Goal: Contribute content: Contribute content

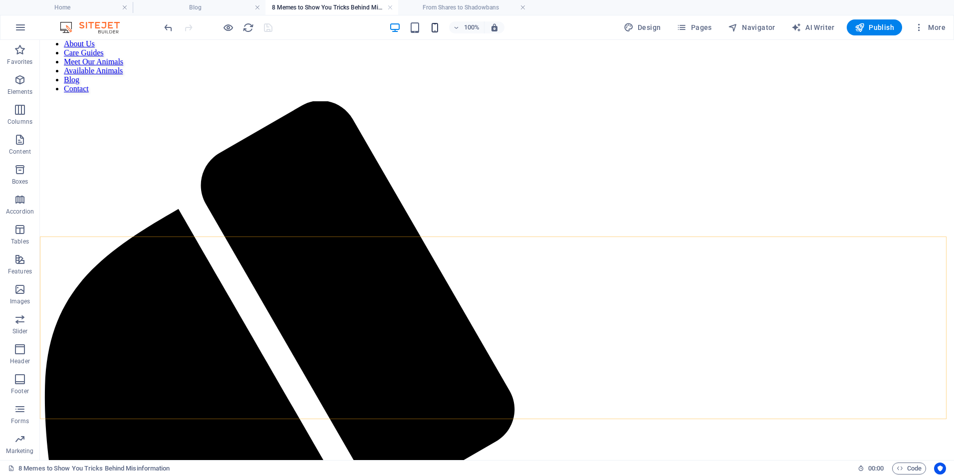
drag, startPoint x: 432, startPoint y: 5, endPoint x: 431, endPoint y: 31, distance: 25.5
click at [447, 9] on h4 "From Shares to Shadowbans" at bounding box center [464, 7] width 133 height 11
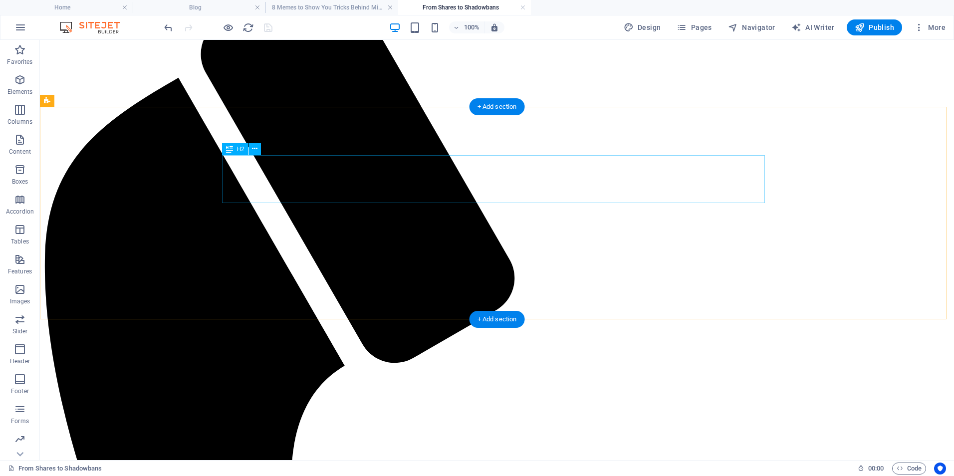
scroll to position [266, 0]
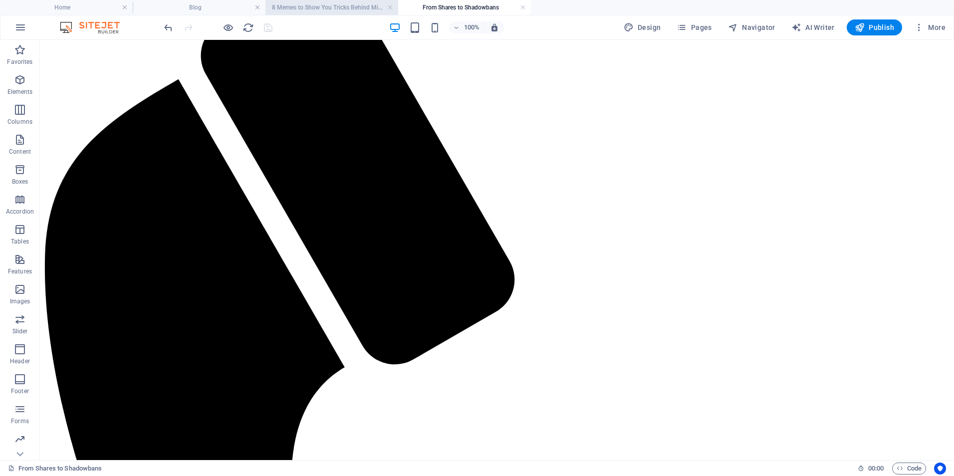
click at [313, 4] on h4 "8 Memes to Show You Tricks Behind Misinformation" at bounding box center [332, 7] width 133 height 11
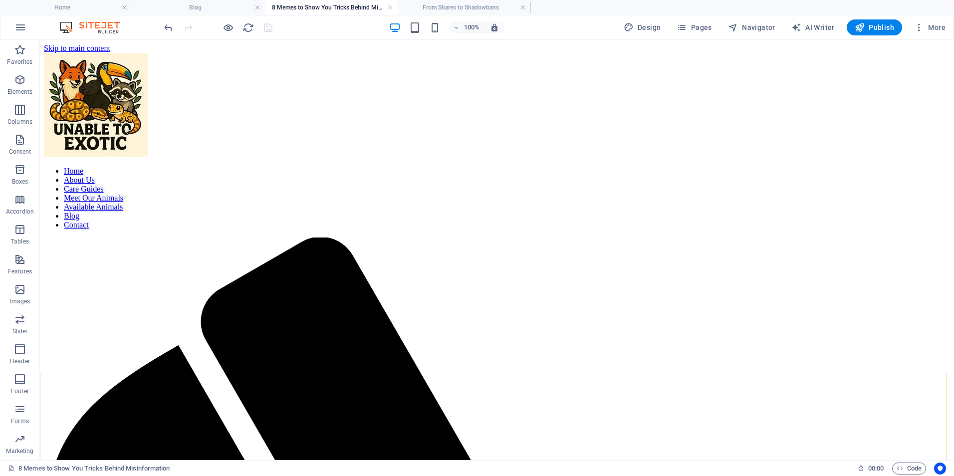
scroll to position [0, 0]
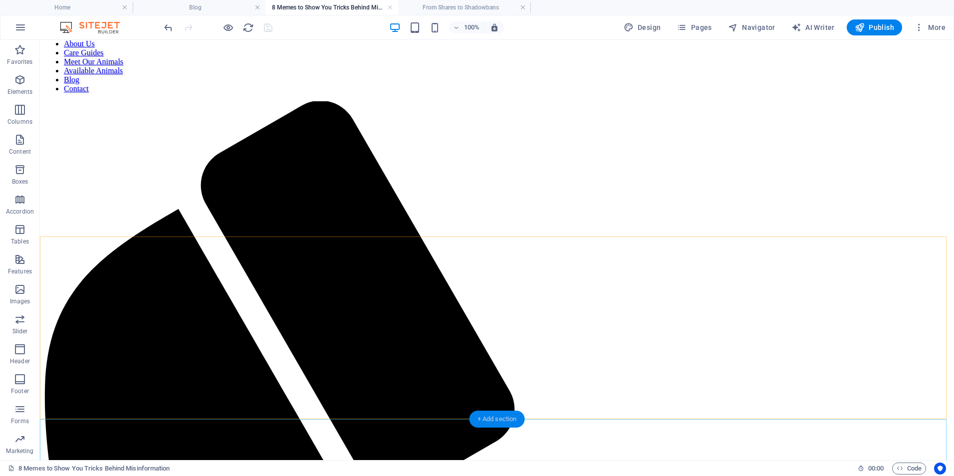
click at [482, 419] on div "+ Add section" at bounding box center [497, 419] width 55 height 17
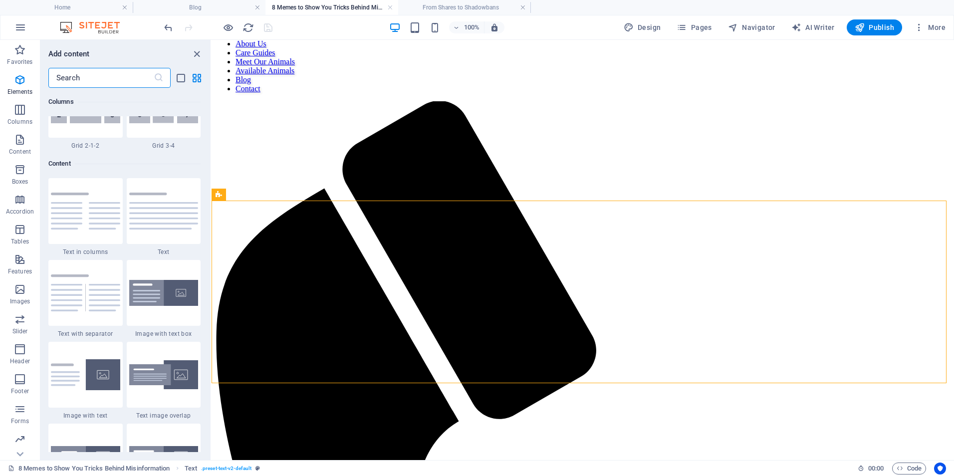
scroll to position [1747, 0]
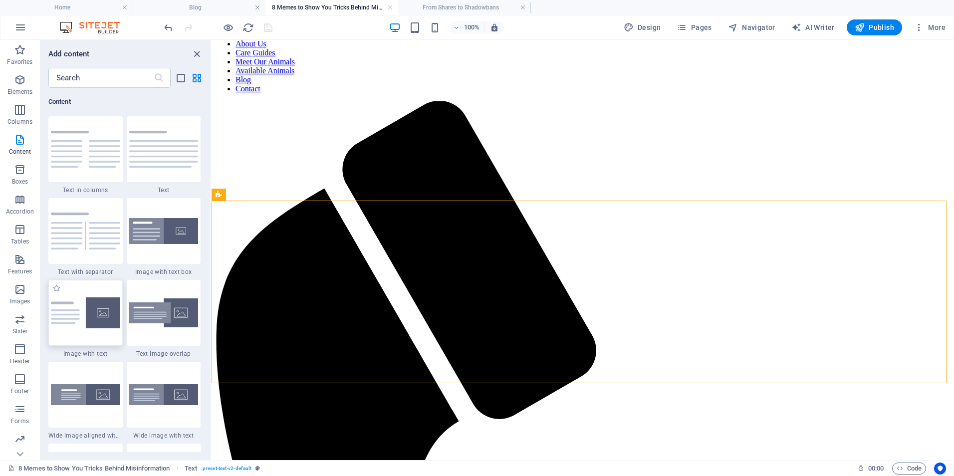
click at [92, 319] on img at bounding box center [85, 312] width 69 height 31
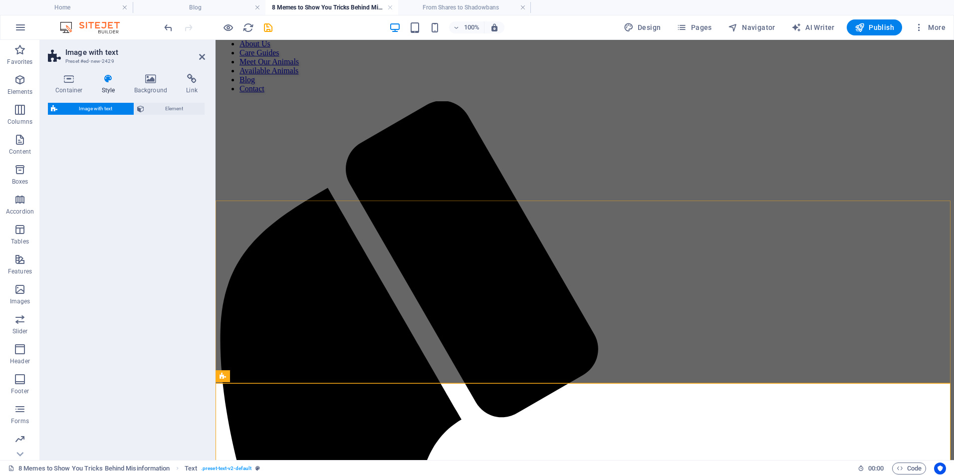
select select "rem"
select select "px"
select select "preset-text-with-image-v4-default"
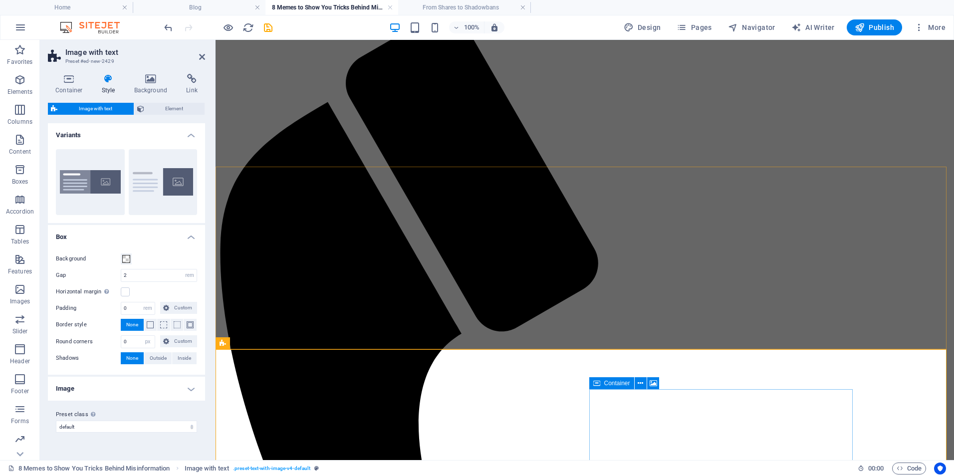
scroll to position [270, 0]
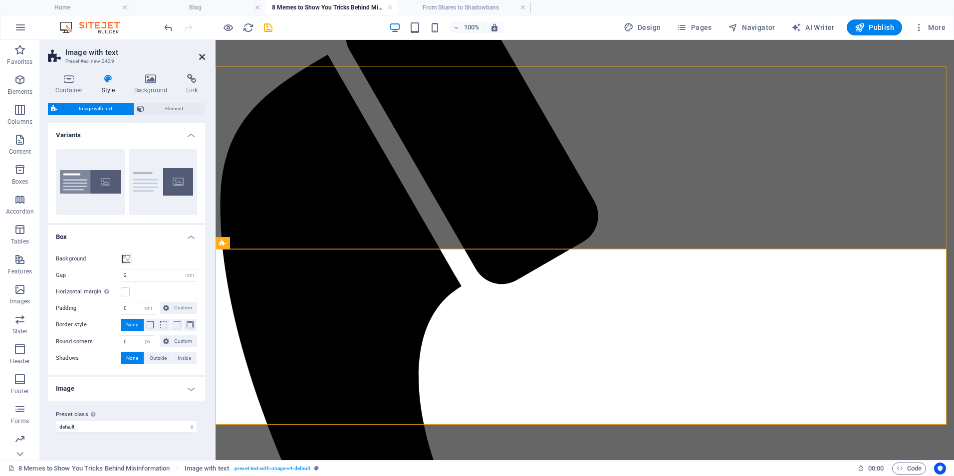
click at [200, 60] on icon at bounding box center [202, 57] width 6 height 8
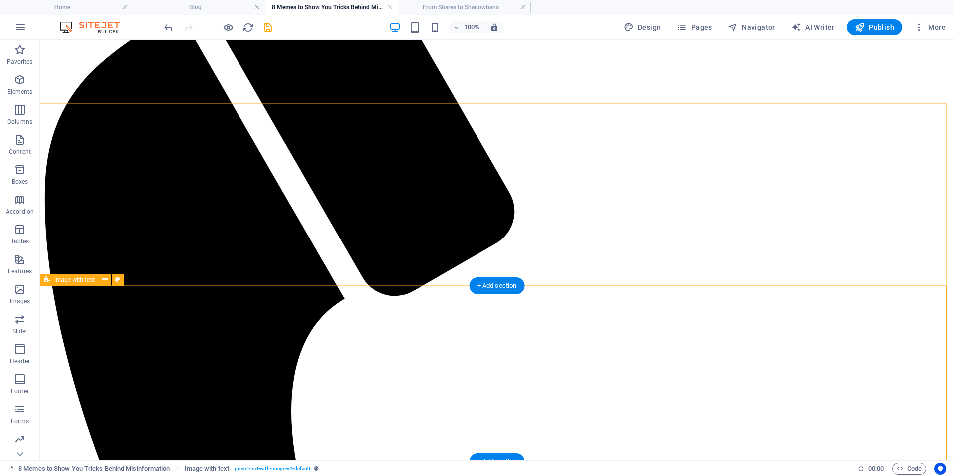
drag, startPoint x: 230, startPoint y: 452, endPoint x: 221, endPoint y: 455, distance: 9.5
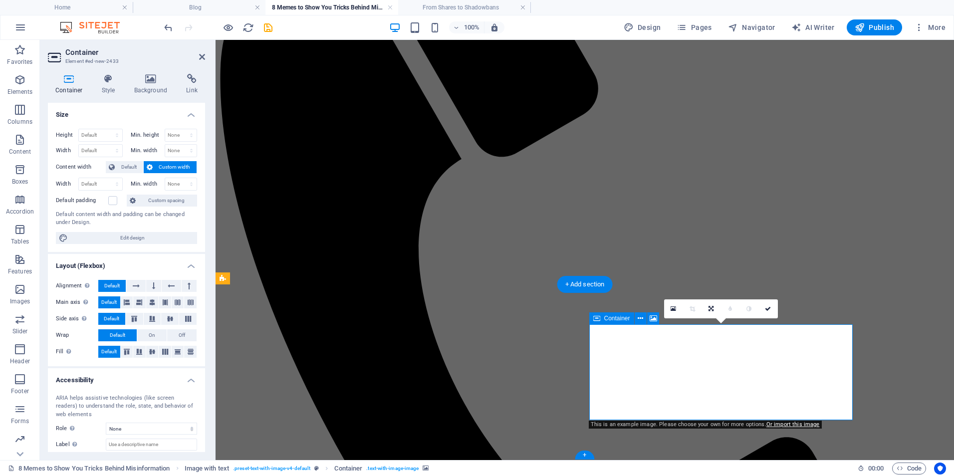
scroll to position [360, 0]
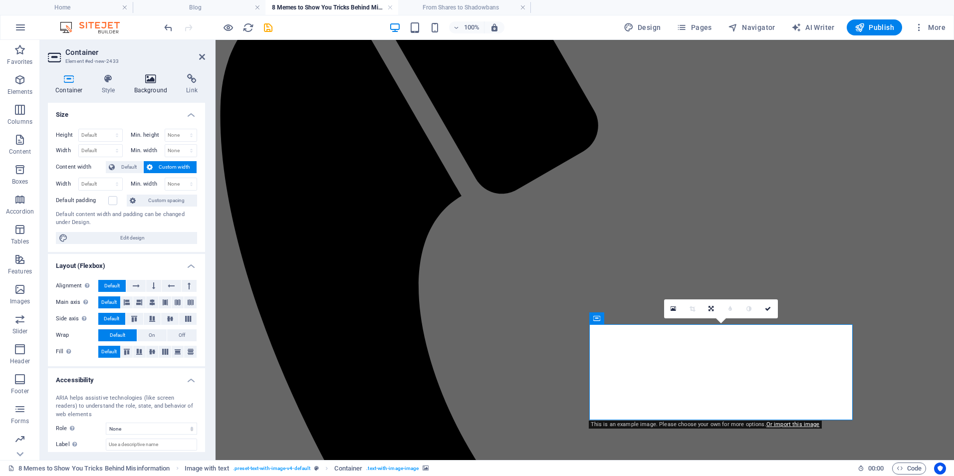
click at [154, 87] on h4 "Background" at bounding box center [153, 84] width 52 height 21
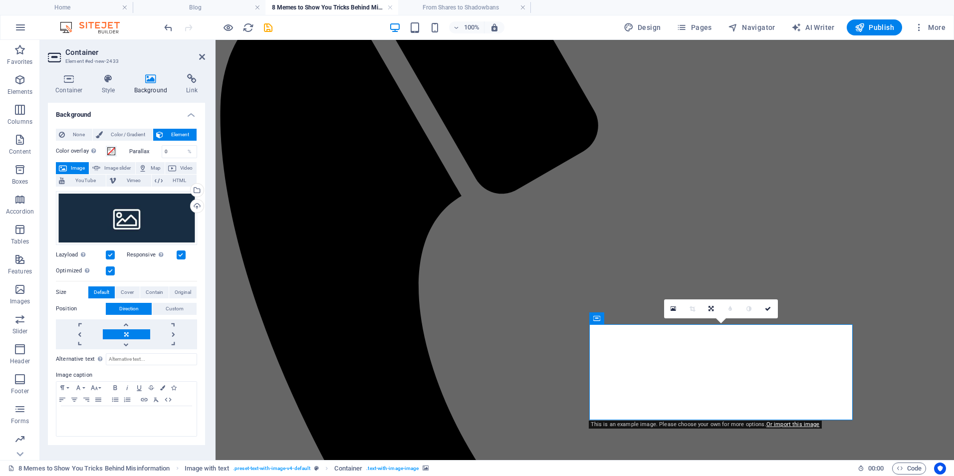
click at [671, 313] on link at bounding box center [673, 308] width 19 height 19
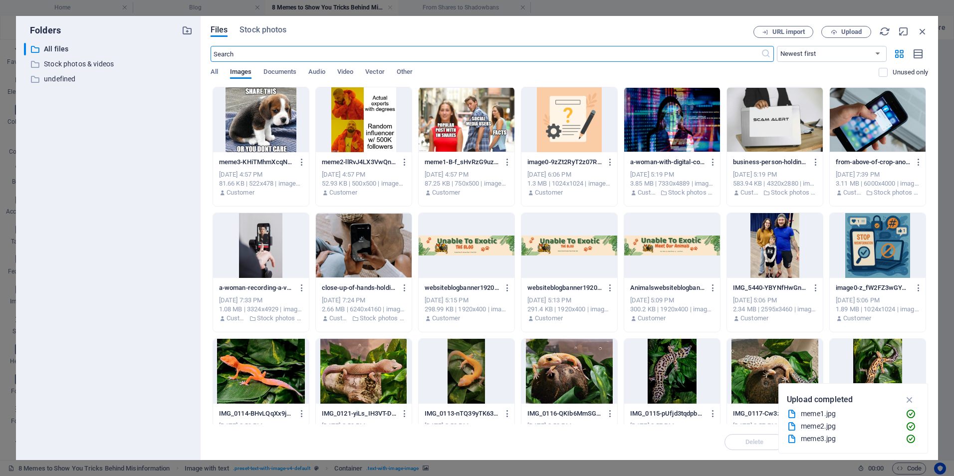
scroll to position [309, 0]
click at [849, 36] on button "Upload" at bounding box center [847, 32] width 50 height 12
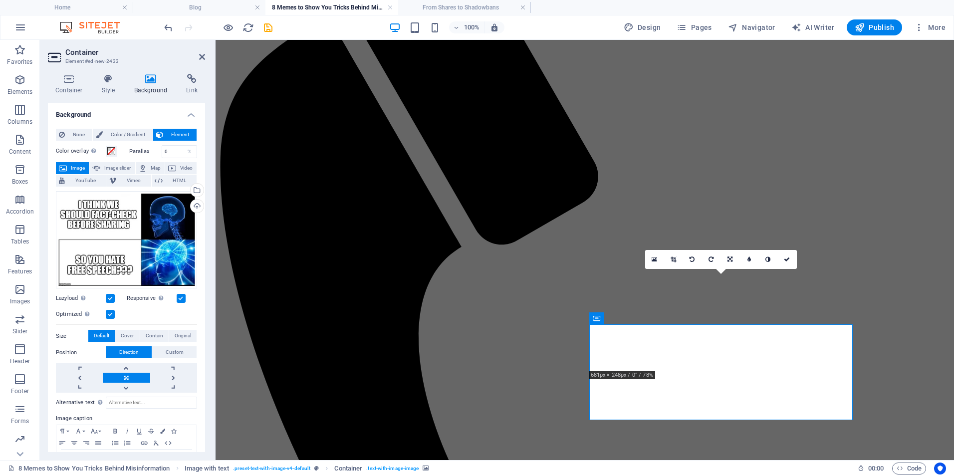
scroll to position [360, 0]
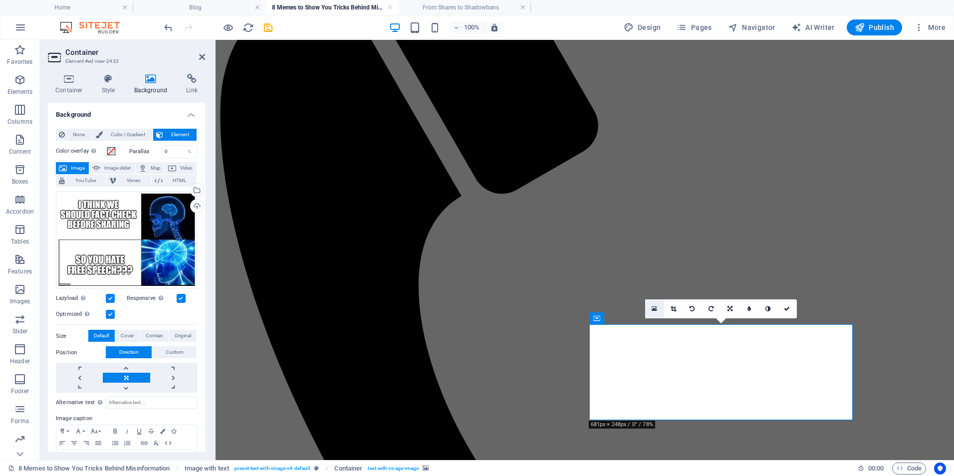
click at [654, 308] on icon at bounding box center [654, 308] width 5 height 7
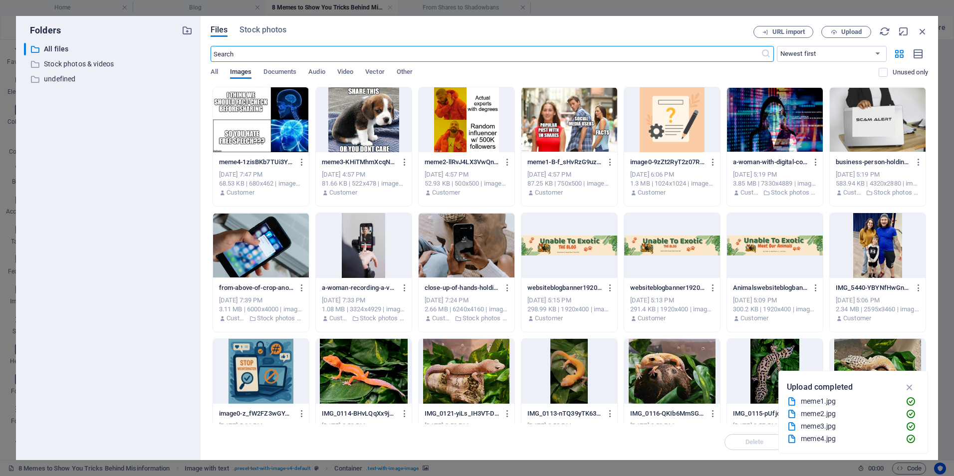
scroll to position [309, 0]
click at [845, 29] on span "Upload" at bounding box center [852, 32] width 20 height 6
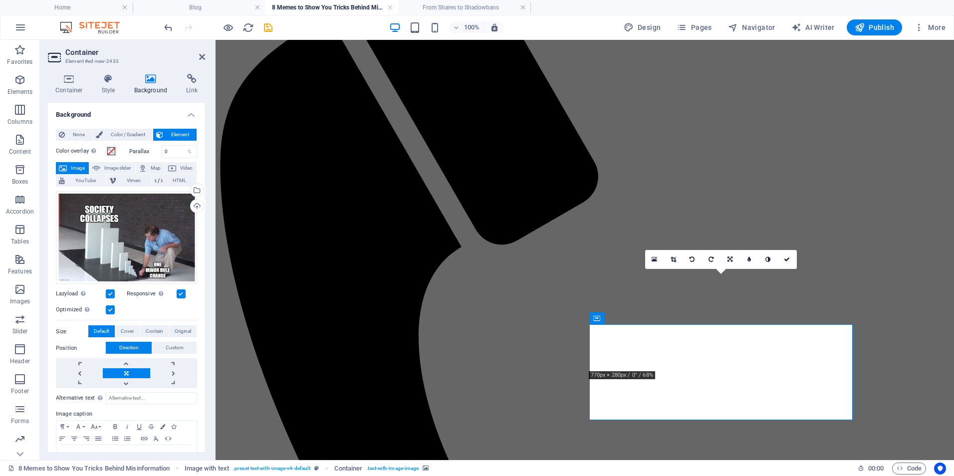
scroll to position [360, 0]
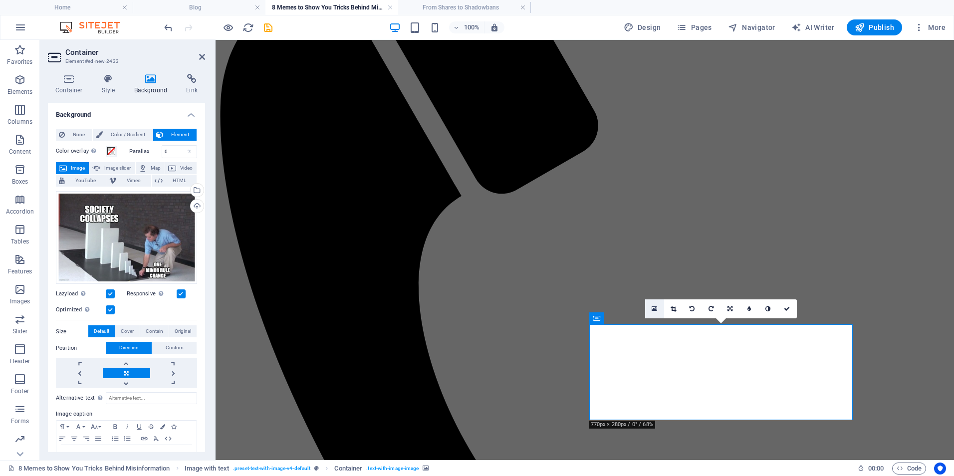
click at [653, 313] on link at bounding box center [654, 308] width 19 height 19
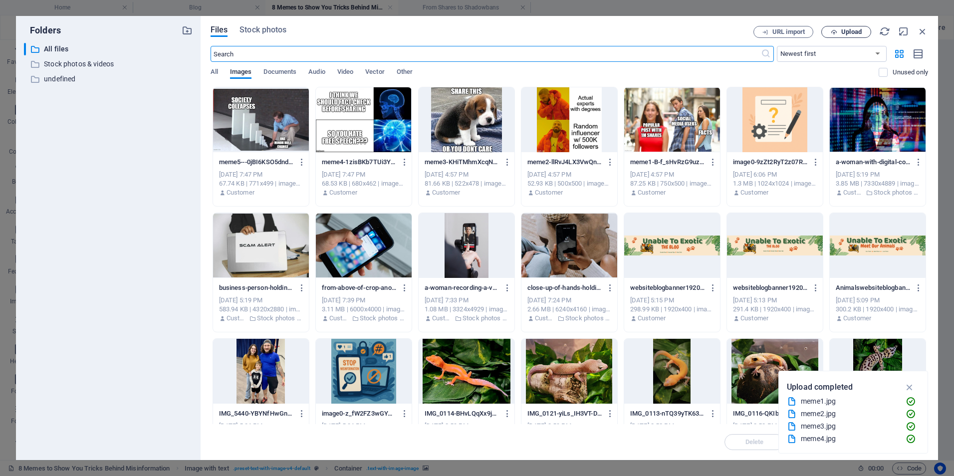
click at [850, 33] on span "Upload" at bounding box center [852, 32] width 20 height 6
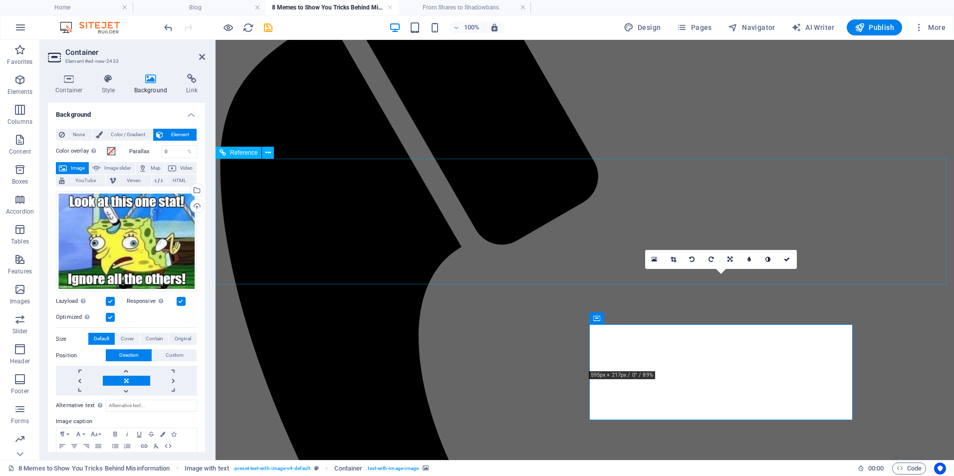
scroll to position [360, 0]
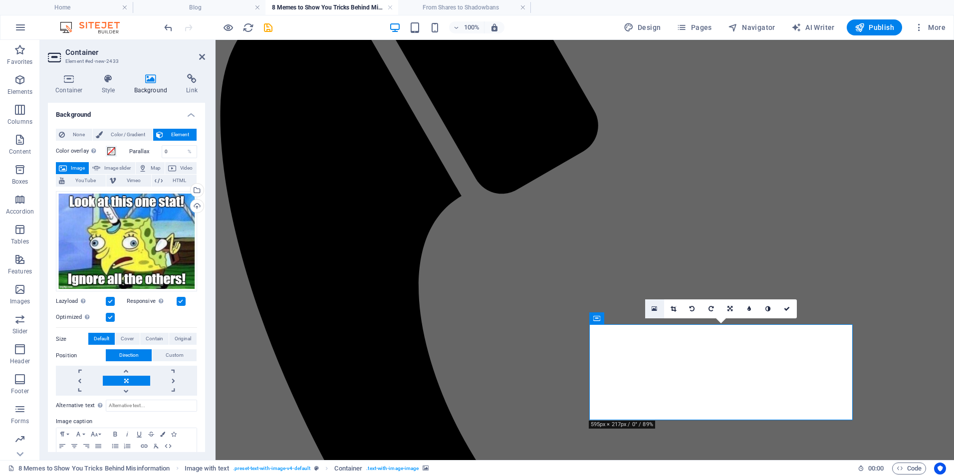
click at [653, 310] on icon at bounding box center [654, 308] width 5 height 7
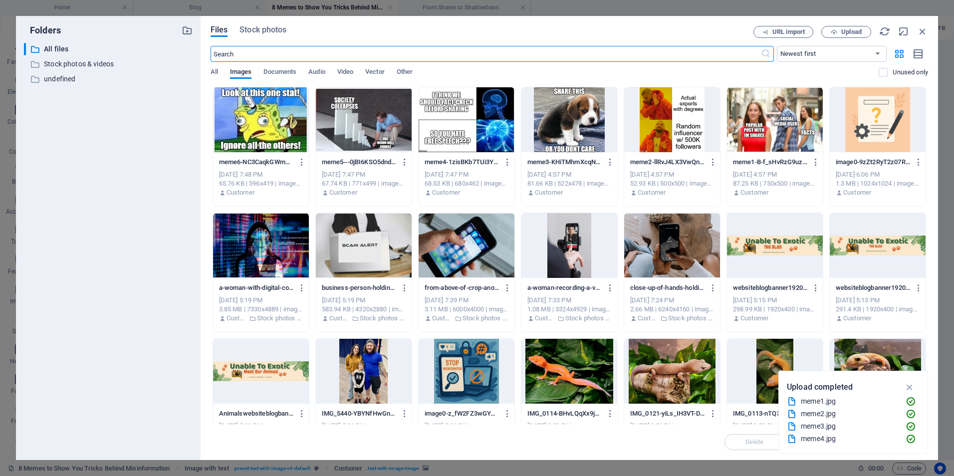
scroll to position [309, 0]
click at [850, 30] on span "Upload" at bounding box center [852, 32] width 20 height 6
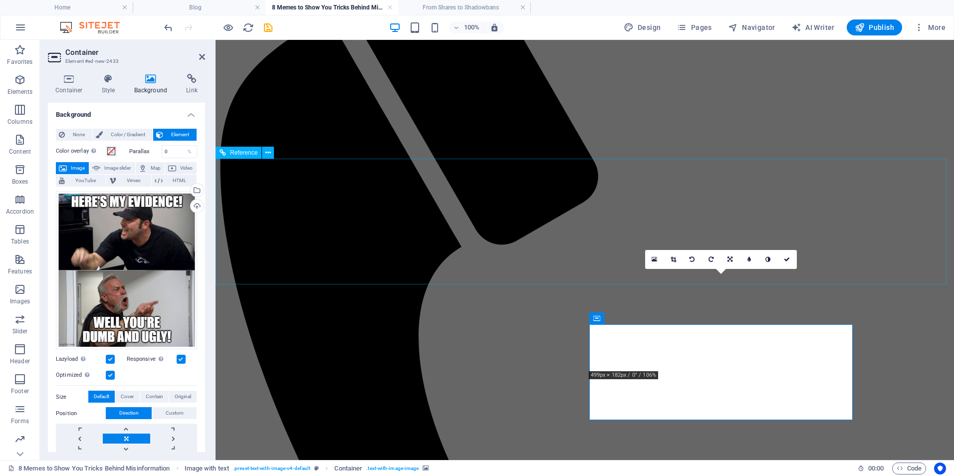
scroll to position [360, 0]
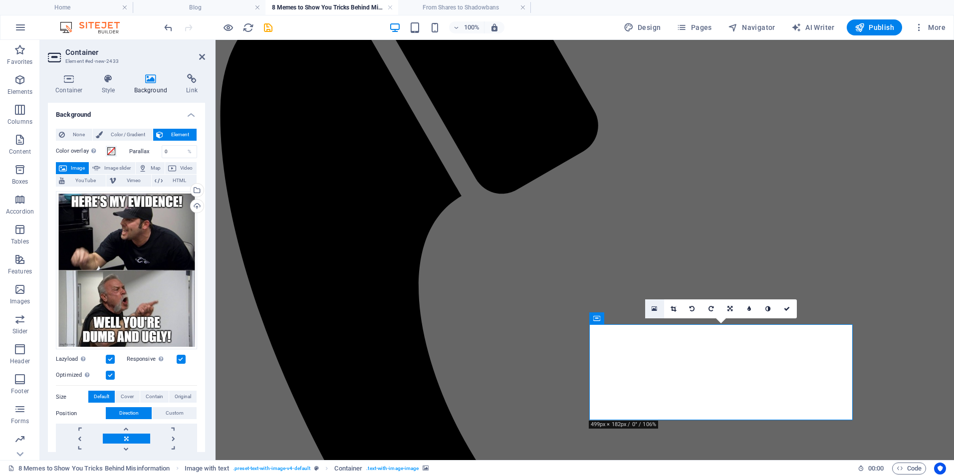
click at [652, 308] on icon at bounding box center [654, 308] width 5 height 7
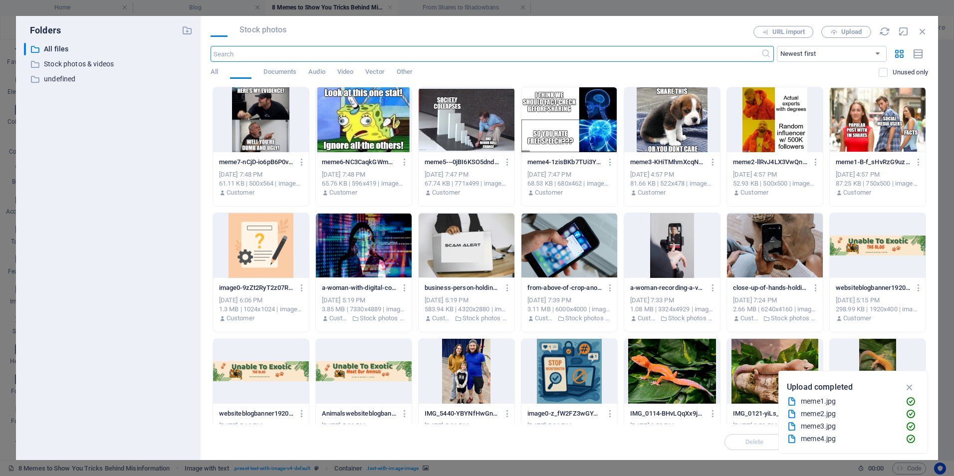
scroll to position [309, 0]
click at [845, 30] on span "Upload" at bounding box center [852, 32] width 20 height 6
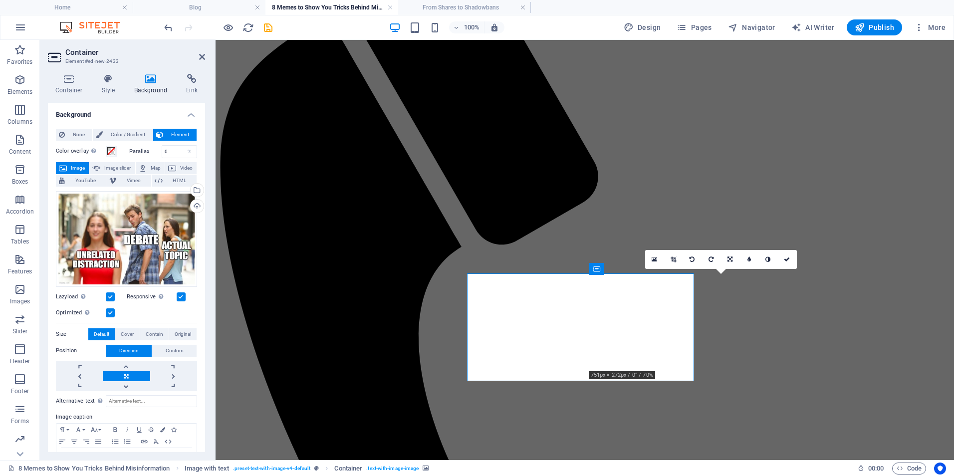
scroll to position [360, 0]
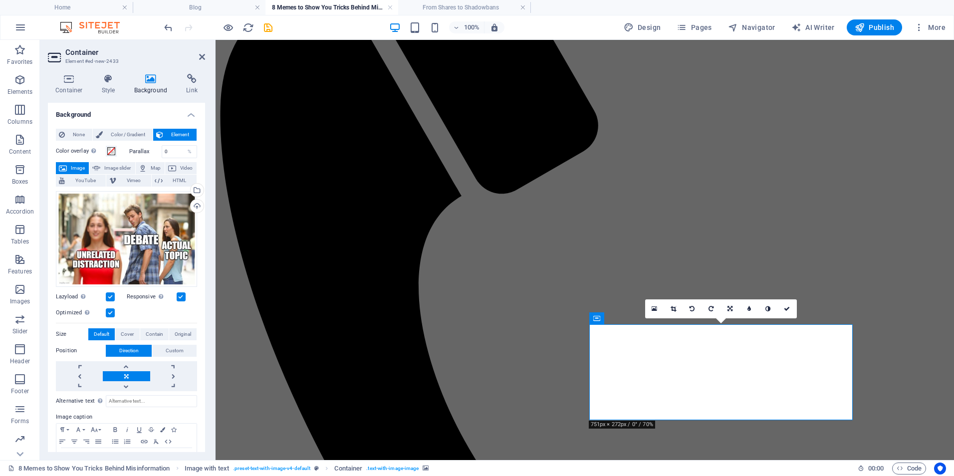
click at [197, 54] on h2 "Container" at bounding box center [135, 52] width 140 height 9
click at [654, 308] on icon at bounding box center [654, 308] width 5 height 7
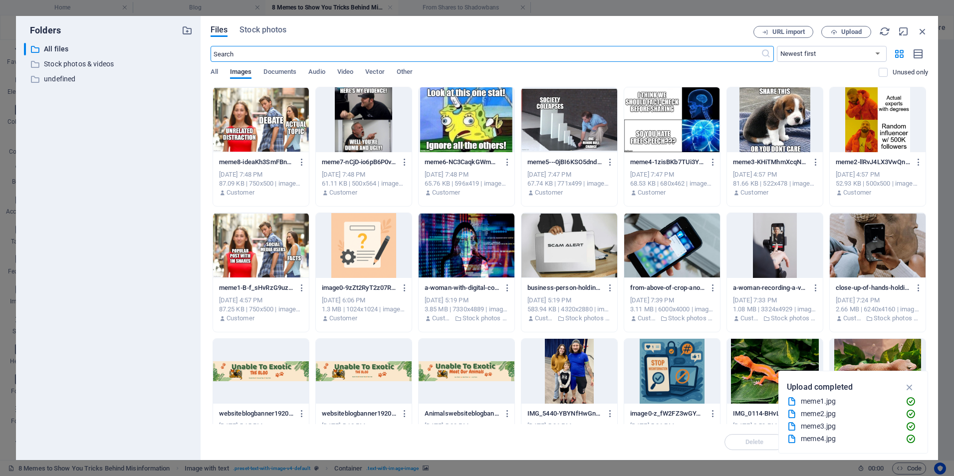
click at [263, 303] on div "[DATE] 4:57 PM" at bounding box center [261, 300] width 84 height 9
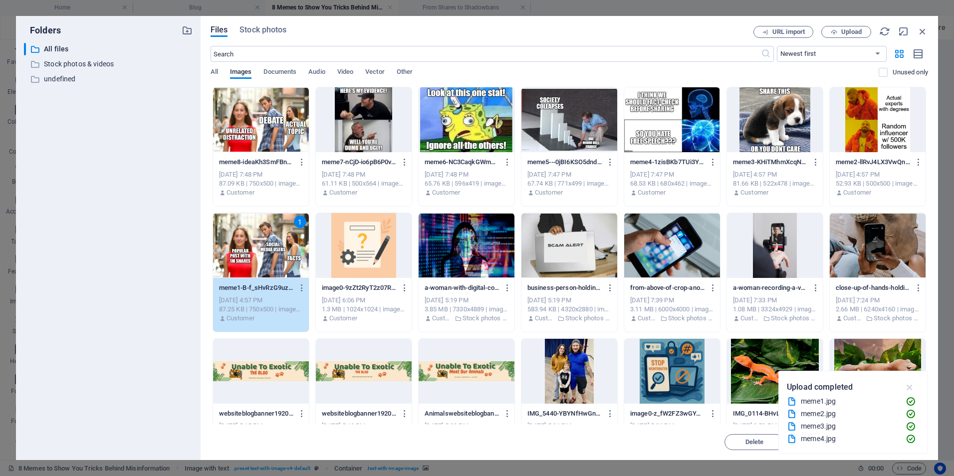
click at [912, 387] on icon "button" at bounding box center [909, 387] width 11 height 11
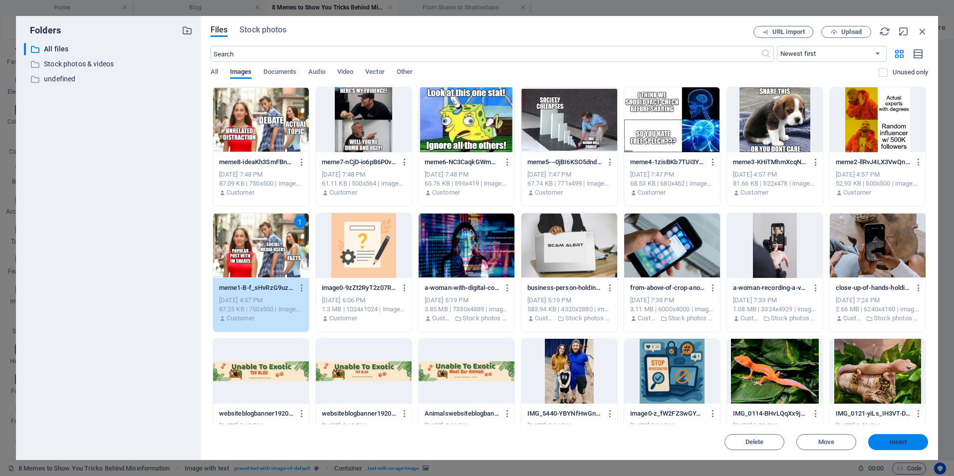
click at [891, 444] on span "Insert" at bounding box center [898, 442] width 17 height 6
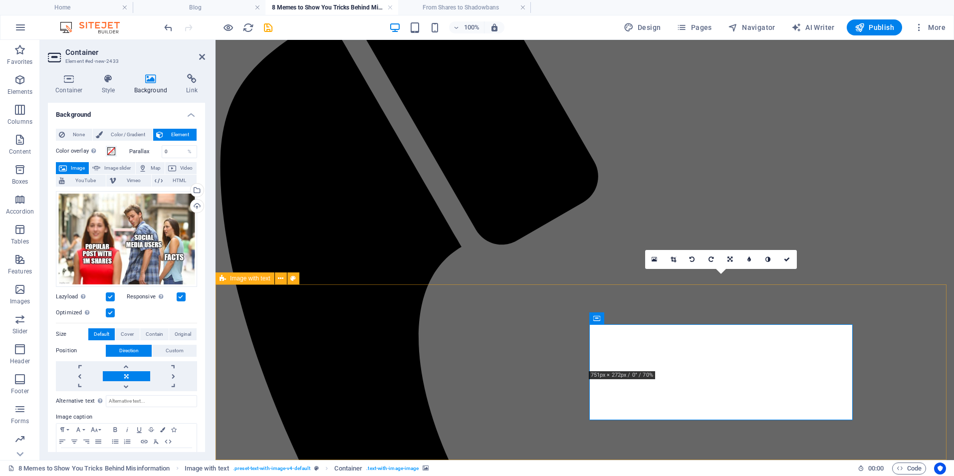
scroll to position [360, 0]
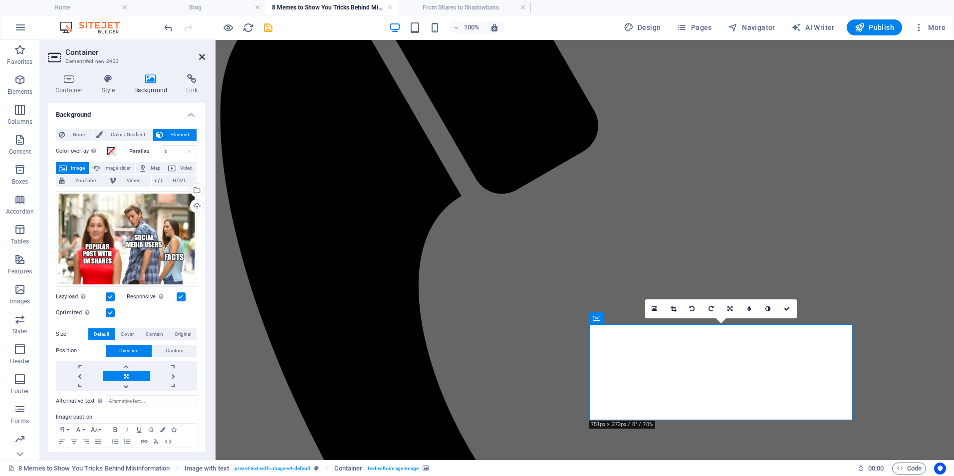
click at [203, 58] on icon at bounding box center [202, 57] width 6 height 8
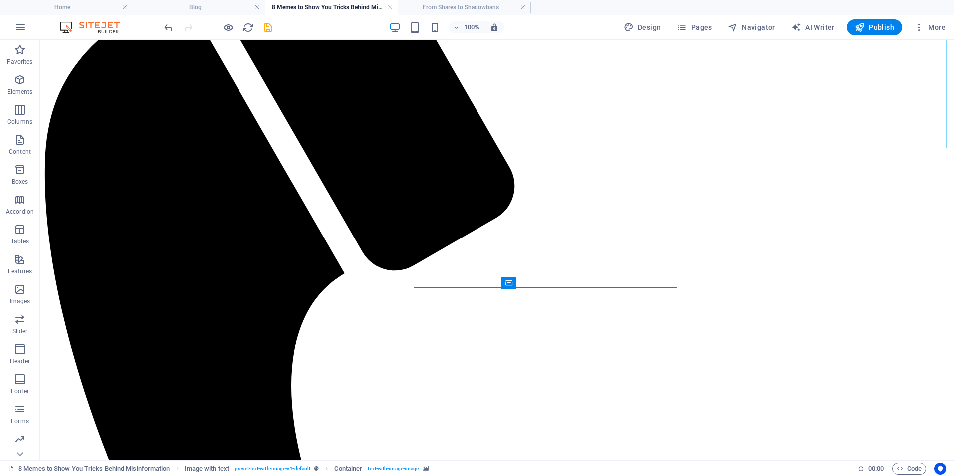
scroll to position [397, 0]
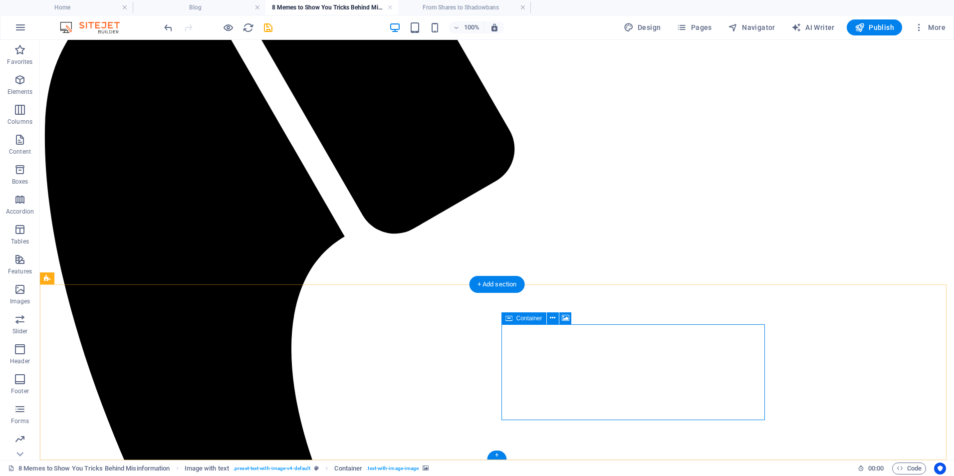
drag, startPoint x: 596, startPoint y: 394, endPoint x: 610, endPoint y: 406, distance: 18.0
click at [272, 25] on icon "save" at bounding box center [268, 27] width 11 height 11
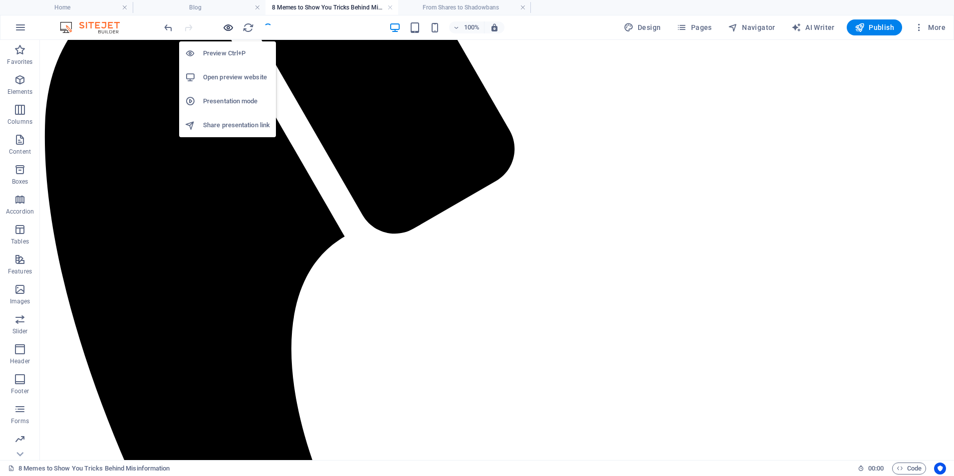
click at [225, 25] on icon "button" at bounding box center [228, 27] width 11 height 11
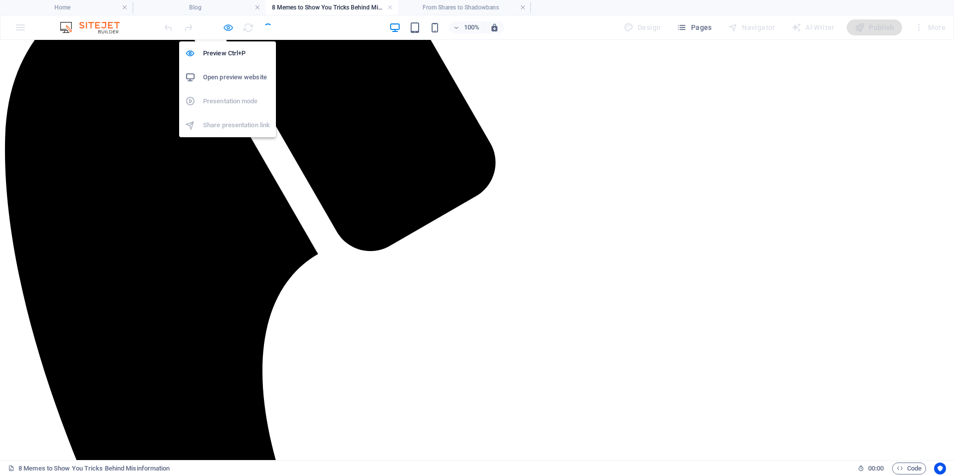
scroll to position [405, 0]
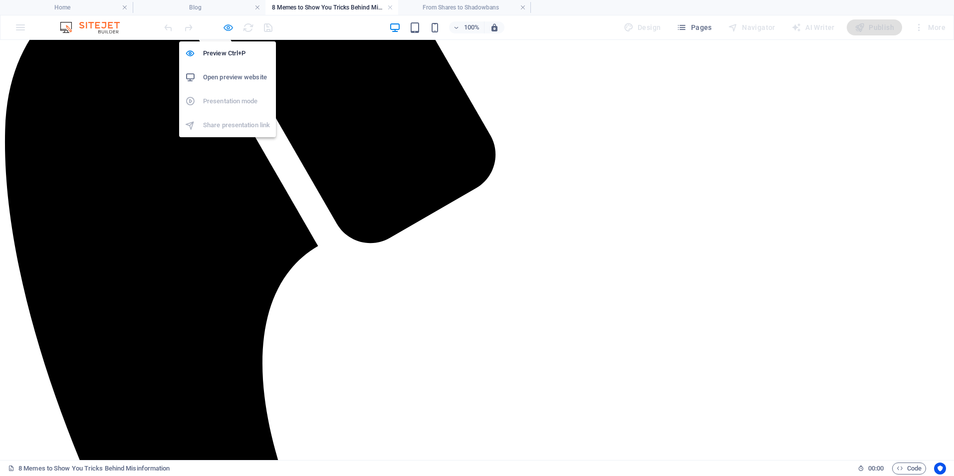
click at [225, 27] on icon "button" at bounding box center [228, 27] width 11 height 11
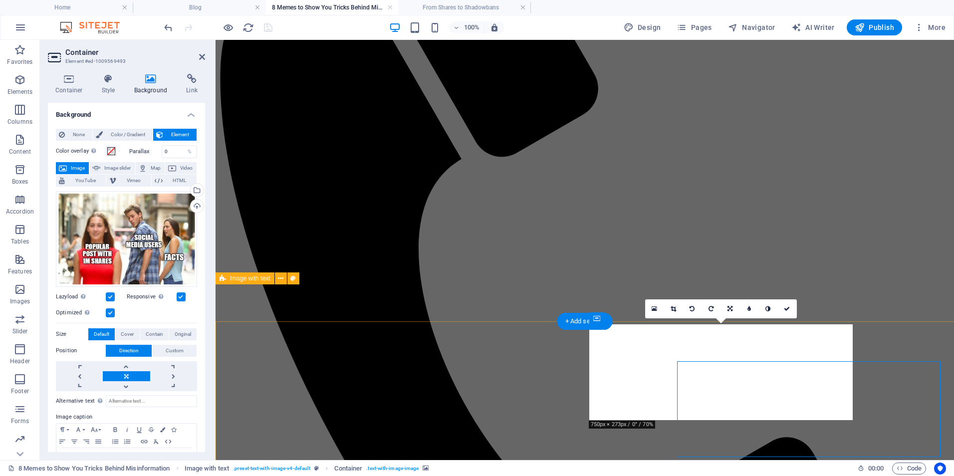
scroll to position [360, 0]
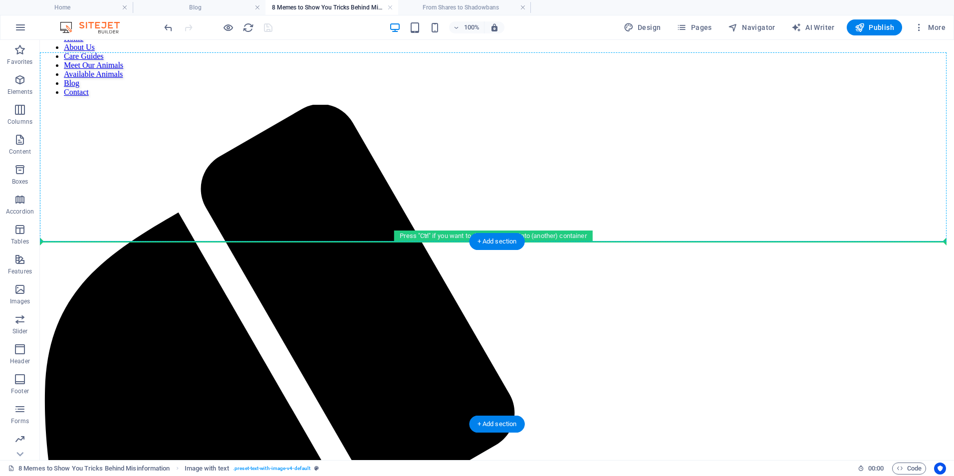
scroll to position [133, 0]
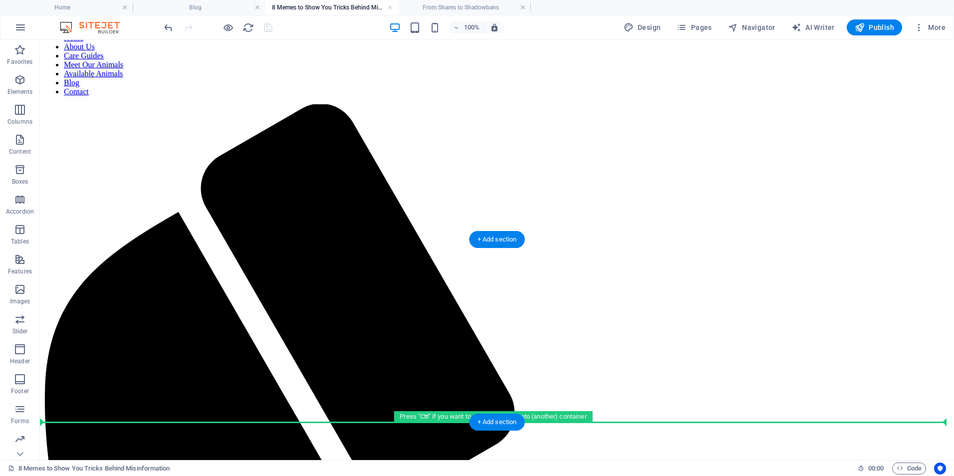
drag, startPoint x: 361, startPoint y: 305, endPoint x: 369, endPoint y: 388, distance: 83.7
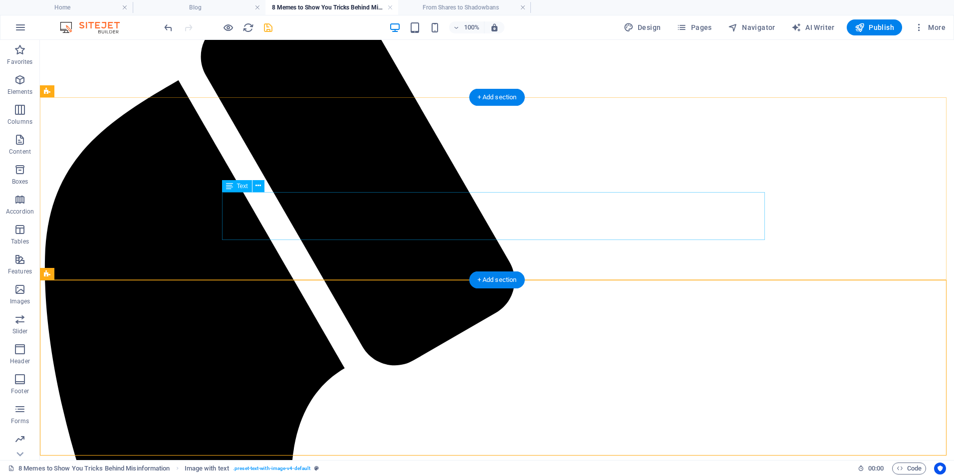
scroll to position [264, 0]
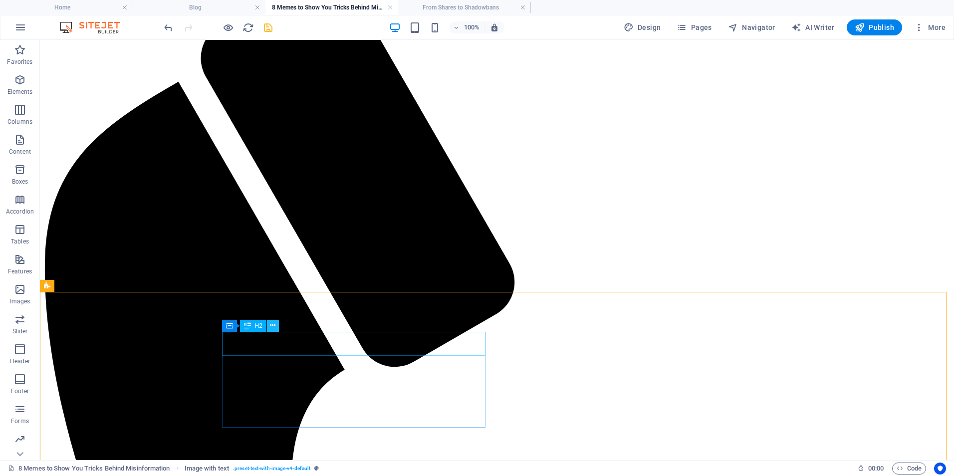
click at [273, 329] on icon at bounding box center [272, 325] width 5 height 10
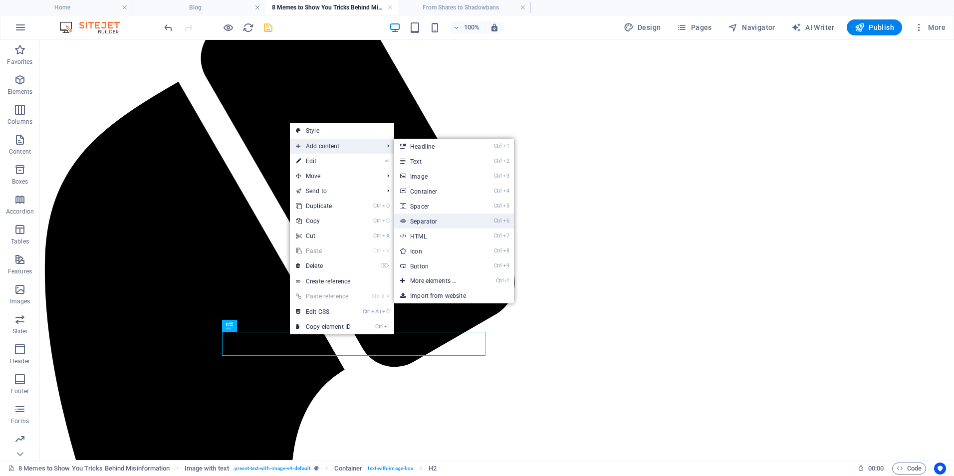
click at [436, 220] on link "Ctrl 6 Separator" at bounding box center [435, 221] width 82 height 15
select select "%"
select select "px"
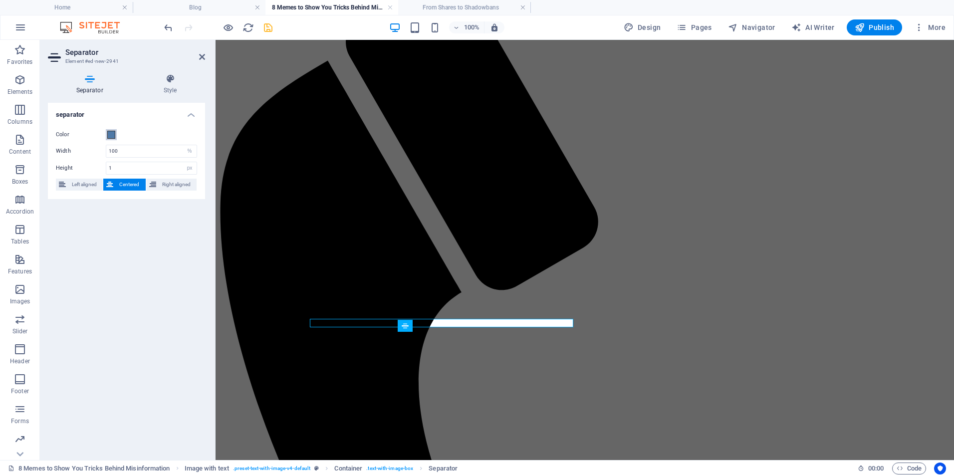
click at [119, 138] on div "Color" at bounding box center [126, 135] width 141 height 12
click at [108, 133] on span at bounding box center [111, 135] width 8 height 8
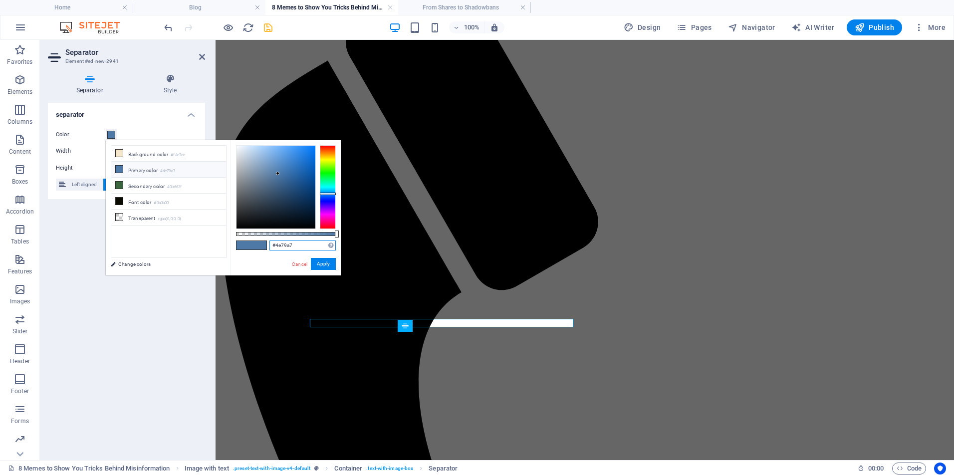
drag, startPoint x: 299, startPoint y: 246, endPoint x: 276, endPoint y: 241, distance: 24.0
click at [276, 241] on input "#4e79a7" at bounding box center [303, 246] width 66 height 10
type input "#d8622b"
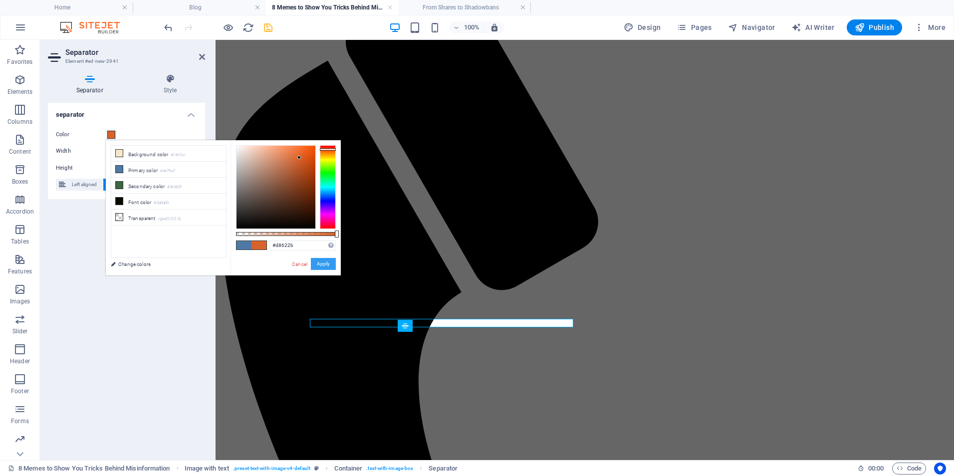
click at [323, 260] on button "Apply" at bounding box center [323, 264] width 25 height 12
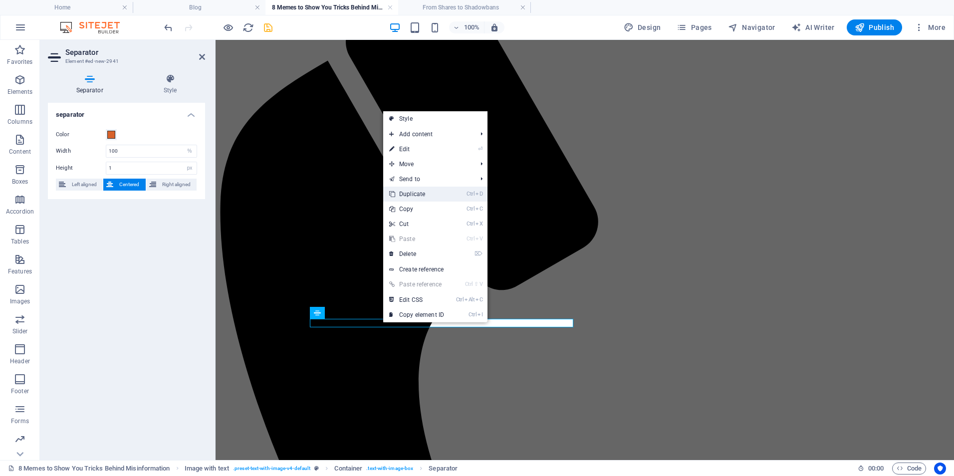
drag, startPoint x: 420, startPoint y: 195, endPoint x: 190, endPoint y: 267, distance: 240.9
click at [420, 195] on link "Ctrl D Duplicate" at bounding box center [416, 194] width 67 height 15
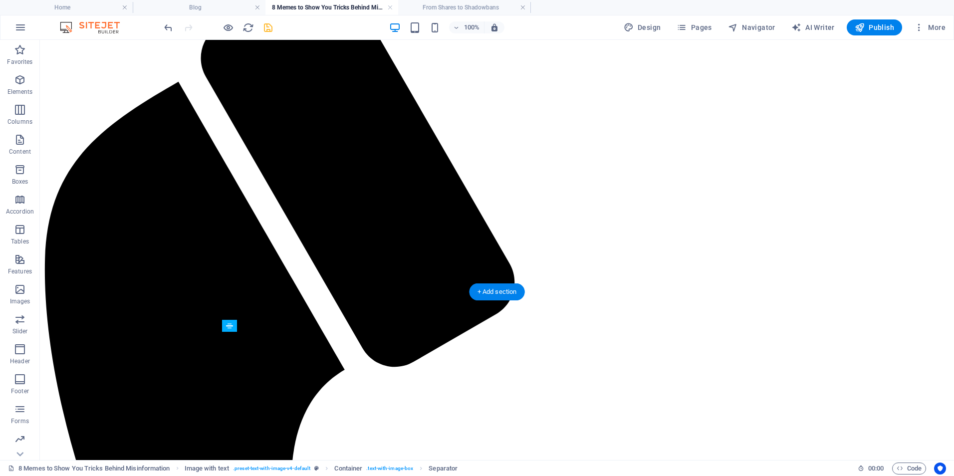
drag, startPoint x: 388, startPoint y: 368, endPoint x: 382, endPoint y: 341, distance: 28.1
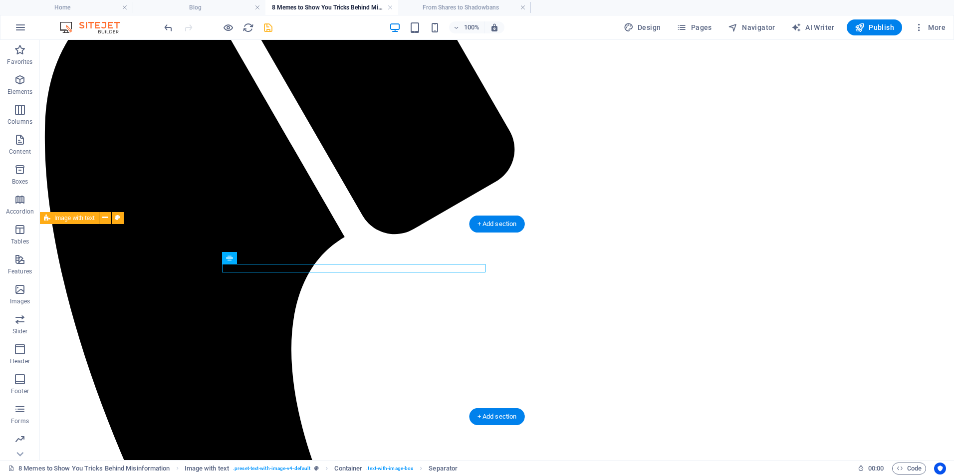
scroll to position [397, 0]
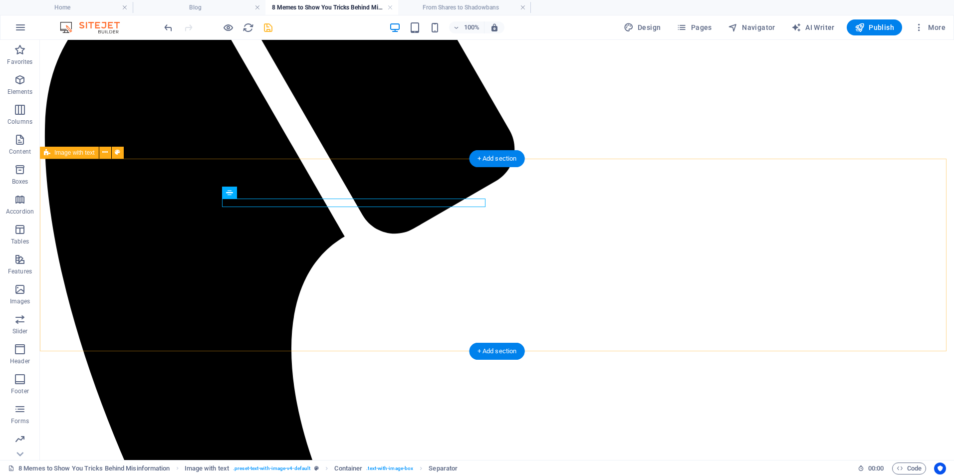
drag, startPoint x: 586, startPoint y: 299, endPoint x: 571, endPoint y: 295, distance: 15.2
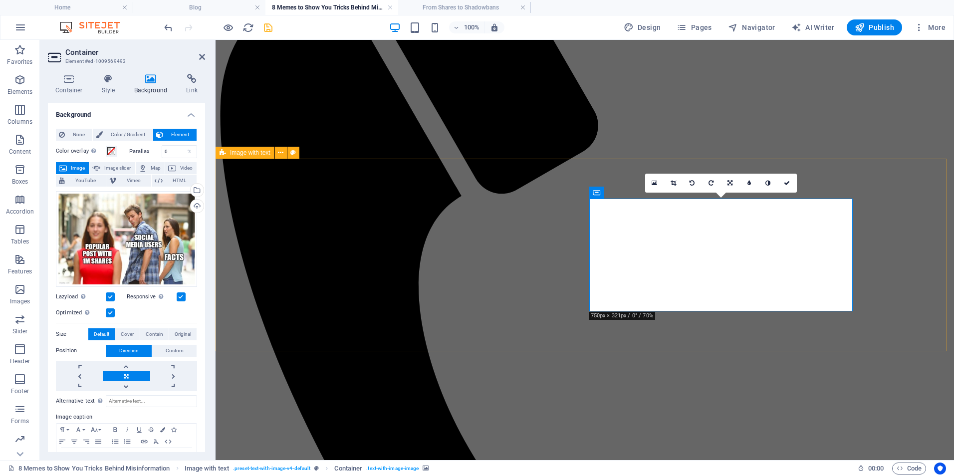
drag, startPoint x: 838, startPoint y: 304, endPoint x: 846, endPoint y: 313, distance: 11.7
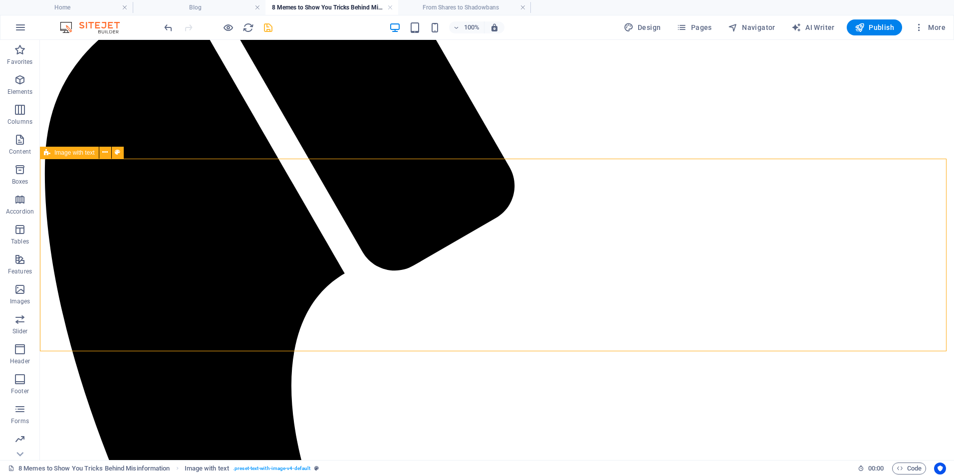
scroll to position [397, 0]
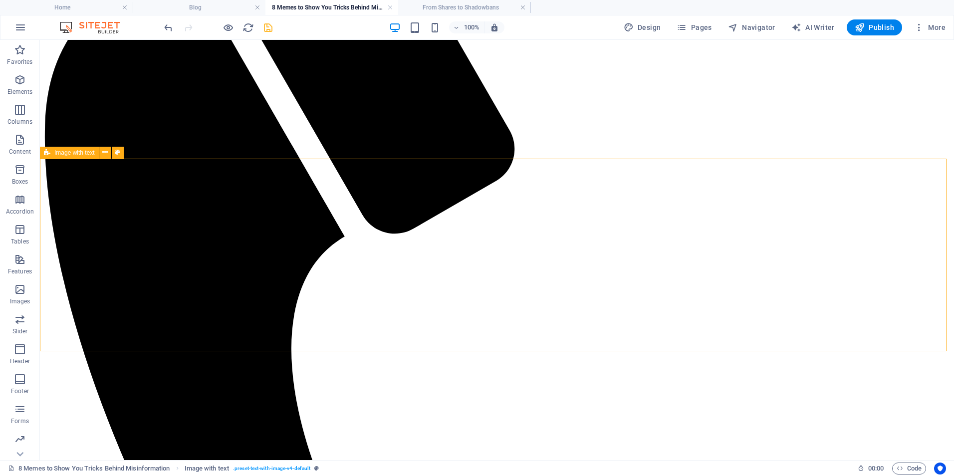
drag, startPoint x: 854, startPoint y: 309, endPoint x: 717, endPoint y: 302, distance: 137.4
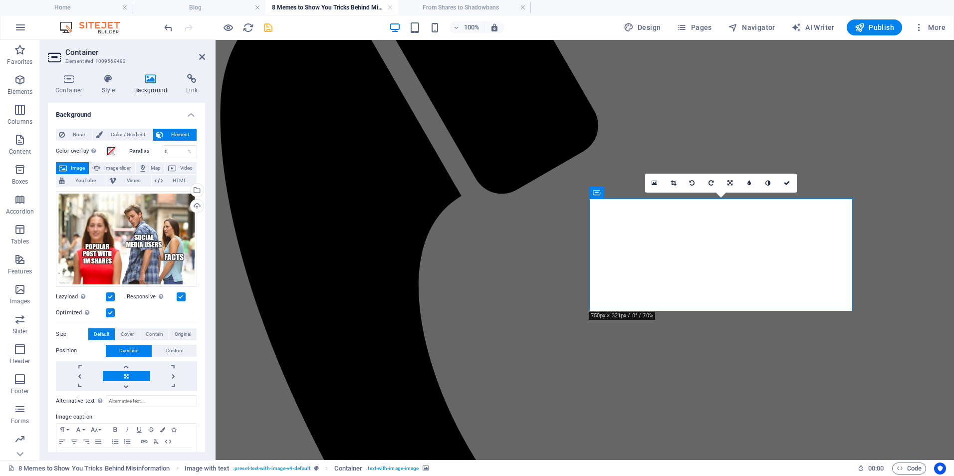
click at [206, 58] on aside "Container Element #ed-1009569493 Container Style Background Link Size Height De…" at bounding box center [128, 250] width 176 height 420
click at [203, 59] on icon at bounding box center [202, 57] width 6 height 8
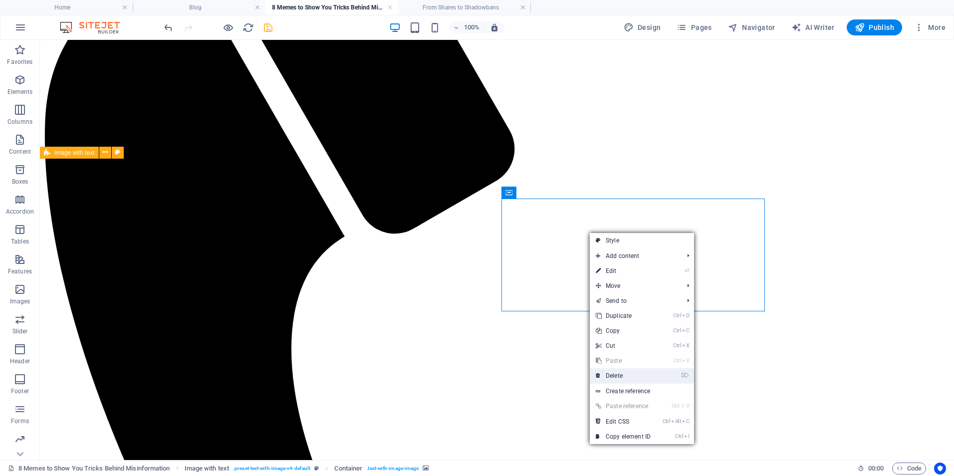
click at [619, 377] on link "⌦ Delete" at bounding box center [623, 375] width 67 height 15
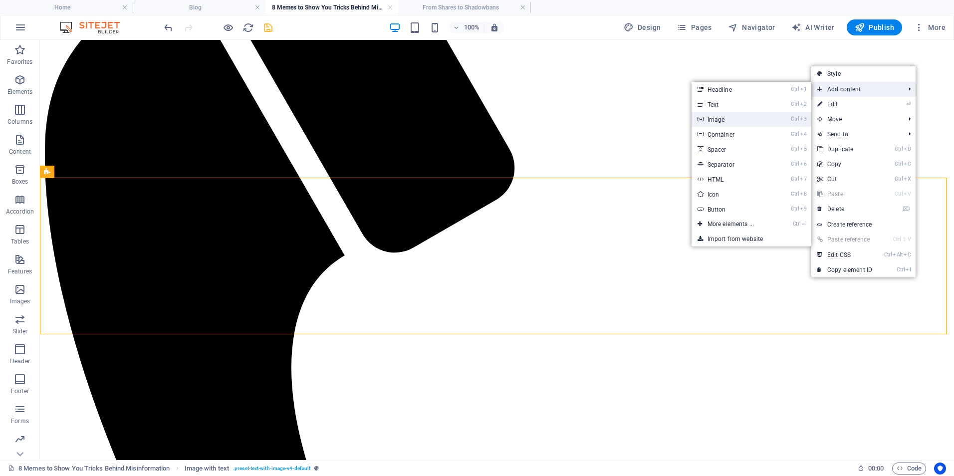
click at [720, 123] on link "Ctrl 3 Image" at bounding box center [733, 119] width 82 height 15
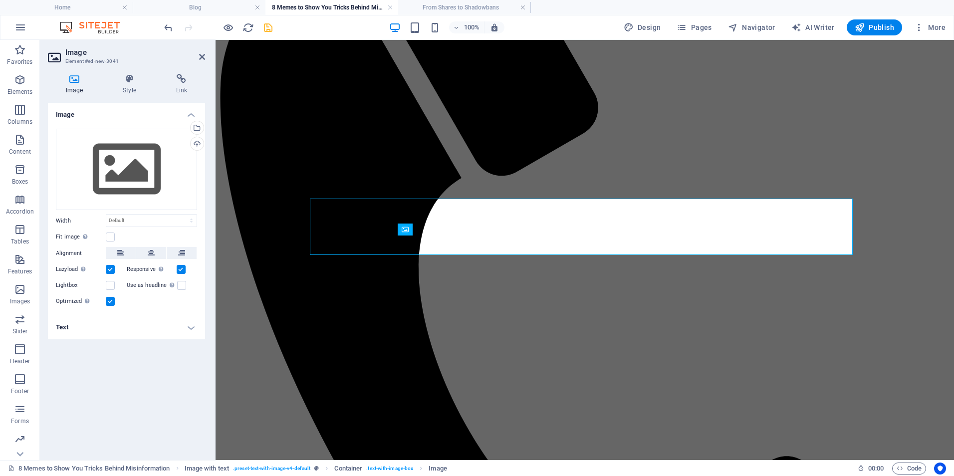
scroll to position [360, 0]
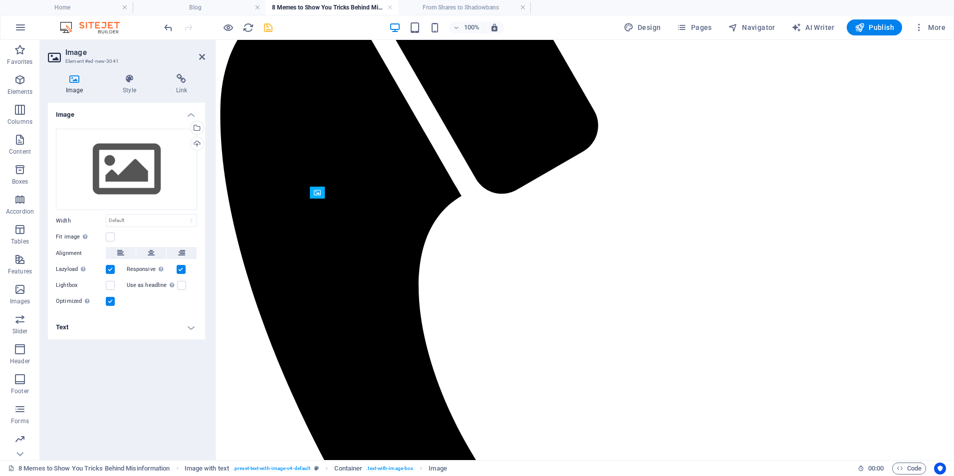
drag, startPoint x: 473, startPoint y: 240, endPoint x: 665, endPoint y: 269, distance: 194.3
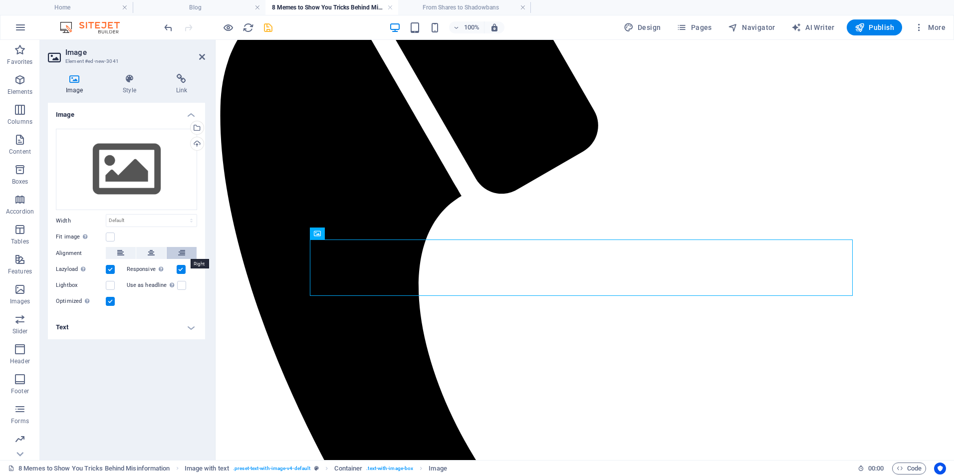
click at [178, 251] on icon at bounding box center [181, 253] width 7 height 12
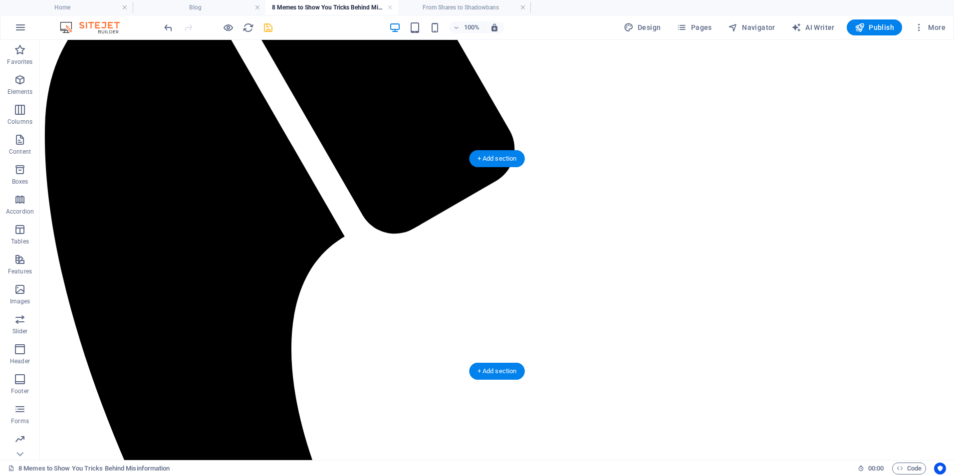
drag, startPoint x: 140, startPoint y: 300, endPoint x: 357, endPoint y: 262, distance: 220.1
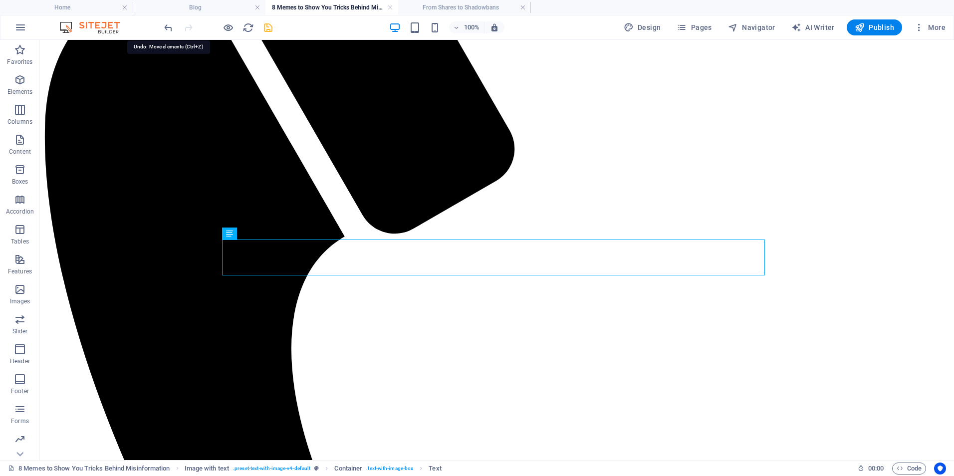
click at [164, 32] on icon "undo" at bounding box center [168, 27] width 11 height 11
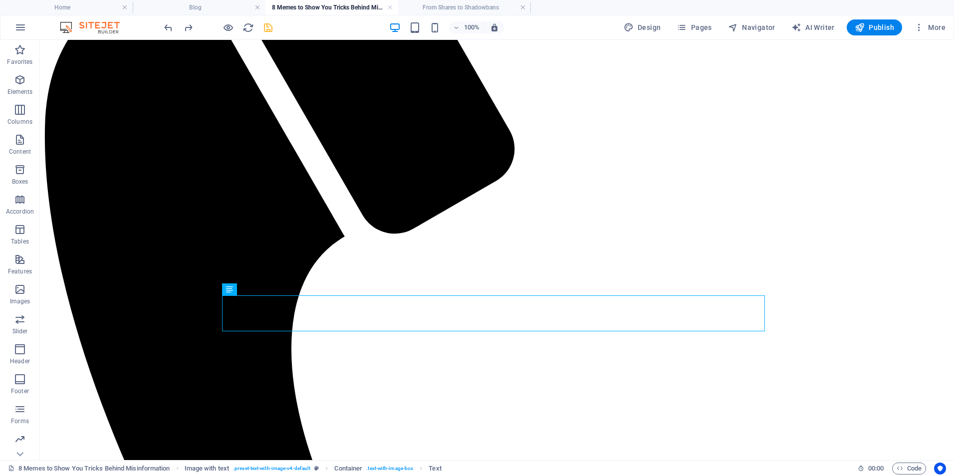
click at [164, 33] on div at bounding box center [218, 27] width 112 height 16
click at [164, 34] on div at bounding box center [218, 27] width 112 height 16
click at [172, 22] on icon "undo" at bounding box center [168, 27] width 11 height 11
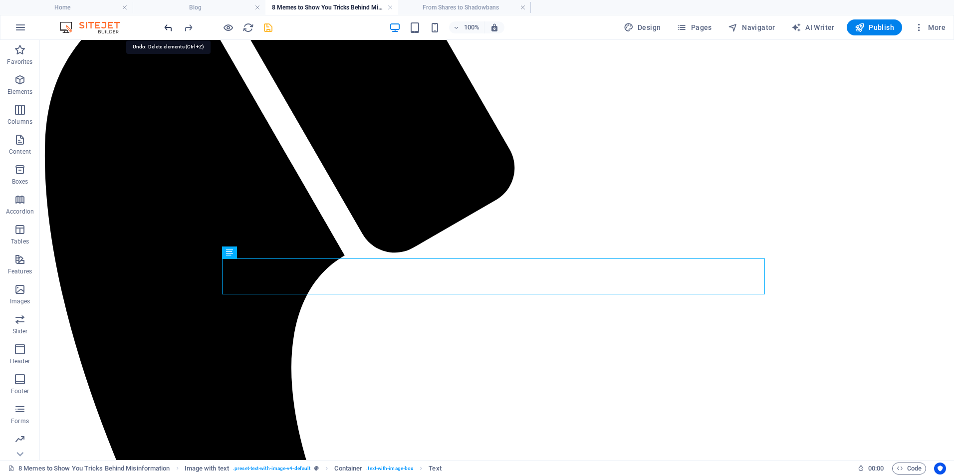
click at [172, 22] on icon "undo" at bounding box center [168, 27] width 11 height 11
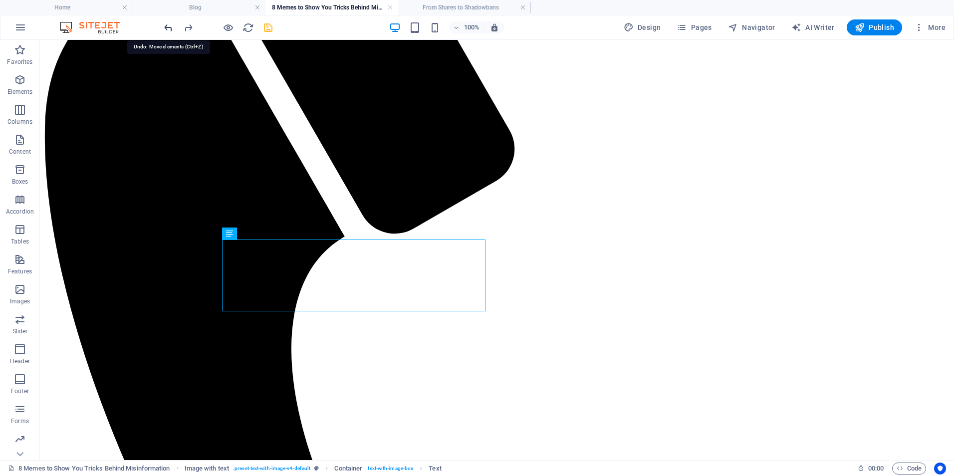
click at [172, 22] on icon "undo" at bounding box center [168, 27] width 11 height 11
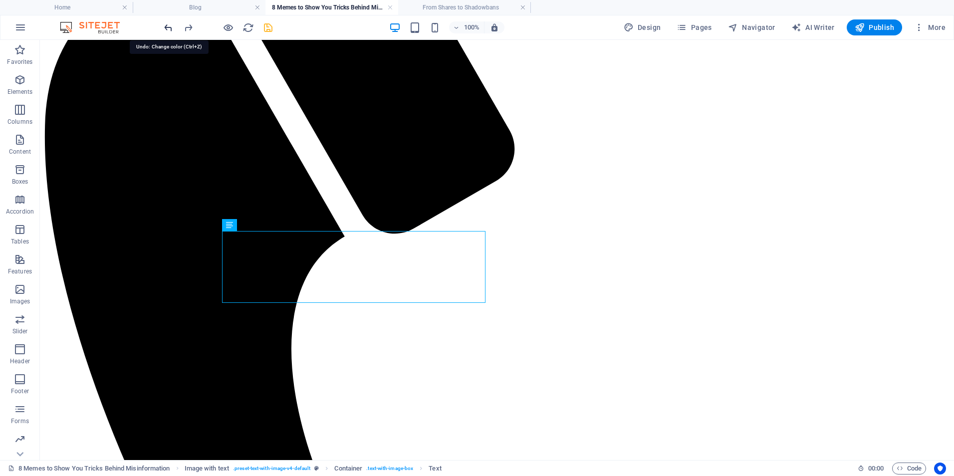
click at [172, 22] on icon "undo" at bounding box center [168, 27] width 11 height 11
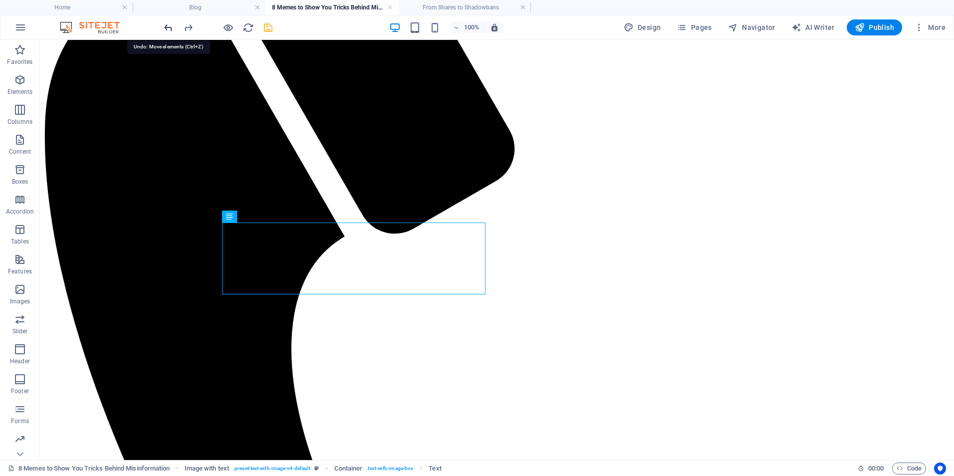
click at [172, 22] on icon "undo" at bounding box center [168, 27] width 11 height 11
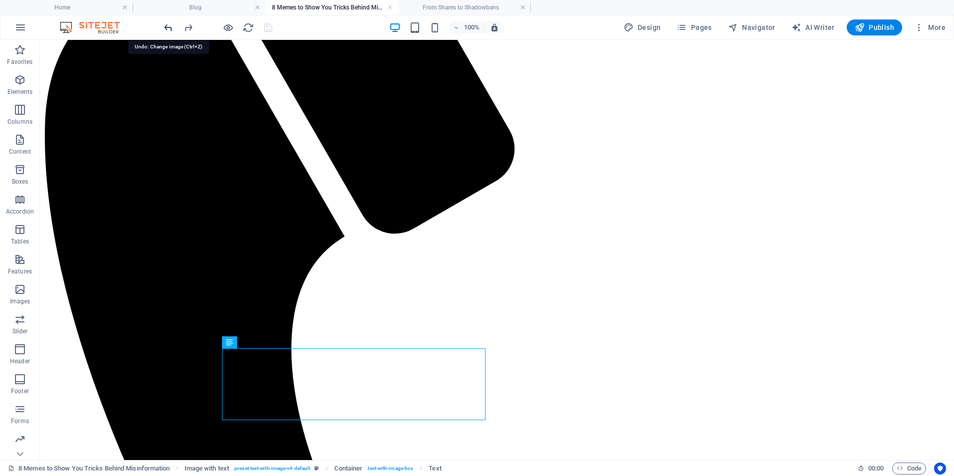
click at [172, 22] on icon "undo" at bounding box center [168, 27] width 11 height 11
click at [188, 25] on icon "redo" at bounding box center [188, 27] width 11 height 11
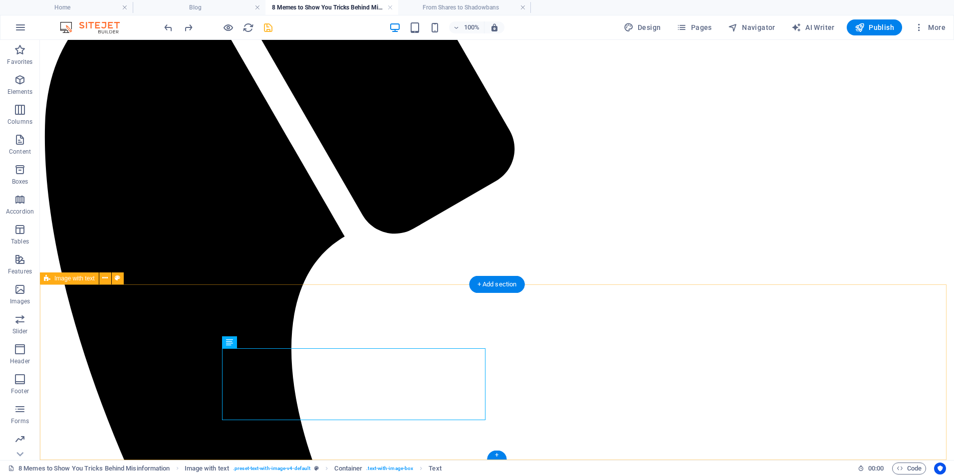
drag, startPoint x: 389, startPoint y: 324, endPoint x: 389, endPoint y: 310, distance: 14.5
drag, startPoint x: 436, startPoint y: 308, endPoint x: 431, endPoint y: 266, distance: 42.2
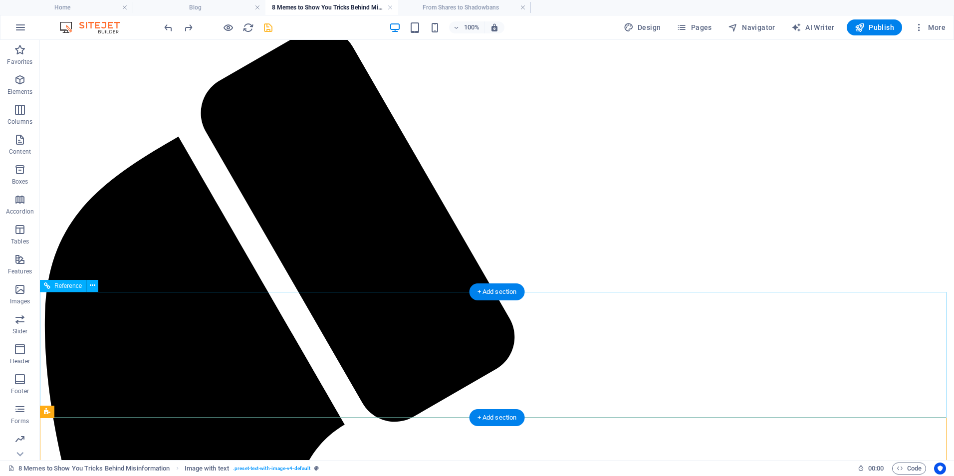
scroll to position [264, 0]
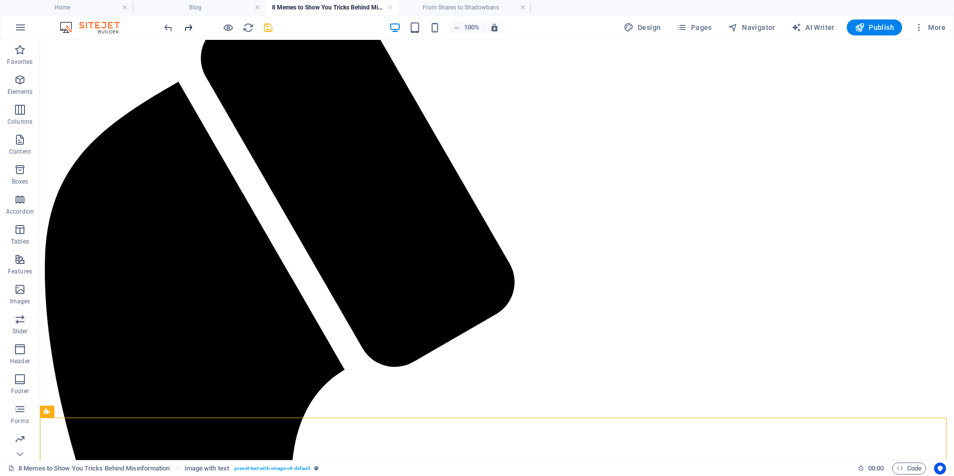
click at [191, 30] on icon "redo" at bounding box center [188, 27] width 11 height 11
click at [196, 28] on div at bounding box center [218, 27] width 112 height 16
click at [185, 32] on icon "redo" at bounding box center [188, 27] width 11 height 11
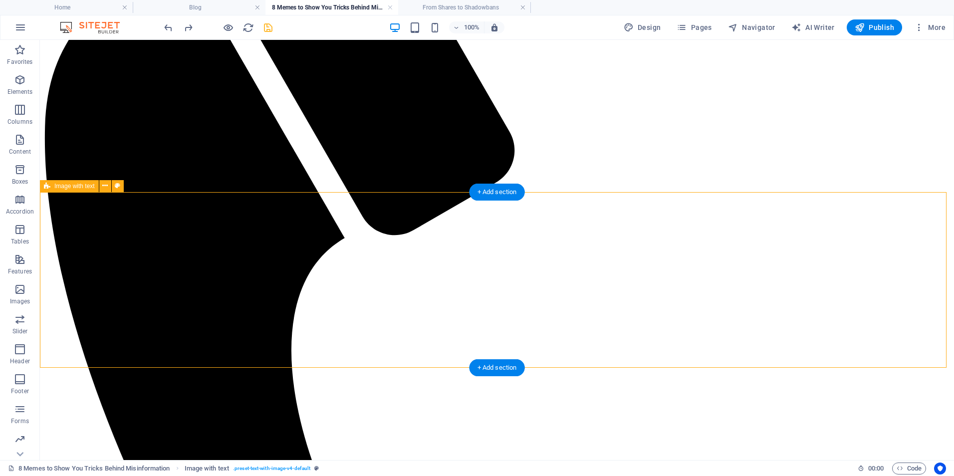
scroll to position [397, 0]
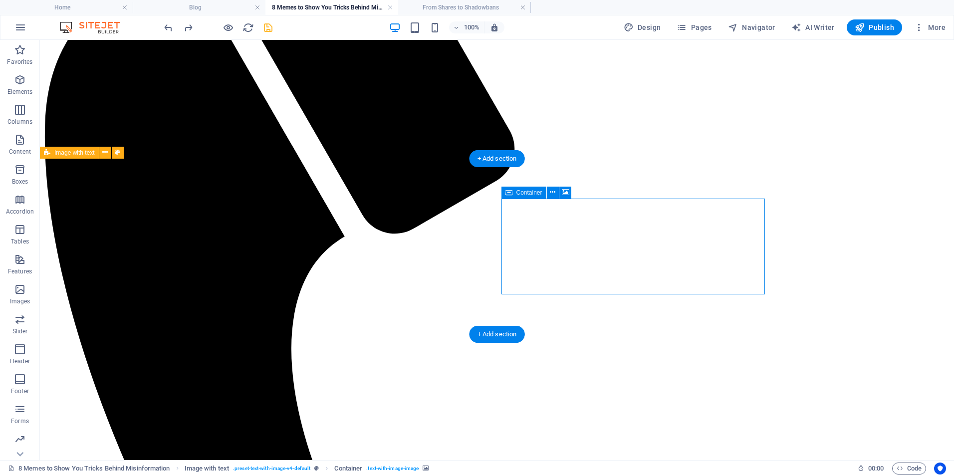
drag, startPoint x: 580, startPoint y: 248, endPoint x: 609, endPoint y: 252, distance: 29.7
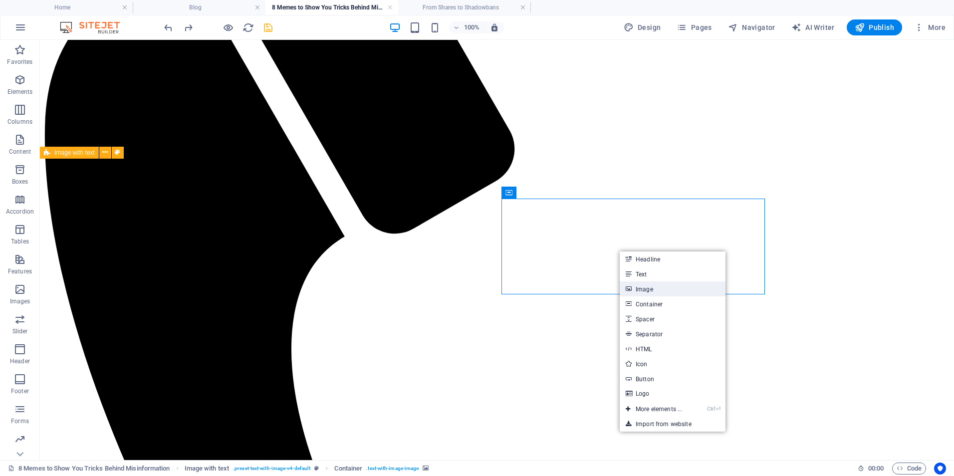
click at [643, 284] on link "Image" at bounding box center [673, 289] width 106 height 15
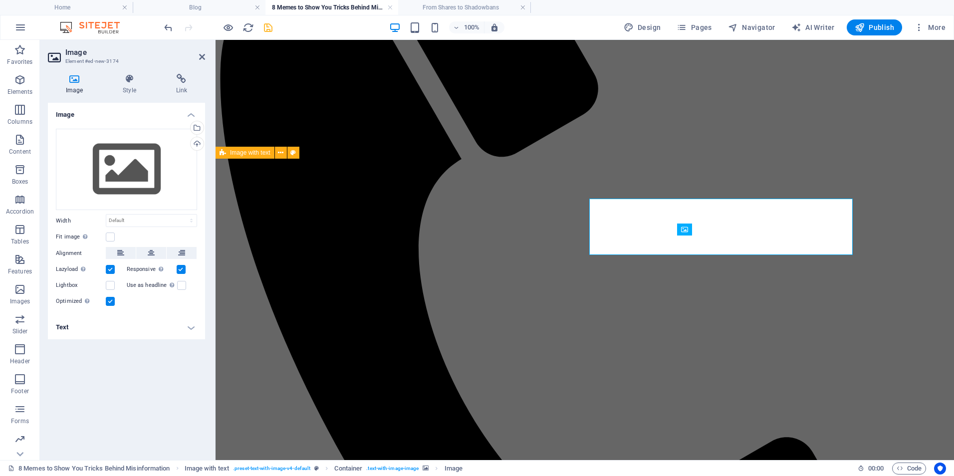
scroll to position [360, 0]
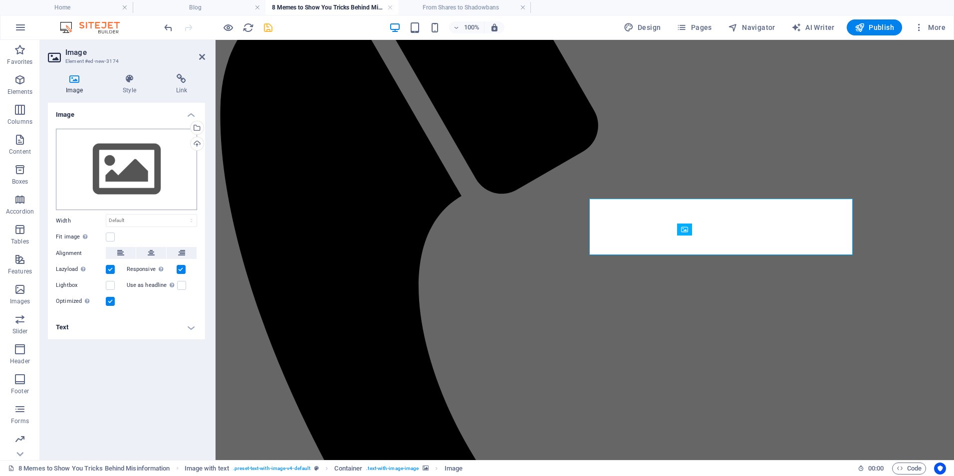
drag, startPoint x: 133, startPoint y: 85, endPoint x: 134, endPoint y: 148, distance: 62.9
click at [134, 147] on div "Image Style Link Image Drag files here, click to choose files or select files f…" at bounding box center [126, 263] width 157 height 378
click at [133, 151] on div "Drag files here, click to choose files or select files from Files or our free s…" at bounding box center [126, 170] width 141 height 82
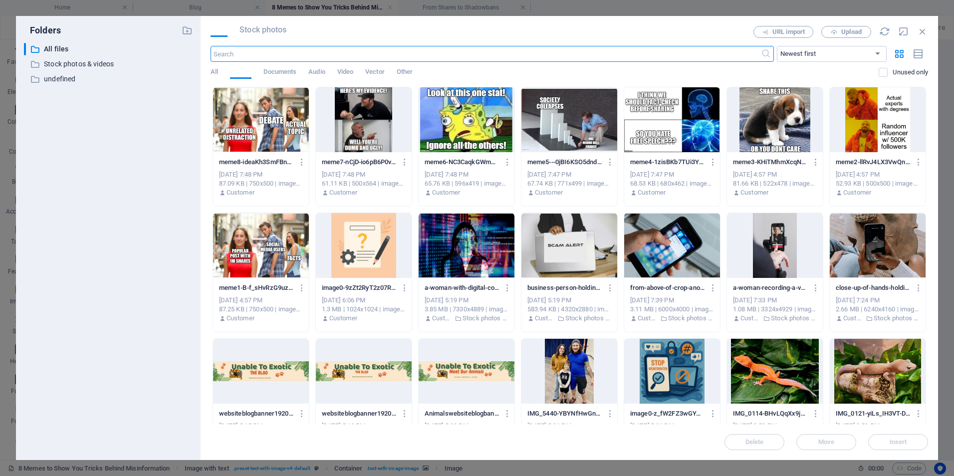
scroll to position [309, 0]
click at [275, 256] on div at bounding box center [261, 245] width 96 height 65
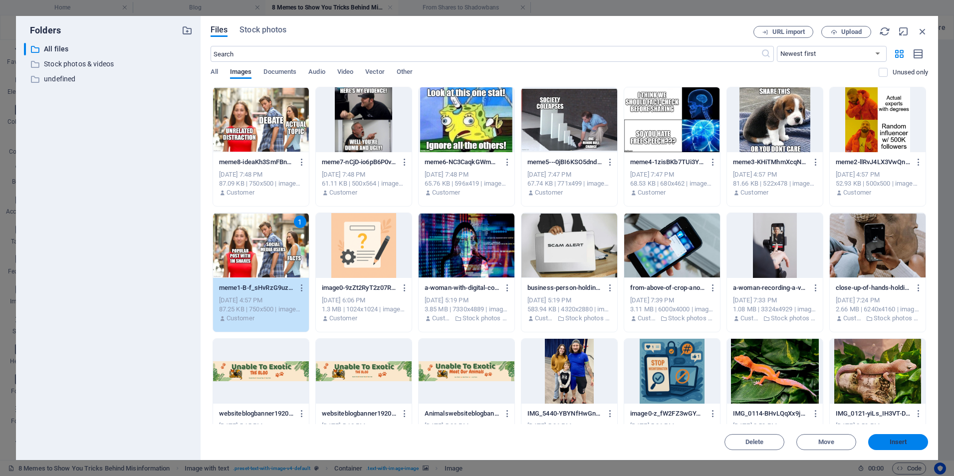
drag, startPoint x: 897, startPoint y: 440, endPoint x: 681, endPoint y: 395, distance: 221.2
click at [897, 440] on span "Insert" at bounding box center [898, 442] width 17 height 6
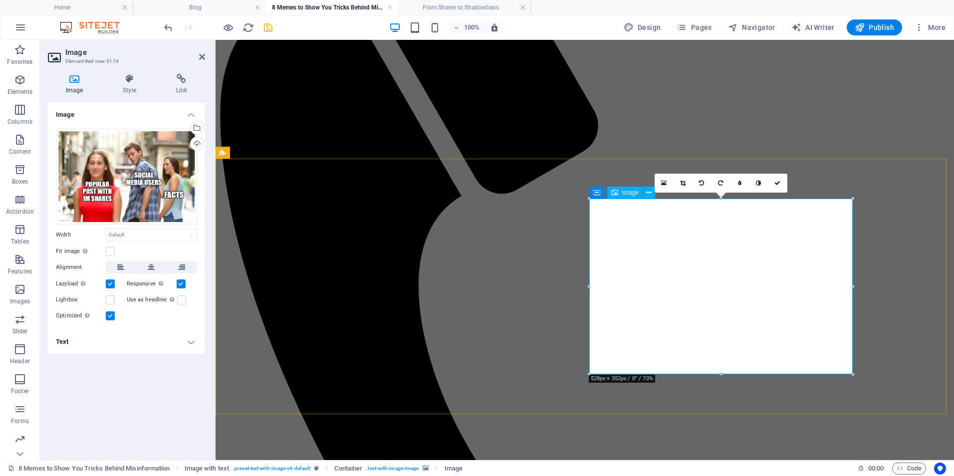
drag, startPoint x: 652, startPoint y: 342, endPoint x: 595, endPoint y: 346, distance: 56.5
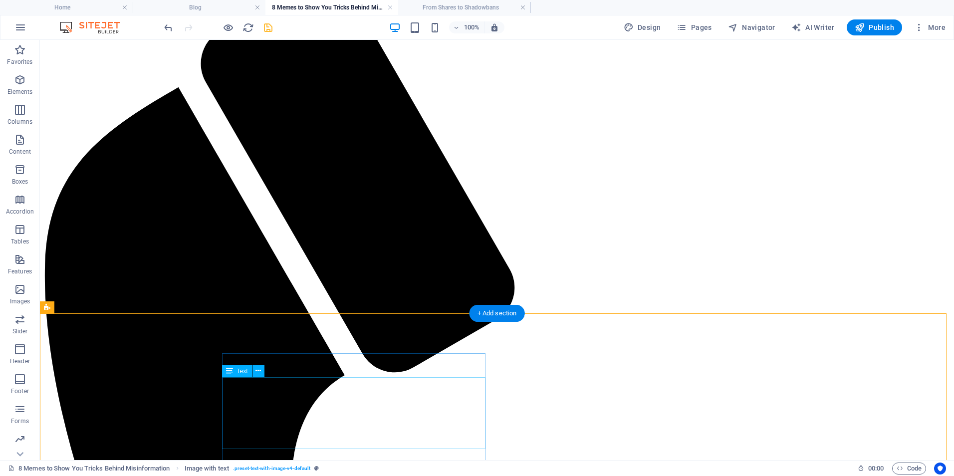
scroll to position [264, 0]
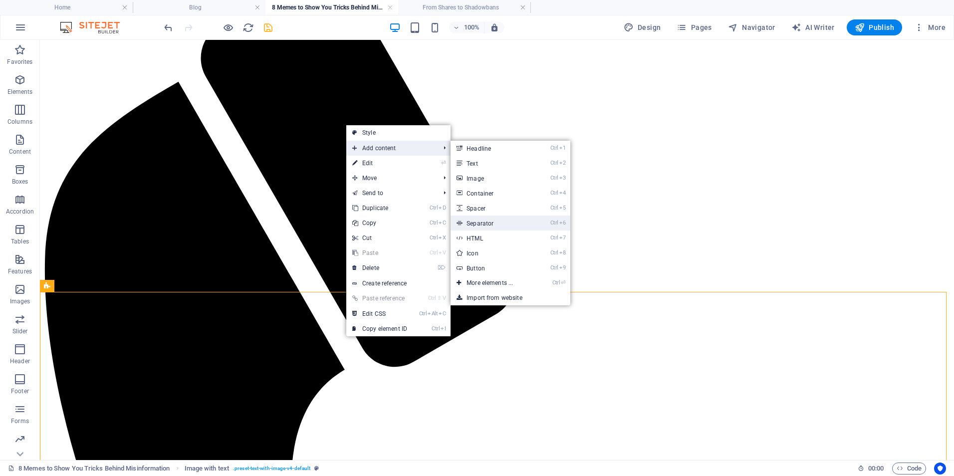
click at [508, 230] on link "Ctrl 6 Separator" at bounding box center [492, 223] width 82 height 15
select select "%"
select select "px"
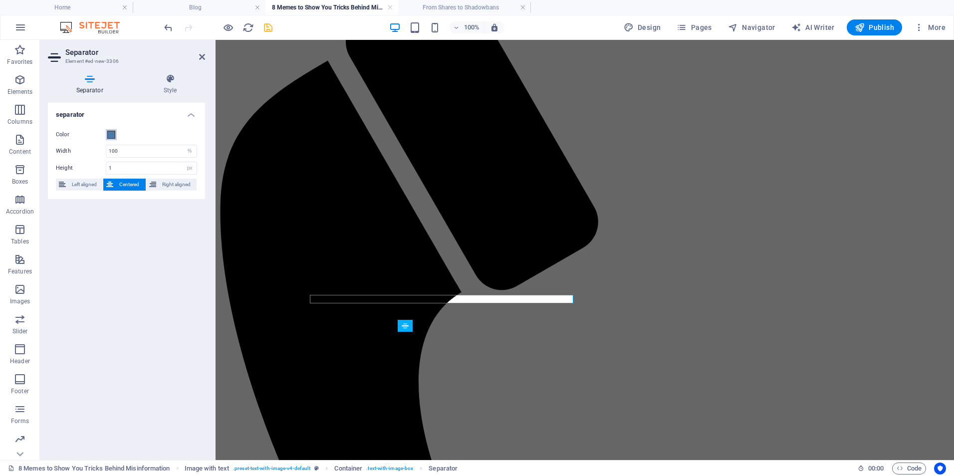
click at [109, 139] on button "Color" at bounding box center [111, 134] width 11 height 11
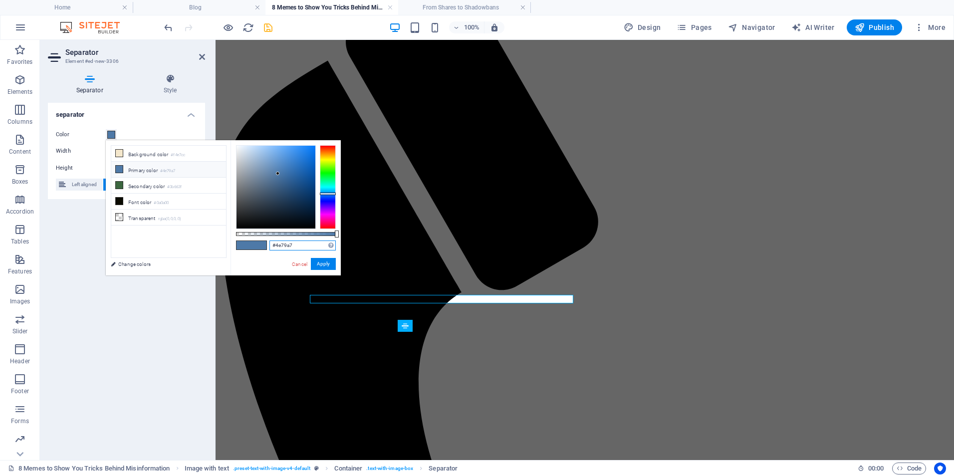
drag, startPoint x: 299, startPoint y: 245, endPoint x: 276, endPoint y: 243, distance: 23.5
click at [276, 243] on input "#4e79a7" at bounding box center [303, 246] width 66 height 10
type input "#d8622b"
click at [319, 260] on button "Apply" at bounding box center [323, 264] width 25 height 12
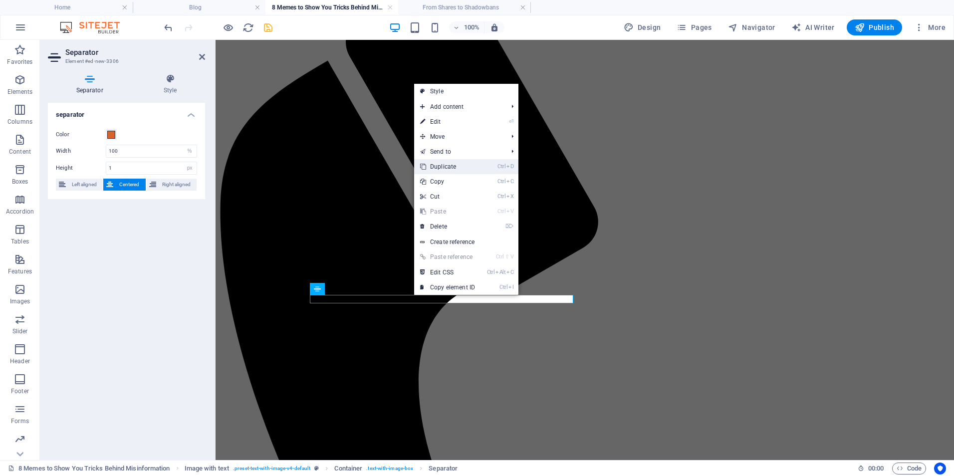
click at [440, 168] on link "Ctrl D Duplicate" at bounding box center [447, 166] width 67 height 15
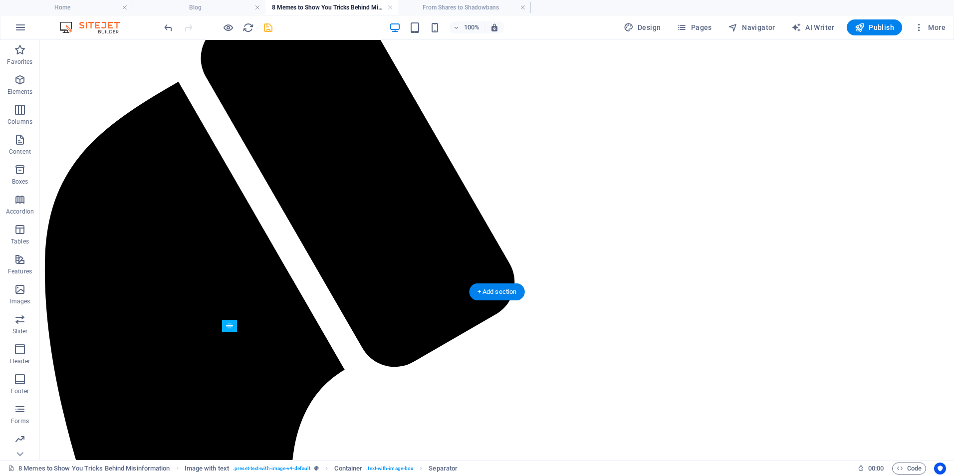
drag, startPoint x: 417, startPoint y: 347, endPoint x: 317, endPoint y: 372, distance: 103.0
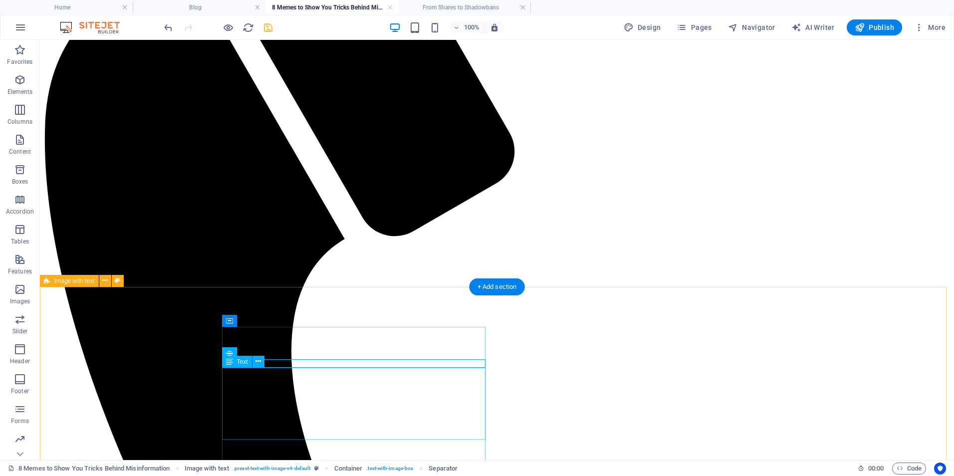
scroll to position [397, 0]
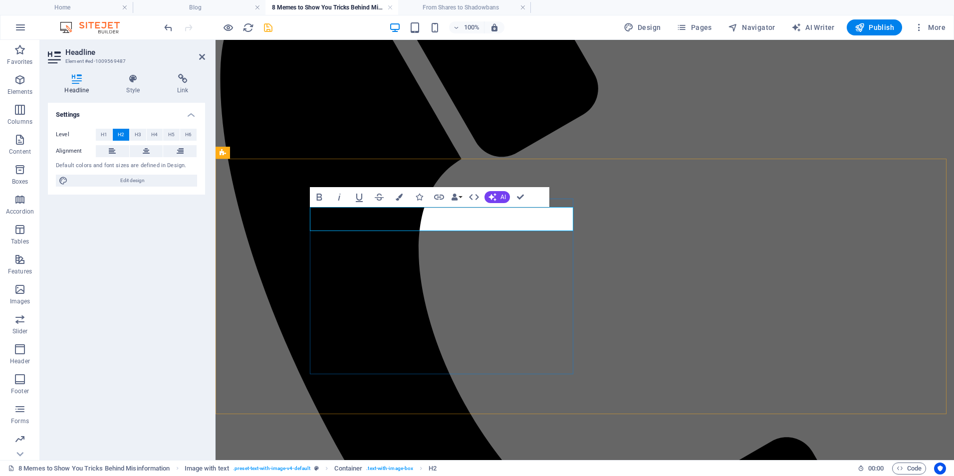
scroll to position [360, 0]
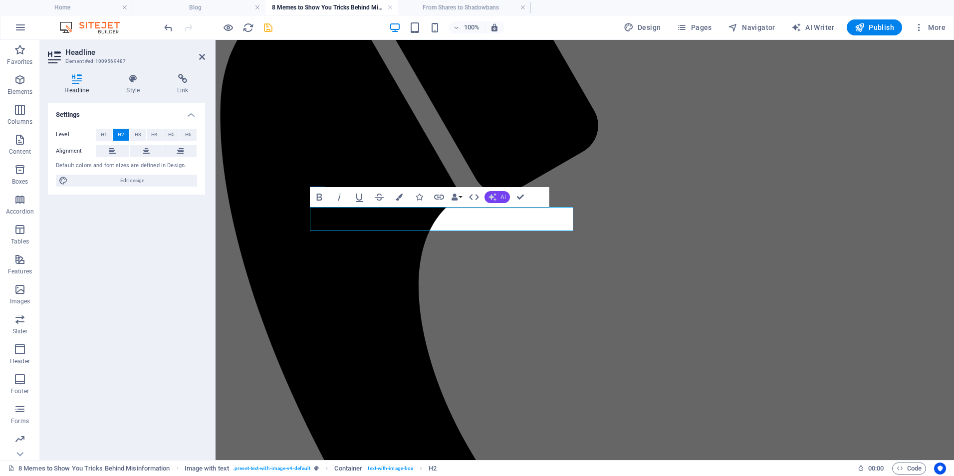
drag, startPoint x: 287, startPoint y: 168, endPoint x: 502, endPoint y: 192, distance: 217.0
click at [502, 192] on button "AI" at bounding box center [497, 197] width 25 height 12
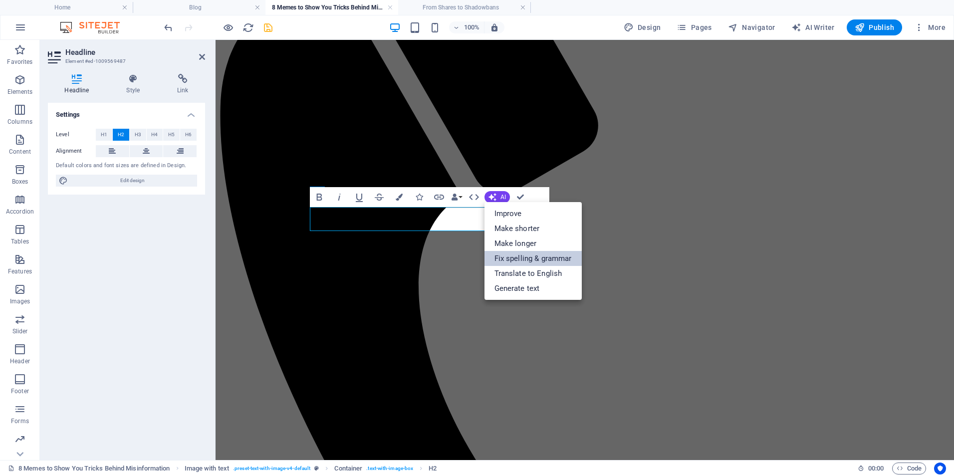
click at [509, 263] on link "Fix spelling & grammar" at bounding box center [533, 258] width 97 height 15
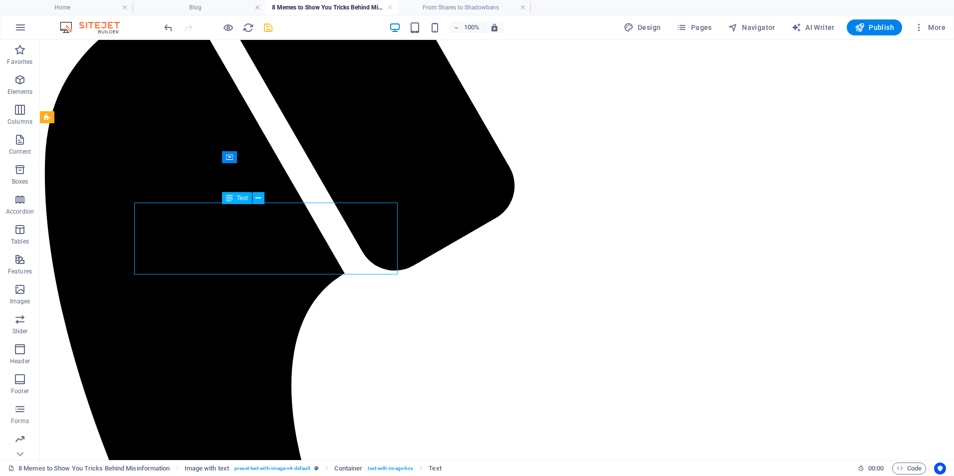
scroll to position [397, 0]
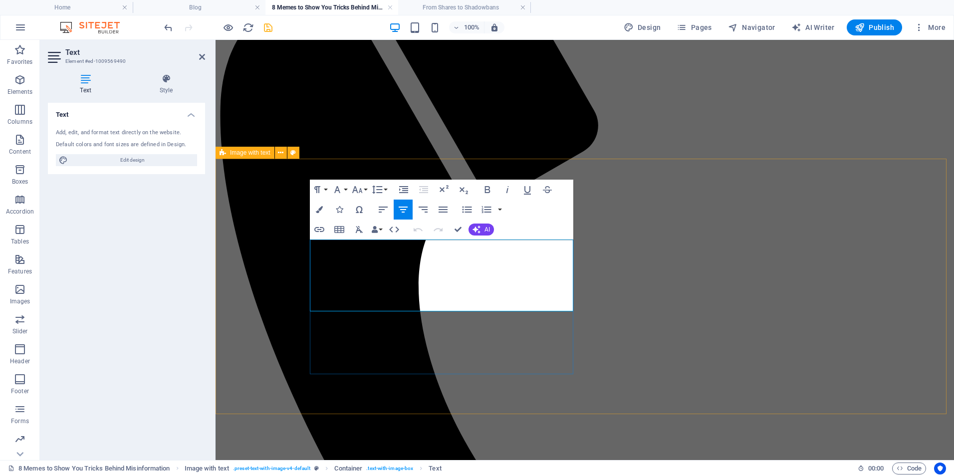
drag, startPoint x: 326, startPoint y: 242, endPoint x: 545, endPoint y: 309, distance: 228.8
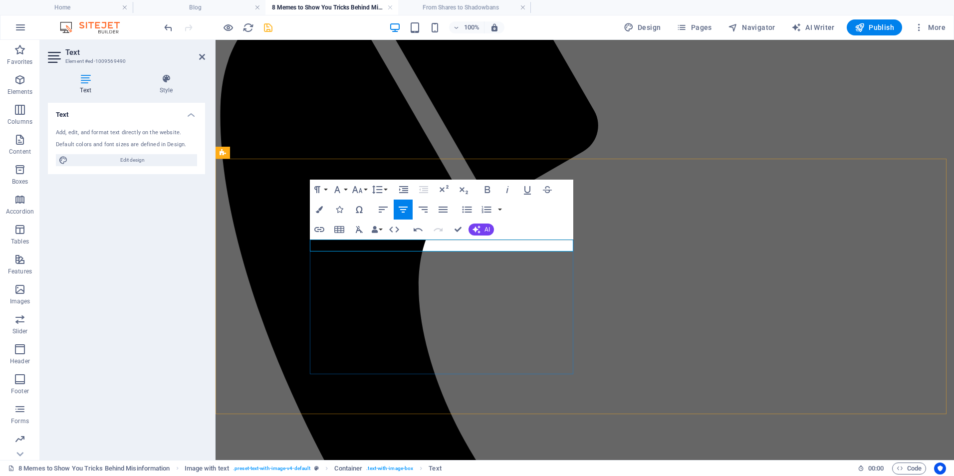
drag, startPoint x: 533, startPoint y: 257, endPoint x: 550, endPoint y: 256, distance: 17.0
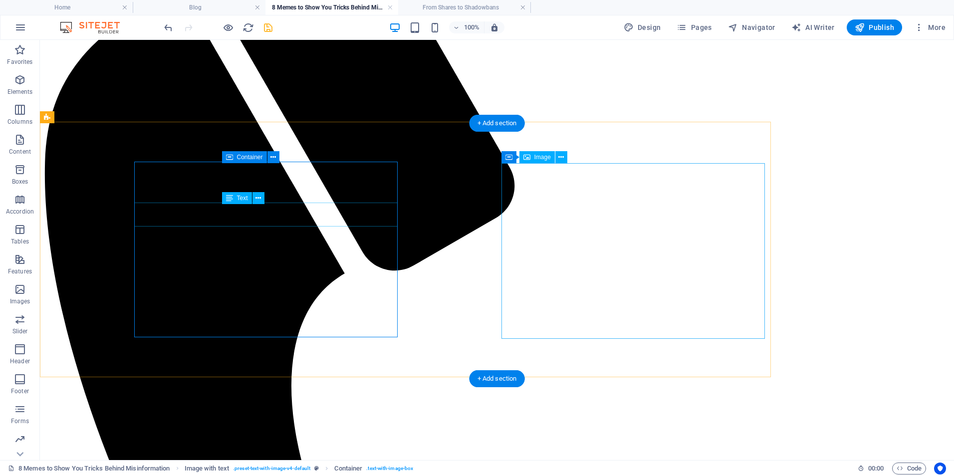
scroll to position [397, 0]
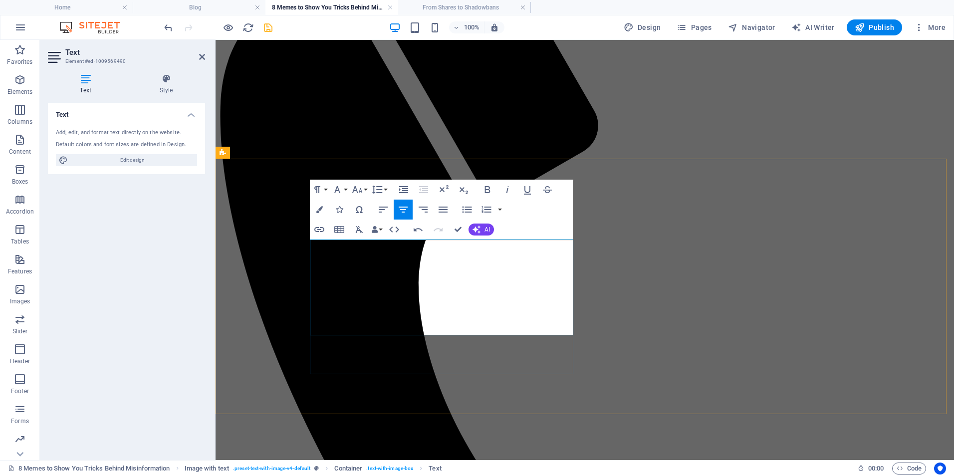
click at [478, 227] on icon "button" at bounding box center [477, 230] width 8 height 8
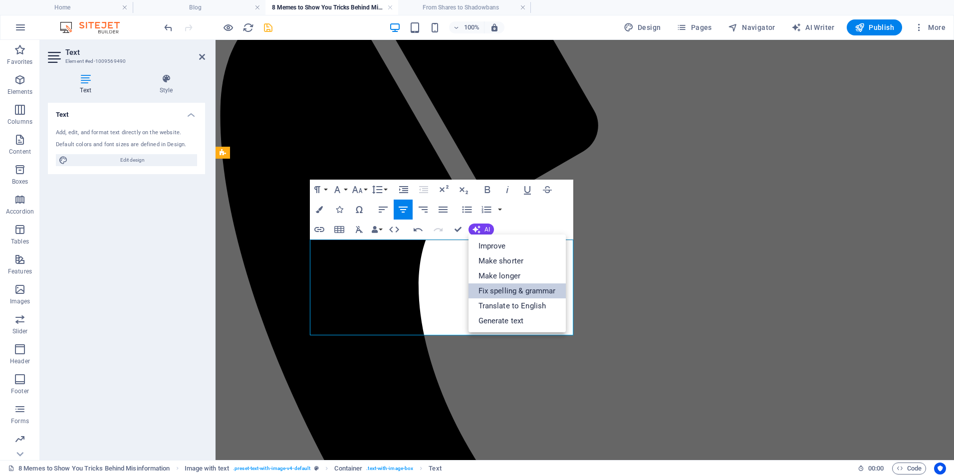
click at [524, 291] on link "Fix spelling & grammar" at bounding box center [517, 291] width 97 height 15
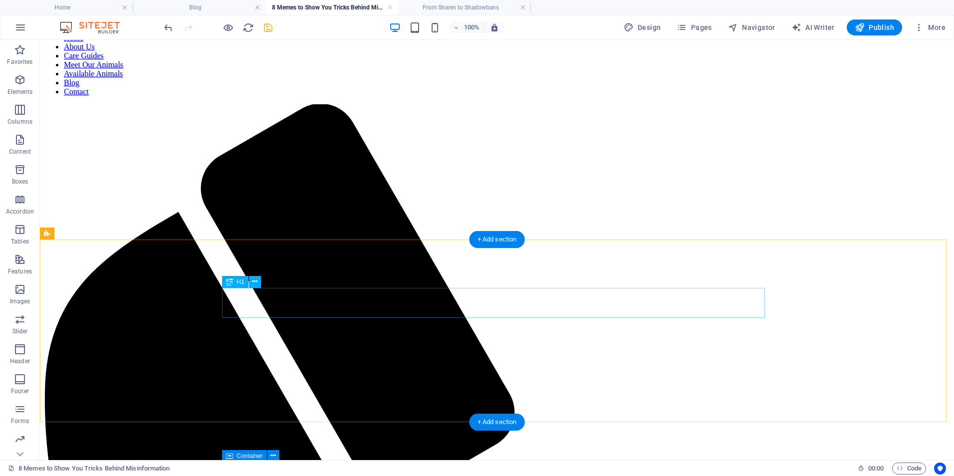
scroll to position [266, 0]
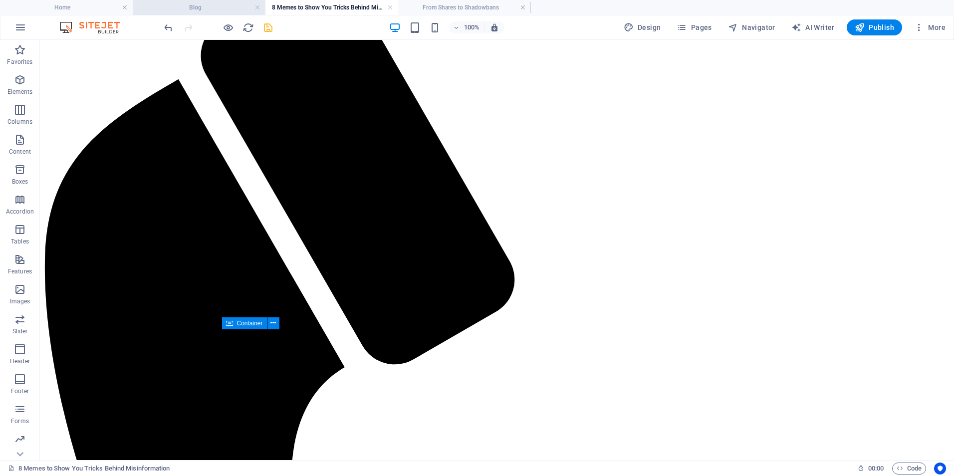
click at [215, 9] on h4 "Blog" at bounding box center [199, 7] width 133 height 11
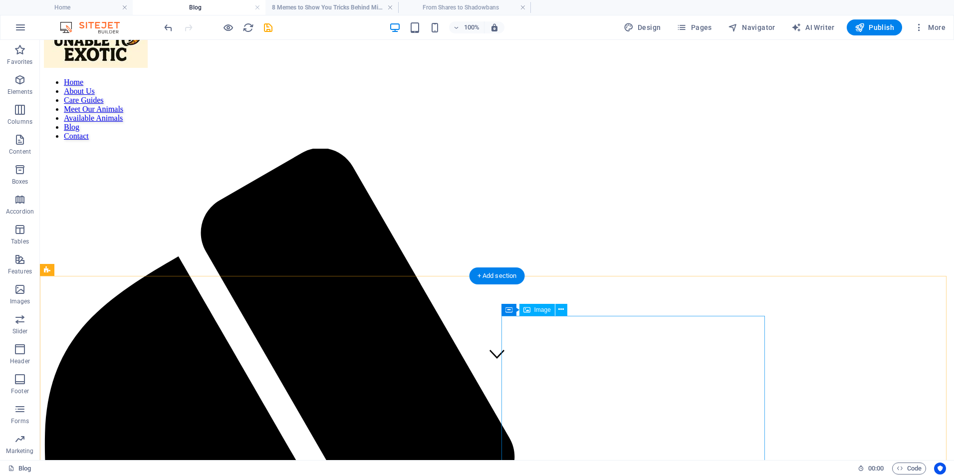
scroll to position [0, 0]
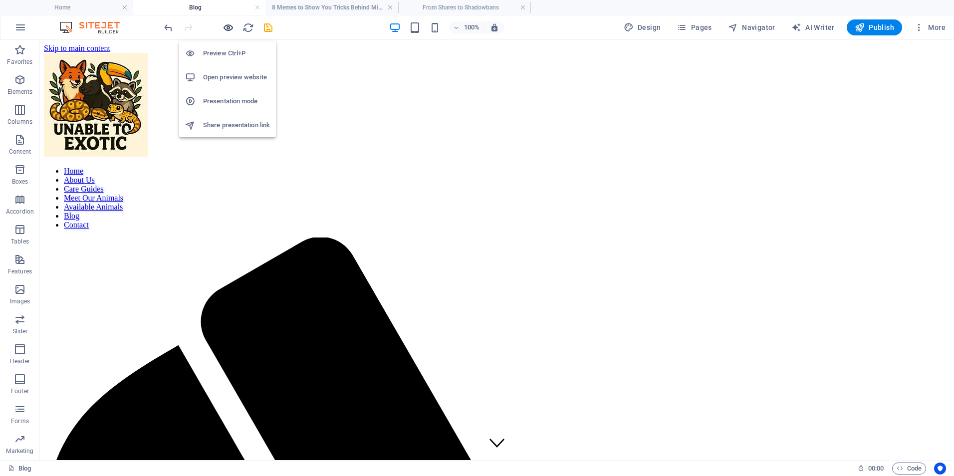
click at [231, 25] on icon "button" at bounding box center [228, 27] width 11 height 11
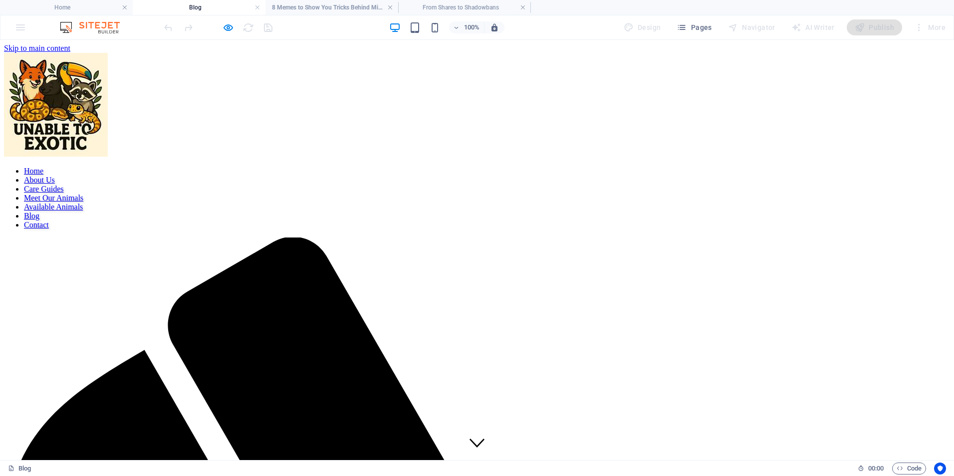
drag, startPoint x: 228, startPoint y: 24, endPoint x: 243, endPoint y: 26, distance: 14.6
click at [272, 21] on div at bounding box center [218, 27] width 112 height 16
click at [231, 29] on icon "button" at bounding box center [228, 27] width 11 height 11
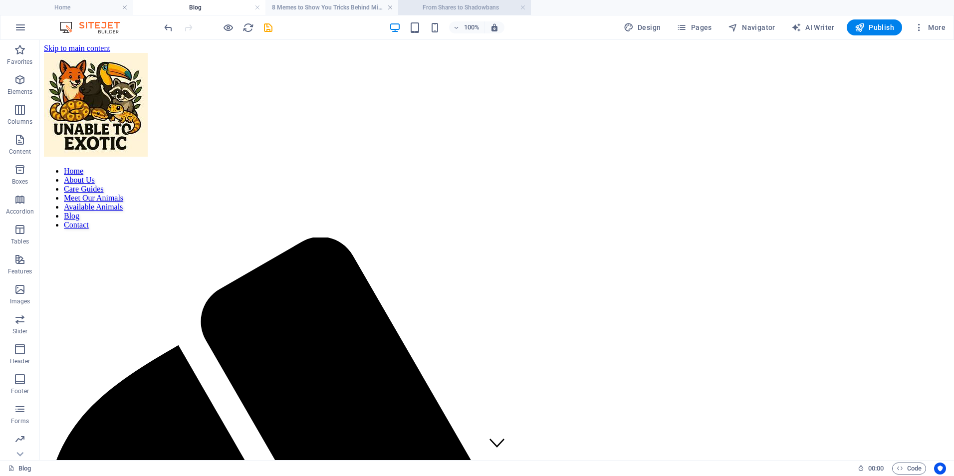
click at [489, 9] on h4 "From Shares to Shadowbans" at bounding box center [464, 7] width 133 height 11
click at [321, 5] on h4 "8 Memes to Show You Tricks Behind Misinformation" at bounding box center [332, 7] width 133 height 11
click at [435, 4] on h4 "From Shares to Shadowbans" at bounding box center [464, 7] width 133 height 11
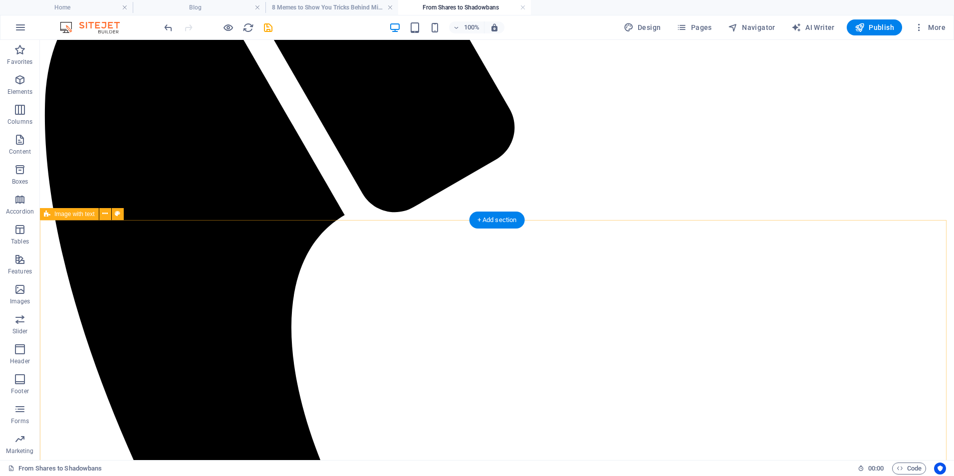
scroll to position [266, 0]
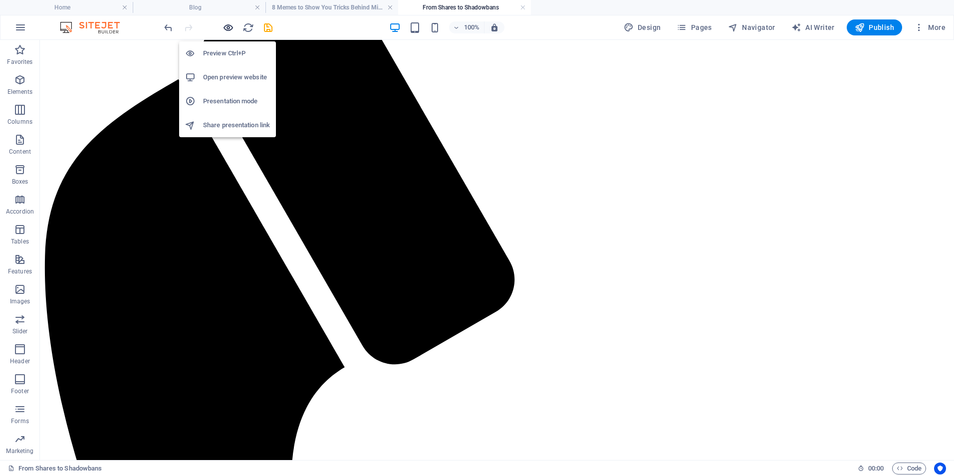
click at [228, 28] on icon "button" at bounding box center [228, 27] width 11 height 11
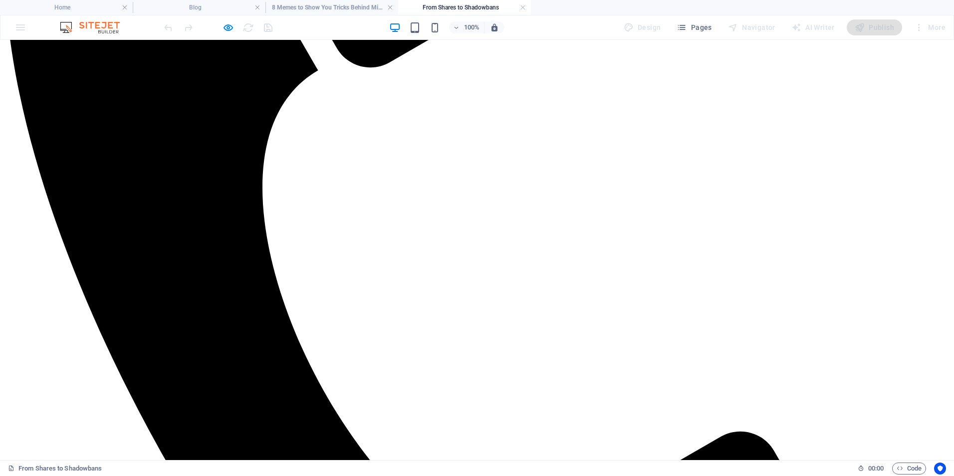
scroll to position [502, 0]
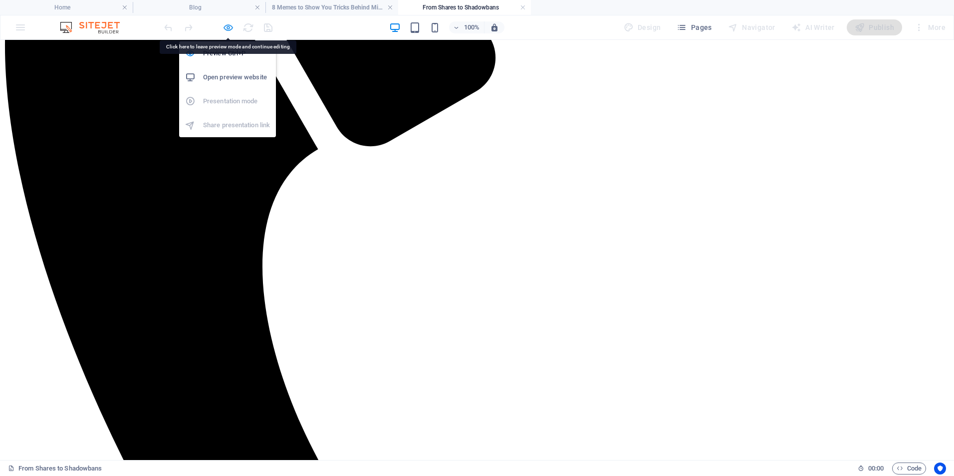
click at [228, 26] on icon "button" at bounding box center [228, 27] width 11 height 11
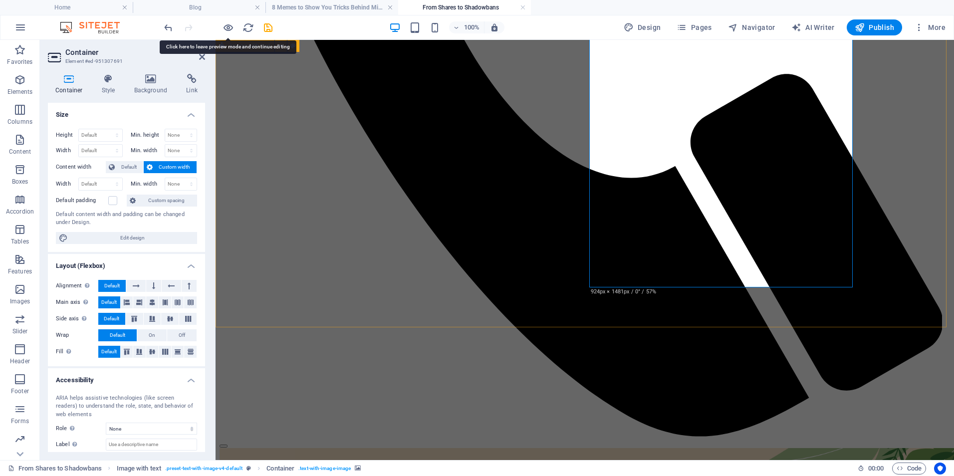
scroll to position [723, 0]
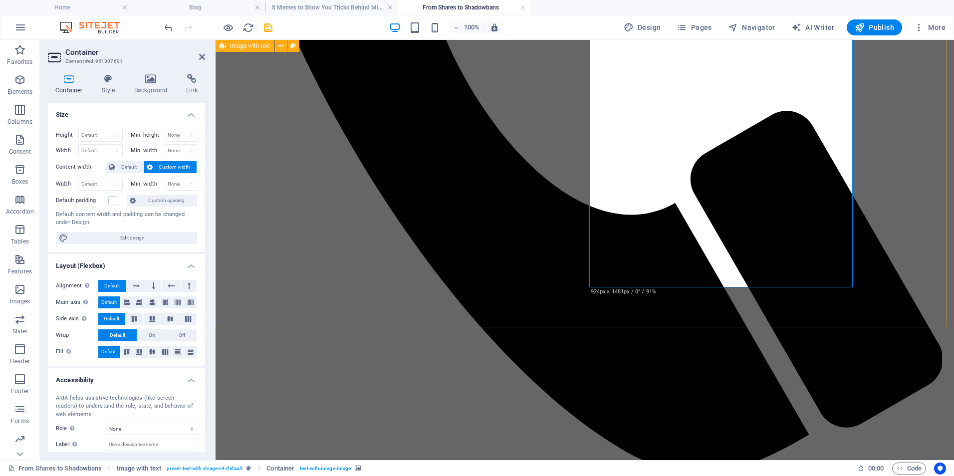
drag, startPoint x: 591, startPoint y: 288, endPoint x: 601, endPoint y: 269, distance: 21.2
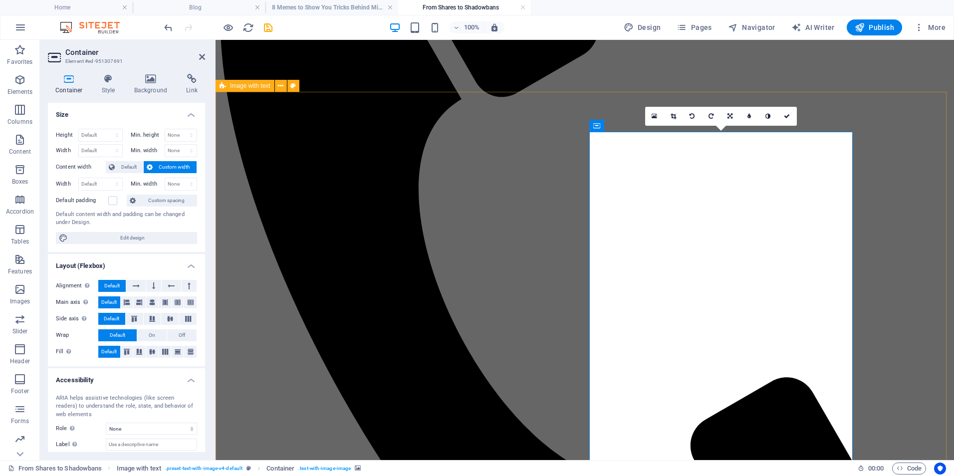
scroll to position [324, 0]
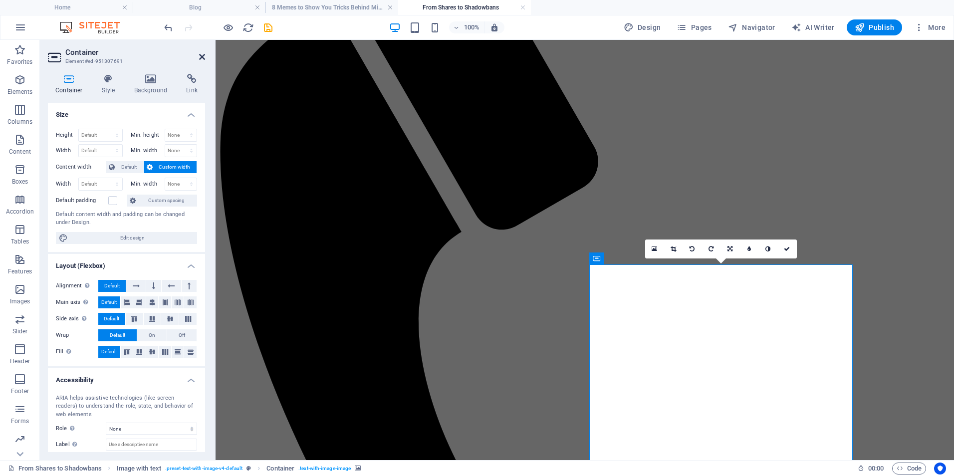
click at [205, 59] on icon at bounding box center [202, 57] width 6 height 8
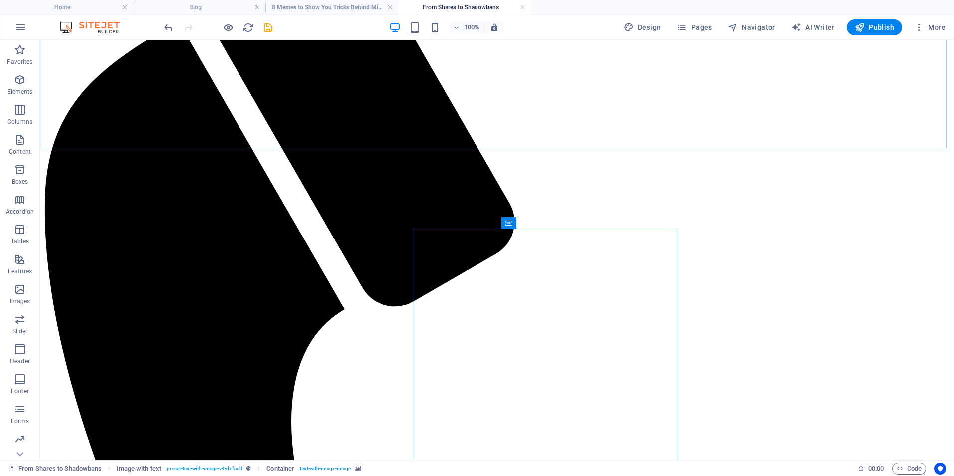
scroll to position [361, 0]
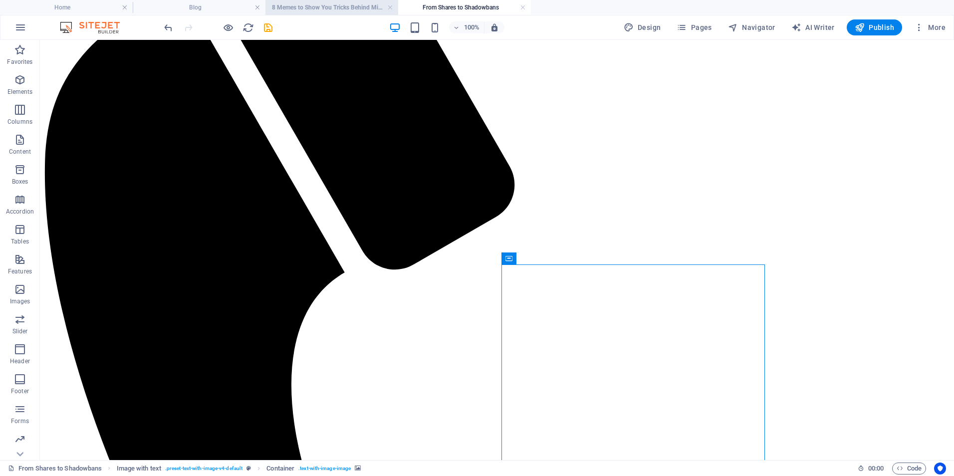
click at [298, 8] on h4 "8 Memes to Show You Tricks Behind Misinformation" at bounding box center [332, 7] width 133 height 11
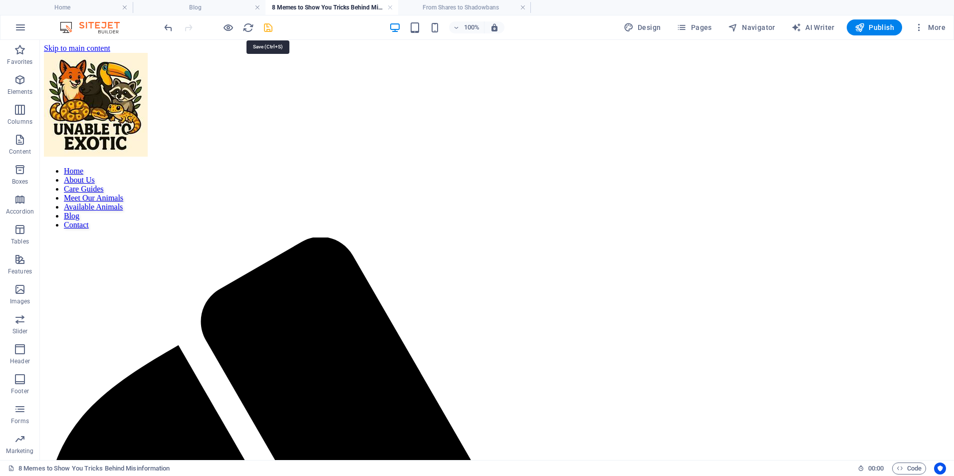
click at [268, 32] on icon "save" at bounding box center [268, 27] width 11 height 11
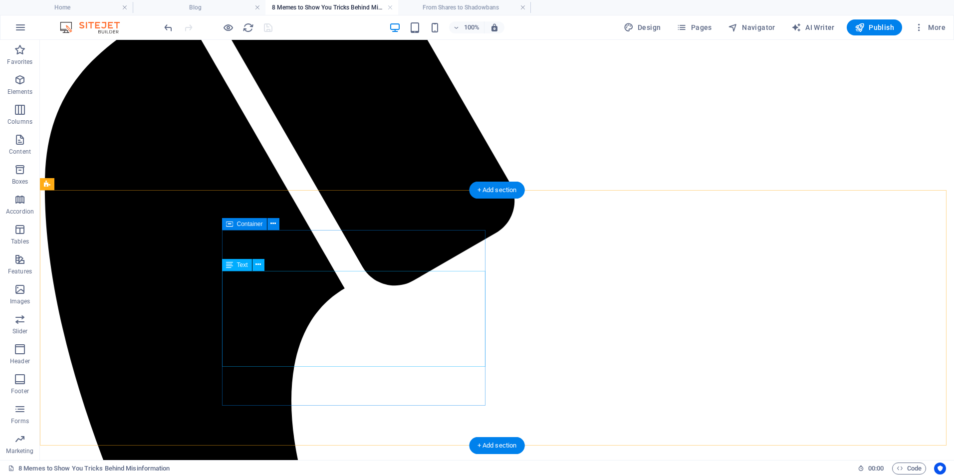
scroll to position [343, 0]
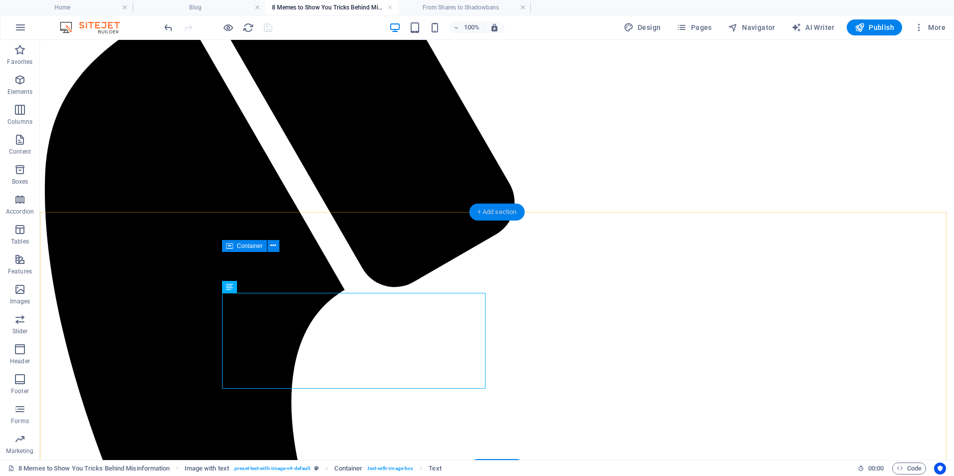
click at [509, 218] on div "+ Add section" at bounding box center [497, 212] width 55 height 17
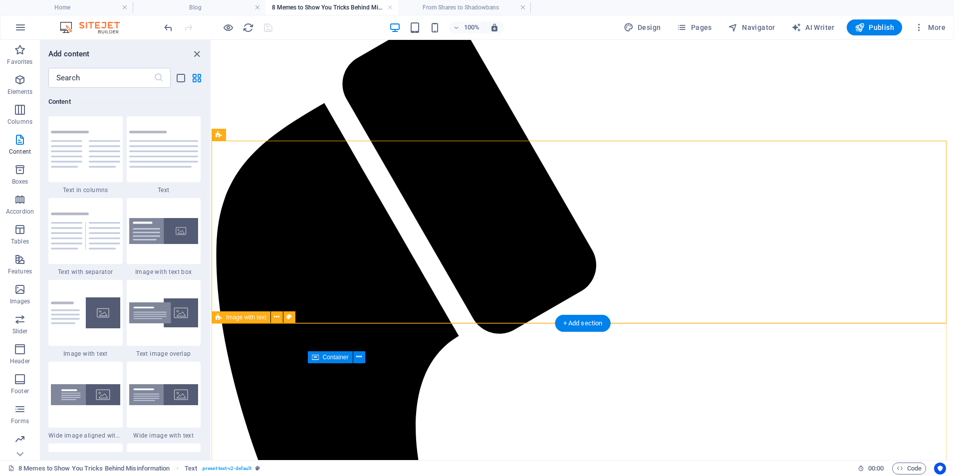
scroll to position [175, 0]
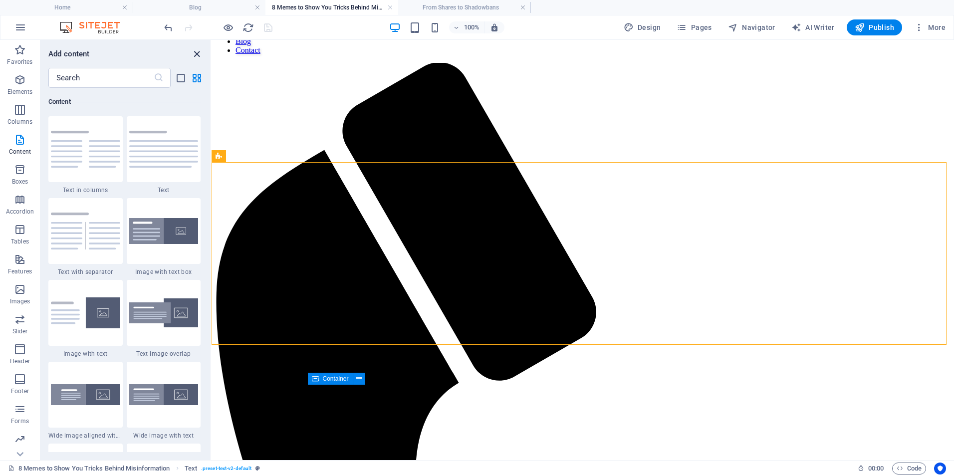
click at [199, 54] on icon "close panel" at bounding box center [196, 53] width 11 height 11
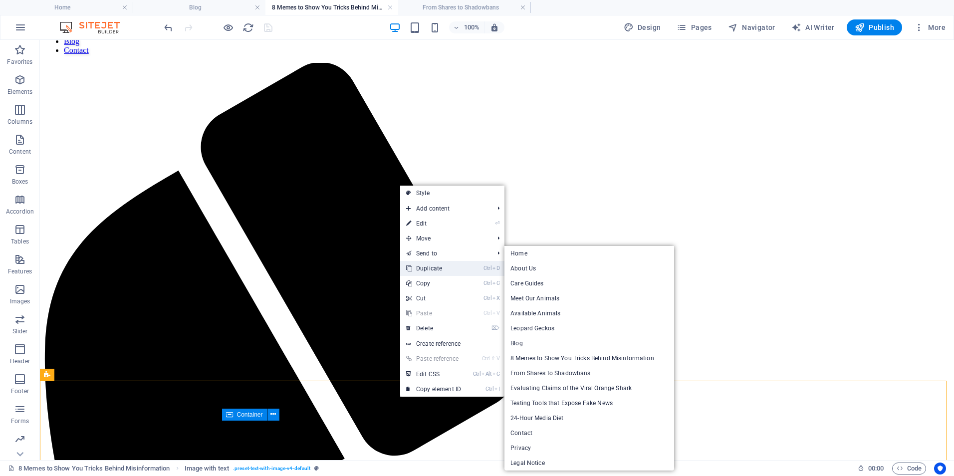
click at [443, 268] on link "Ctrl D Duplicate" at bounding box center [433, 268] width 67 height 15
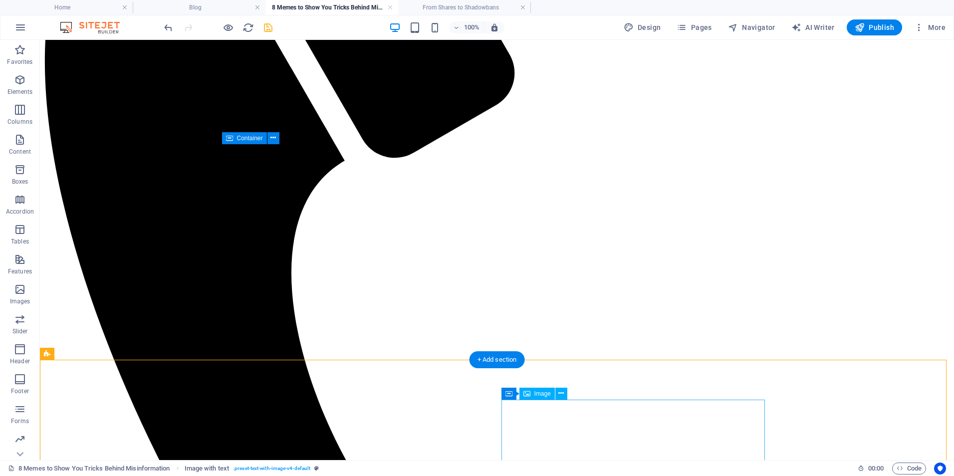
scroll to position [556, 0]
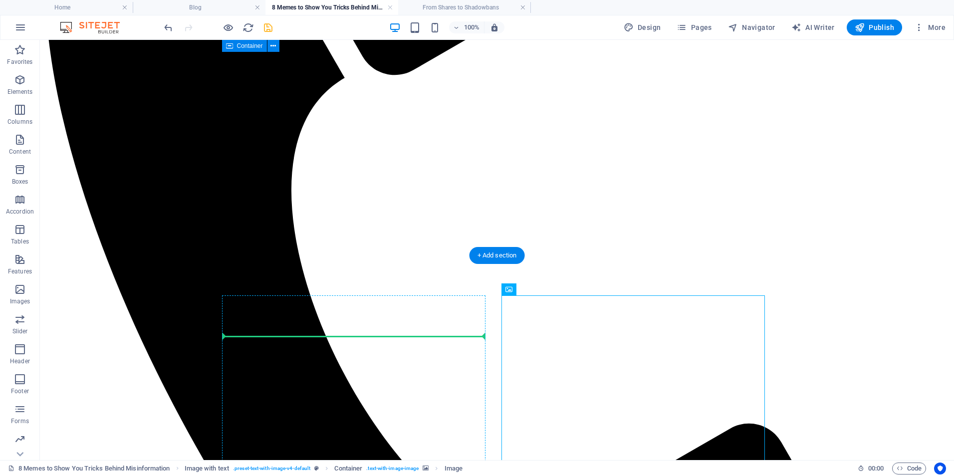
drag, startPoint x: 587, startPoint y: 372, endPoint x: 236, endPoint y: 382, distance: 351.1
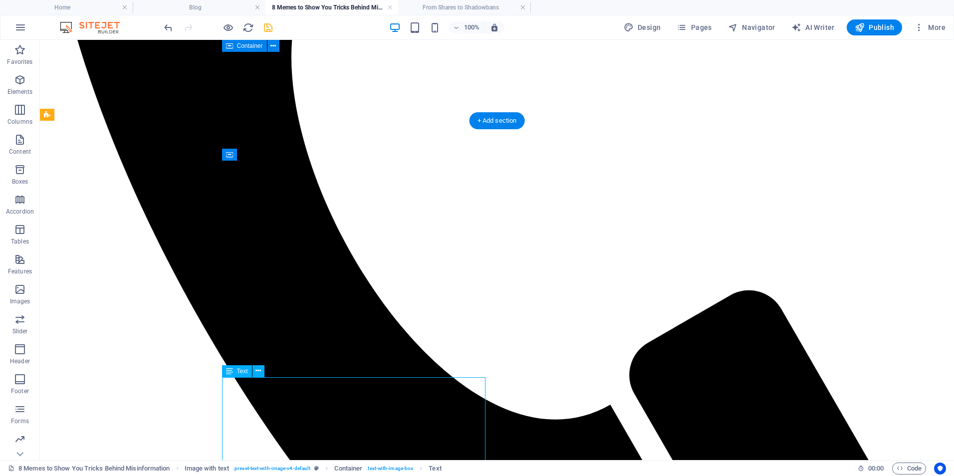
scroll to position [690, 0]
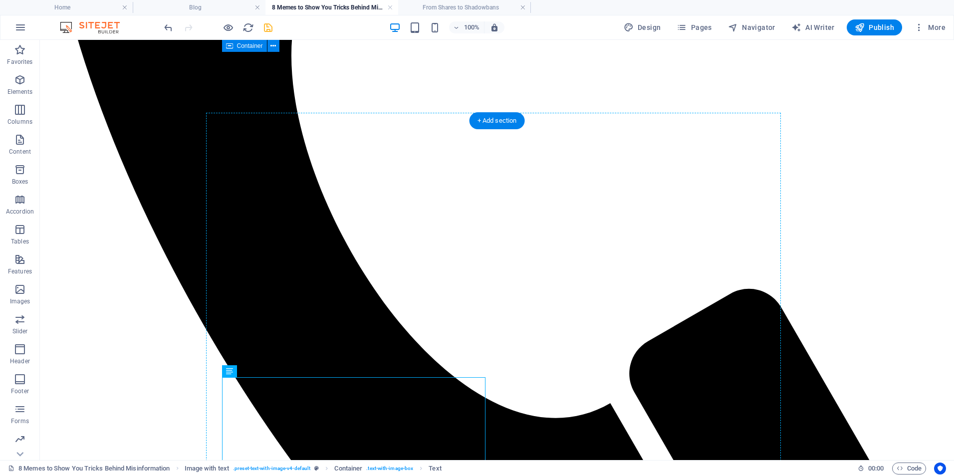
drag, startPoint x: 394, startPoint y: 405, endPoint x: 602, endPoint y: 343, distance: 217.6
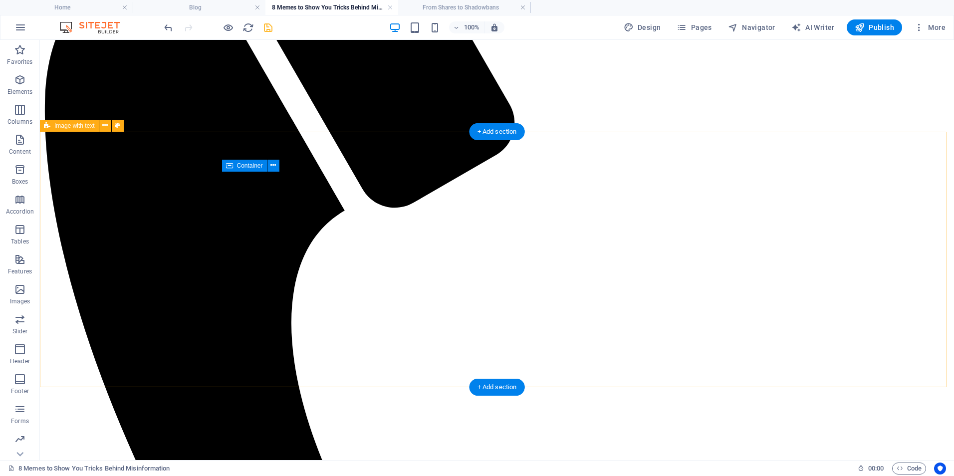
scroll to position [424, 0]
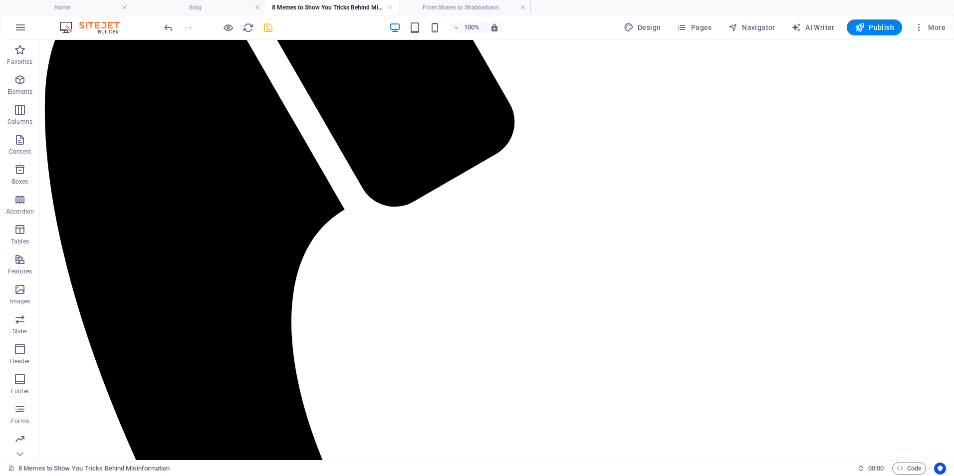
click at [165, 34] on div at bounding box center [218, 27] width 112 height 16
click at [166, 26] on icon "undo" at bounding box center [168, 27] width 11 height 11
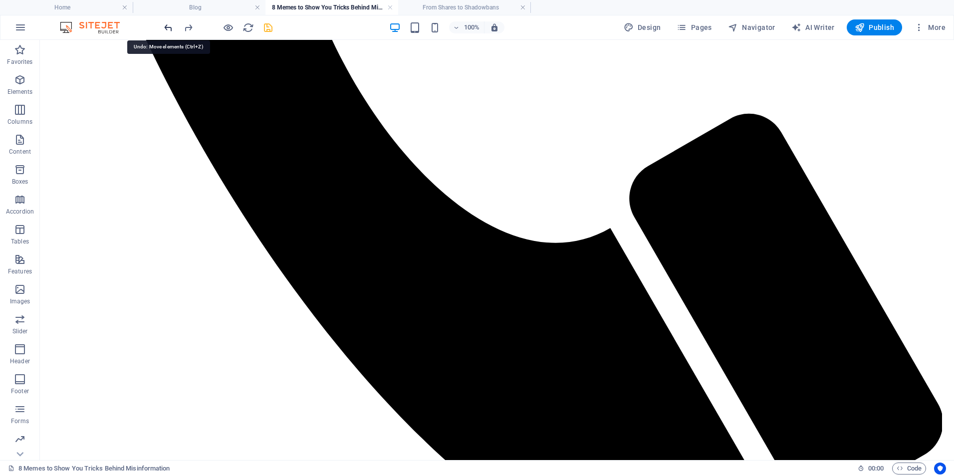
click at [166, 26] on icon "undo" at bounding box center [168, 27] width 11 height 11
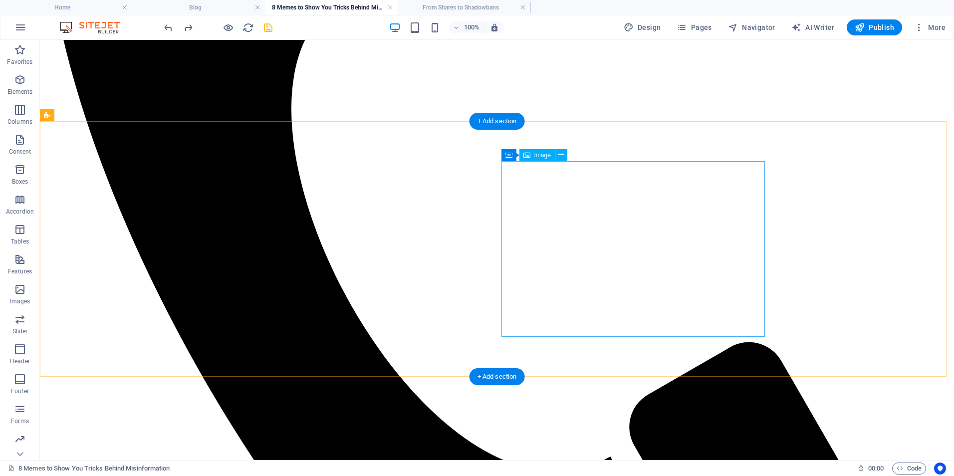
scroll to position [557, 0]
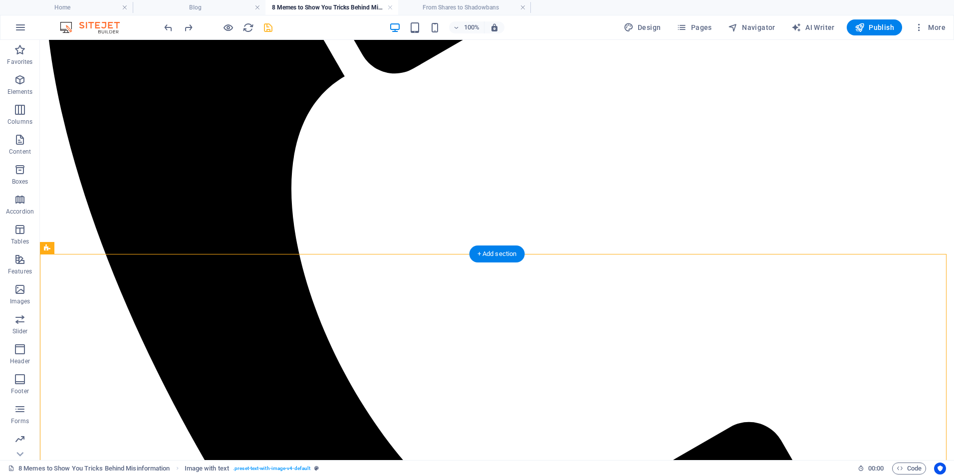
drag, startPoint x: 473, startPoint y: 311, endPoint x: 477, endPoint y: 299, distance: 12.8
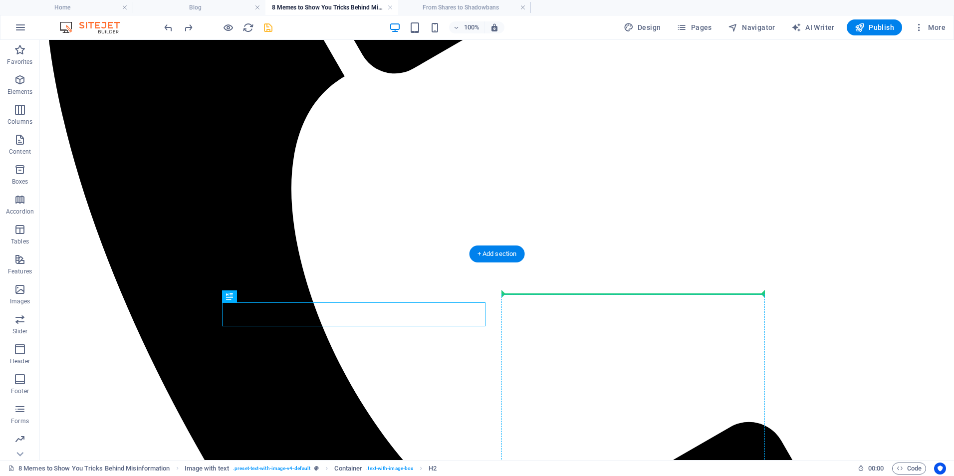
drag, startPoint x: 454, startPoint y: 305, endPoint x: 523, endPoint y: 295, distance: 69.7
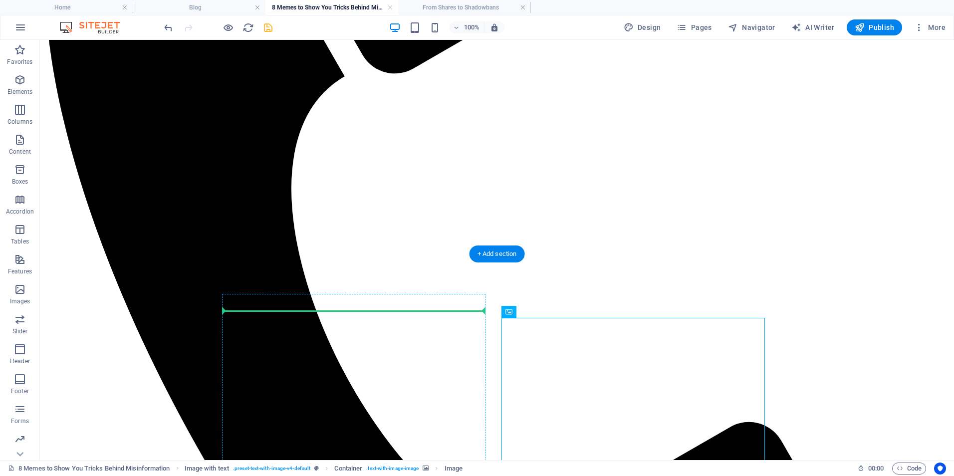
drag, startPoint x: 541, startPoint y: 333, endPoint x: 436, endPoint y: 311, distance: 106.5
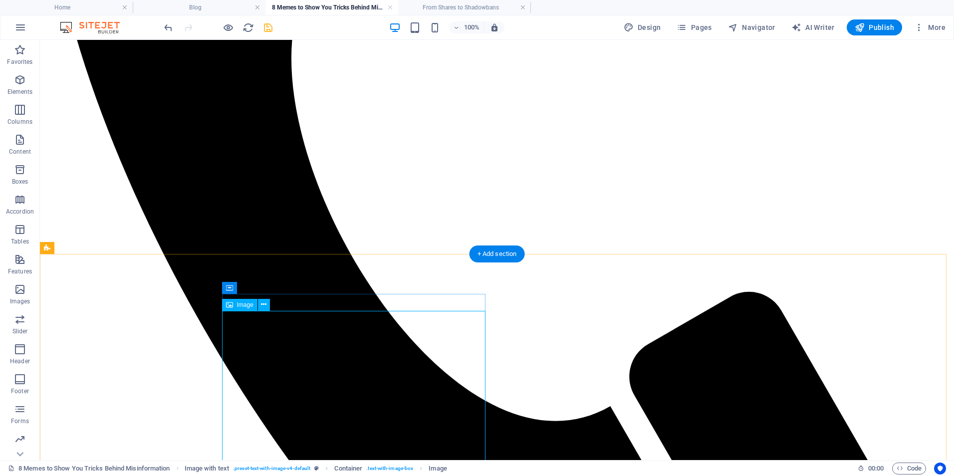
scroll to position [690, 0]
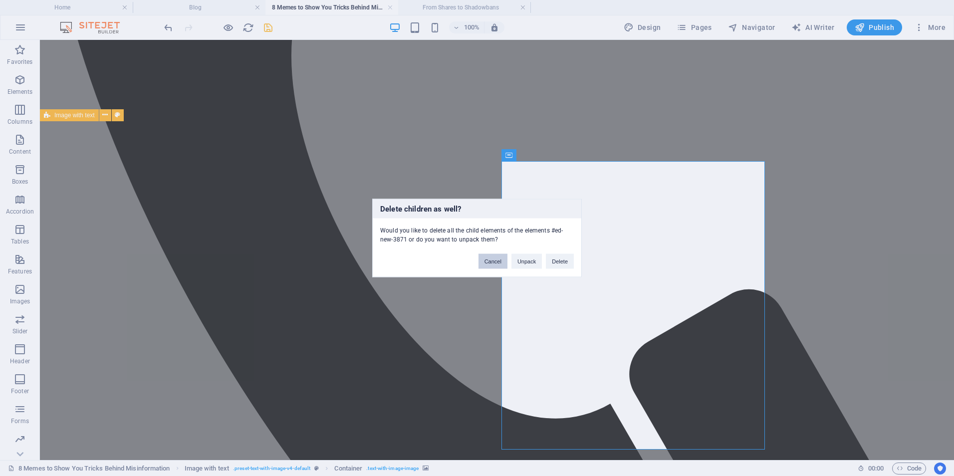
click at [494, 265] on button "Cancel" at bounding box center [493, 261] width 29 height 15
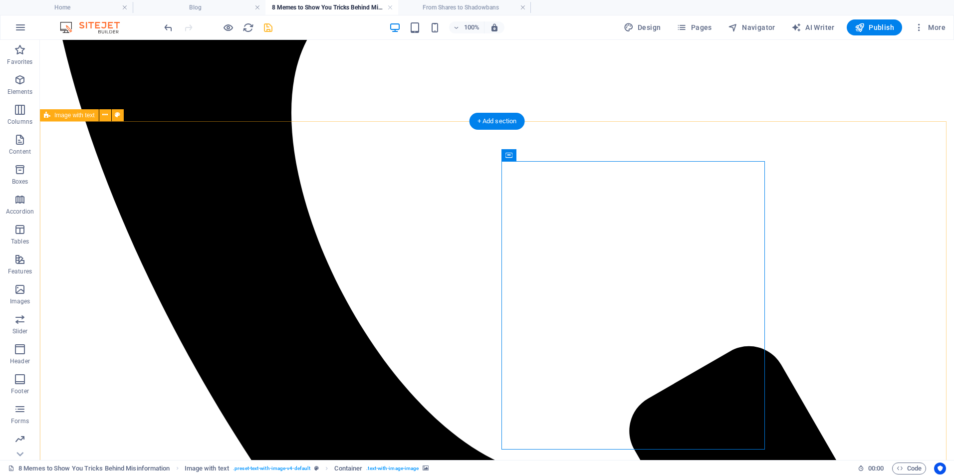
scroll to position [557, 0]
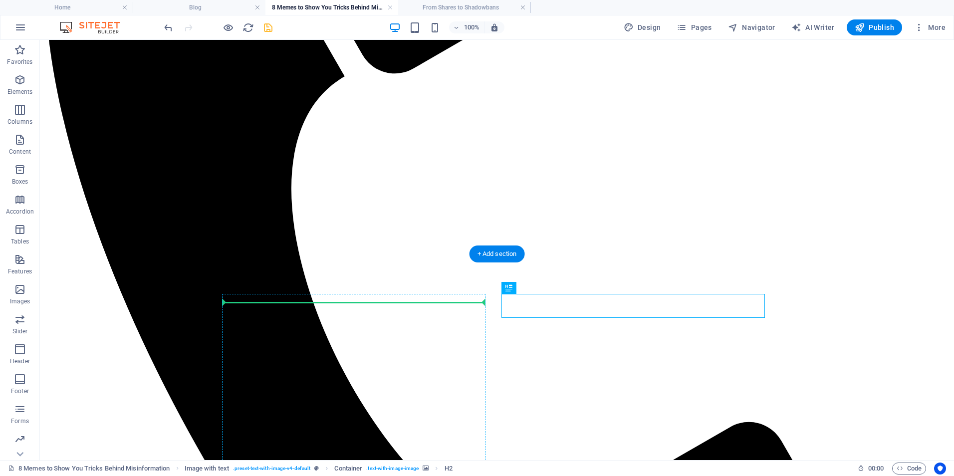
drag, startPoint x: 576, startPoint y: 305, endPoint x: 360, endPoint y: 302, distance: 215.7
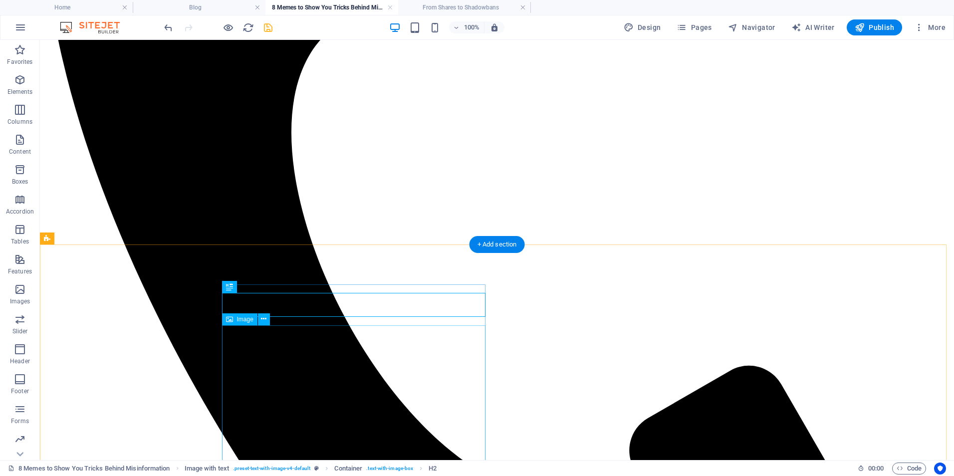
scroll to position [690, 0]
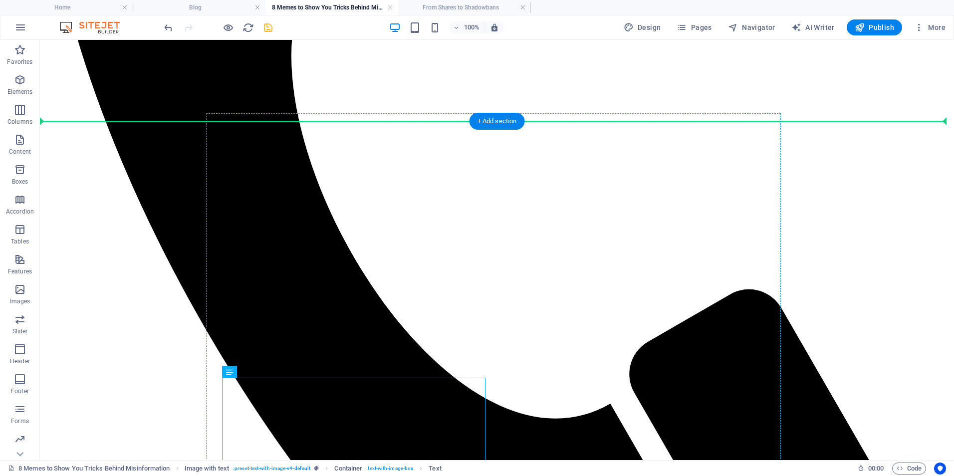
drag, startPoint x: 438, startPoint y: 405, endPoint x: 595, endPoint y: 307, distance: 185.9
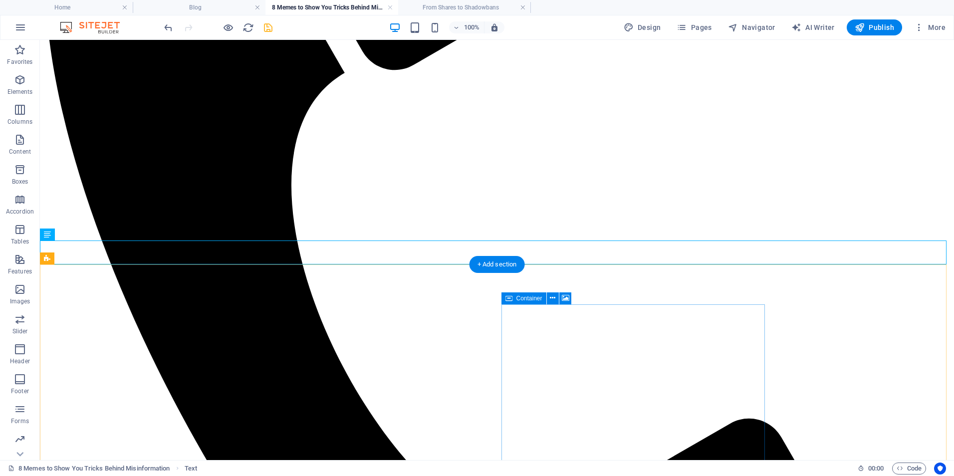
scroll to position [557, 0]
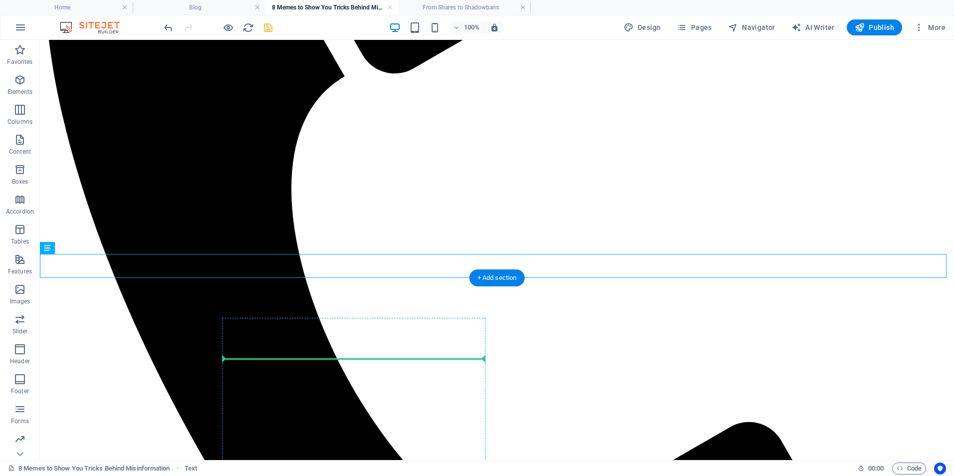
drag, startPoint x: 434, startPoint y: 267, endPoint x: 455, endPoint y: 360, distance: 95.7
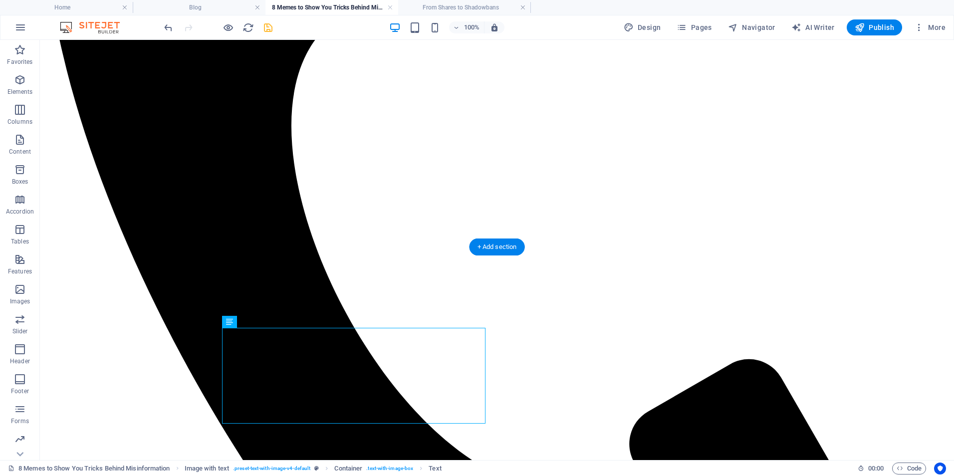
scroll to position [690, 0]
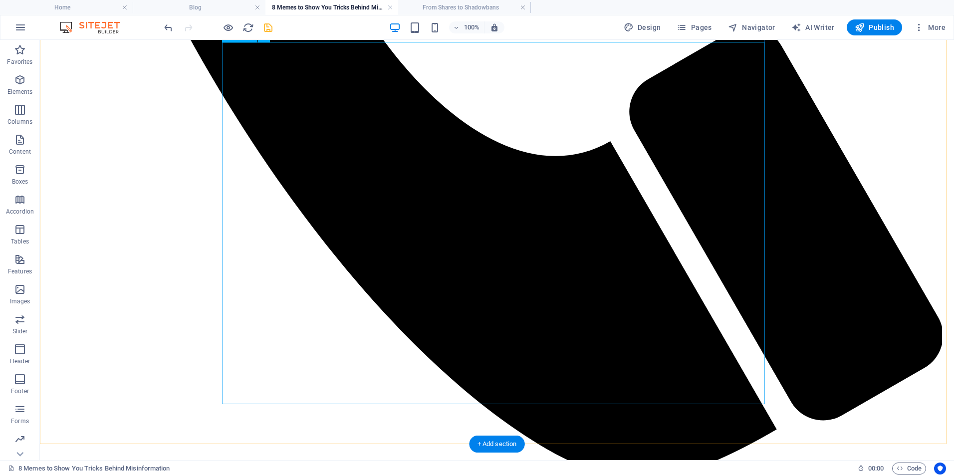
scroll to position [956, 0]
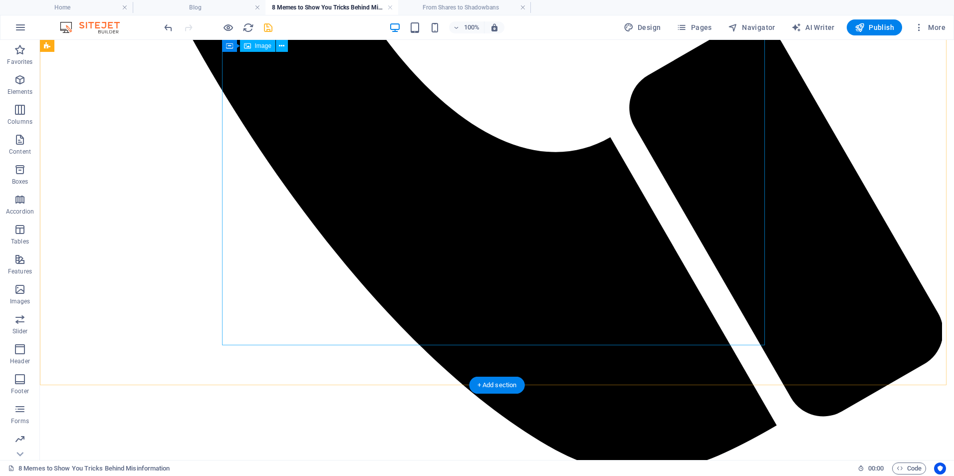
drag, startPoint x: 764, startPoint y: 345, endPoint x: 739, endPoint y: 317, distance: 37.4
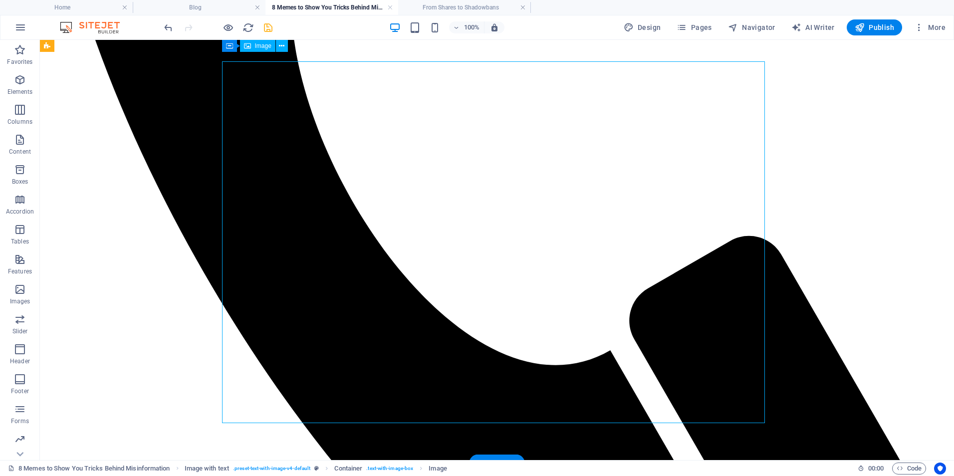
scroll to position [690, 0]
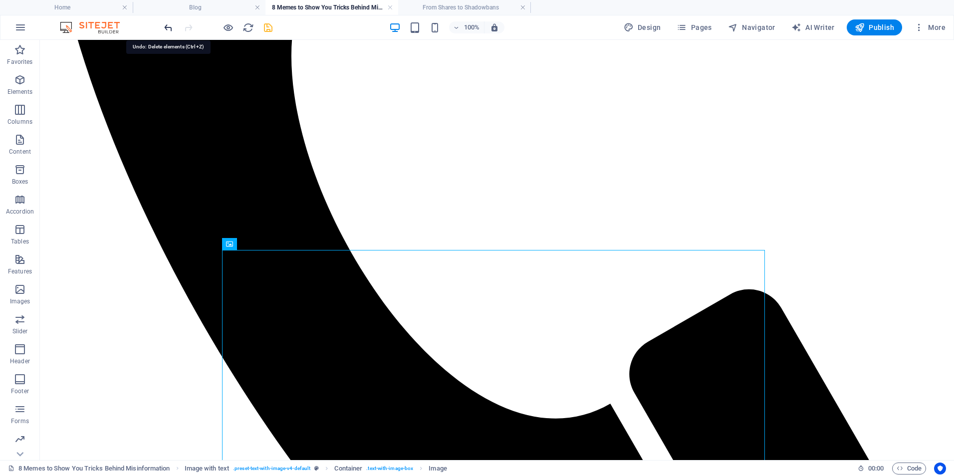
click at [166, 26] on icon "undo" at bounding box center [168, 27] width 11 height 11
click at [167, 25] on icon "undo" at bounding box center [168, 27] width 11 height 11
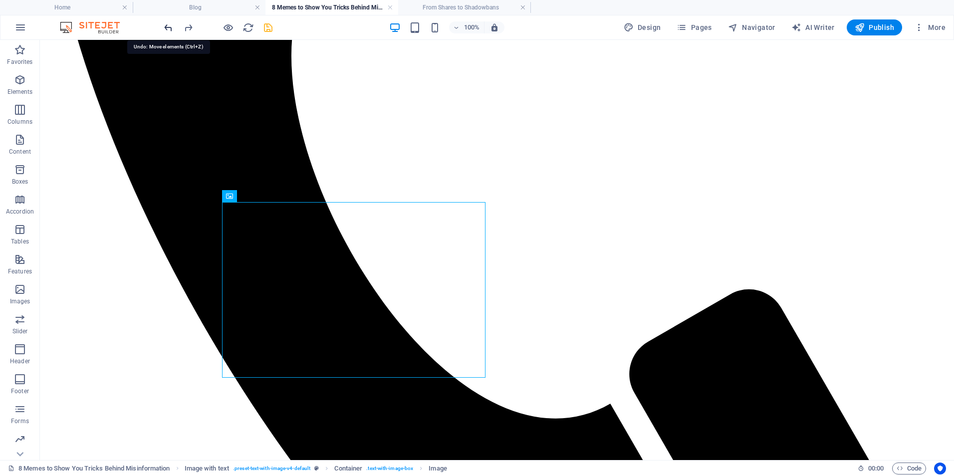
click at [167, 25] on icon "undo" at bounding box center [168, 27] width 11 height 11
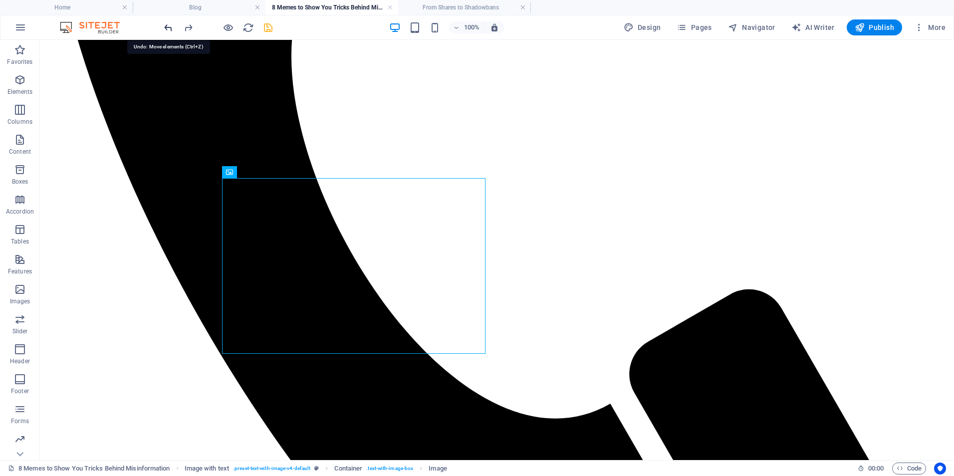
click at [167, 25] on icon "undo" at bounding box center [168, 27] width 11 height 11
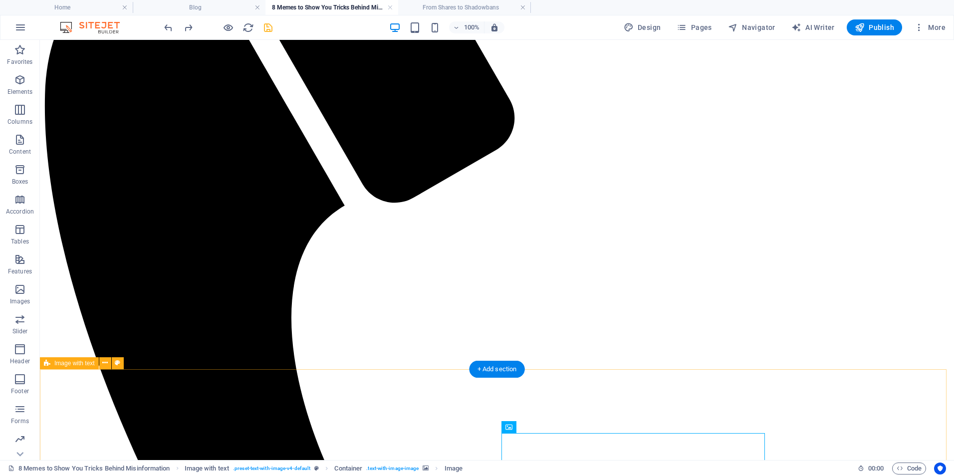
scroll to position [424, 0]
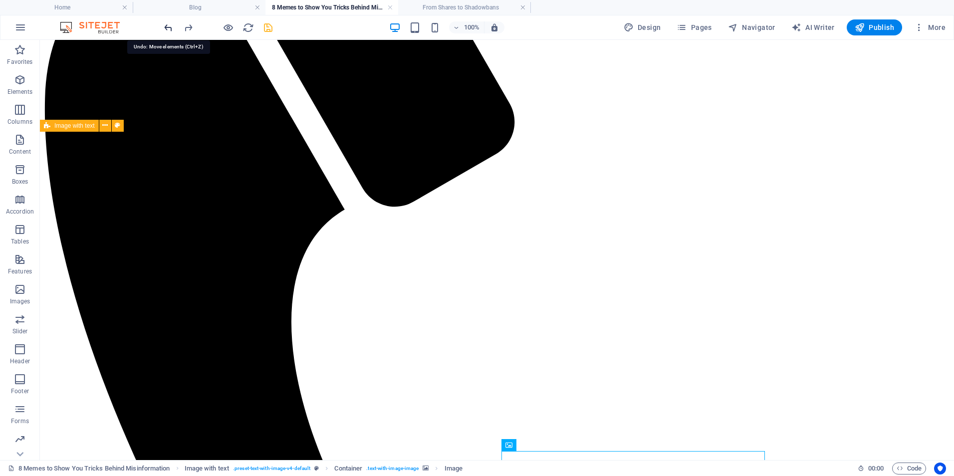
click at [165, 31] on icon "undo" at bounding box center [168, 27] width 11 height 11
click at [188, 28] on icon "redo" at bounding box center [188, 27] width 11 height 11
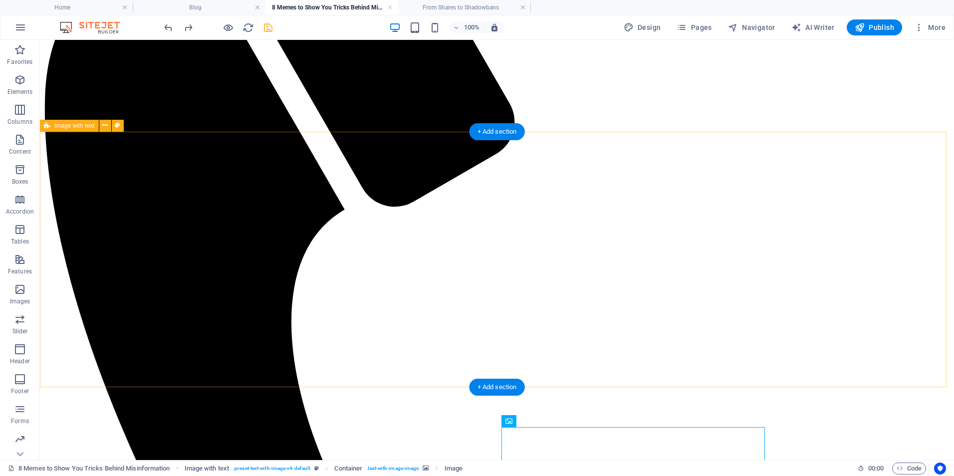
scroll to position [557, 0]
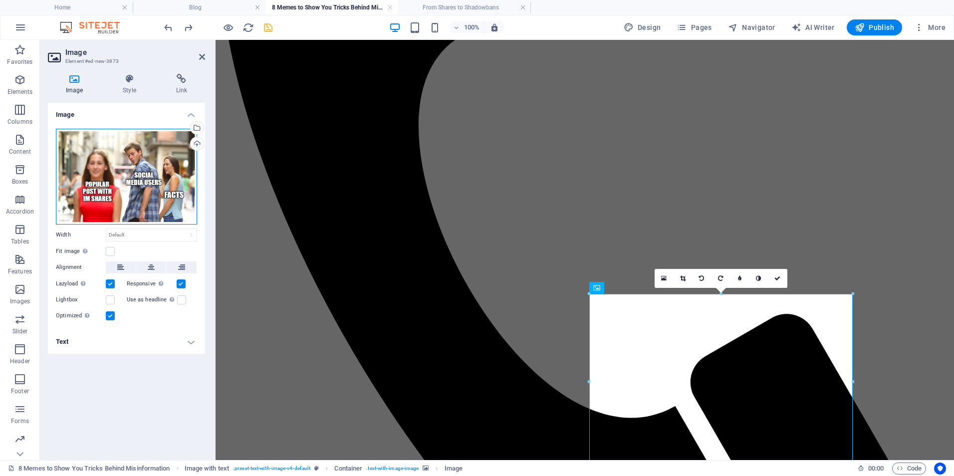
click at [161, 161] on div "Drag files here, click to choose files or select files from Files or our free s…" at bounding box center [126, 177] width 141 height 96
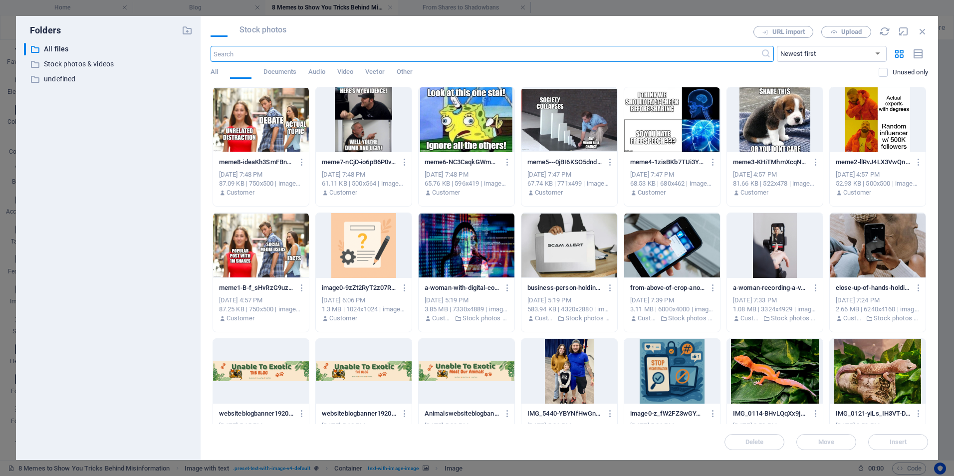
scroll to position [469, 0]
click at [872, 127] on div at bounding box center [878, 119] width 96 height 65
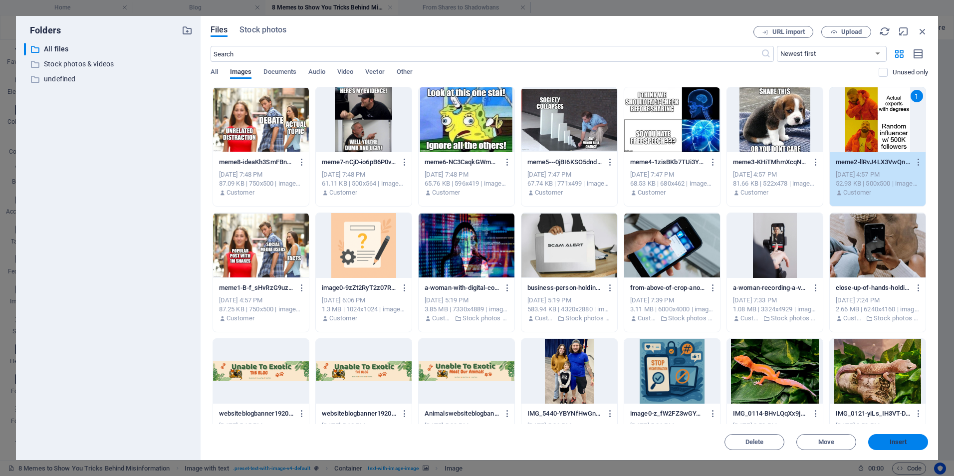
click at [885, 440] on span "Insert" at bounding box center [899, 442] width 52 height 6
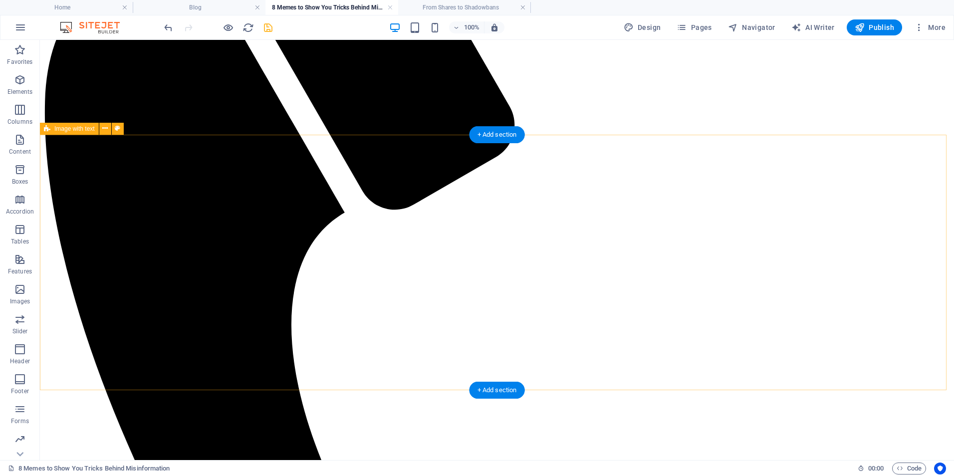
scroll to position [554, 0]
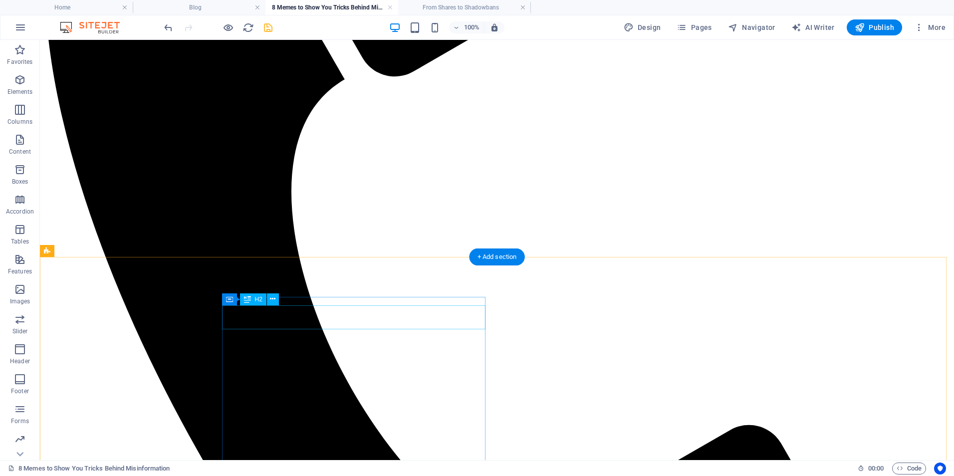
drag, startPoint x: 420, startPoint y: 318, endPoint x: 248, endPoint y: 317, distance: 172.2
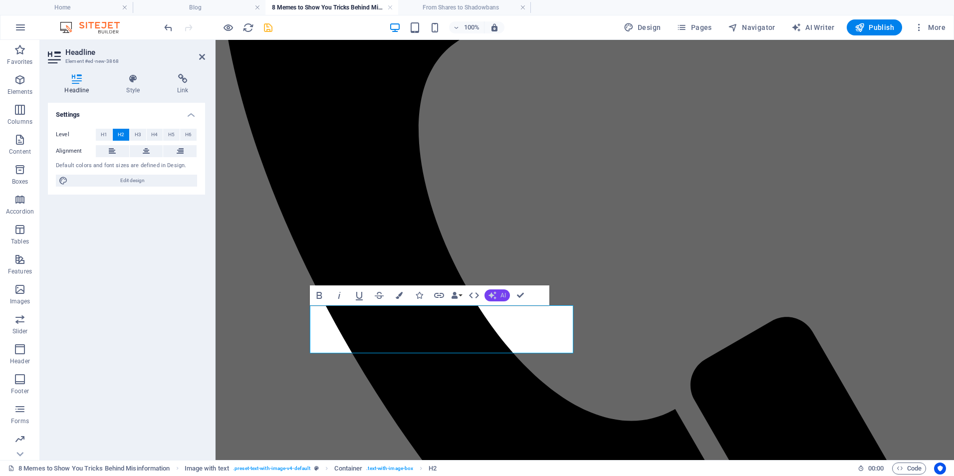
click at [495, 292] on icon "button" at bounding box center [493, 296] width 8 height 8
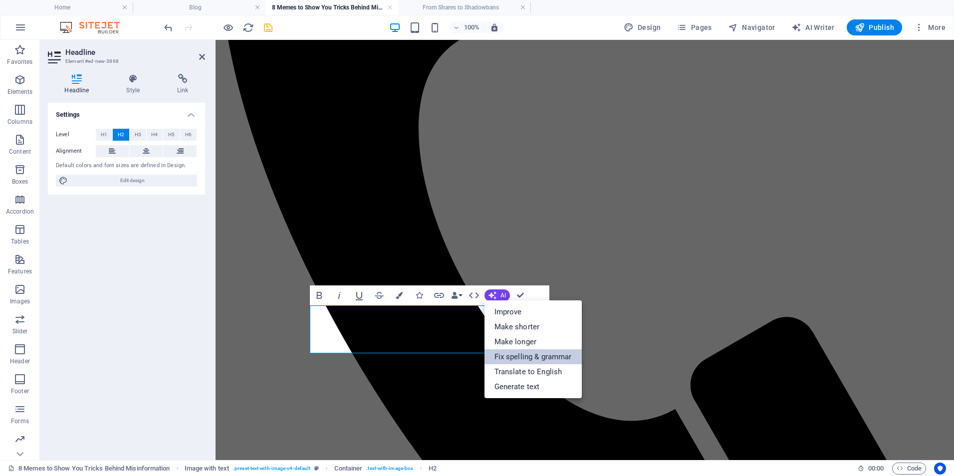
click at [517, 362] on link "Fix spelling & grammar" at bounding box center [533, 356] width 97 height 15
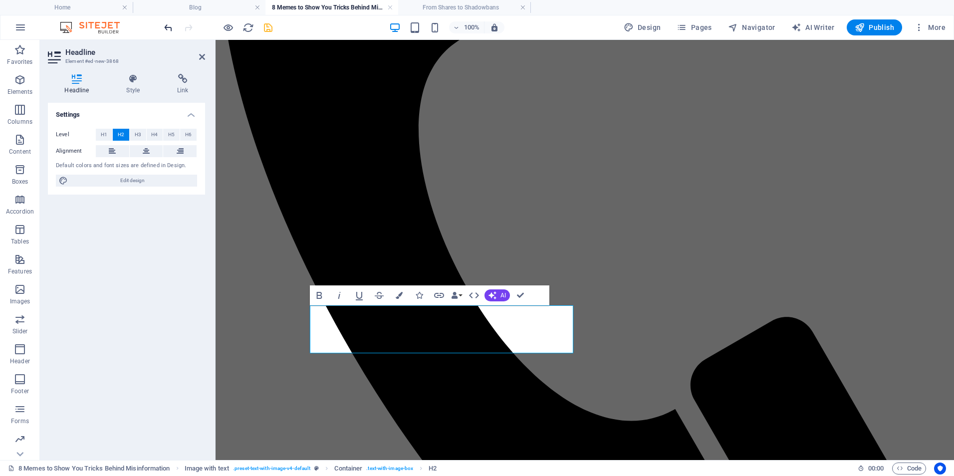
drag, startPoint x: 229, startPoint y: 23, endPoint x: 174, endPoint y: 26, distance: 55.5
click at [174, 26] on div at bounding box center [218, 27] width 112 height 16
click at [174, 26] on icon "undo" at bounding box center [168, 27] width 11 height 11
click at [184, 27] on icon "redo" at bounding box center [188, 27] width 11 height 11
click at [470, 295] on icon "button" at bounding box center [474, 296] width 10 height 6
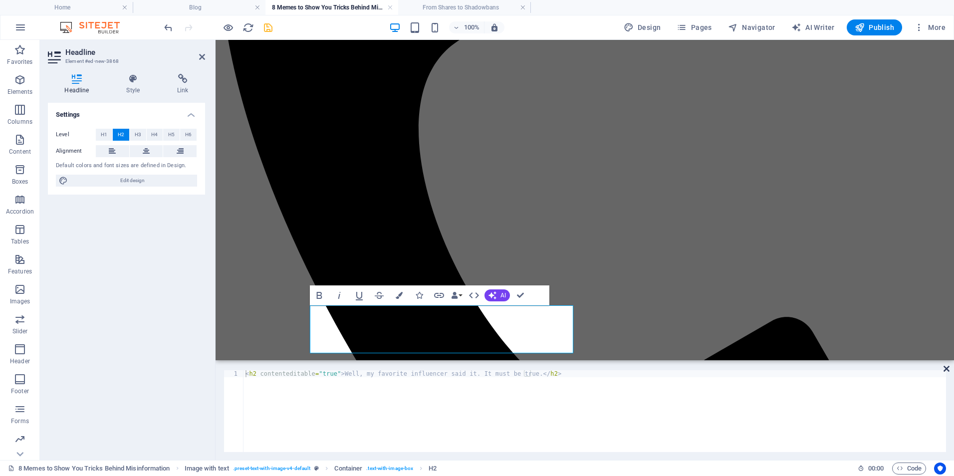
click at [946, 368] on icon at bounding box center [947, 369] width 6 height 8
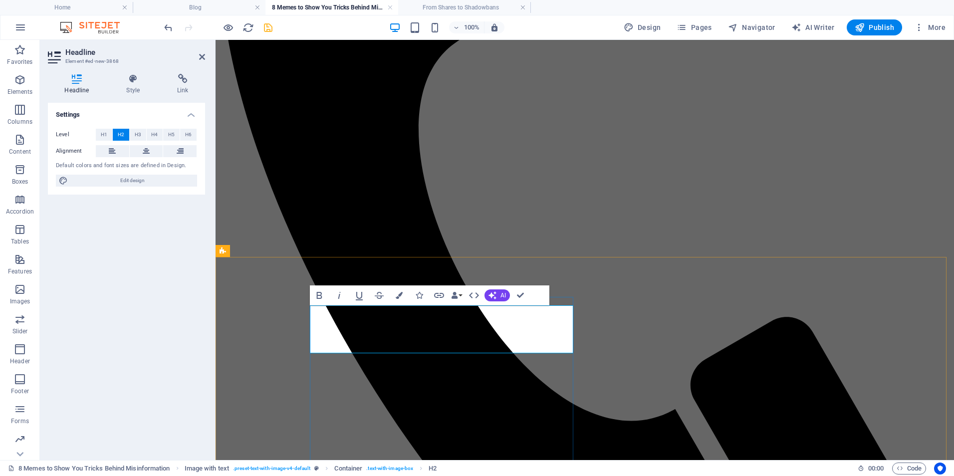
click at [493, 301] on button "AI" at bounding box center [497, 296] width 25 height 12
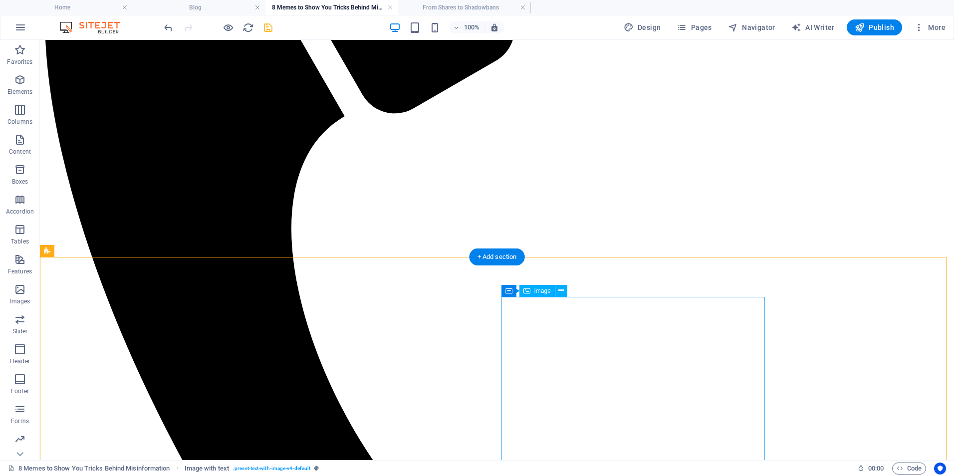
scroll to position [554, 0]
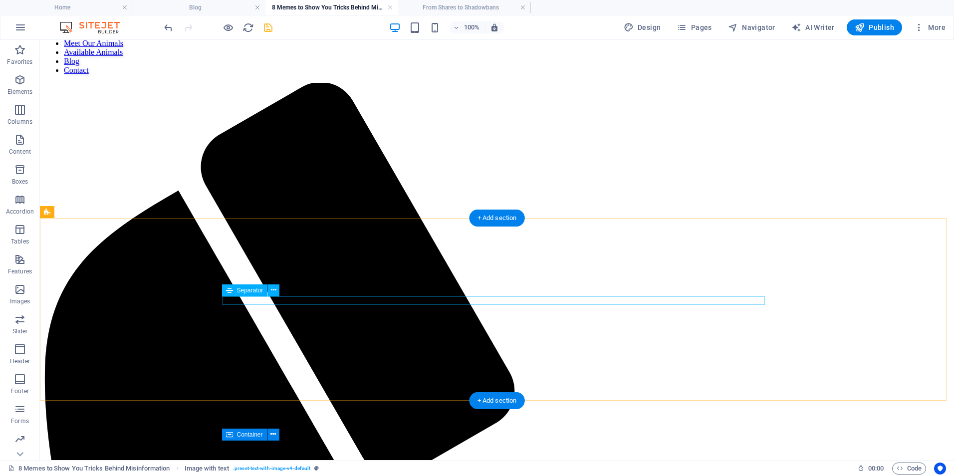
scroll to position [288, 0]
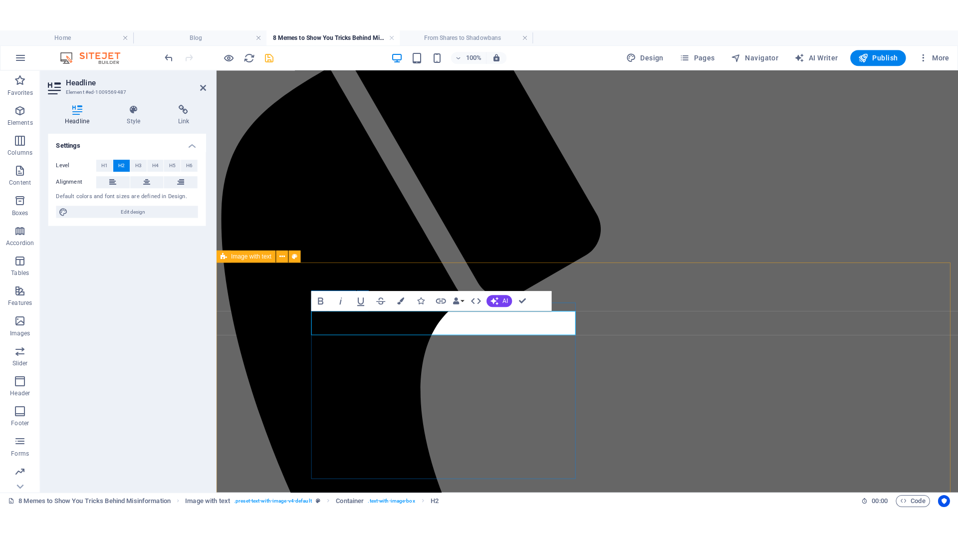
scroll to position [289, 0]
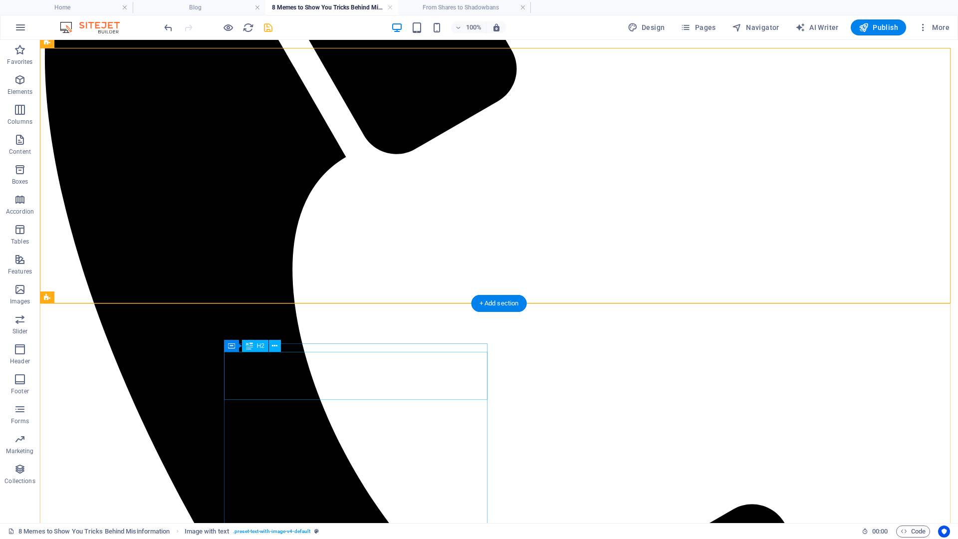
scroll to position [557, 0]
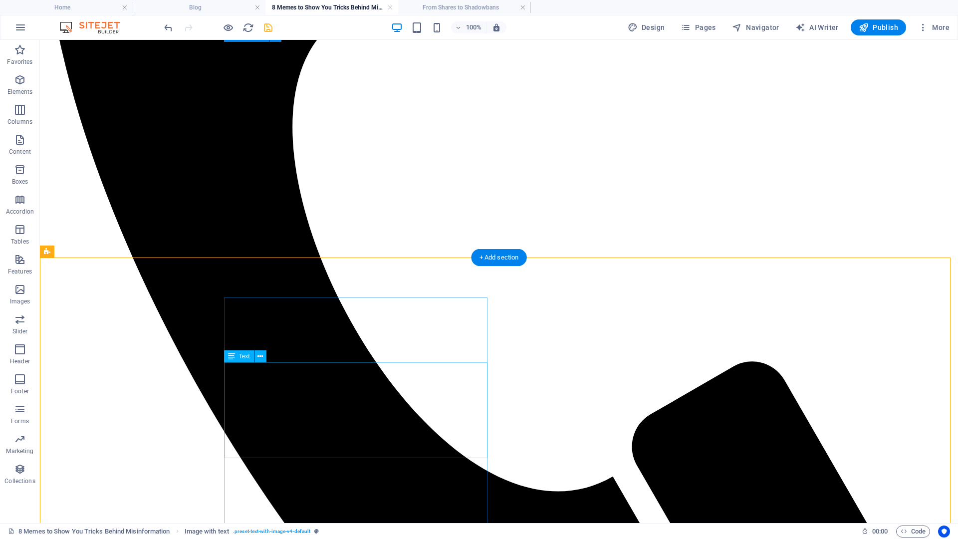
scroll to position [624, 0]
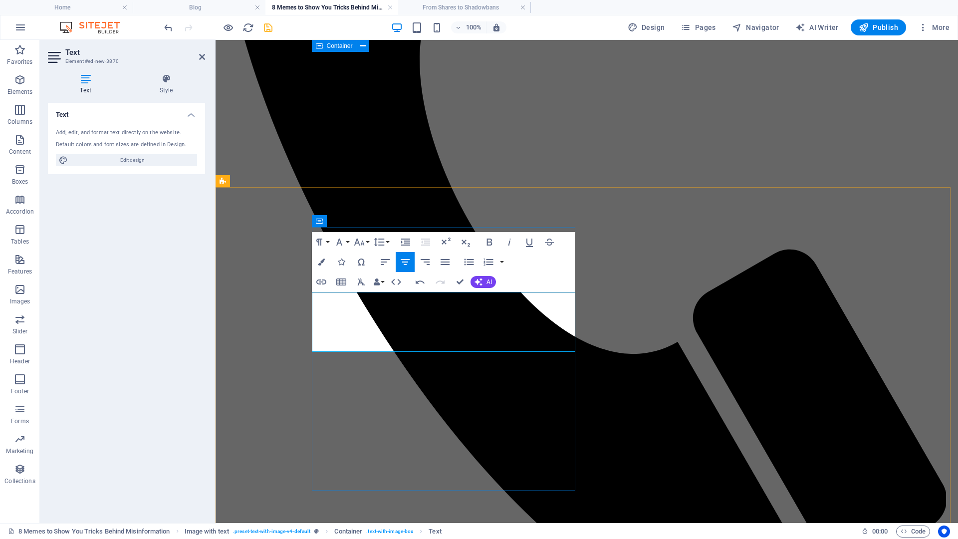
drag, startPoint x: 540, startPoint y: 346, endPoint x: 573, endPoint y: 348, distance: 32.5
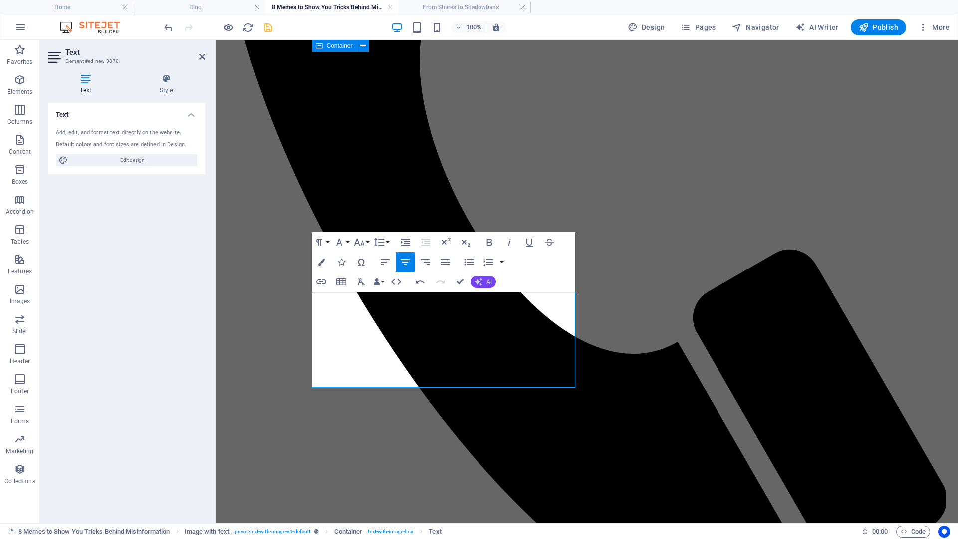
click at [483, 280] on button "AI" at bounding box center [483, 282] width 25 height 12
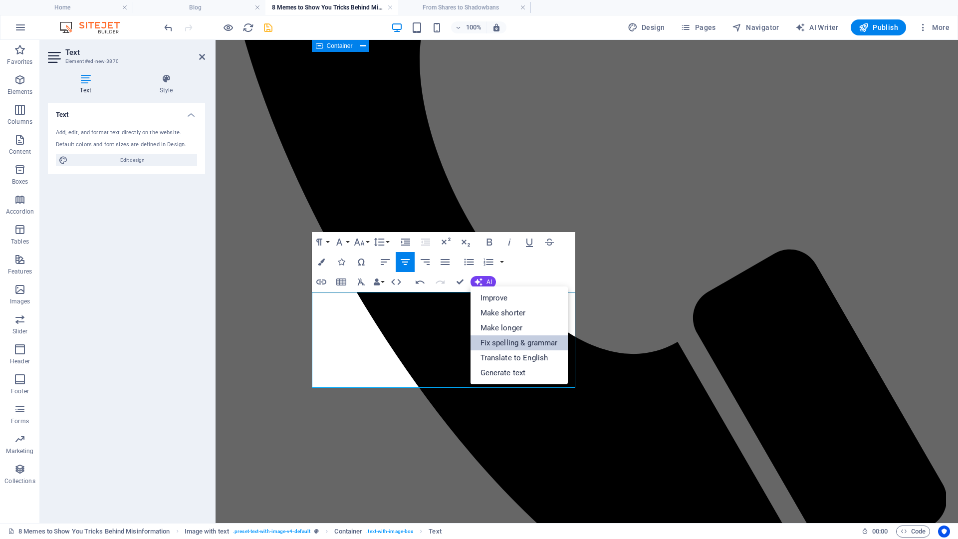
click at [511, 341] on link "Fix spelling & grammar" at bounding box center [519, 342] width 97 height 15
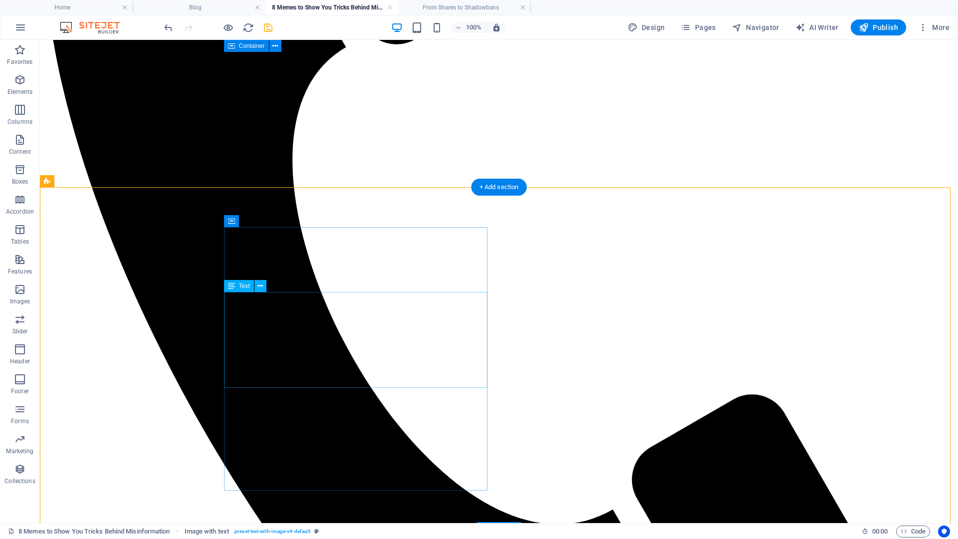
scroll to position [624, 0]
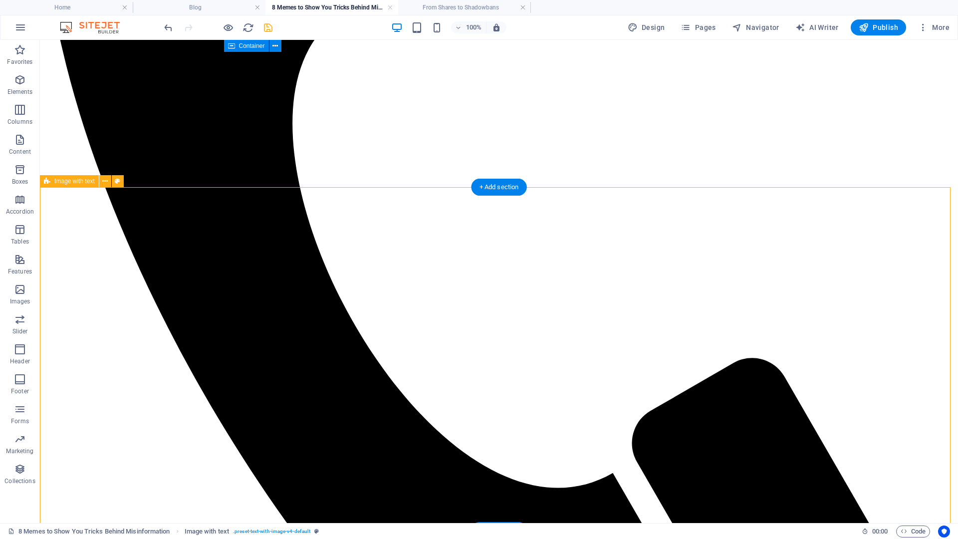
drag, startPoint x: 193, startPoint y: 193, endPoint x: 269, endPoint y: 96, distance: 123.1
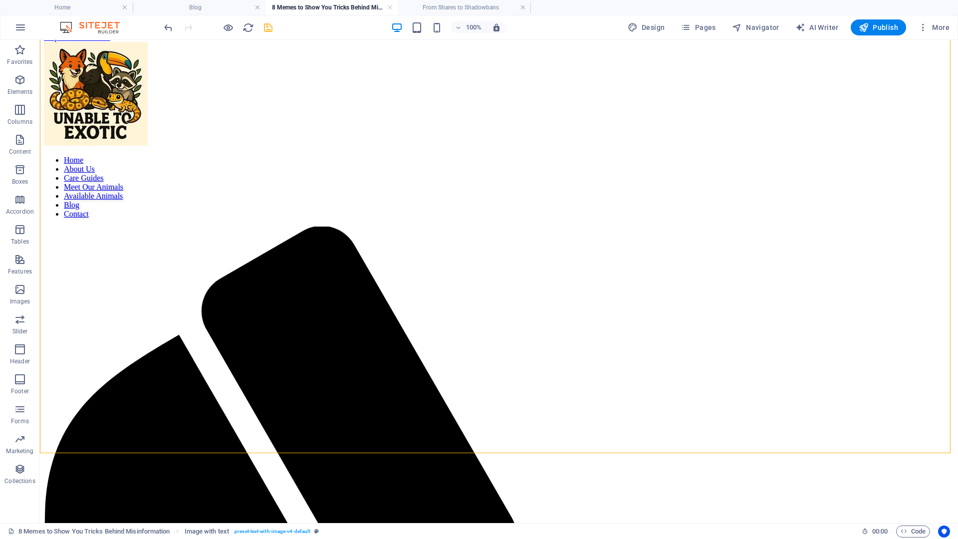
scroll to position [74, 0]
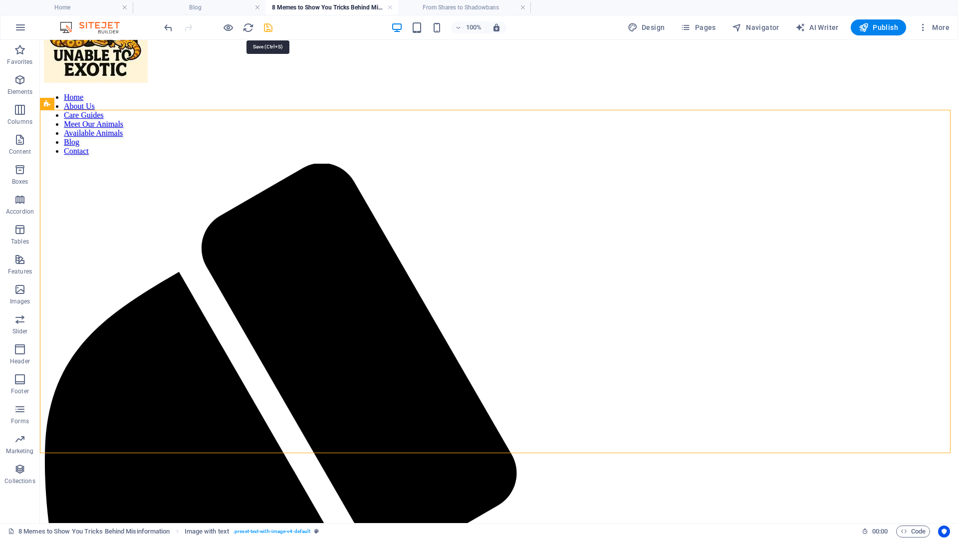
click at [269, 27] on icon "save" at bounding box center [268, 27] width 11 height 11
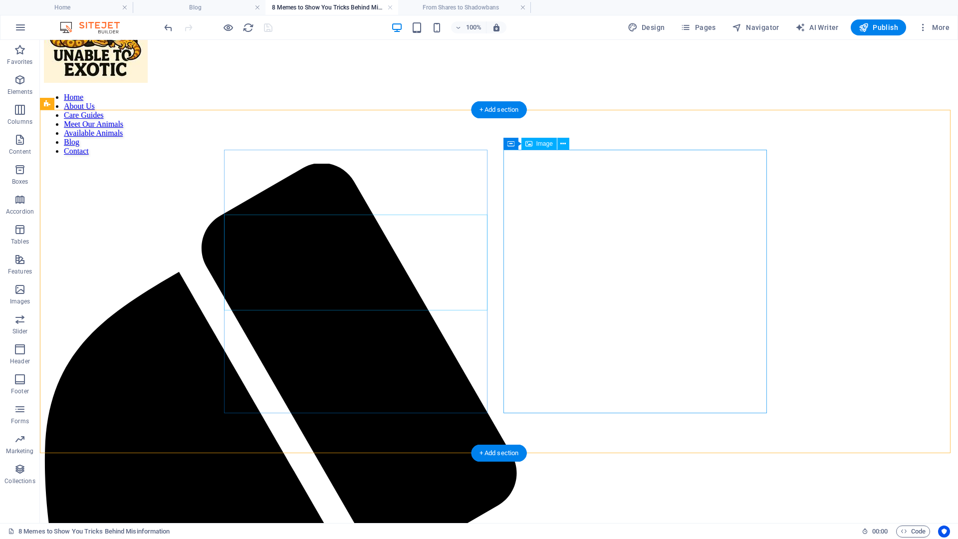
scroll to position [0, 0]
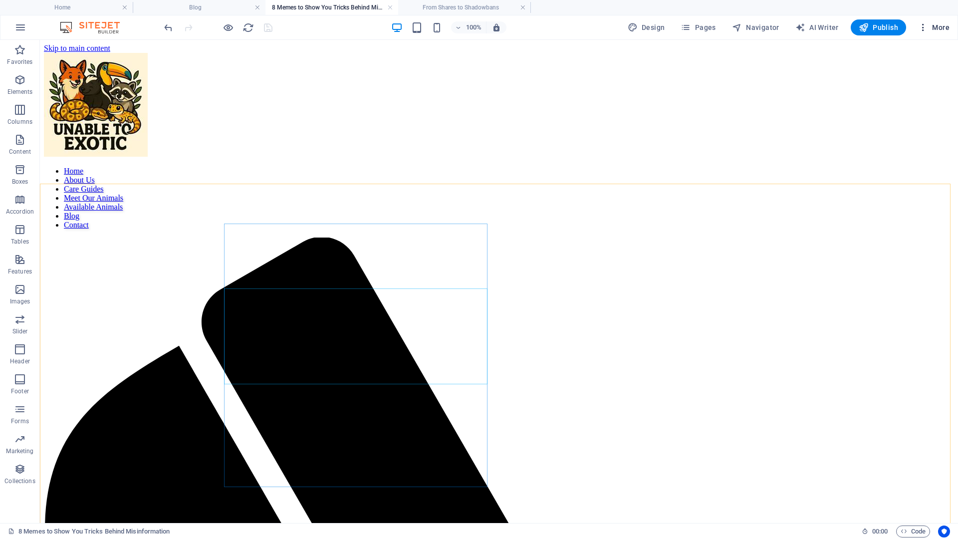
click at [926, 27] on icon "button" at bounding box center [923, 27] width 10 height 10
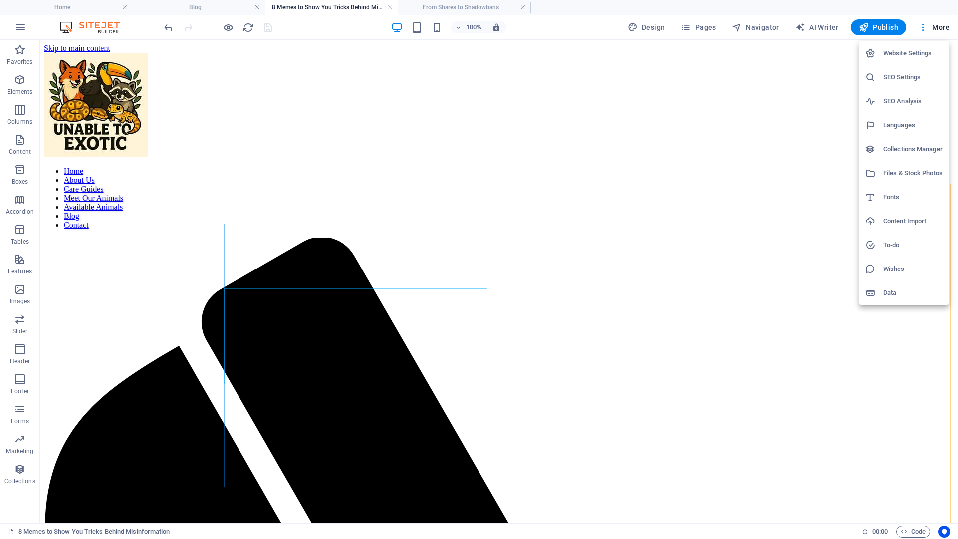
click at [807, 131] on div at bounding box center [479, 269] width 958 height 539
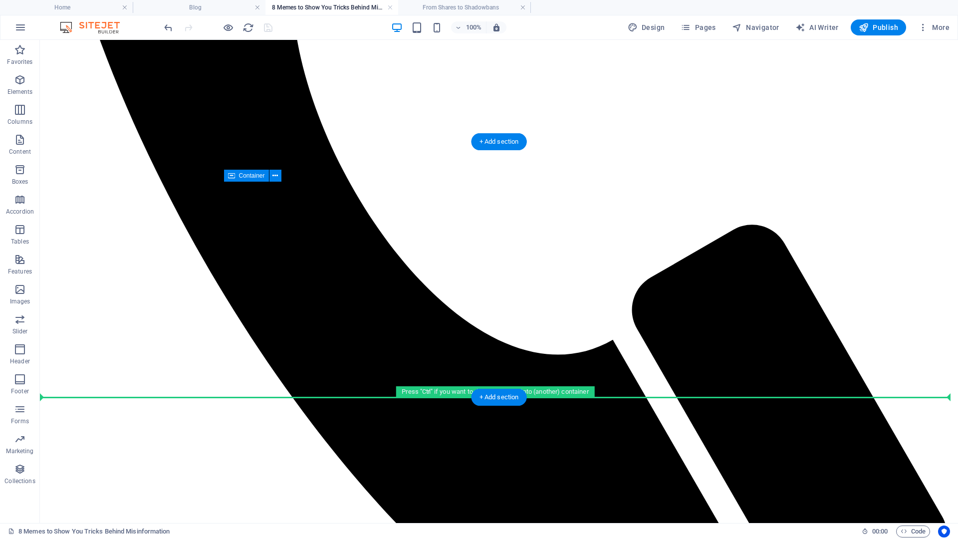
drag, startPoint x: 859, startPoint y: 269, endPoint x: 388, endPoint y: 359, distance: 479.4
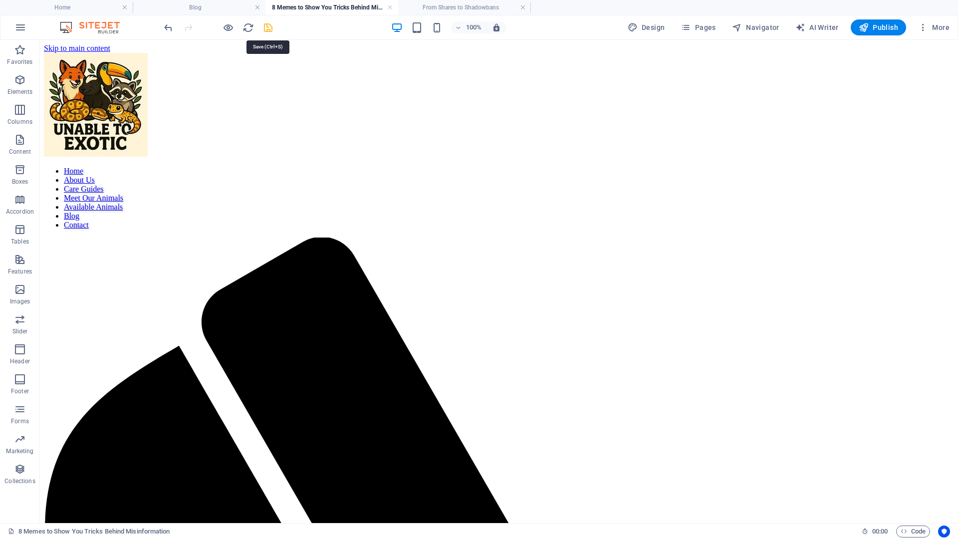
click at [264, 32] on icon "save" at bounding box center [268, 27] width 11 height 11
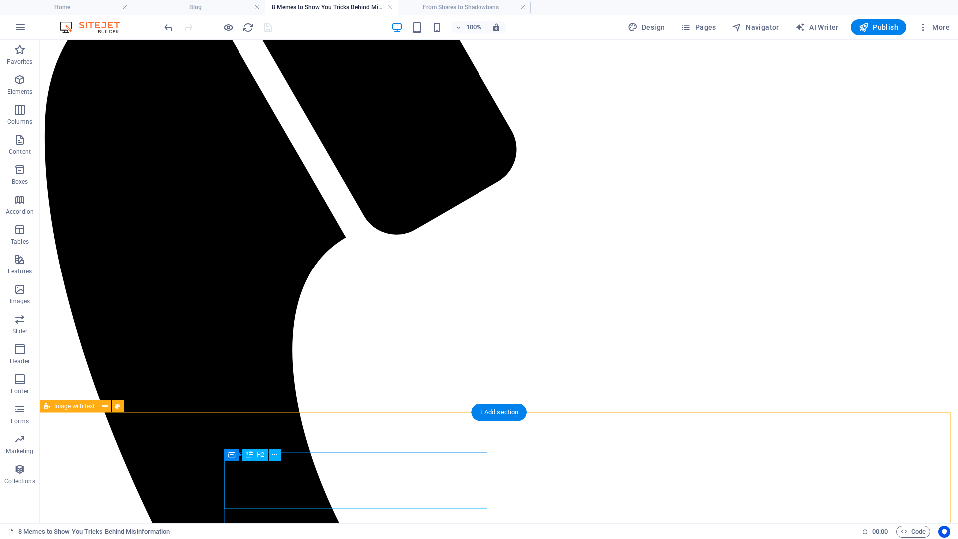
scroll to position [399, 0]
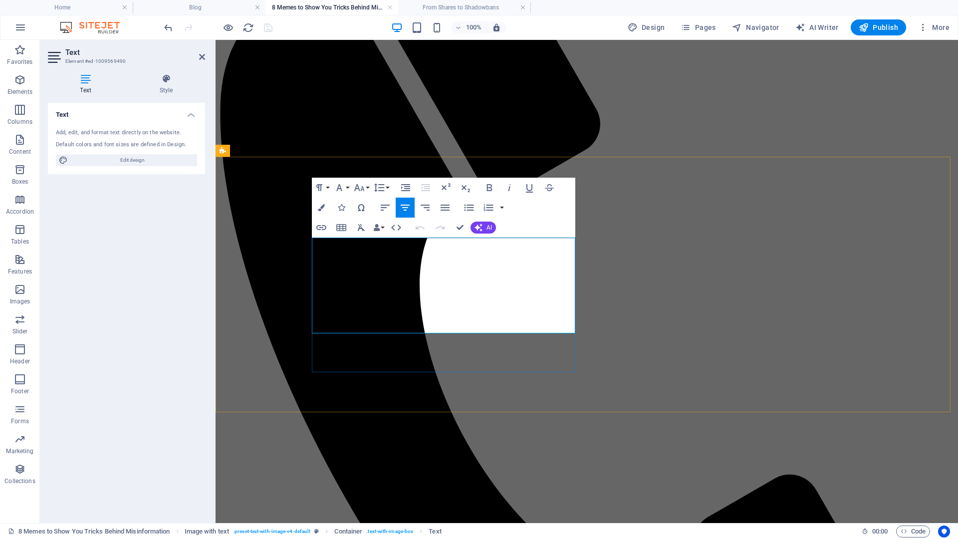
drag, startPoint x: 394, startPoint y: 244, endPoint x: 467, endPoint y: 243, distance: 73.4
click at [325, 230] on icon "button" at bounding box center [321, 228] width 12 height 12
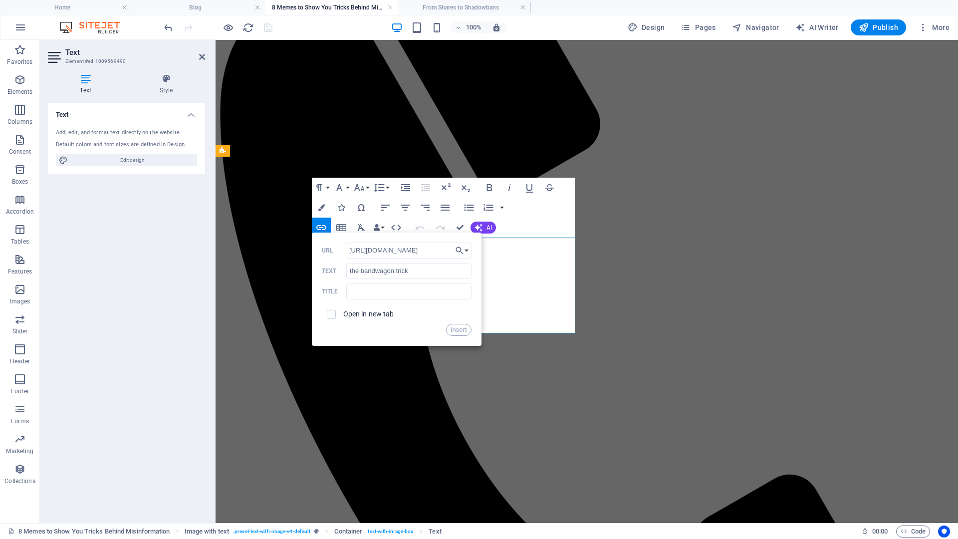
scroll to position [0, 151]
type input "[URL][DOMAIN_NAME]"
click at [330, 313] on input "checkbox" at bounding box center [329, 312] width 9 height 9
checkbox input "true"
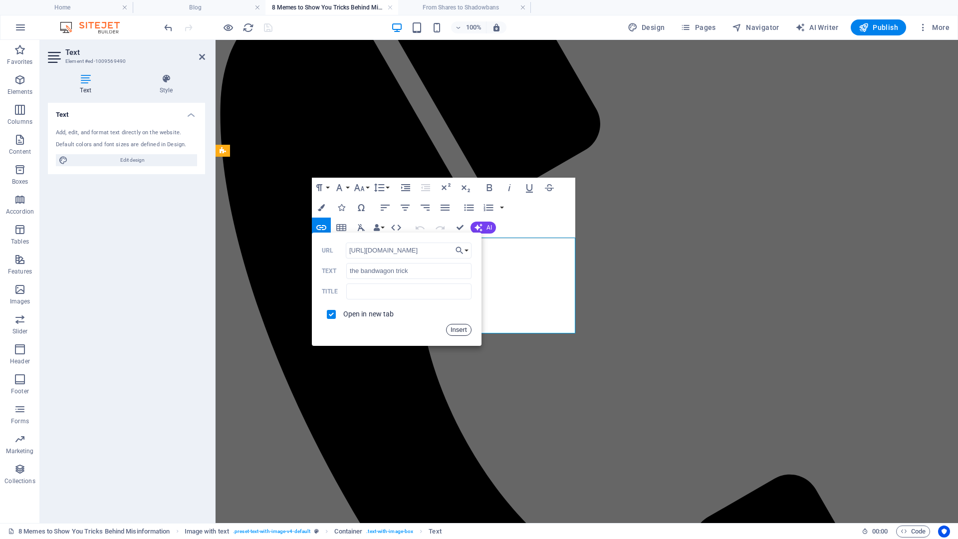
click at [468, 331] on button "Insert" at bounding box center [458, 330] width 25 height 12
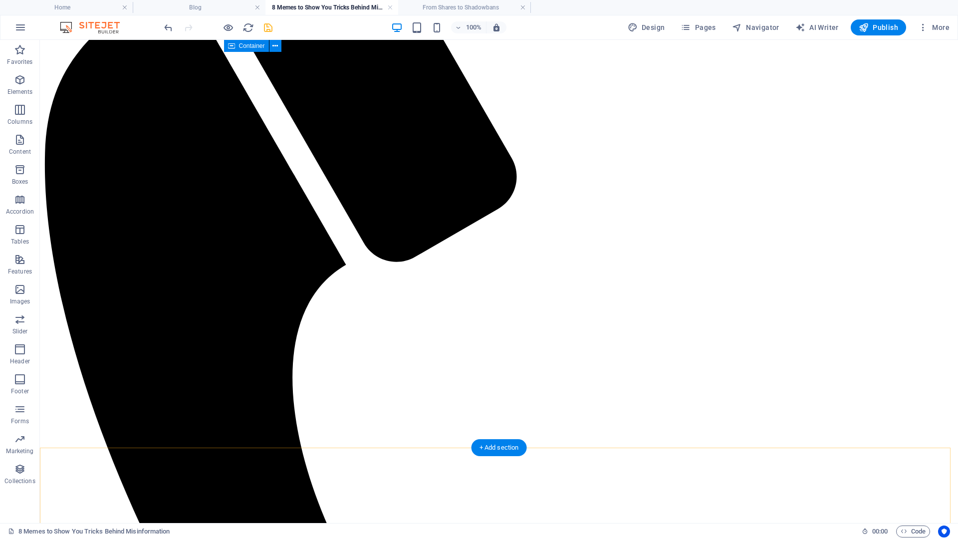
scroll to position [358, 0]
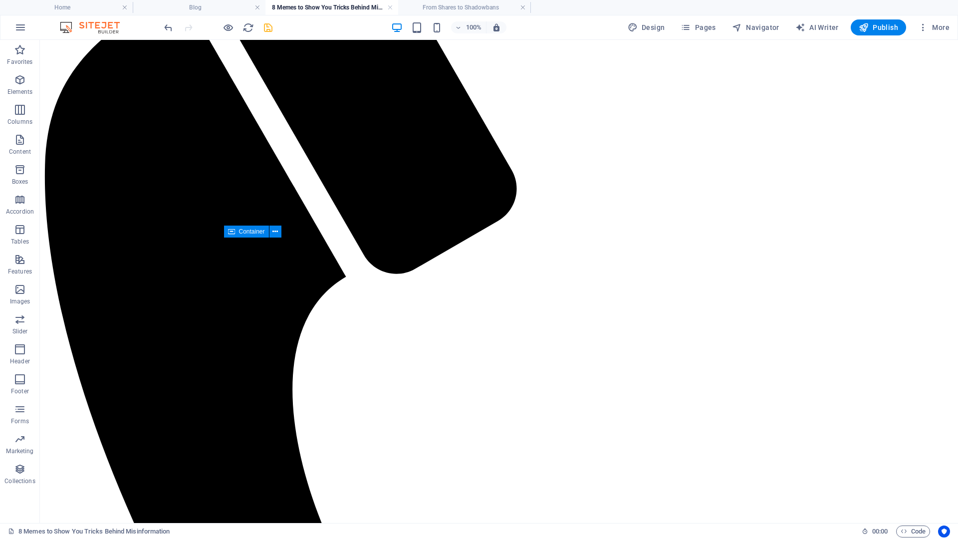
drag, startPoint x: 490, startPoint y: 458, endPoint x: 509, endPoint y: 539, distance: 82.7
drag, startPoint x: 549, startPoint y: 579, endPoint x: 299, endPoint y: 432, distance: 289.7
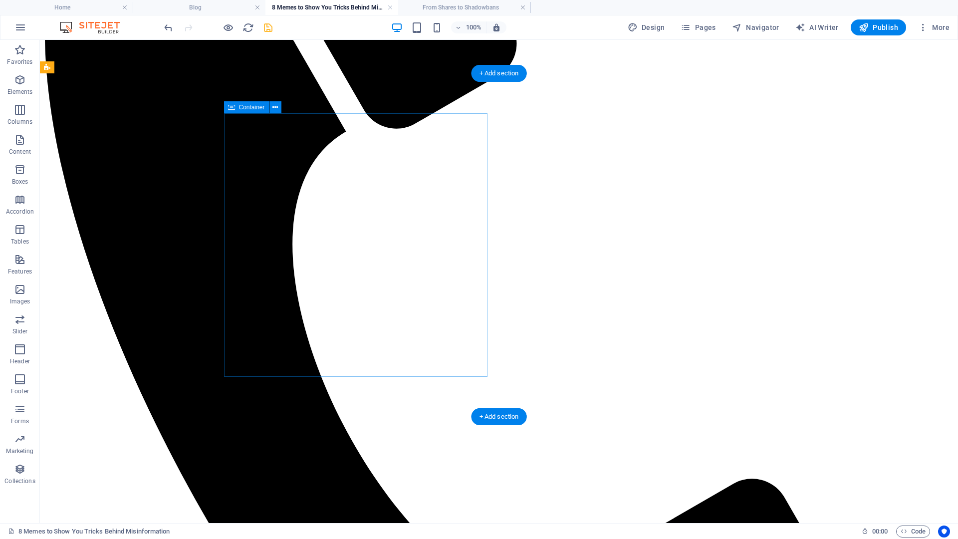
scroll to position [492, 0]
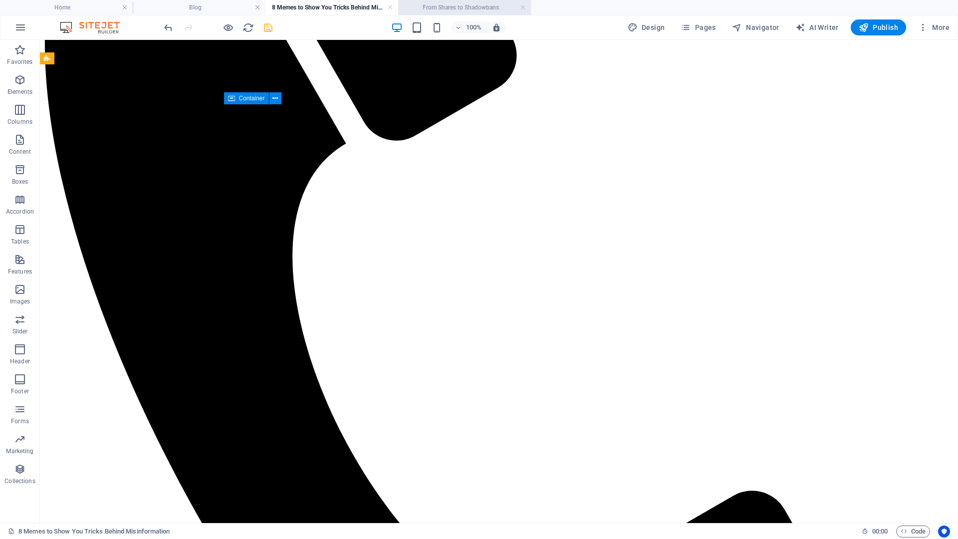
click at [474, 0] on li "From Shares to Shadowbans" at bounding box center [464, 7] width 133 height 15
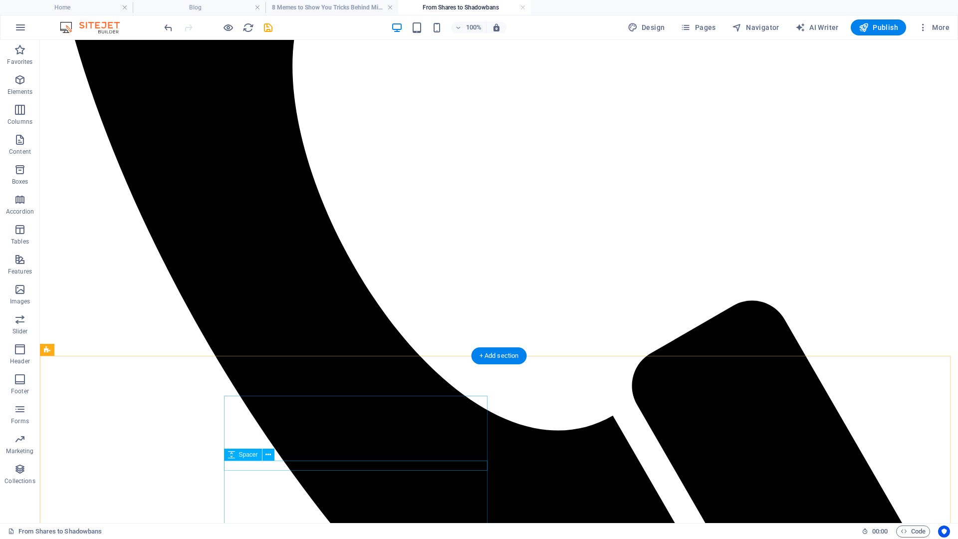
scroll to position [665, 0]
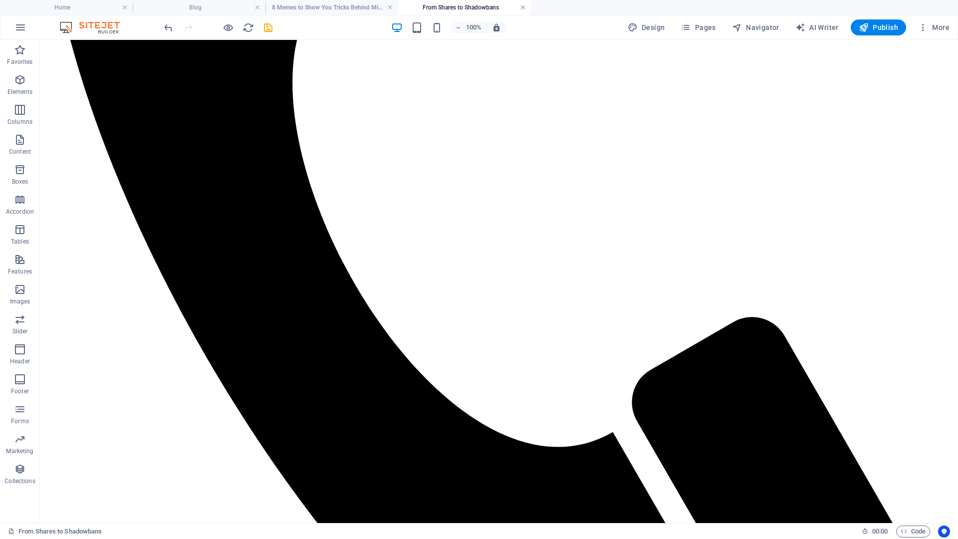
click at [523, 5] on link at bounding box center [523, 7] width 6 height 9
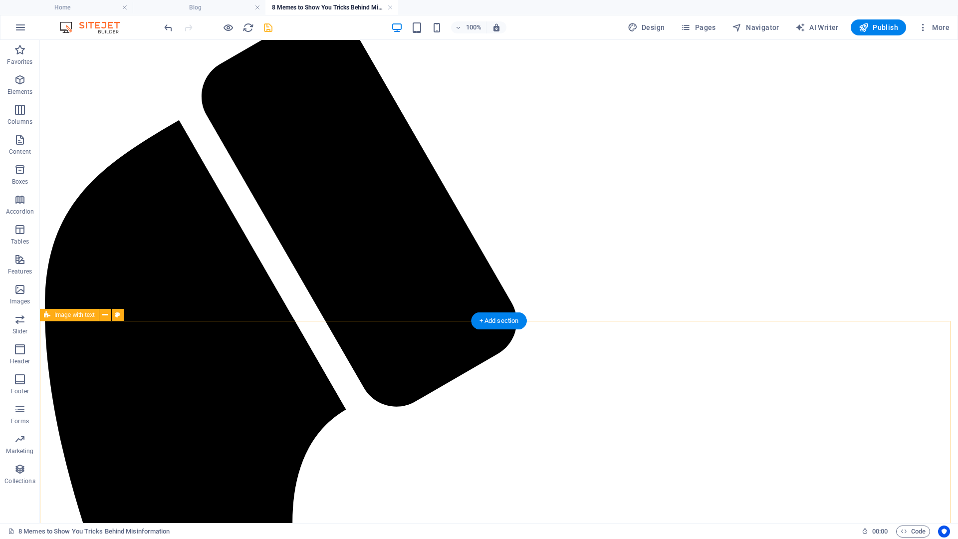
scroll to position [225, 0]
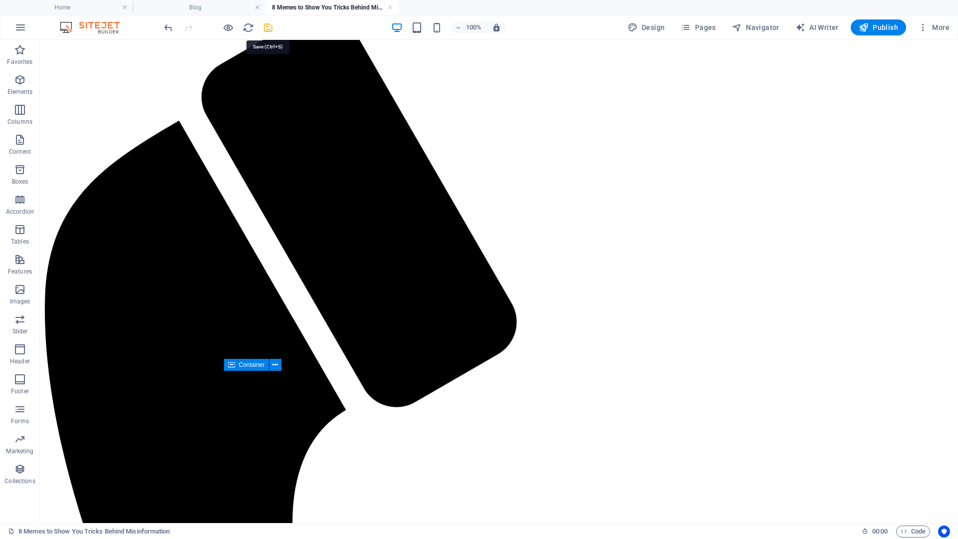
click at [269, 31] on icon "save" at bounding box center [268, 27] width 11 height 11
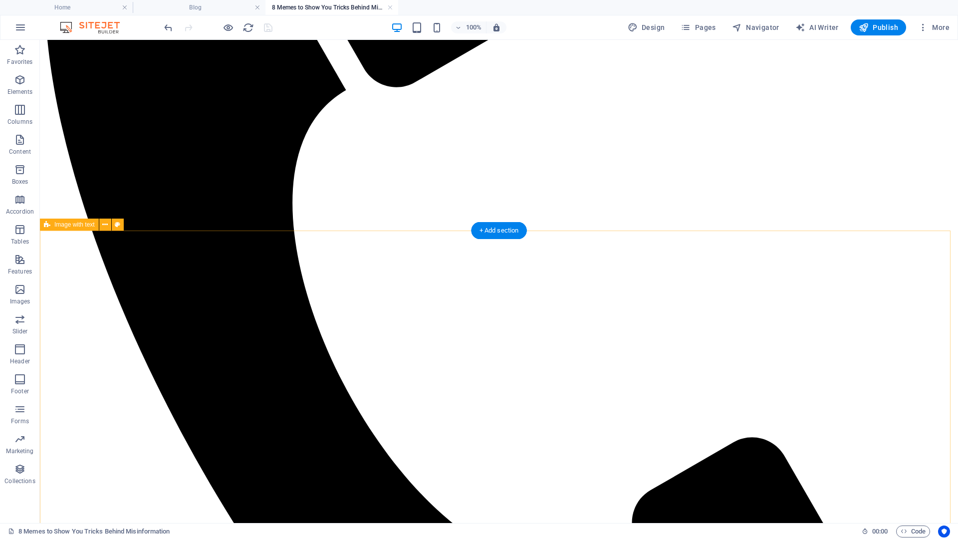
scroll to position [492, 0]
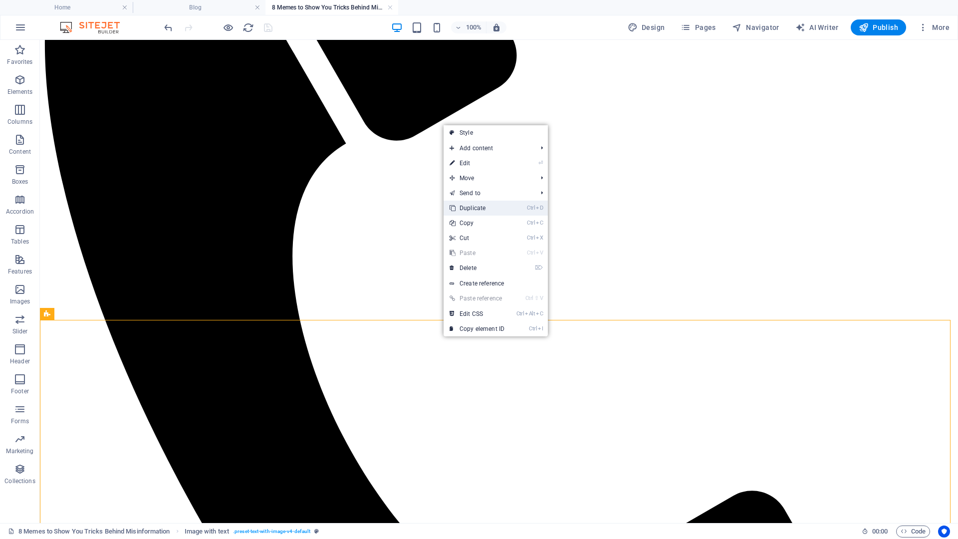
click at [471, 210] on link "Ctrl D Duplicate" at bounding box center [477, 208] width 67 height 15
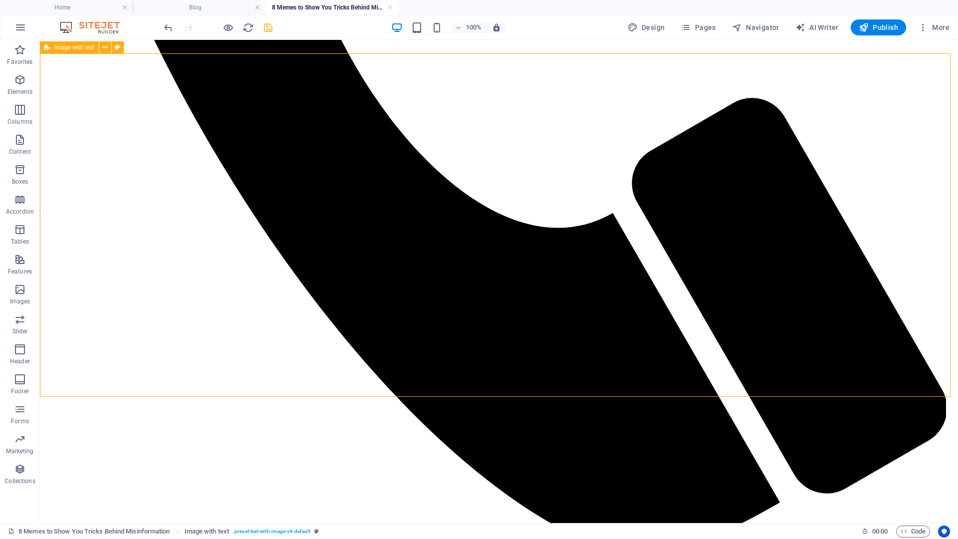
scroll to position [905, 0]
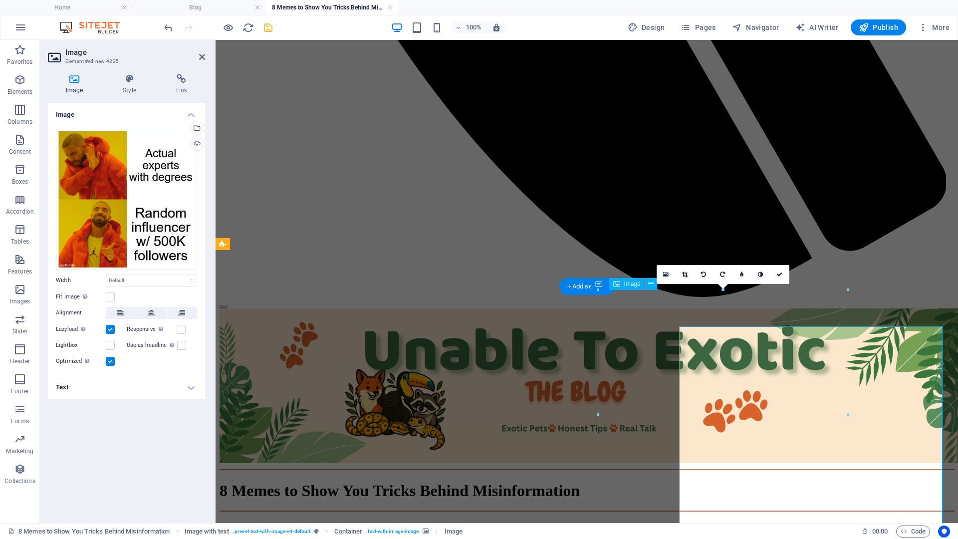
scroll to position [869, 0]
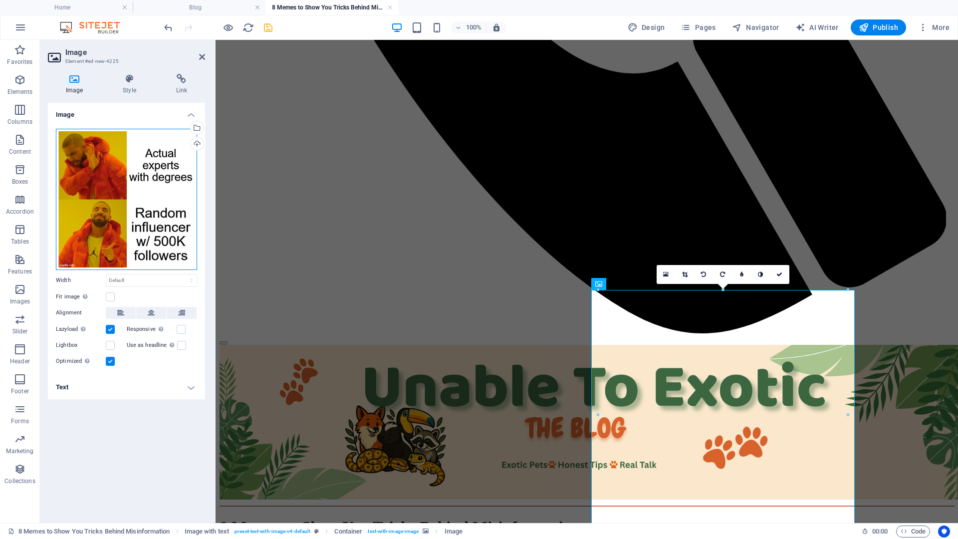
click at [94, 156] on div "Drag files here, click to choose files or select files from Files or our free s…" at bounding box center [126, 199] width 141 height 141
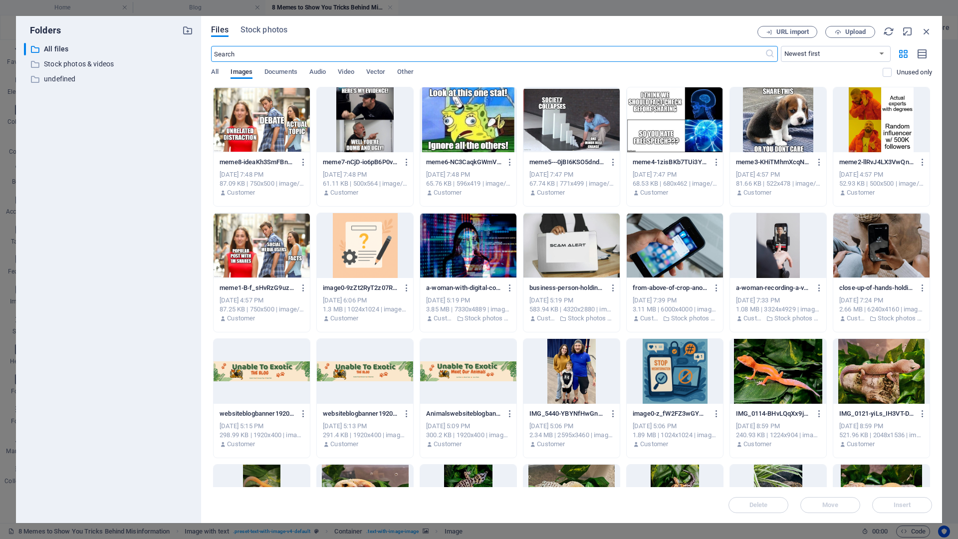
scroll to position [803, 0]
click at [745, 131] on div at bounding box center [778, 119] width 96 height 65
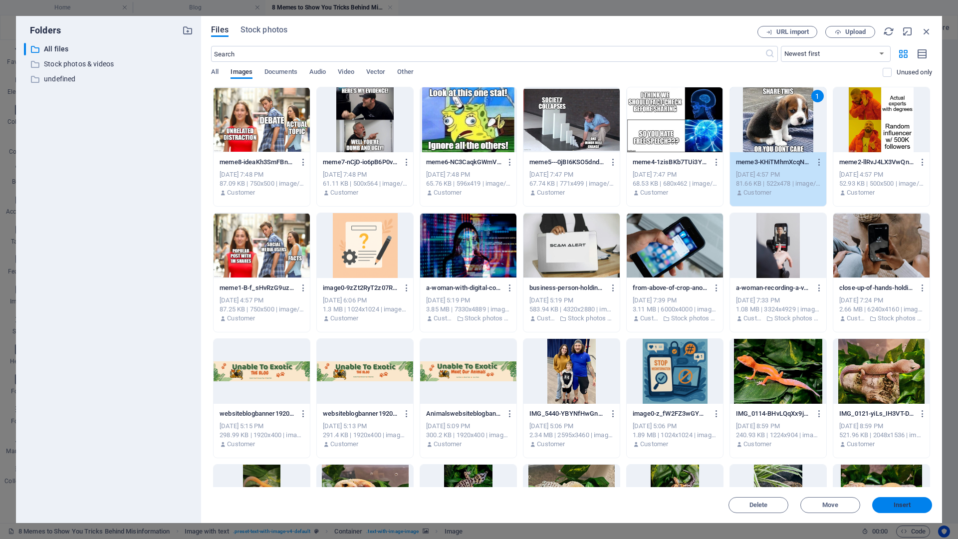
drag, startPoint x: 903, startPoint y: 504, endPoint x: 686, endPoint y: 462, distance: 220.7
click at [903, 476] on span "Insert" at bounding box center [902, 505] width 17 height 6
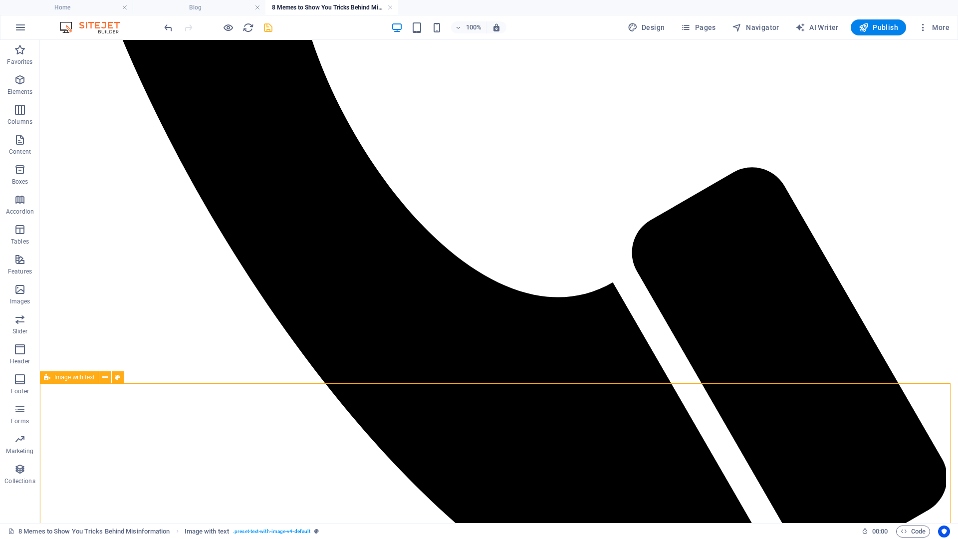
scroll to position [1038, 0]
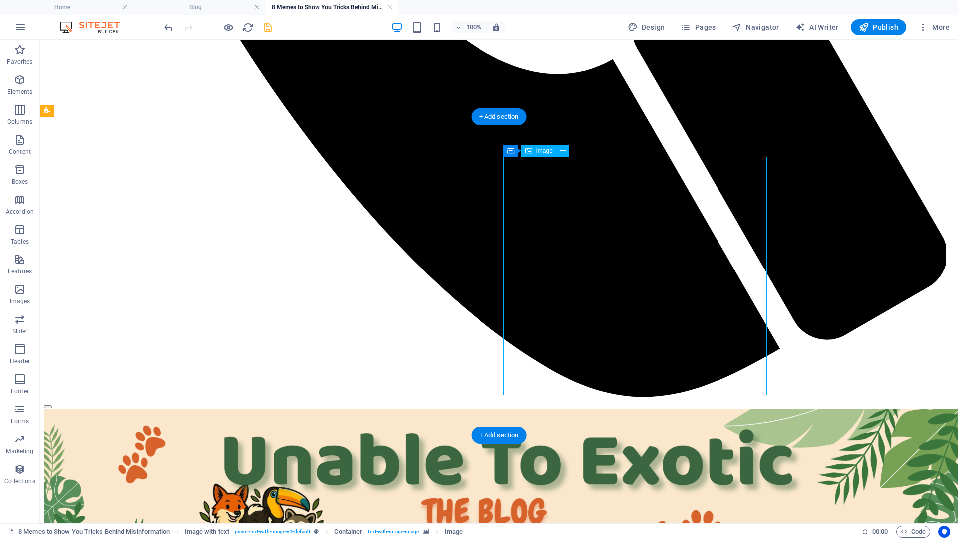
drag, startPoint x: 530, startPoint y: 372, endPoint x: 584, endPoint y: 375, distance: 54.0
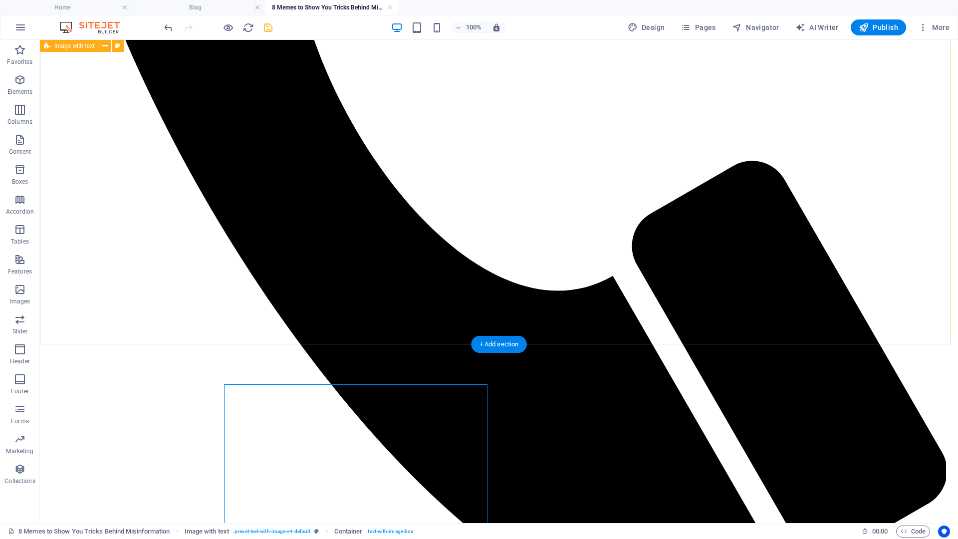
scroll to position [905, 0]
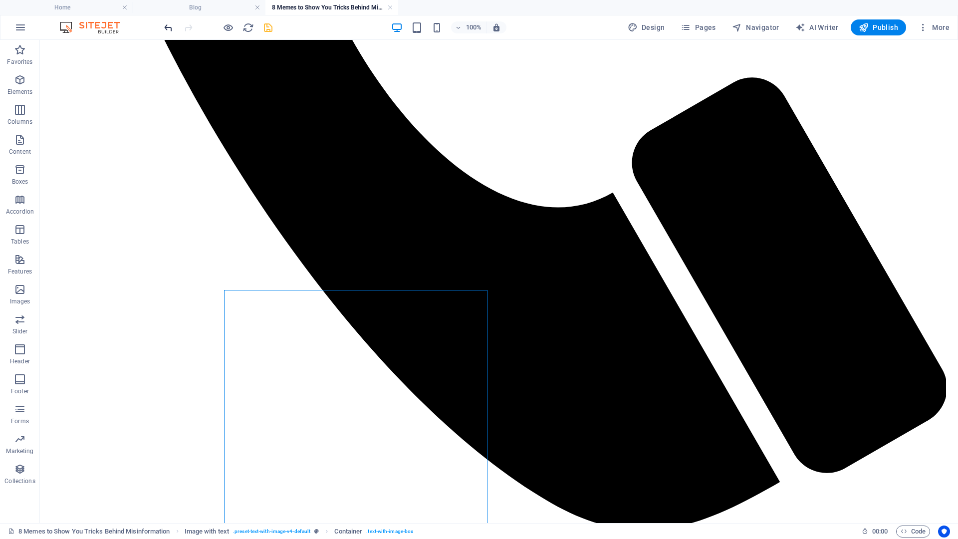
click at [170, 25] on icon "undo" at bounding box center [168, 27] width 11 height 11
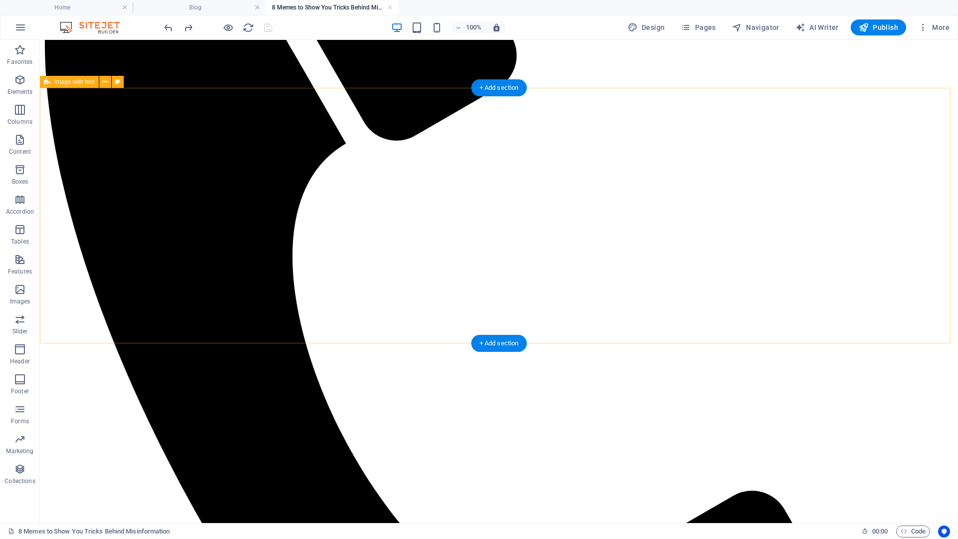
scroll to position [624, 0]
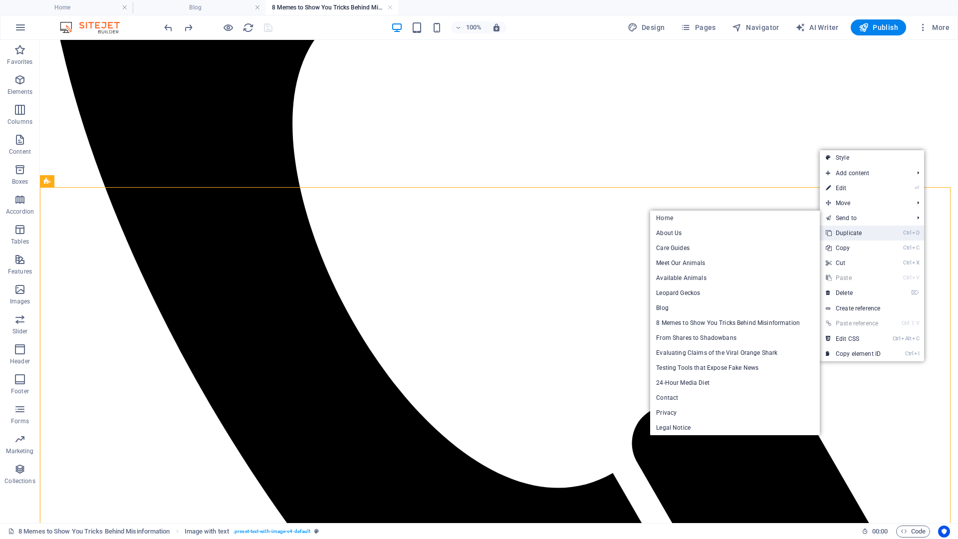
click at [859, 230] on link "Ctrl D Duplicate" at bounding box center [853, 233] width 67 height 15
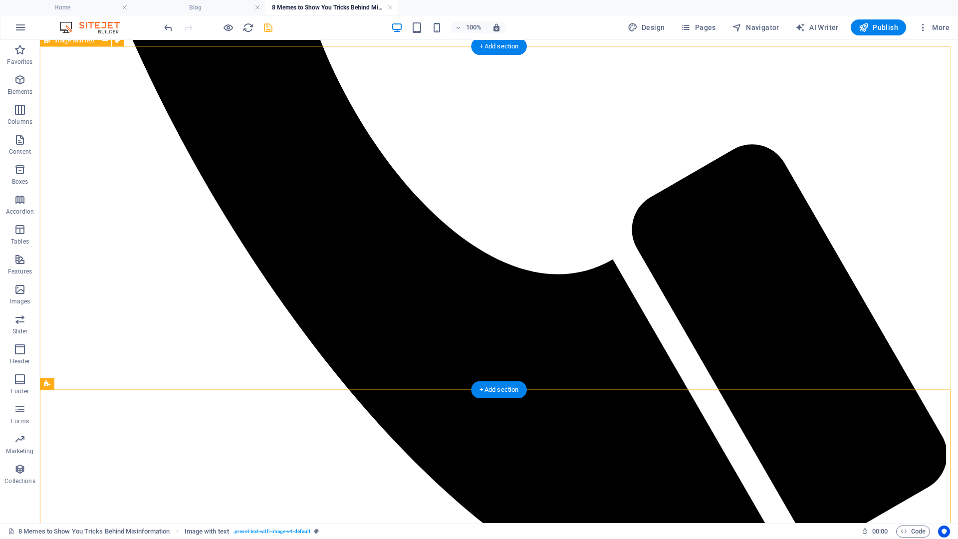
scroll to position [1038, 0]
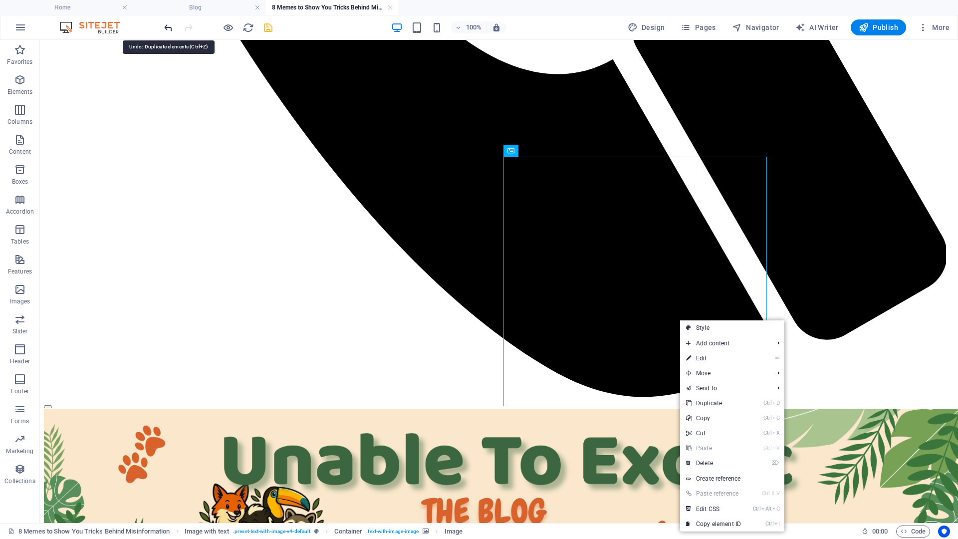
click at [167, 26] on icon "undo" at bounding box center [168, 27] width 11 height 11
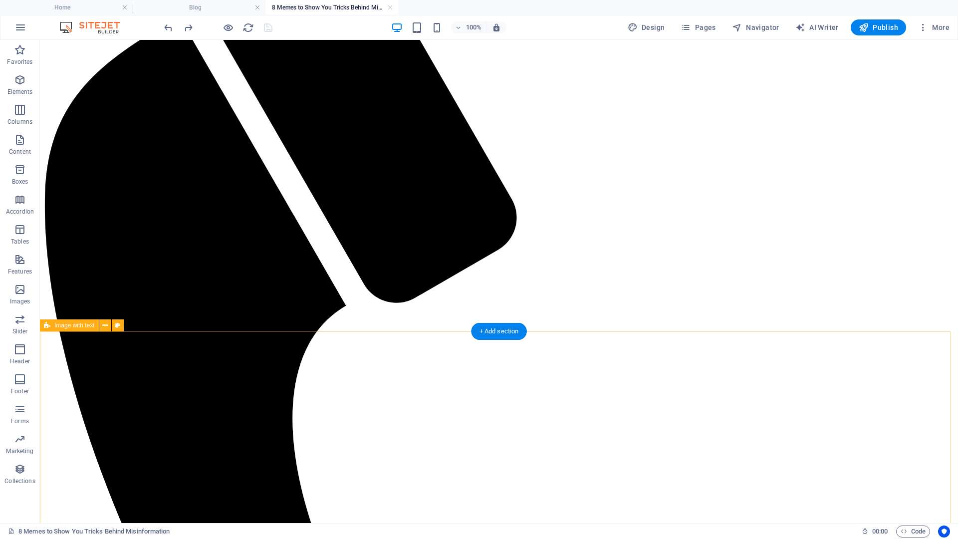
scroll to position [226, 0]
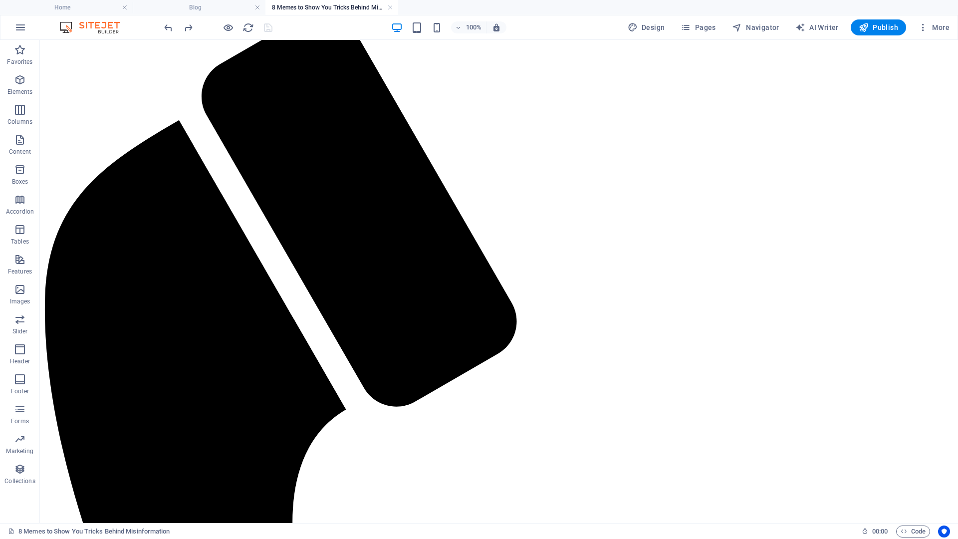
click at [386, 6] on h4 "8 Memes to Show You Tricks Behind Misinformation" at bounding box center [332, 7] width 133 height 11
click at [259, 8] on link at bounding box center [258, 7] width 6 height 9
click at [280, 0] on ul "Home 8 Memes to Show You Tricks Behind Misinformation" at bounding box center [479, 7] width 958 height 15
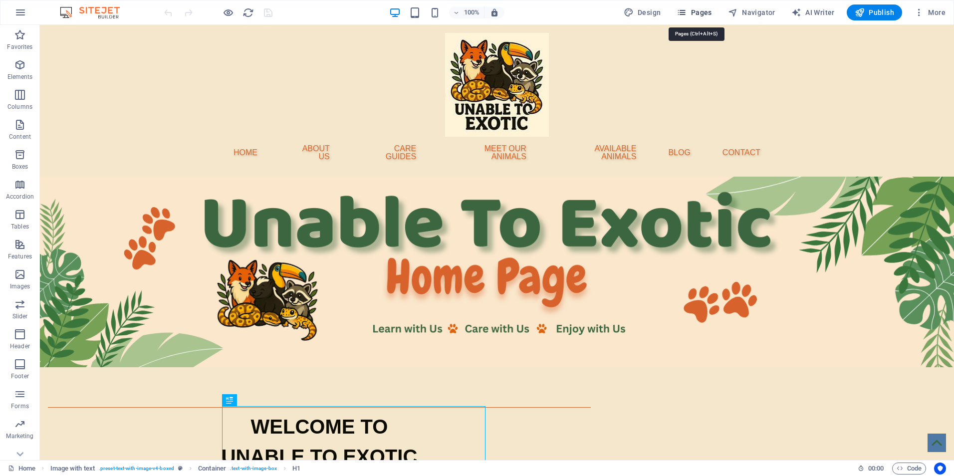
click at [707, 12] on span "Pages" at bounding box center [694, 12] width 35 height 10
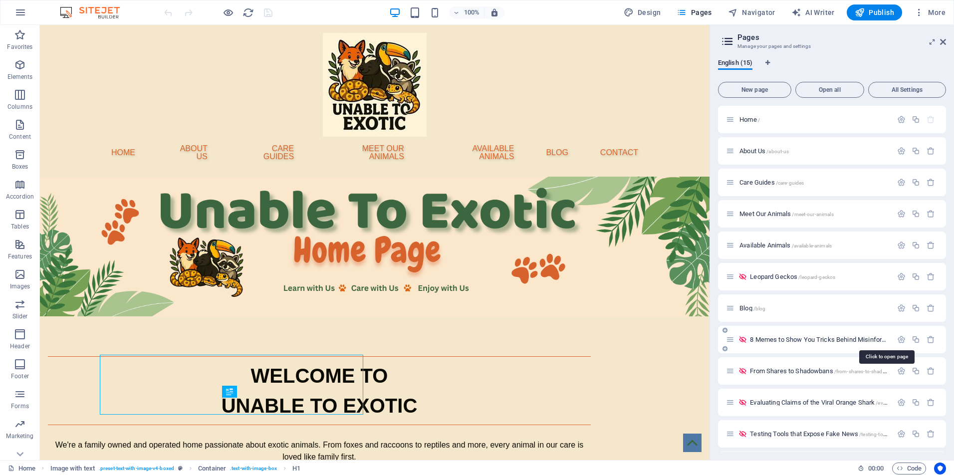
click at [770, 342] on span "8 Memes to Show You Tricks Behind Misinformation /8-memes-to-show-you-tricks-be…" at bounding box center [887, 339] width 274 height 7
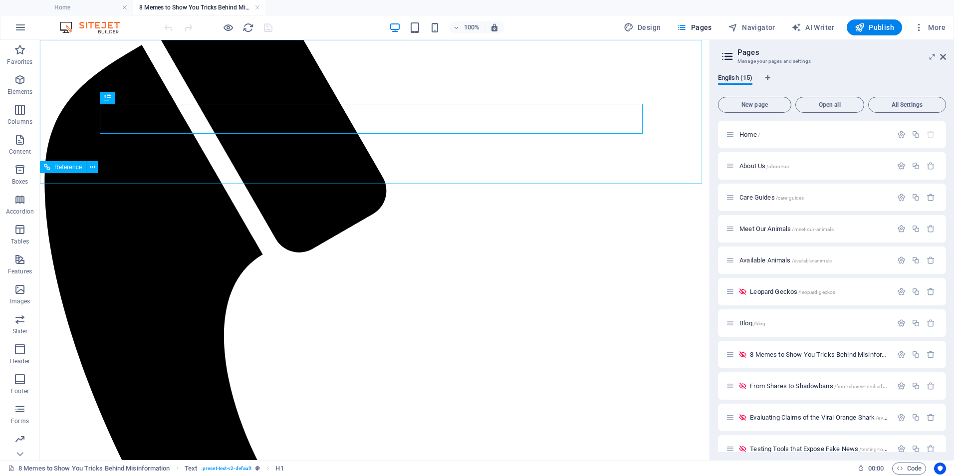
scroll to position [266, 0]
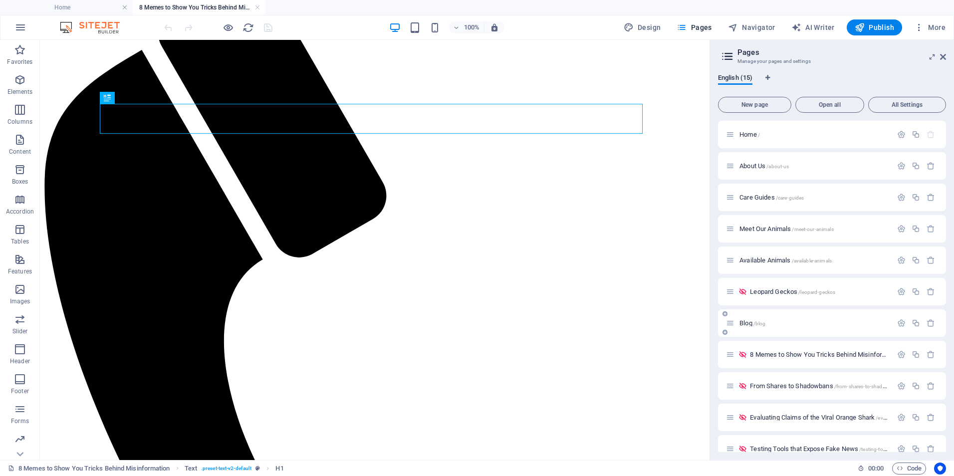
click at [763, 331] on div "Blog /blog" at bounding box center [832, 322] width 228 height 27
click at [736, 322] on div "Blog /blog" at bounding box center [809, 322] width 166 height 11
click at [748, 325] on span "Blog /blog" at bounding box center [753, 322] width 26 height 7
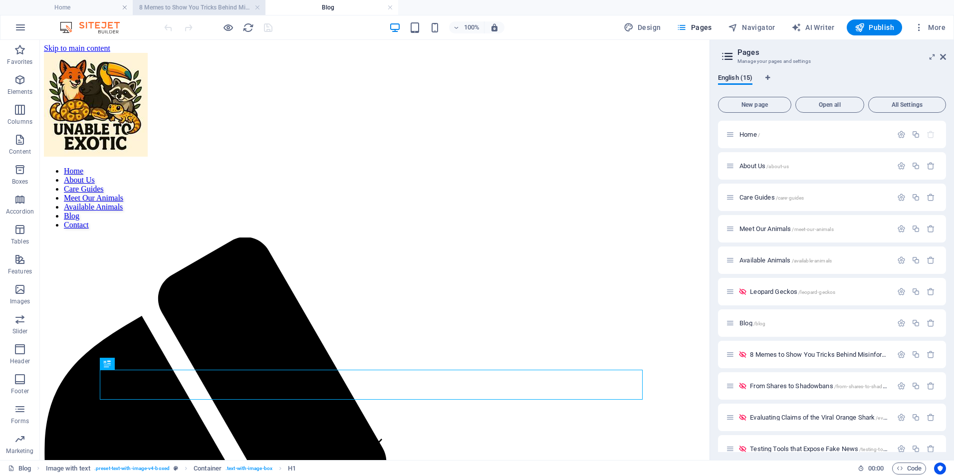
scroll to position [0, 0]
drag, startPoint x: 186, startPoint y: 4, endPoint x: 353, endPoint y: 7, distance: 167.7
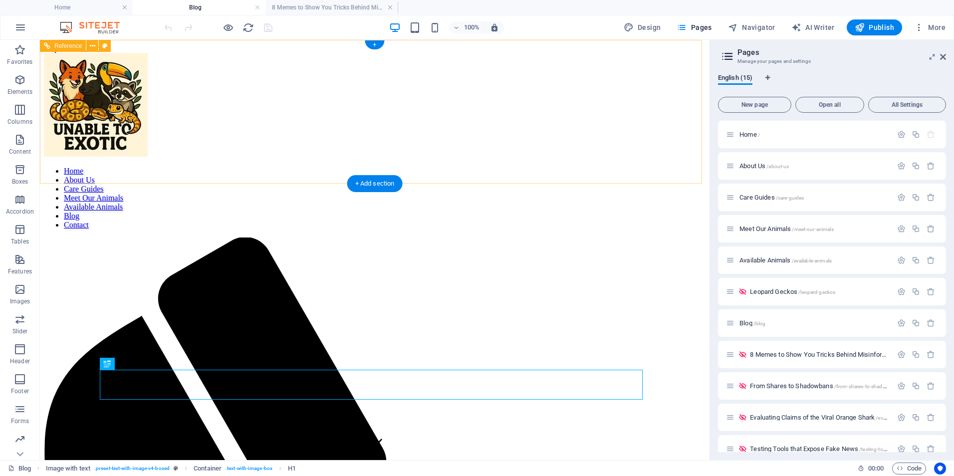
scroll to position [133, 0]
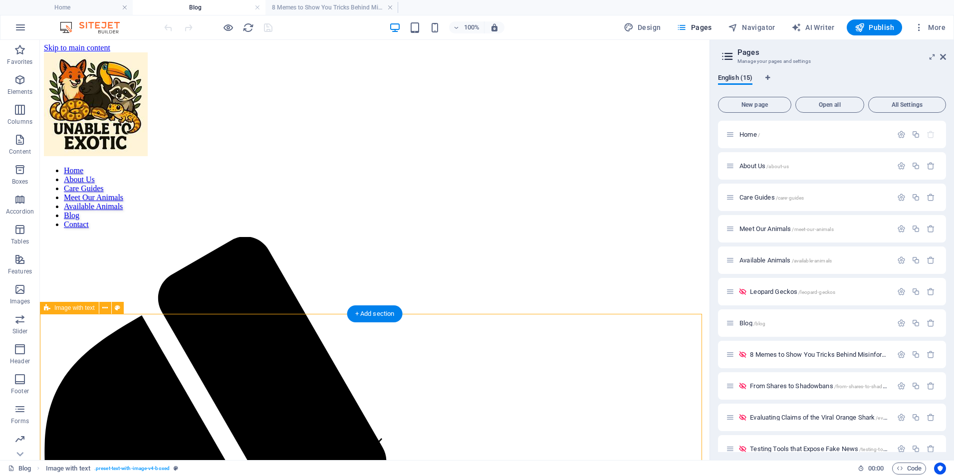
scroll to position [0, 0]
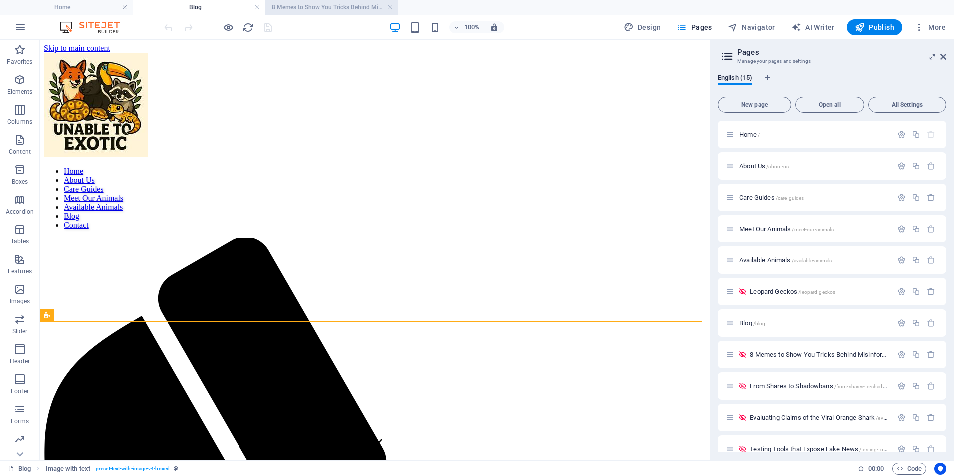
click at [310, 10] on h4 "8 Memes to Show You Tricks Behind Misinformation" at bounding box center [332, 7] width 133 height 11
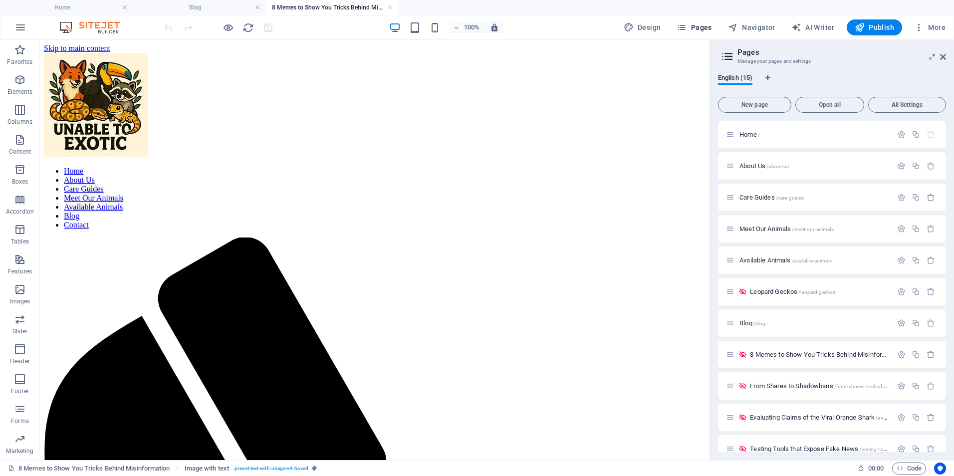
scroll to position [266, 0]
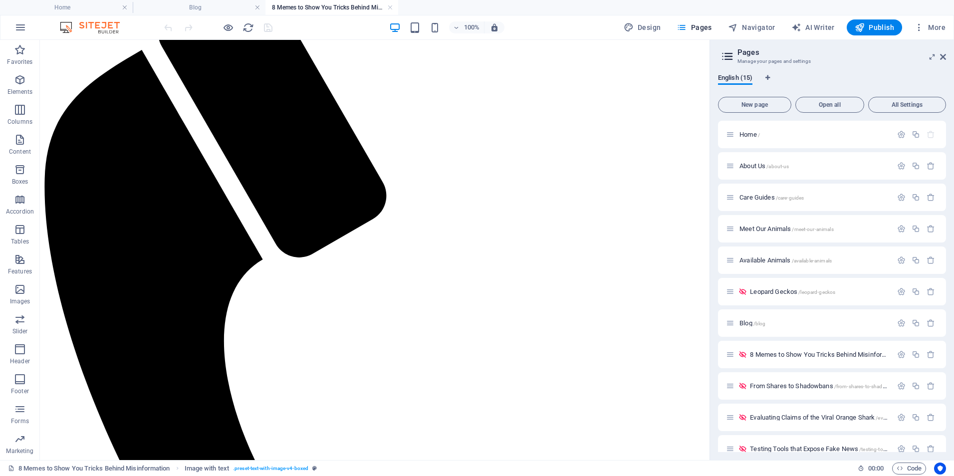
drag, startPoint x: 350, startPoint y: 50, endPoint x: 215, endPoint y: 244, distance: 236.0
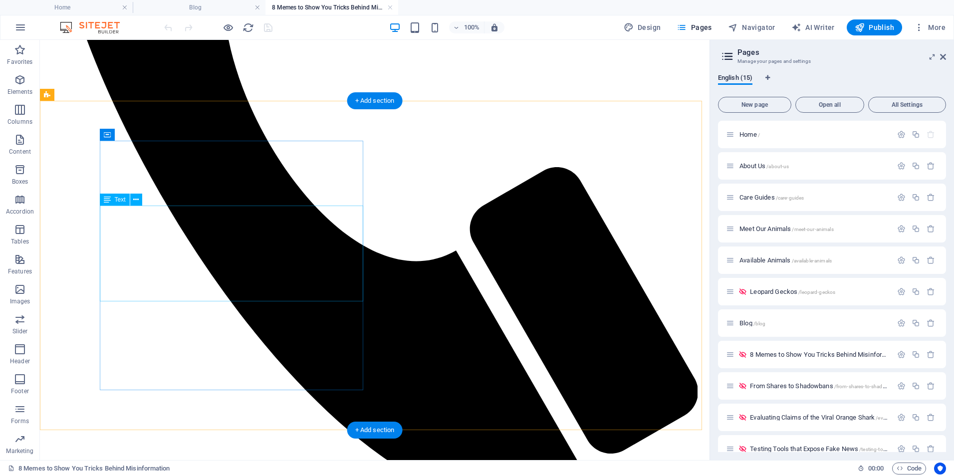
scroll to position [533, 0]
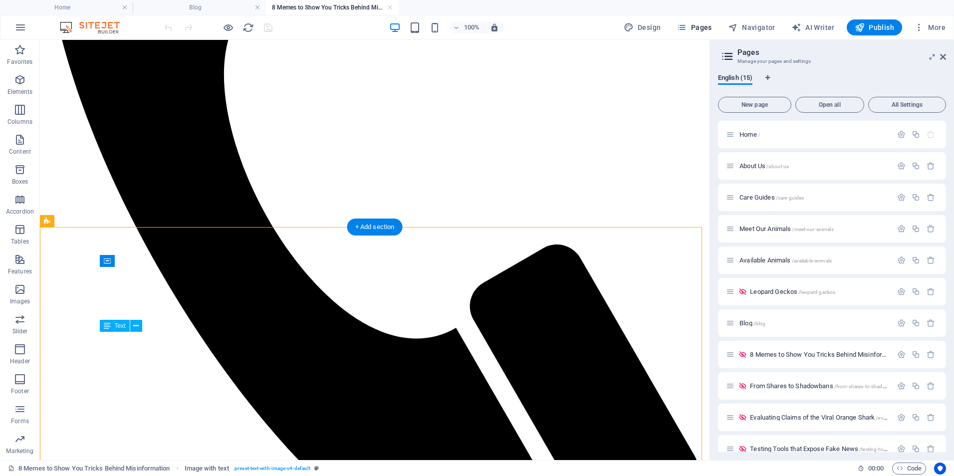
drag, startPoint x: 193, startPoint y: 336, endPoint x: 218, endPoint y: 338, distance: 25.0
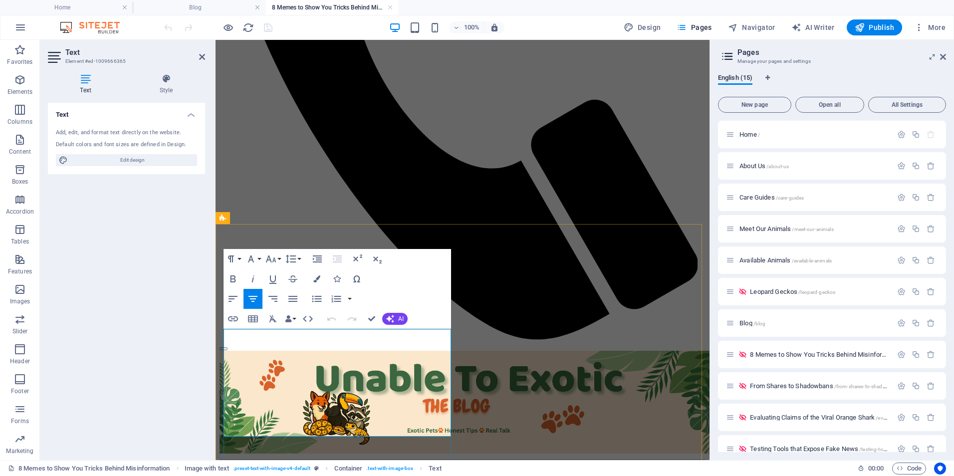
scroll to position [496, 0]
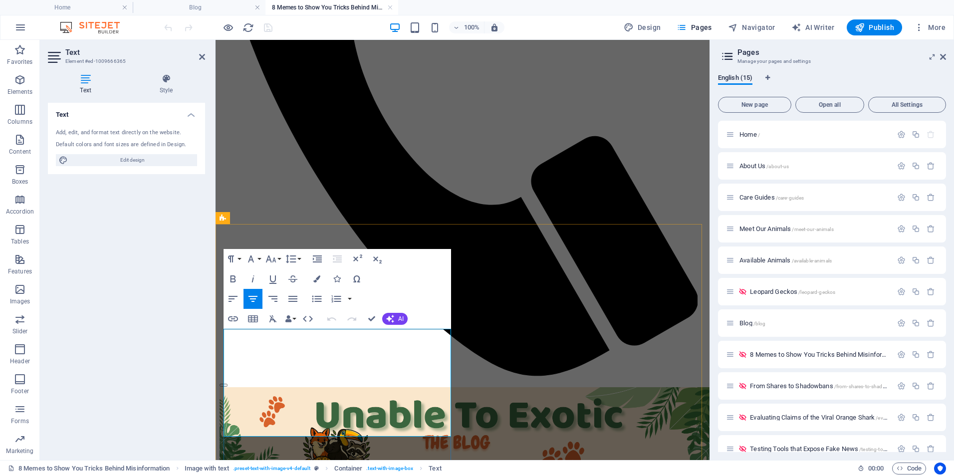
drag, startPoint x: 311, startPoint y: 335, endPoint x: 378, endPoint y: 339, distance: 67.0
click at [242, 318] on button "Insert Link" at bounding box center [233, 319] width 19 height 20
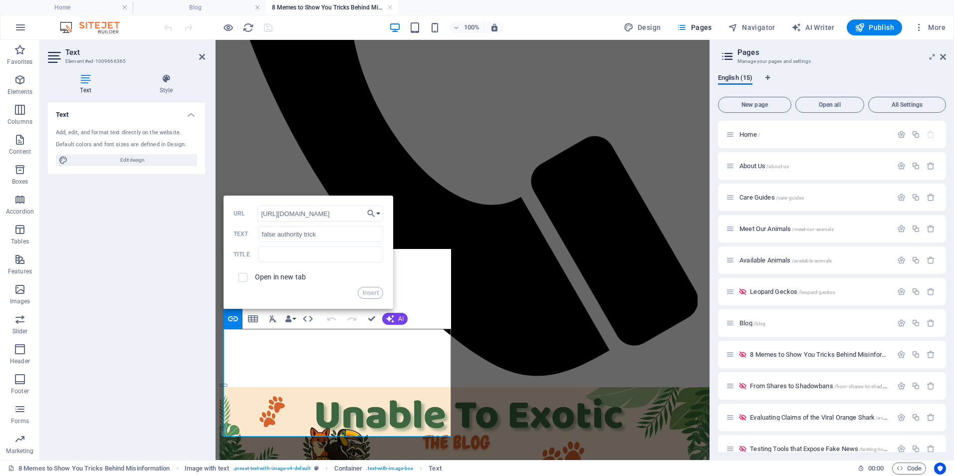
scroll to position [0, 114]
type input "[URL][DOMAIN_NAME]"
click at [246, 279] on input "checkbox" at bounding box center [241, 276] width 9 height 9
checkbox input "true"
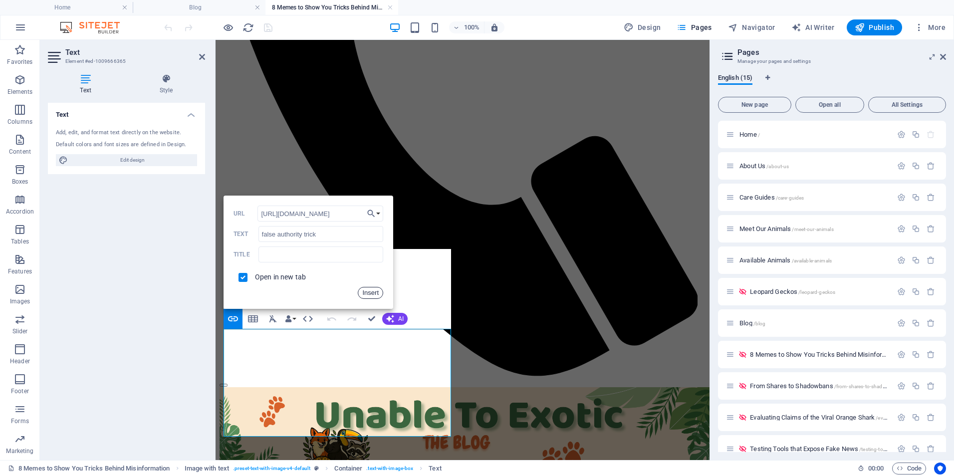
click at [376, 295] on button "Insert" at bounding box center [370, 293] width 25 height 12
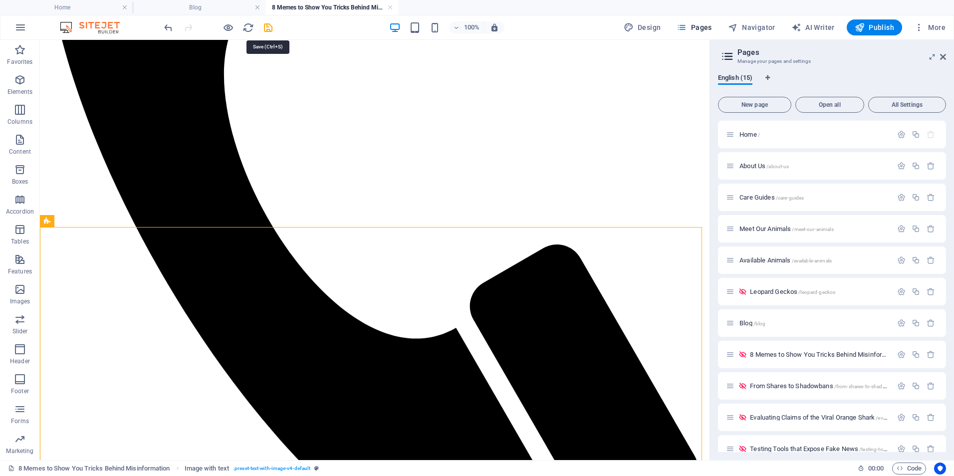
click at [268, 29] on icon "save" at bounding box center [268, 27] width 11 height 11
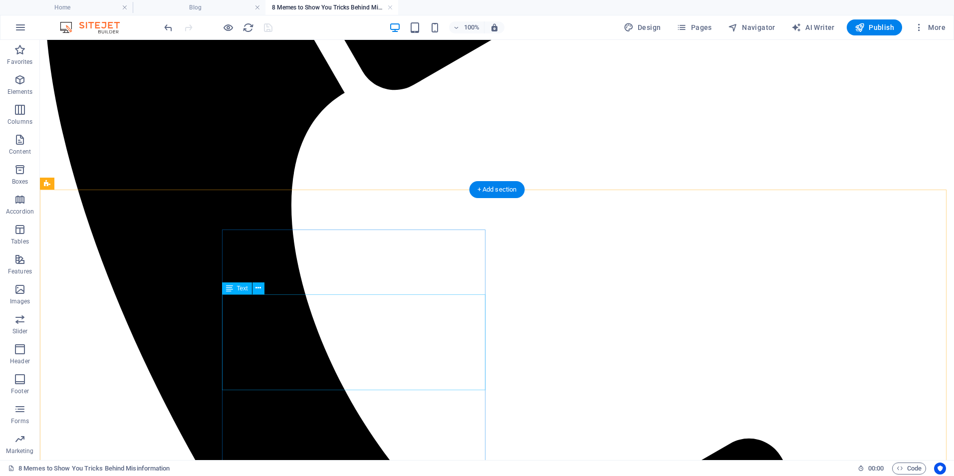
scroll to position [540, 0]
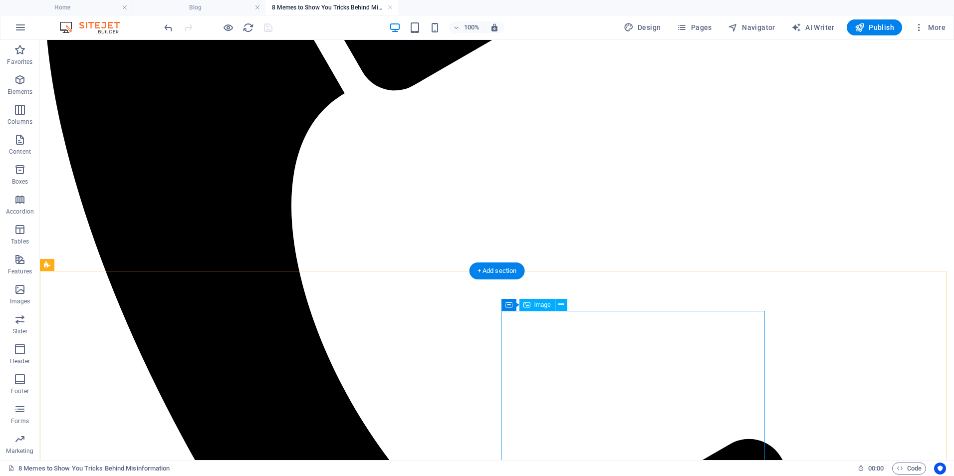
click at [536, 300] on div "Image" at bounding box center [537, 305] width 35 height 12
click at [536, 305] on span "Image" at bounding box center [543, 305] width 16 height 6
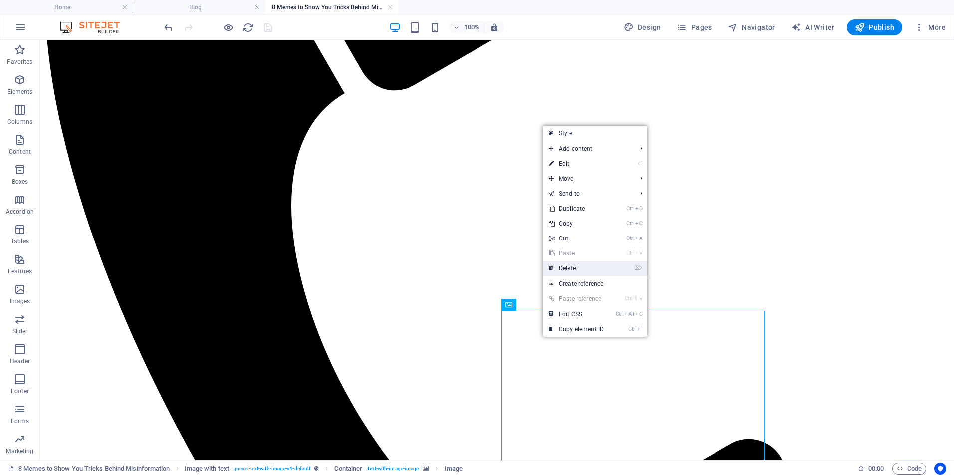
click at [569, 268] on link "⌦ Delete" at bounding box center [576, 268] width 67 height 15
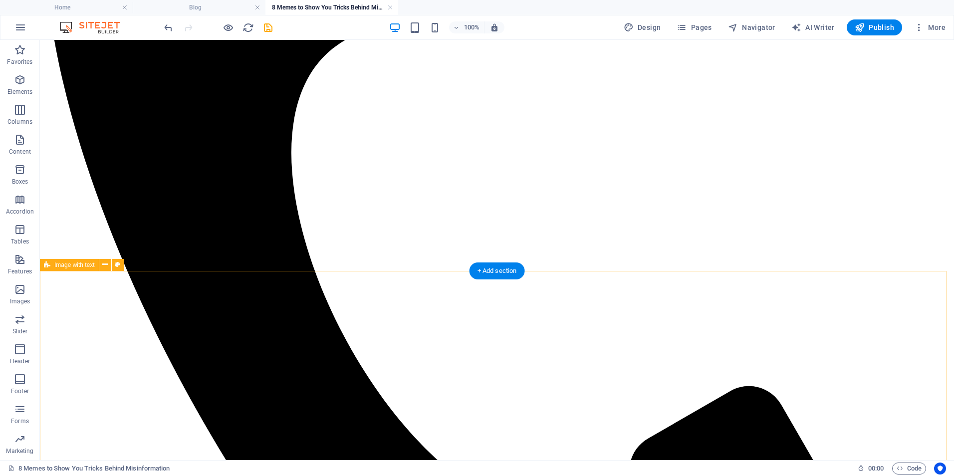
scroll to position [673, 0]
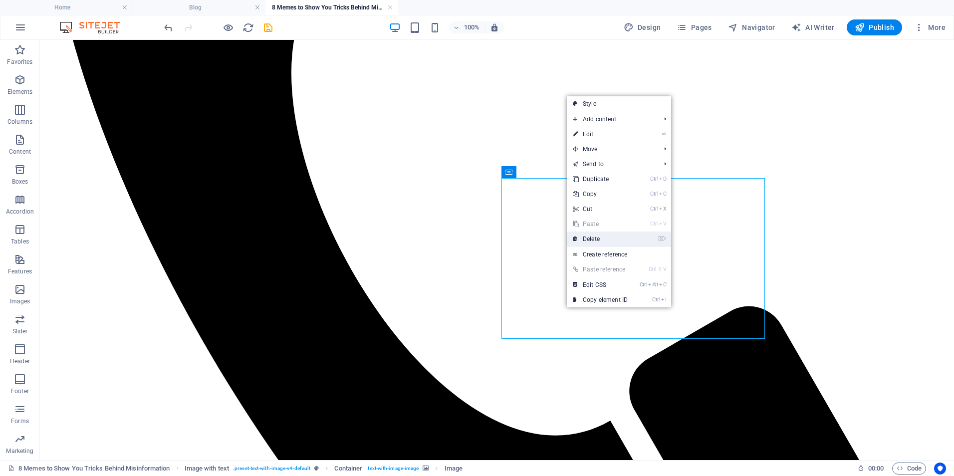
click at [593, 240] on link "⌦ Delete" at bounding box center [600, 239] width 67 height 15
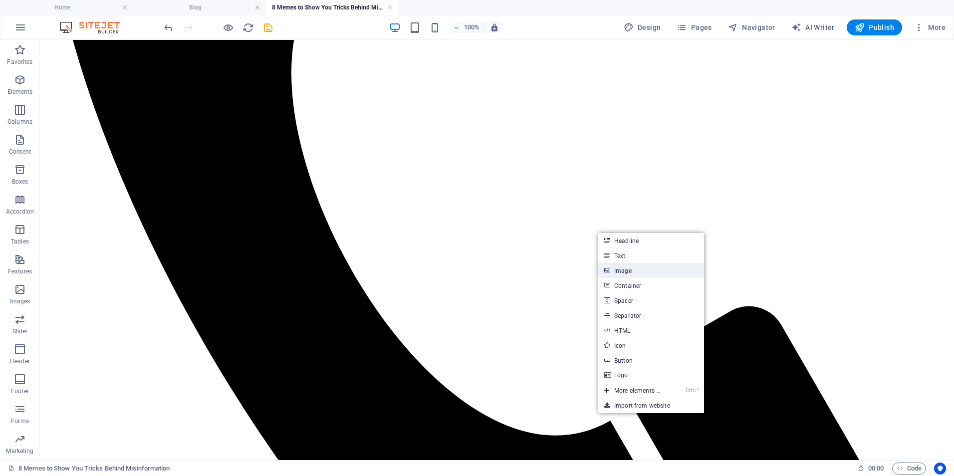
drag, startPoint x: 617, startPoint y: 273, endPoint x: 388, endPoint y: 222, distance: 235.2
click at [617, 273] on link "Image" at bounding box center [651, 270] width 106 height 15
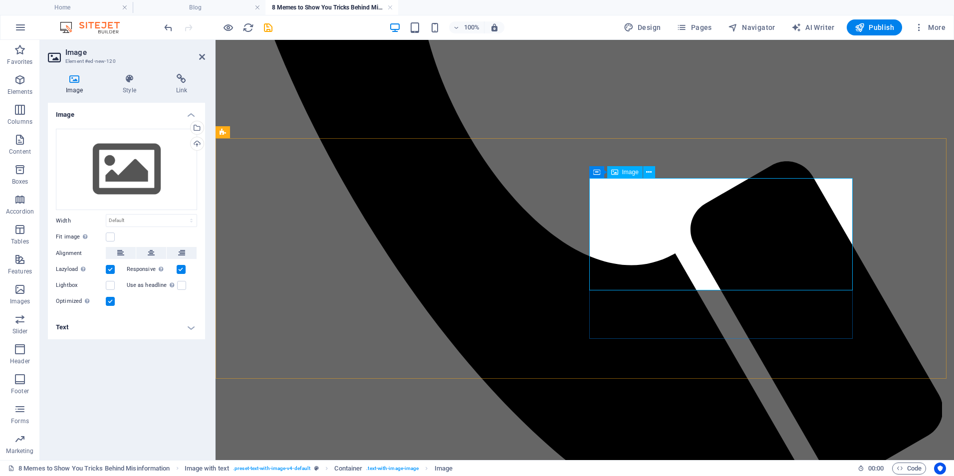
scroll to position [636, 0]
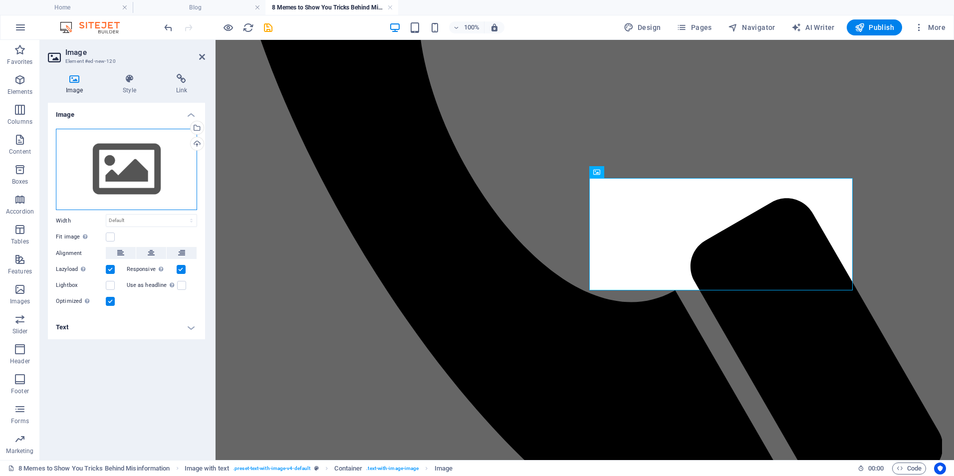
click at [118, 185] on div "Drag files here, click to choose files or select files from Files or our free s…" at bounding box center [126, 170] width 141 height 82
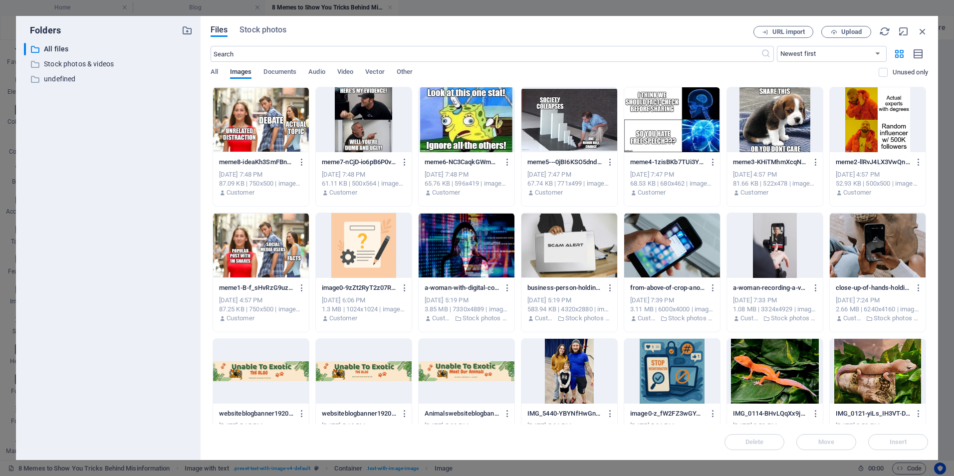
click at [865, 119] on div at bounding box center [878, 119] width 96 height 65
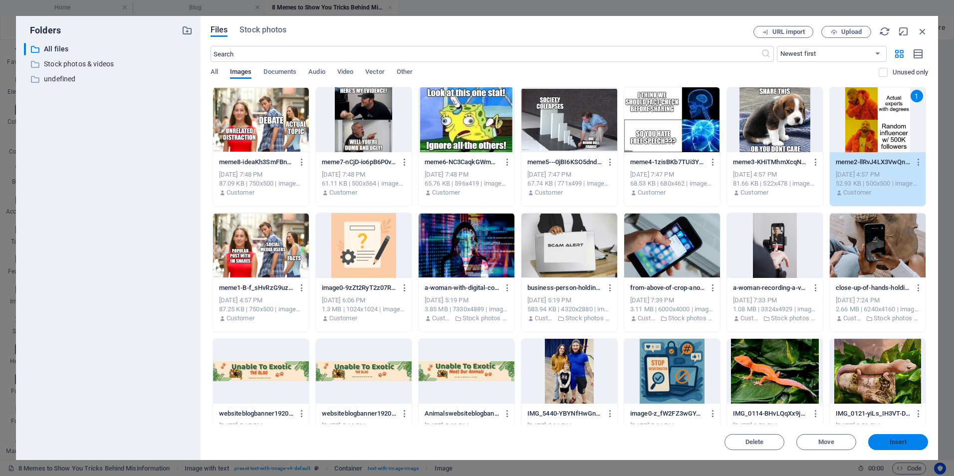
click at [886, 443] on span "Insert" at bounding box center [899, 442] width 52 height 6
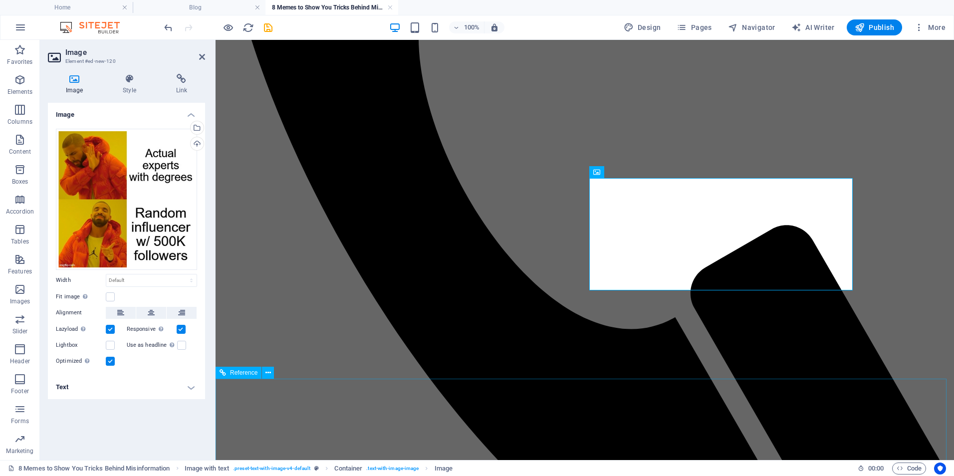
scroll to position [636, 0]
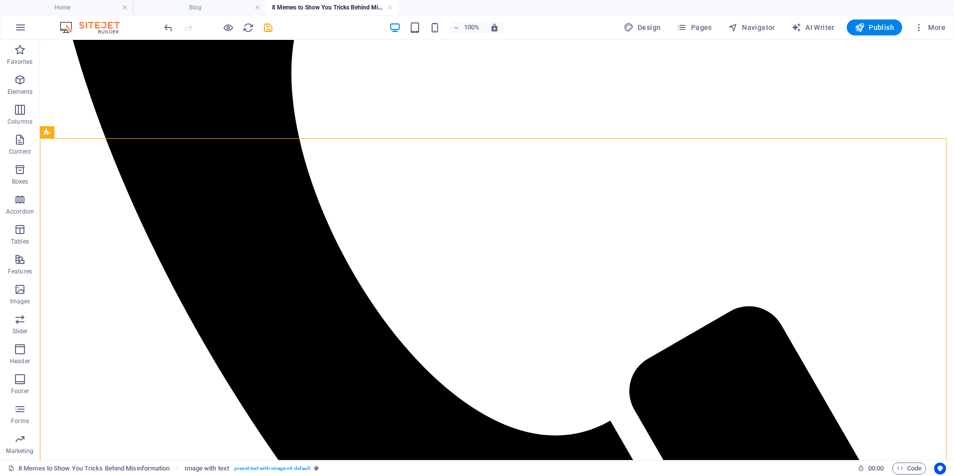
click at [276, 27] on div "100% Design Pages Navigator AI Writer Publish More" at bounding box center [556, 27] width 788 height 16
click at [271, 28] on icon "save" at bounding box center [268, 27] width 11 height 11
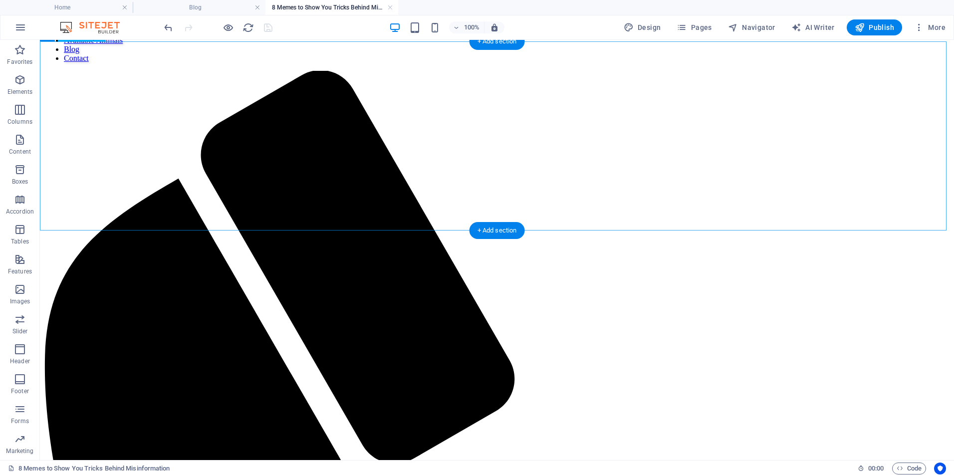
scroll to position [141, 0]
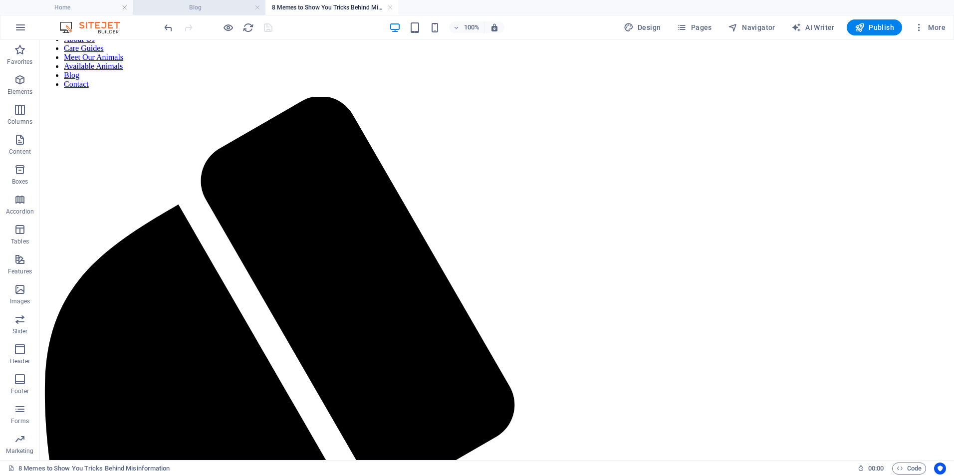
click at [229, 4] on h4 "Blog" at bounding box center [199, 7] width 133 height 11
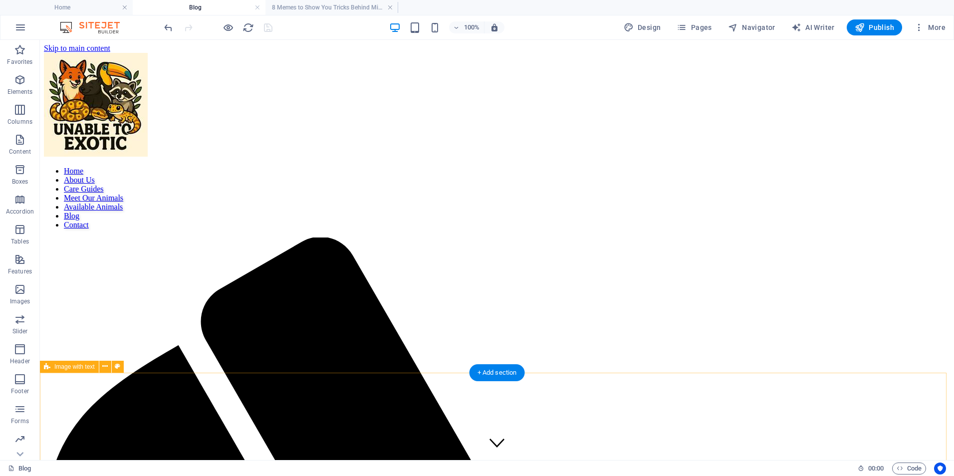
scroll to position [133, 0]
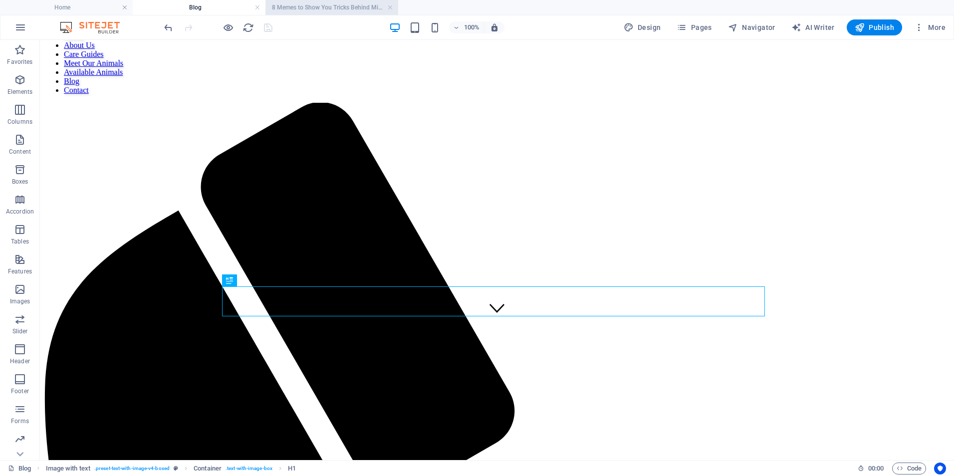
click at [328, 11] on h4 "8 Memes to Show You Tricks Behind Misinformation" at bounding box center [332, 7] width 133 height 11
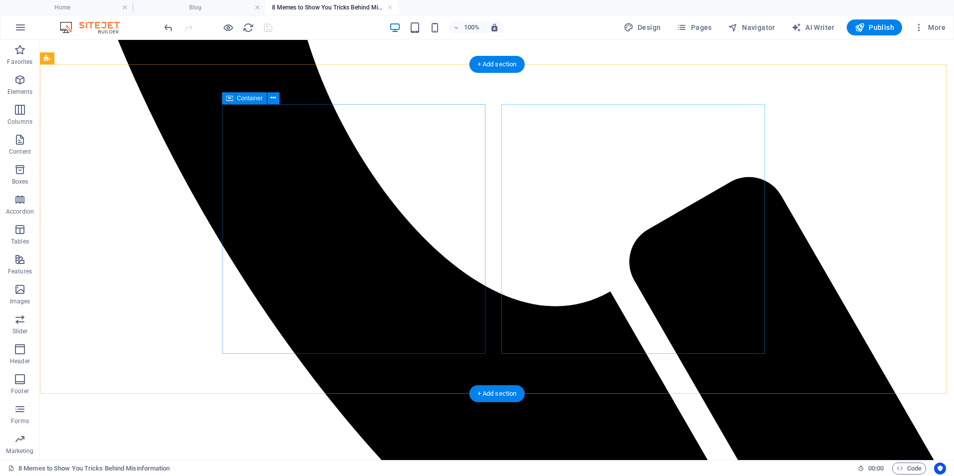
scroll to position [806, 0]
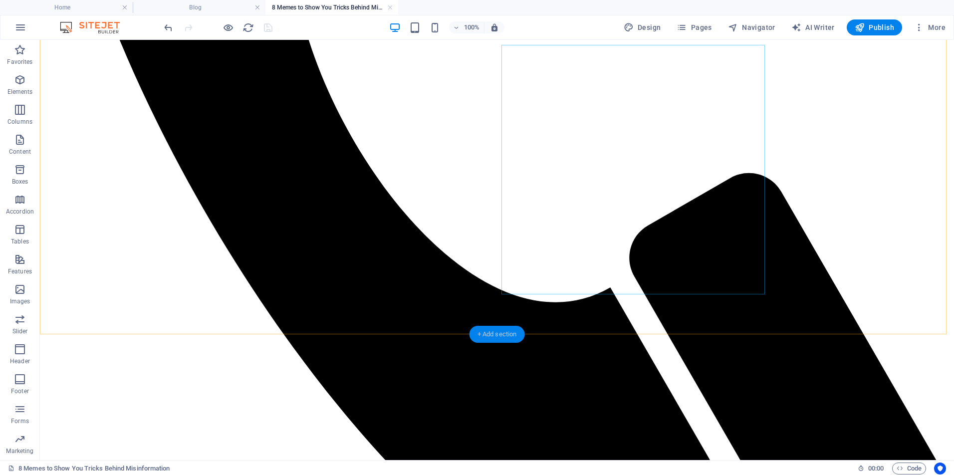
click at [499, 336] on div "+ Add section" at bounding box center [497, 334] width 55 height 17
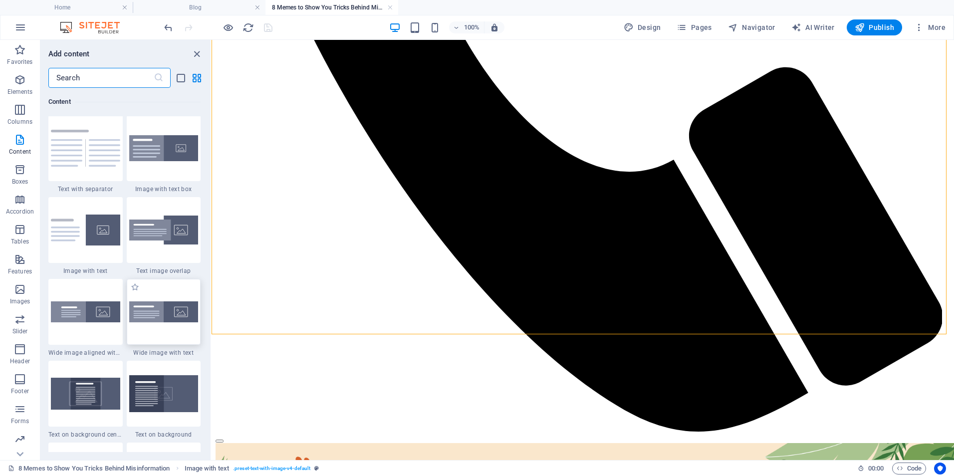
scroll to position [1747, 0]
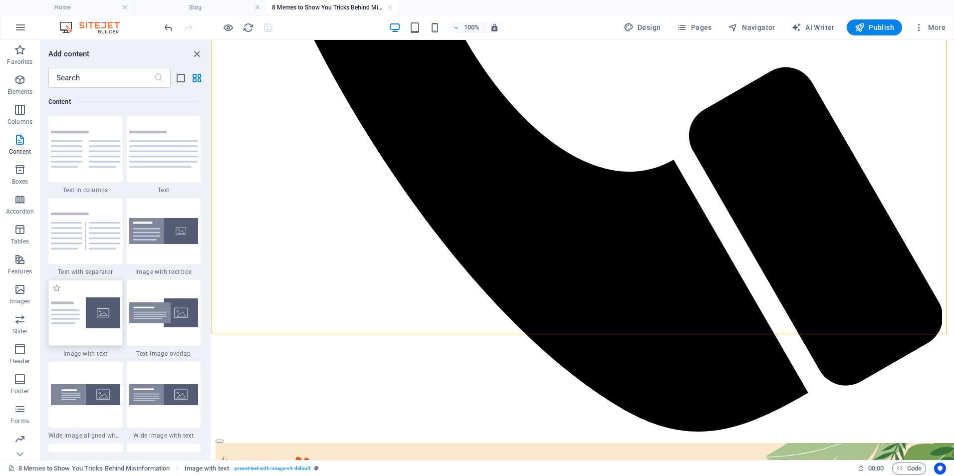
click at [65, 317] on img at bounding box center [85, 312] width 69 height 31
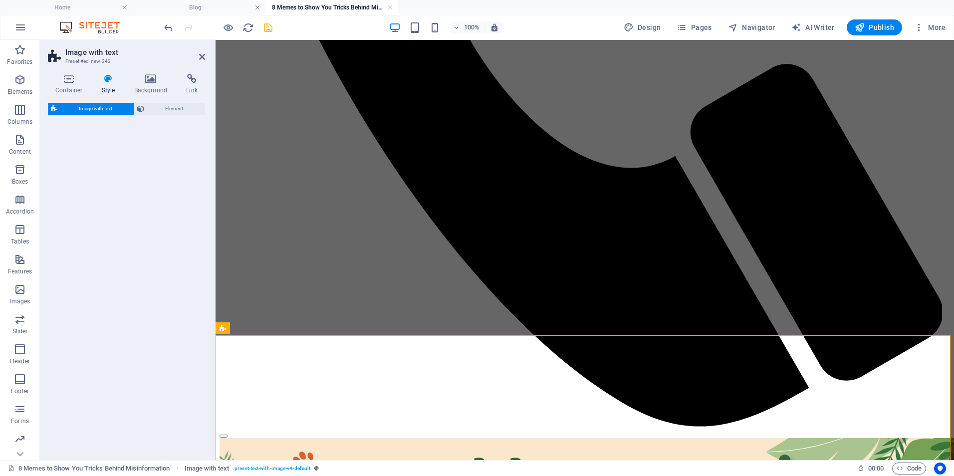
select select "rem"
select select "px"
select select "preset-text-with-image-v4-default"
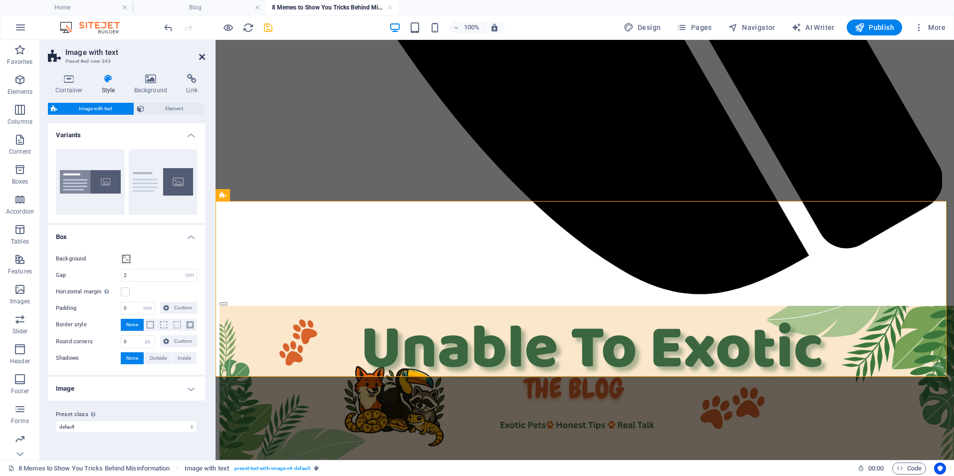
click at [202, 53] on icon at bounding box center [202, 57] width 6 height 8
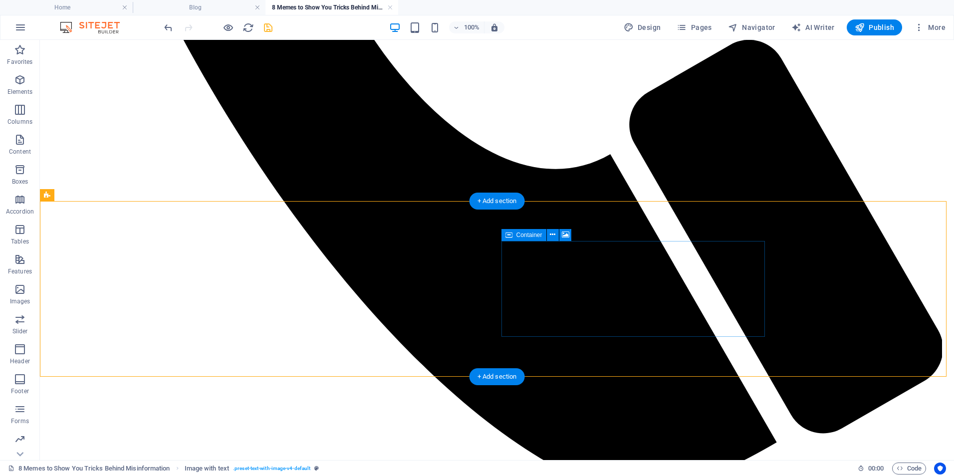
drag, startPoint x: 612, startPoint y: 321, endPoint x: 519, endPoint y: 254, distance: 115.1
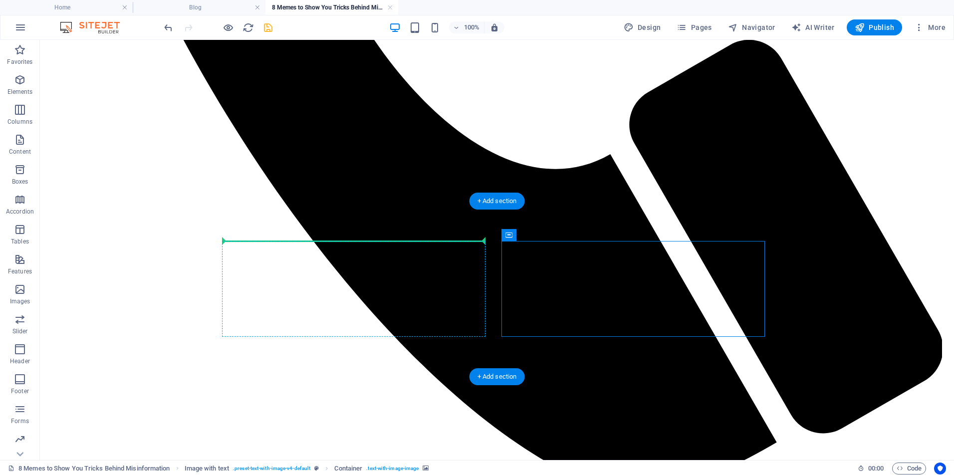
drag, startPoint x: 504, startPoint y: 245, endPoint x: 268, endPoint y: 248, distance: 236.1
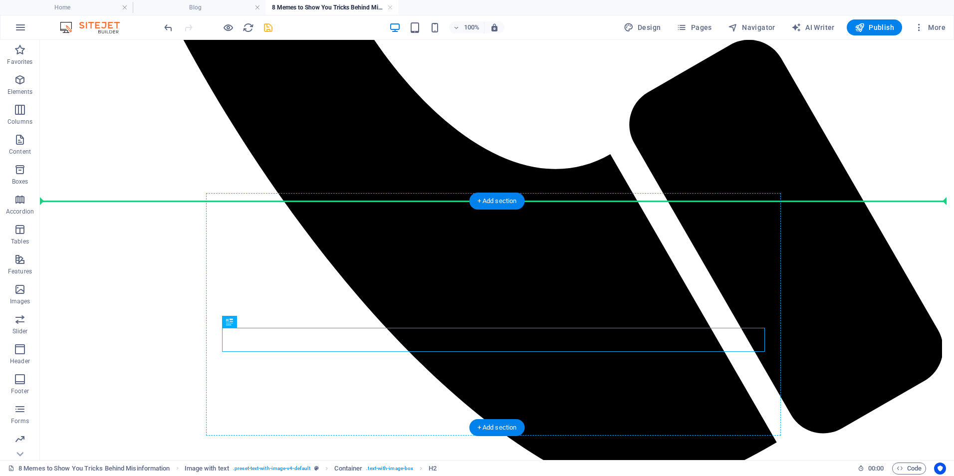
drag, startPoint x: 465, startPoint y: 345, endPoint x: 500, endPoint y: 290, distance: 65.4
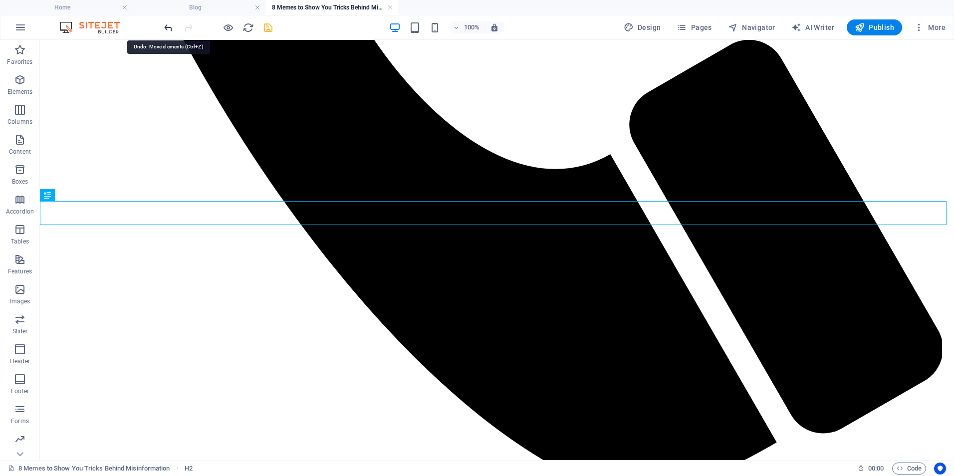
click at [169, 24] on icon "undo" at bounding box center [168, 27] width 11 height 11
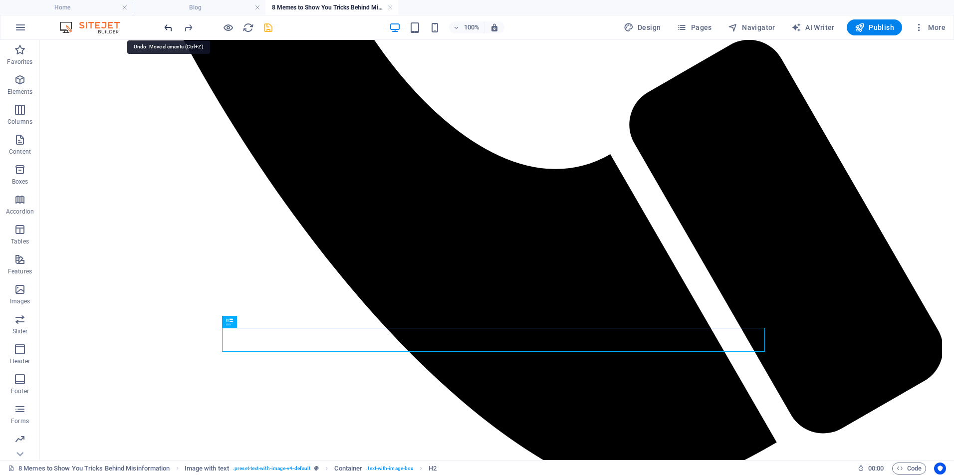
click at [168, 24] on icon "undo" at bounding box center [168, 27] width 11 height 11
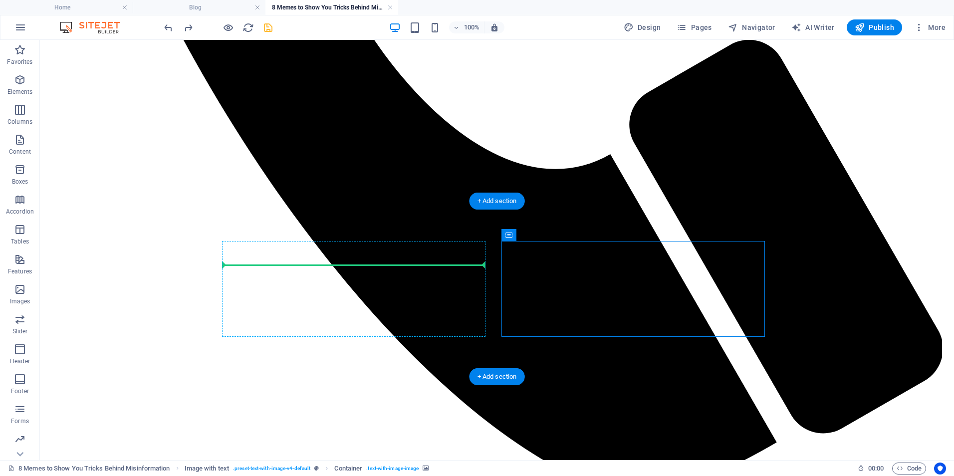
drag, startPoint x: 511, startPoint y: 267, endPoint x: 229, endPoint y: 290, distance: 282.4
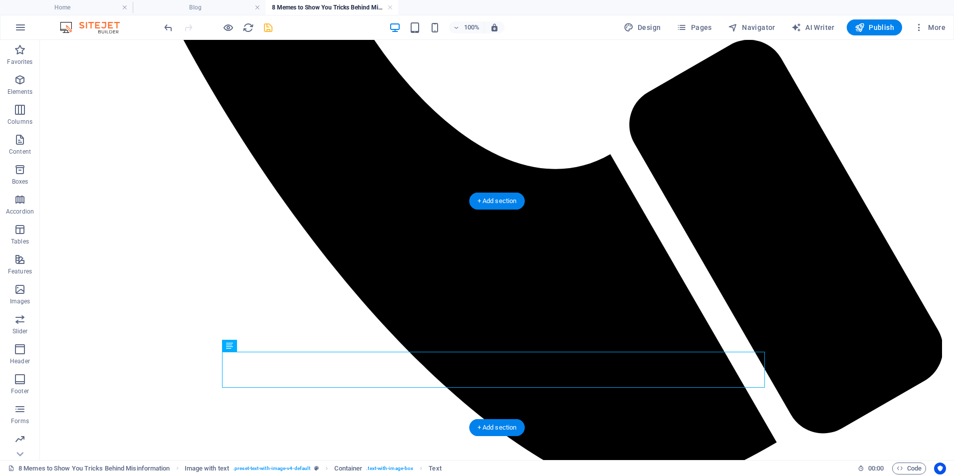
drag, startPoint x: 318, startPoint y: 364, endPoint x: 481, endPoint y: 282, distance: 183.1
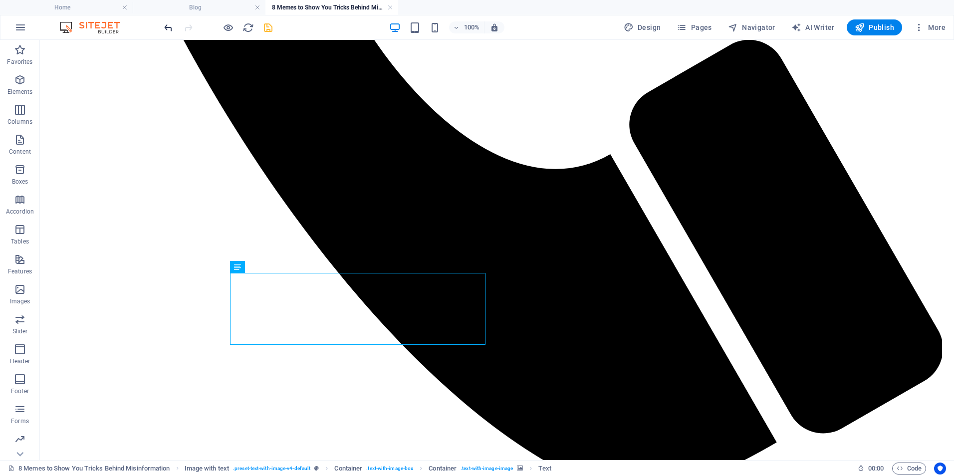
click at [170, 25] on icon "undo" at bounding box center [168, 27] width 11 height 11
click at [170, 26] on icon "undo" at bounding box center [168, 27] width 11 height 11
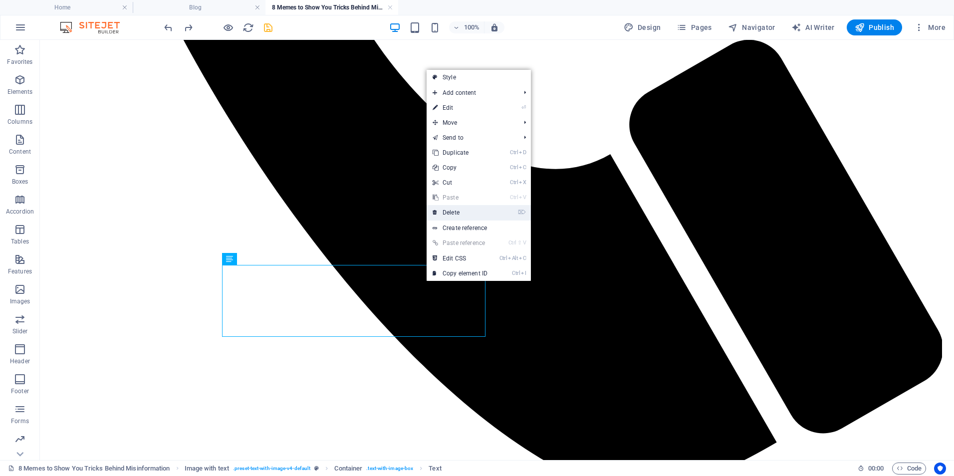
click at [437, 213] on icon at bounding box center [435, 212] width 5 height 15
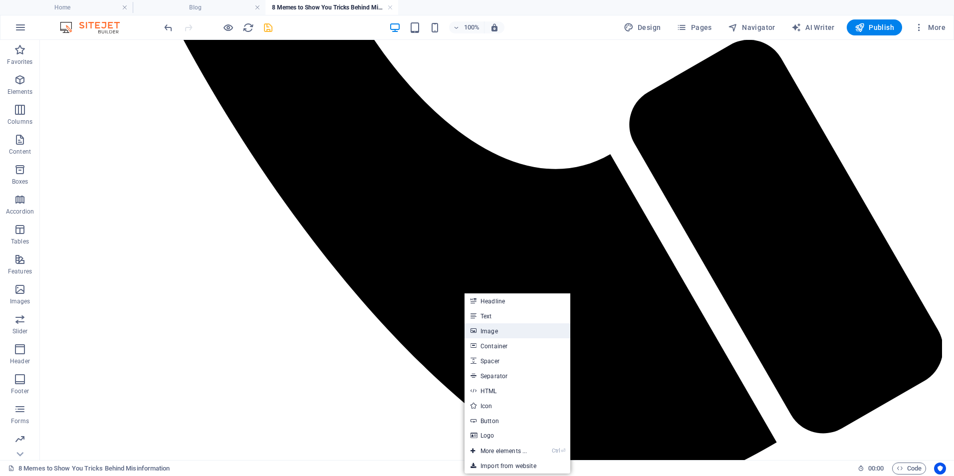
click at [494, 332] on link "Image" at bounding box center [518, 330] width 106 height 15
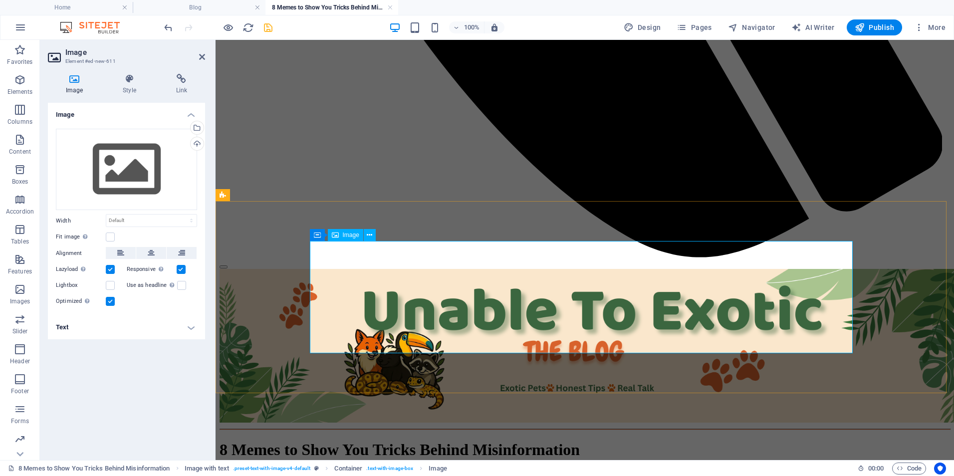
scroll to position [902, 0]
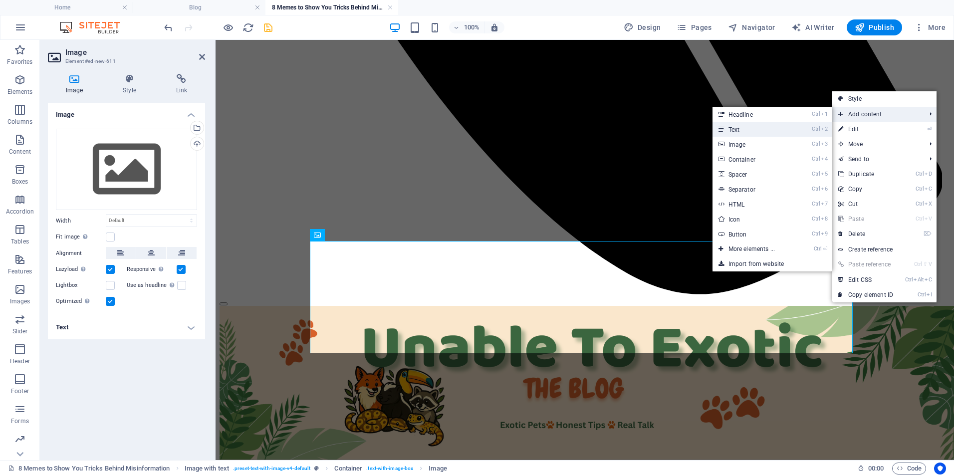
click at [741, 127] on link "Ctrl 2 Text" at bounding box center [754, 129] width 82 height 15
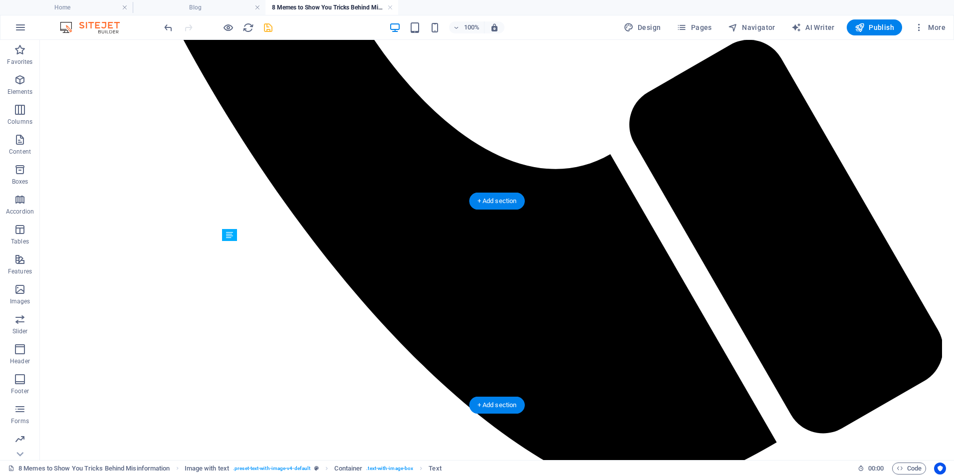
drag, startPoint x: 493, startPoint y: 359, endPoint x: 561, endPoint y: 281, distance: 103.7
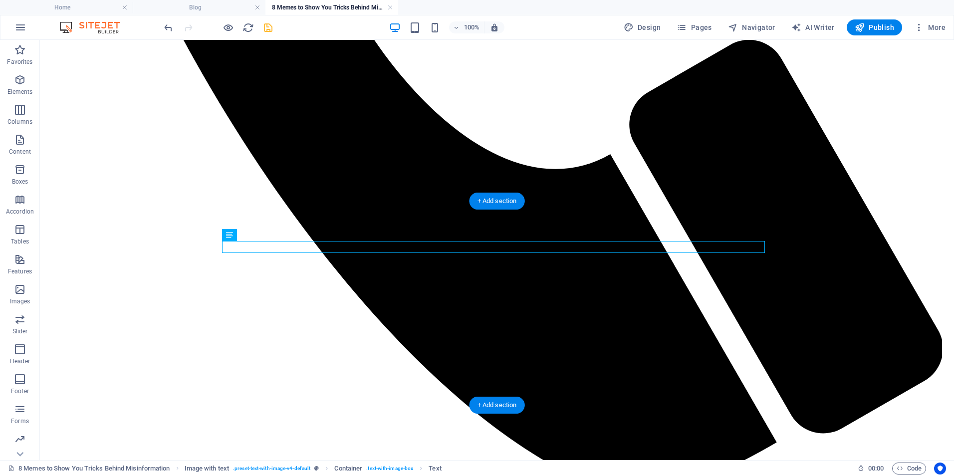
click at [256, 236] on span "Container" at bounding box center [250, 235] width 26 height 6
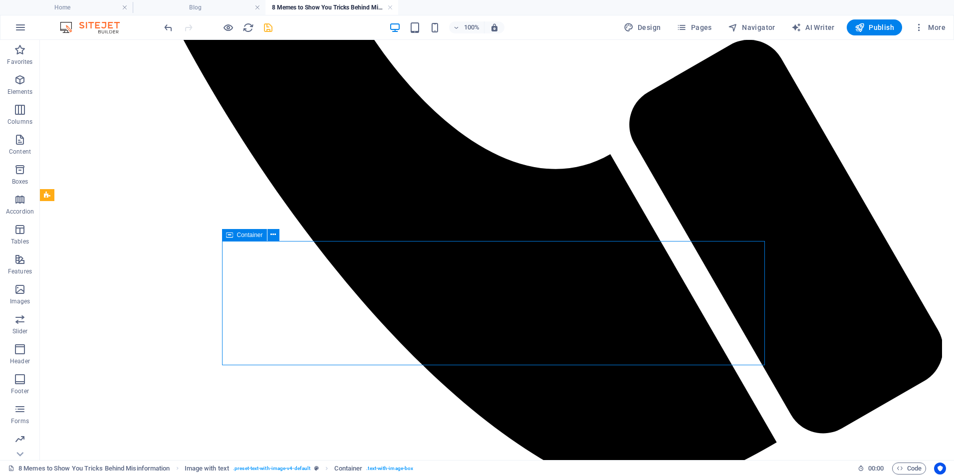
click at [229, 237] on icon at bounding box center [229, 235] width 7 height 12
click at [274, 234] on icon at bounding box center [273, 235] width 5 height 10
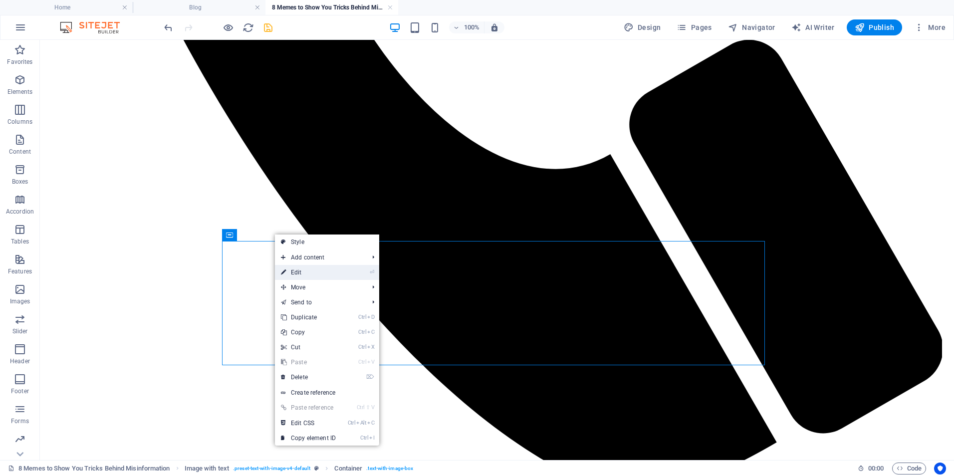
click at [310, 273] on link "⏎ Edit" at bounding box center [308, 272] width 67 height 15
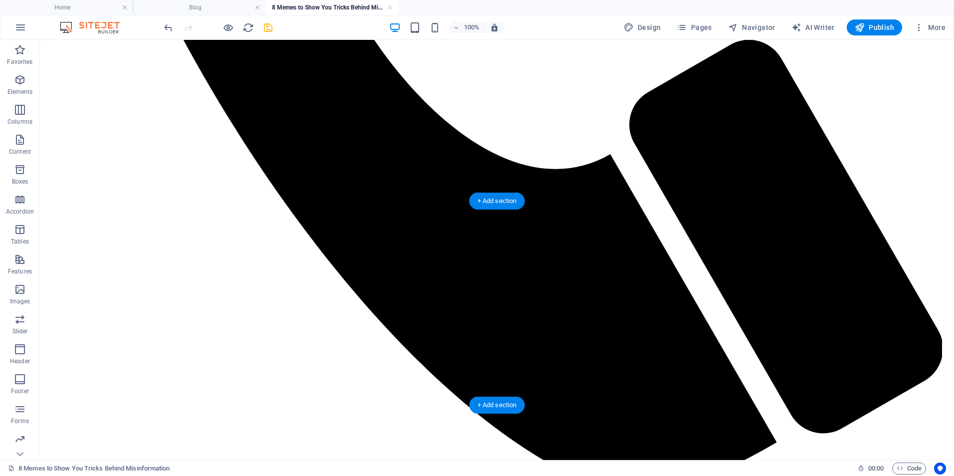
drag, startPoint x: 561, startPoint y: 249, endPoint x: 558, endPoint y: 282, distance: 33.0
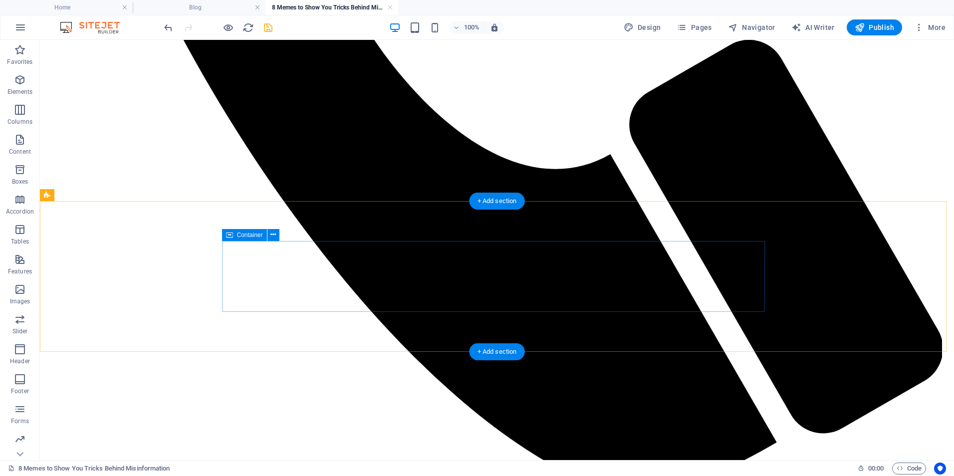
click at [16, 94] on p "Elements" at bounding box center [19, 92] width 25 height 8
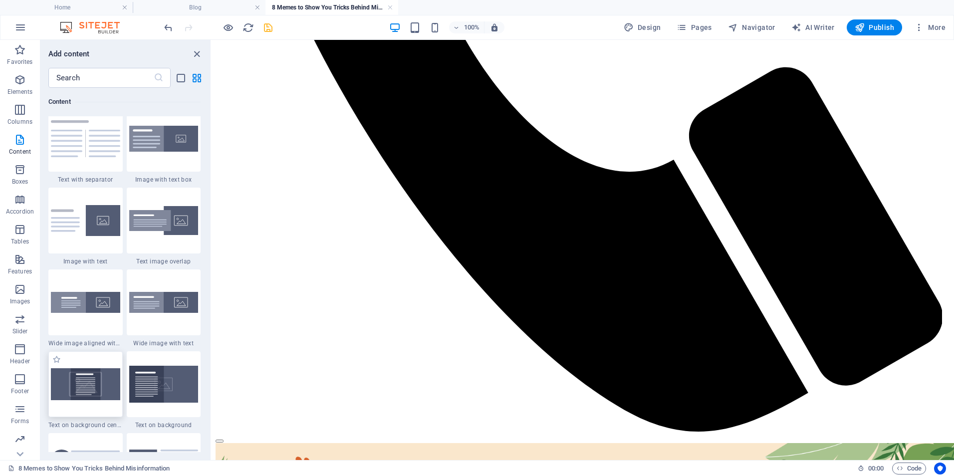
scroll to position [1837, 0]
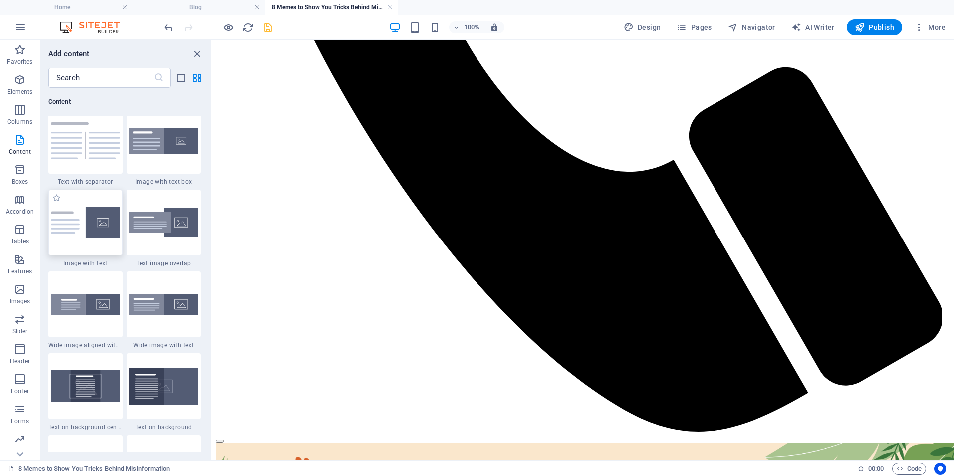
click at [83, 241] on div at bounding box center [85, 223] width 74 height 66
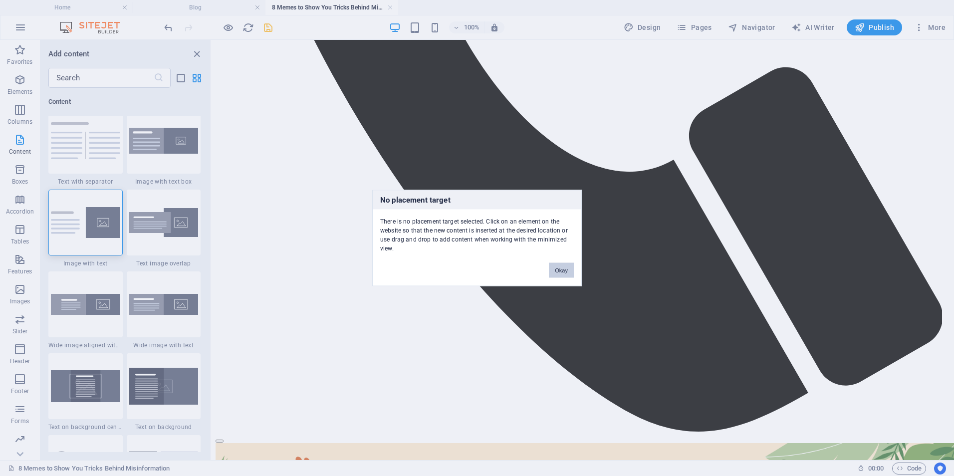
click at [558, 267] on button "Okay" at bounding box center [561, 270] width 25 height 15
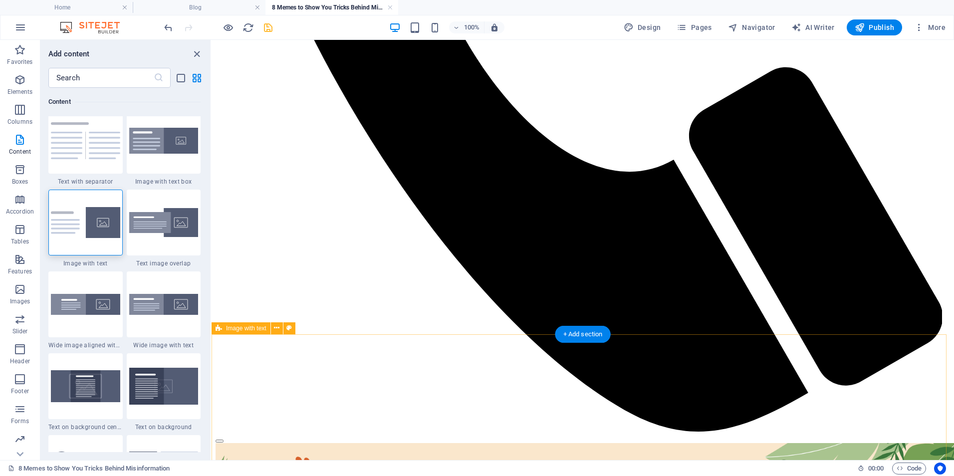
click at [189, 55] on div "Add content" at bounding box center [125, 54] width 170 height 12
drag, startPoint x: 196, startPoint y: 55, endPoint x: 320, endPoint y: 268, distance: 246.5
click at [196, 55] on icon "close panel" at bounding box center [196, 53] width 11 height 11
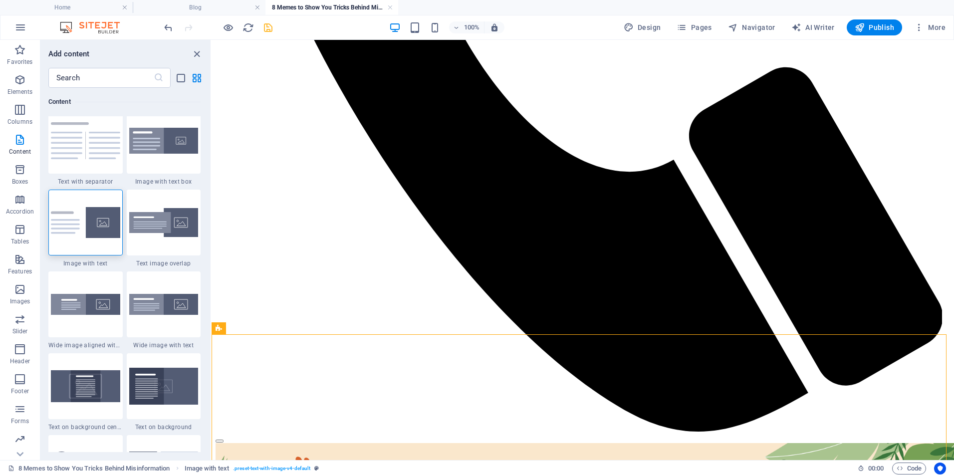
scroll to position [806, 0]
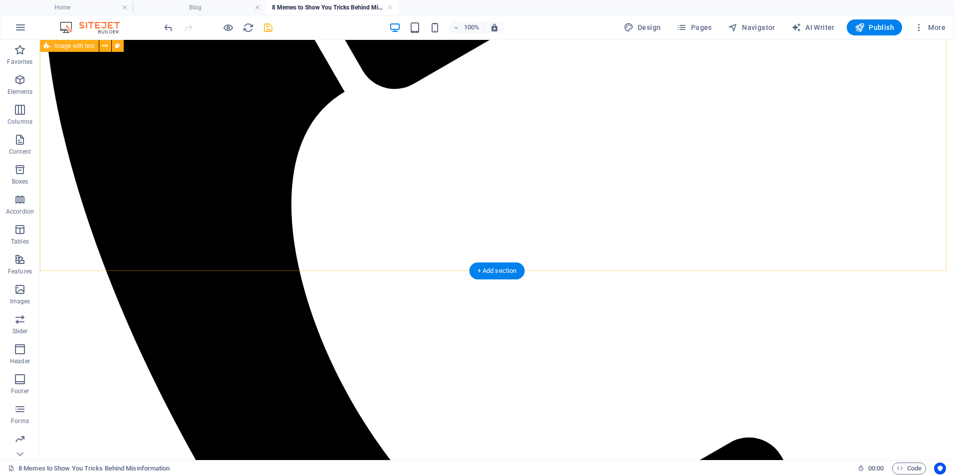
scroll to position [540, 0]
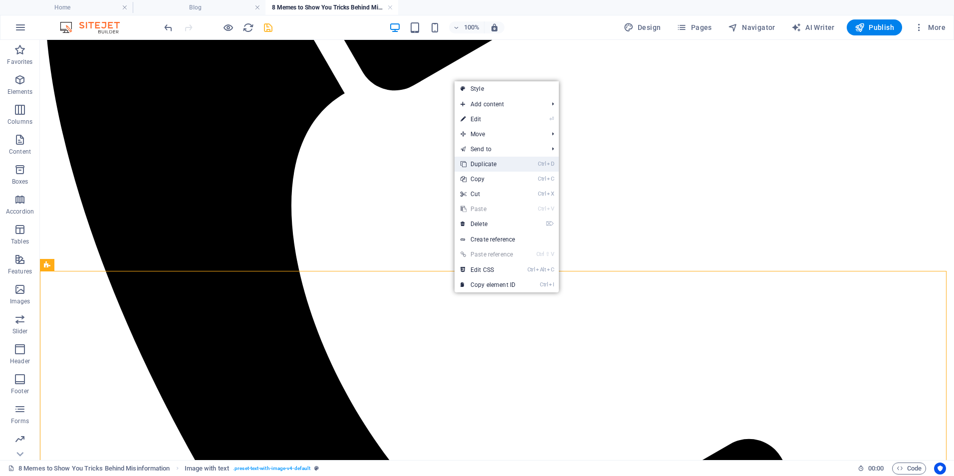
click at [485, 163] on link "Ctrl D Duplicate" at bounding box center [488, 164] width 67 height 15
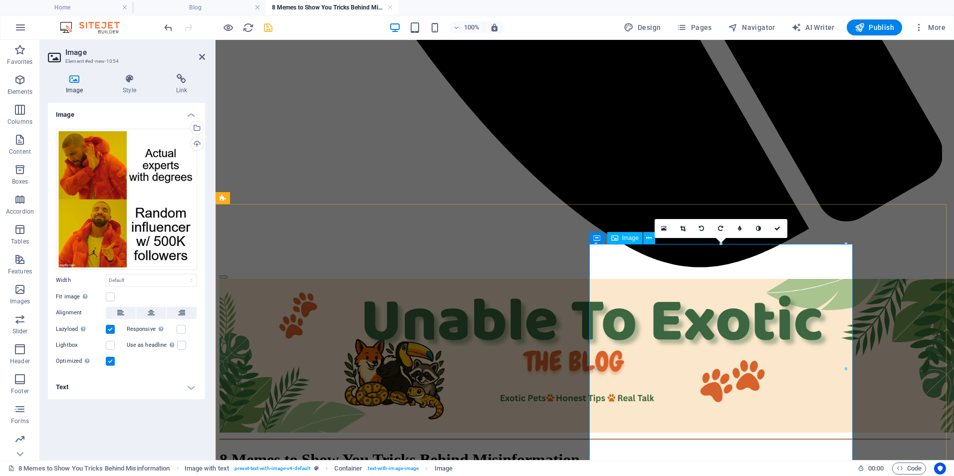
scroll to position [932, 0]
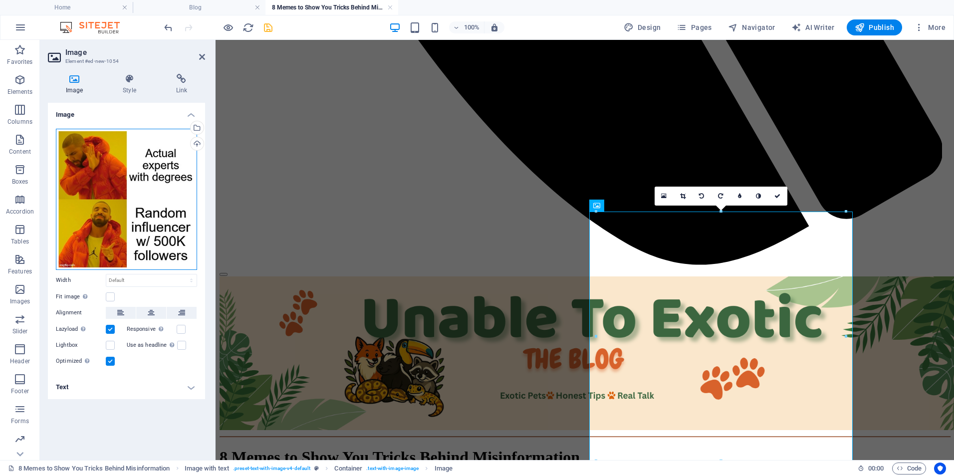
click at [169, 224] on div "Drag files here, click to choose files or select files from Files or our free s…" at bounding box center [126, 199] width 141 height 141
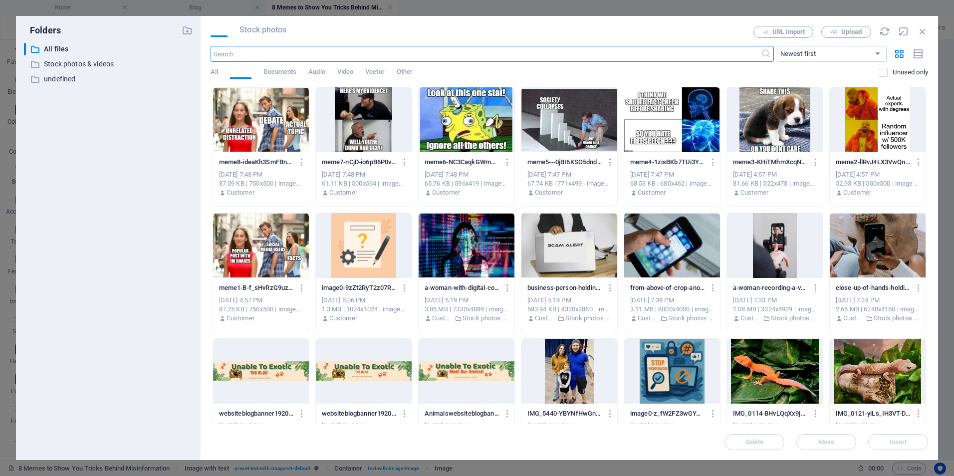
click at [168, 224] on div "​ All files All files ​ Stock photos & videos Stock photos & videos ​ undefined…" at bounding box center [108, 247] width 169 height 409
click at [774, 134] on div at bounding box center [775, 119] width 96 height 65
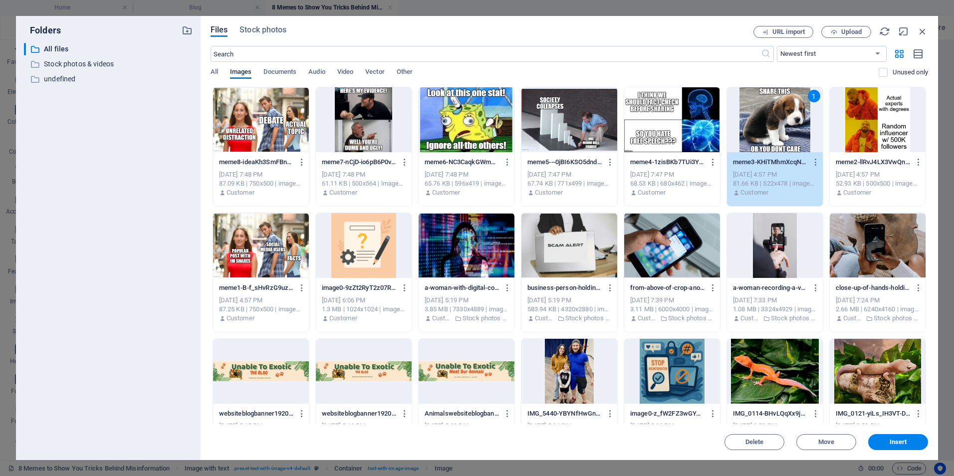
click at [888, 433] on div "Delete Move Insert" at bounding box center [570, 437] width 718 height 26
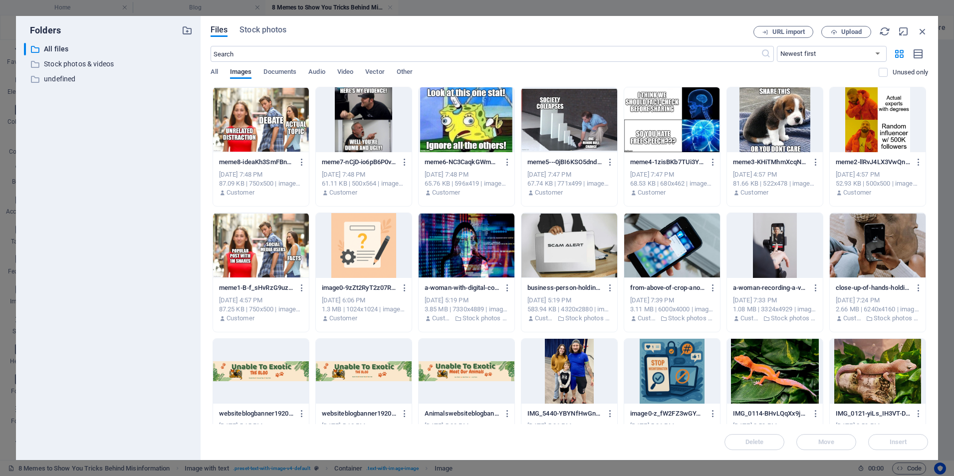
click at [890, 439] on div "Delete Move Insert" at bounding box center [570, 437] width 718 height 26
click at [920, 29] on icon "button" at bounding box center [922, 31] width 11 height 11
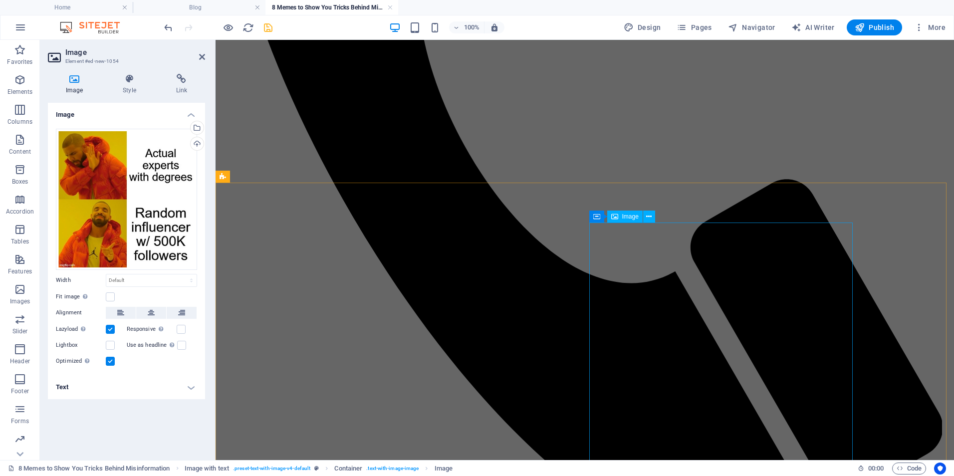
scroll to position [833, 0]
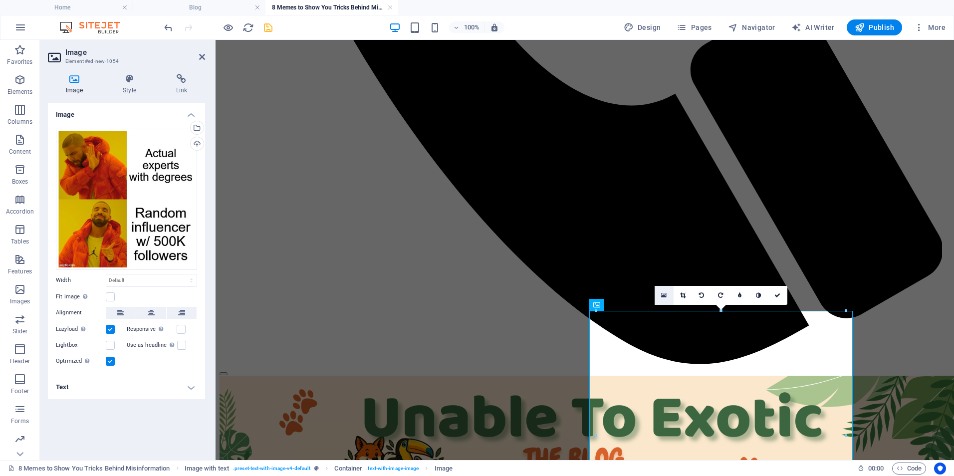
click at [662, 295] on icon at bounding box center [663, 295] width 5 height 7
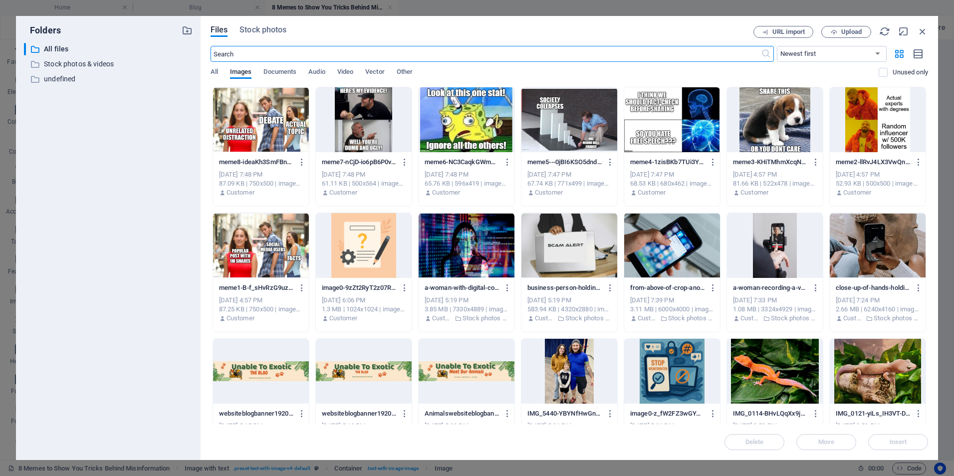
scroll to position [779, 0]
click at [792, 128] on div at bounding box center [775, 119] width 96 height 65
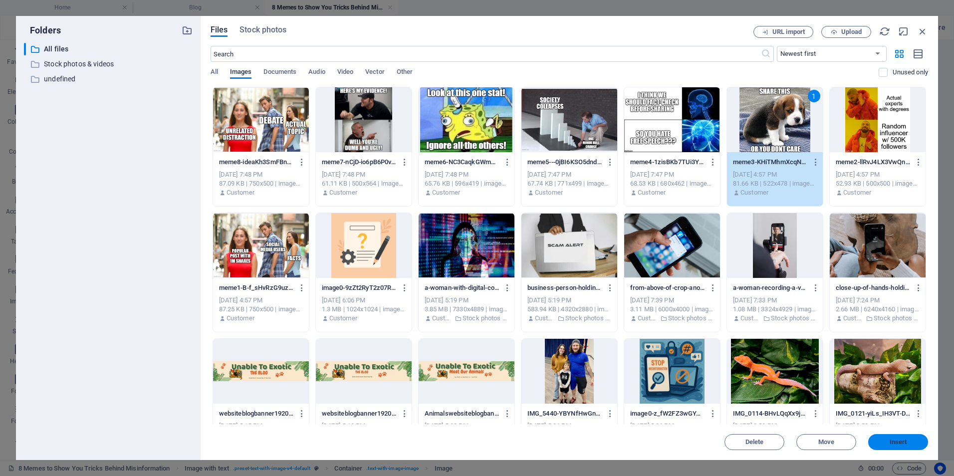
drag, startPoint x: 904, startPoint y: 444, endPoint x: 689, endPoint y: 403, distance: 219.4
click at [904, 444] on span "Insert" at bounding box center [898, 442] width 17 height 6
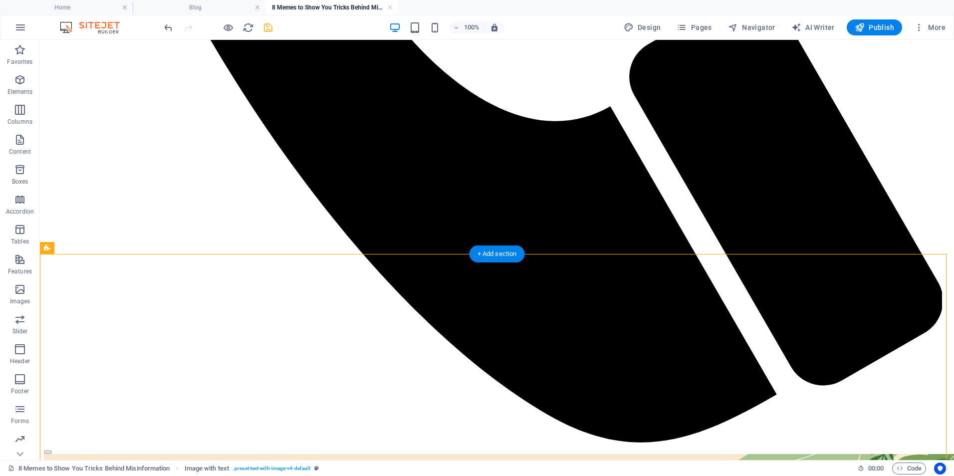
scroll to position [991, 0]
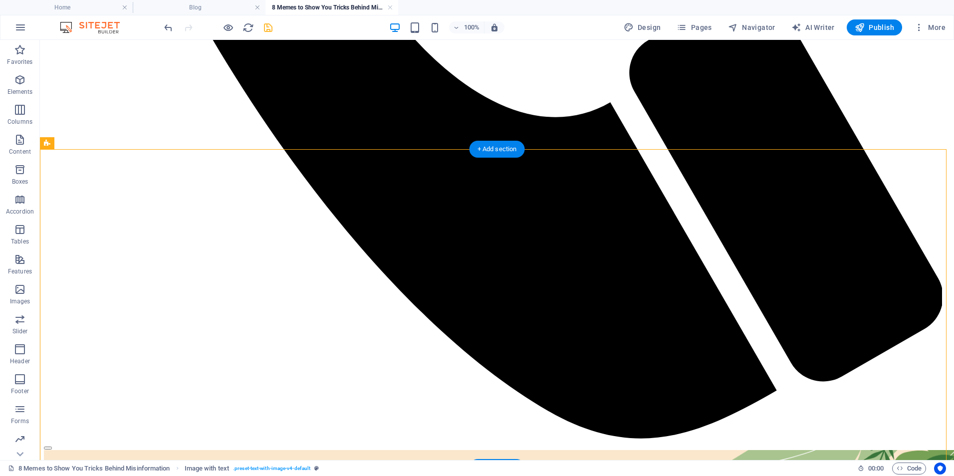
drag, startPoint x: 535, startPoint y: 324, endPoint x: 215, endPoint y: 266, distance: 325.3
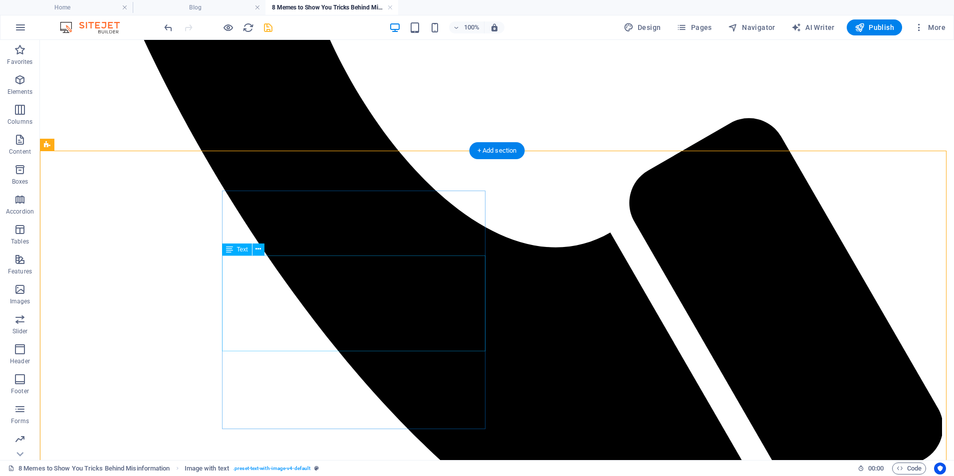
scroll to position [859, 0]
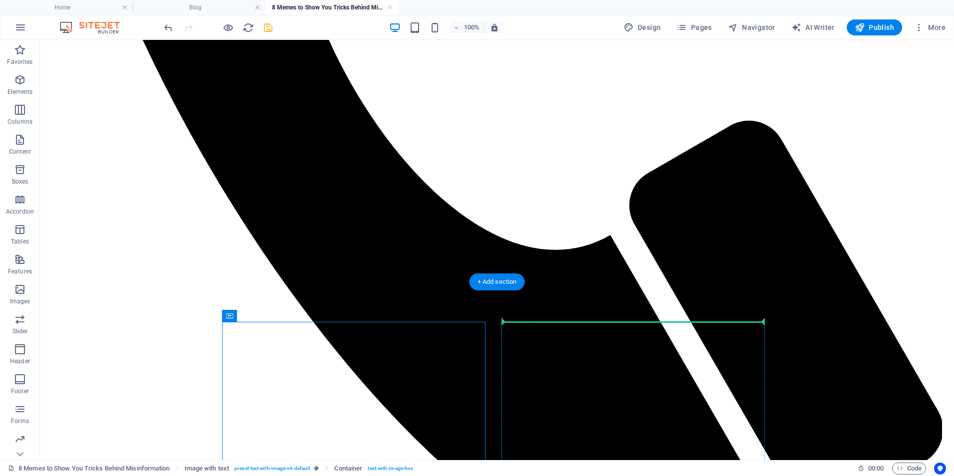
drag, startPoint x: 271, startPoint y: 354, endPoint x: 762, endPoint y: 332, distance: 491.7
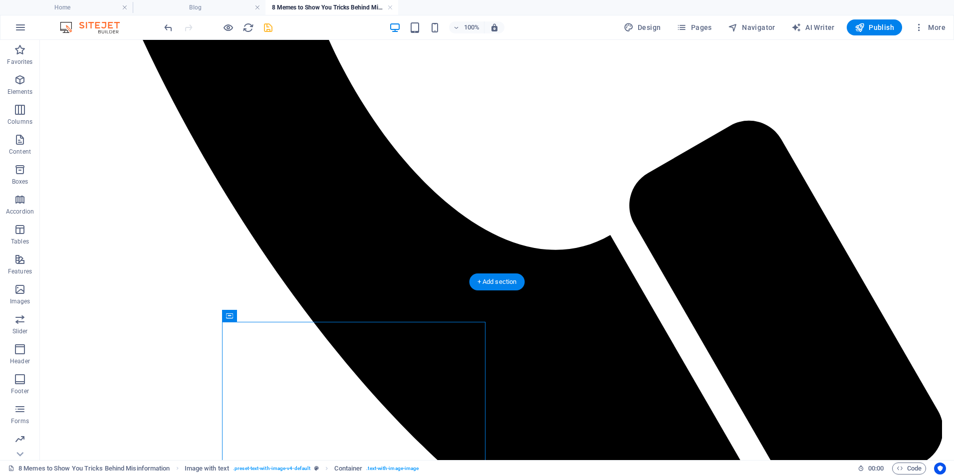
drag, startPoint x: 274, startPoint y: 356, endPoint x: 613, endPoint y: 337, distance: 339.9
click at [270, 315] on button at bounding box center [274, 316] width 12 height 12
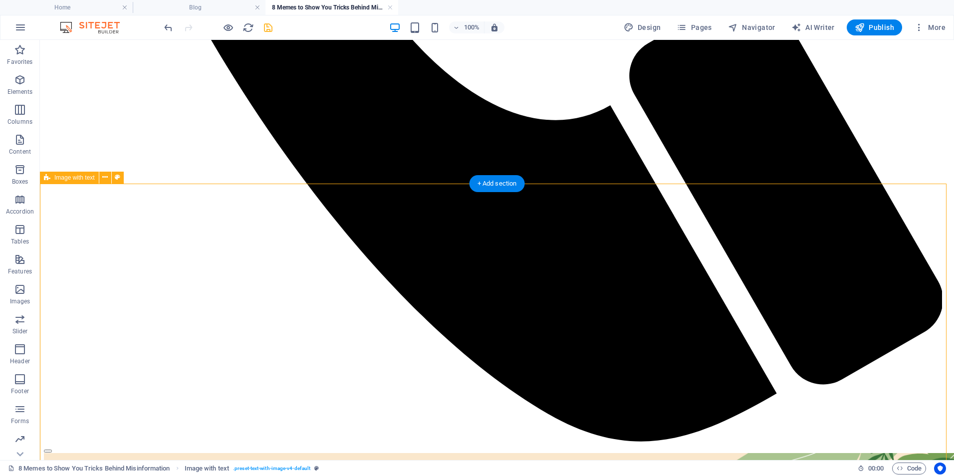
scroll to position [991, 0]
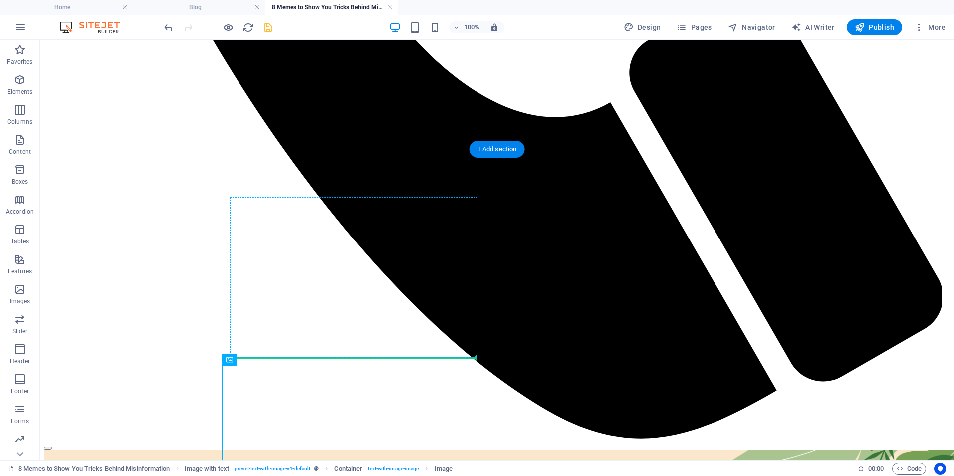
drag, startPoint x: 387, startPoint y: 418, endPoint x: 238, endPoint y: 329, distance: 173.4
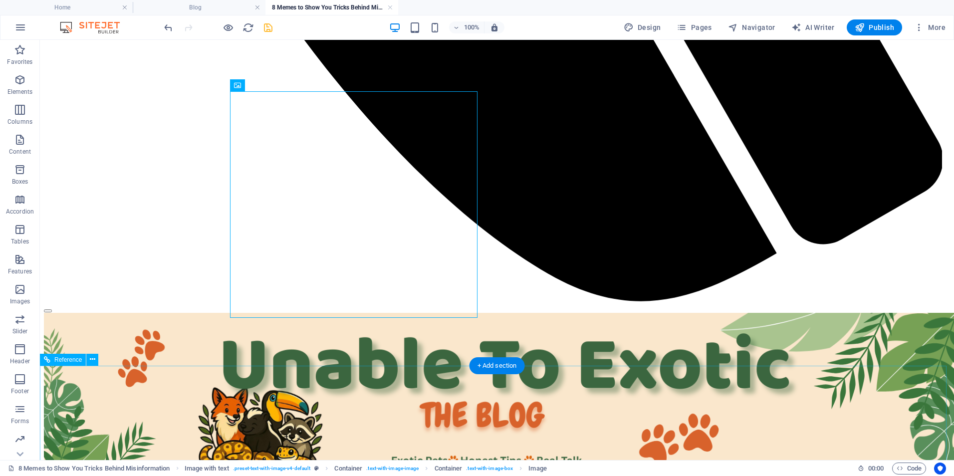
scroll to position [1125, 0]
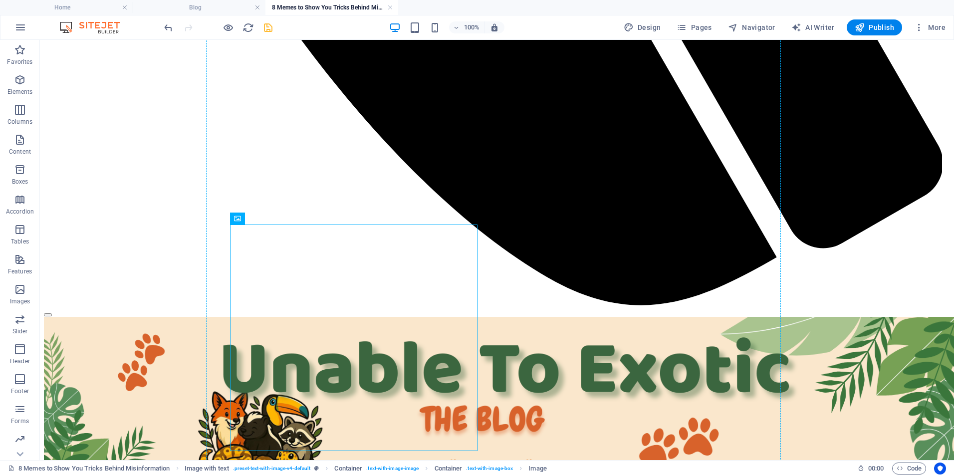
drag, startPoint x: 342, startPoint y: 373, endPoint x: 224, endPoint y: 294, distance: 142.9
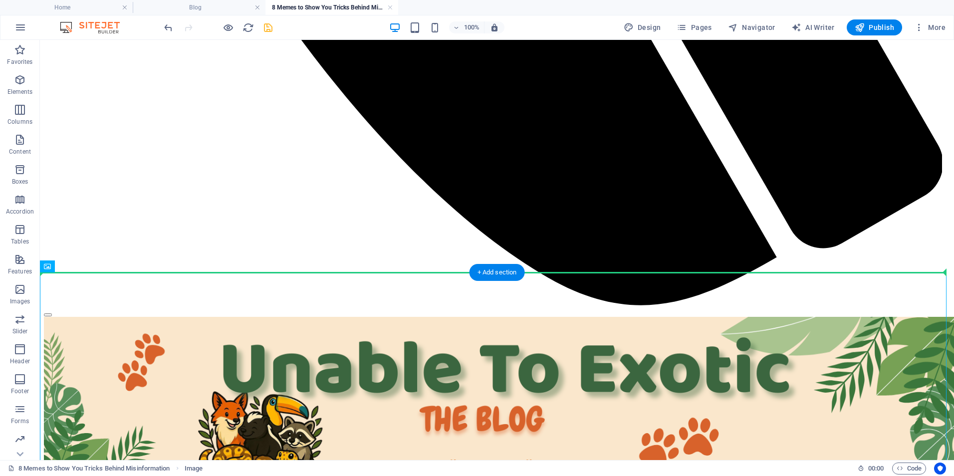
drag, startPoint x: 458, startPoint y: 355, endPoint x: 537, endPoint y: 232, distance: 146.4
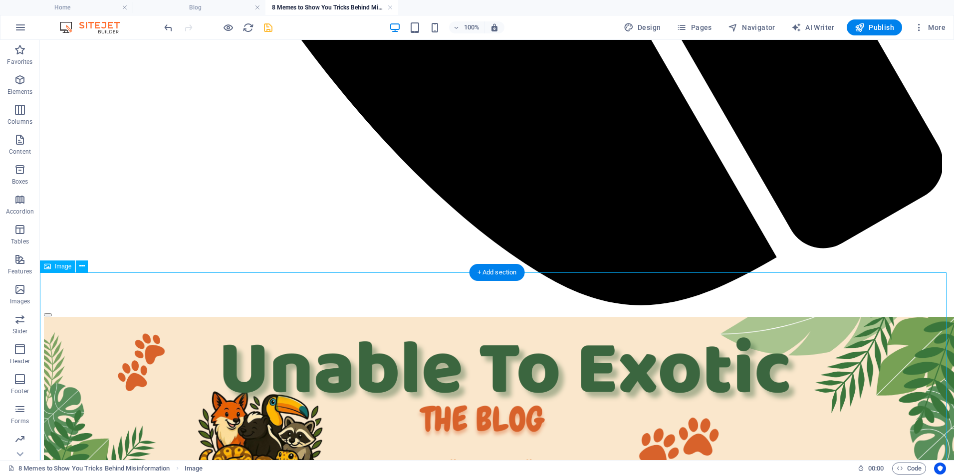
scroll to position [991, 0]
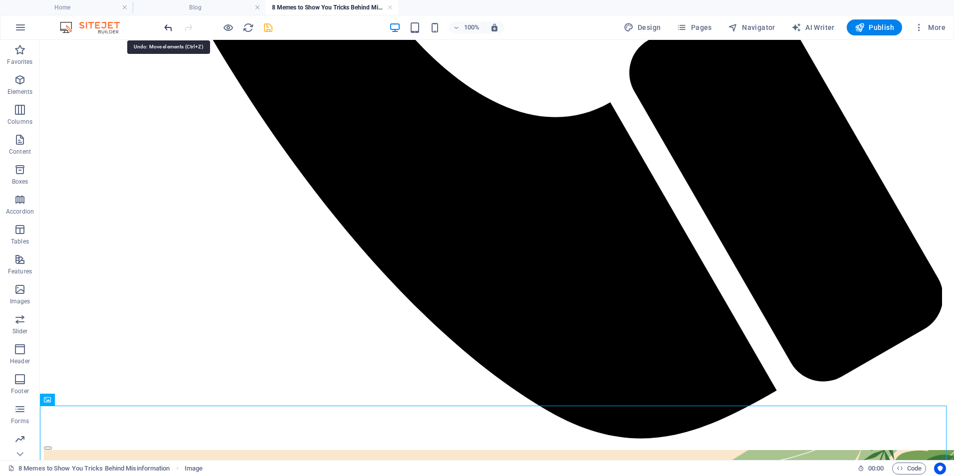
click at [167, 29] on icon "undo" at bounding box center [168, 27] width 11 height 11
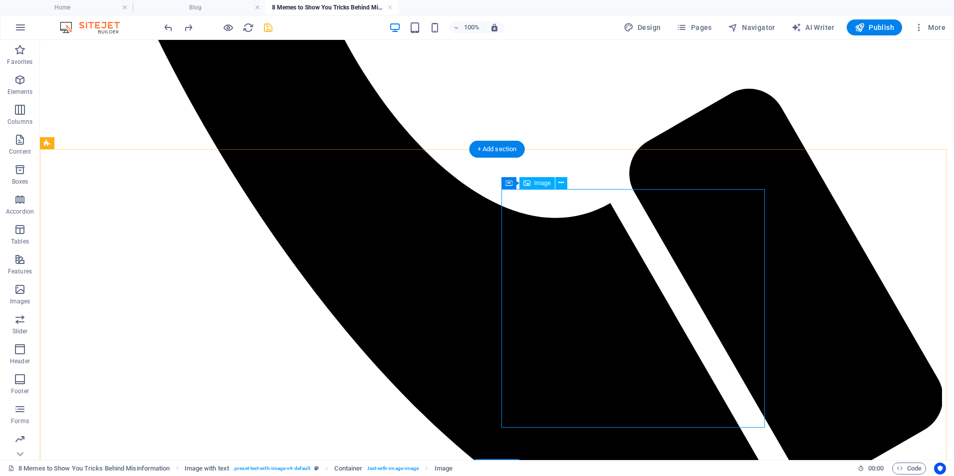
scroll to position [859, 0]
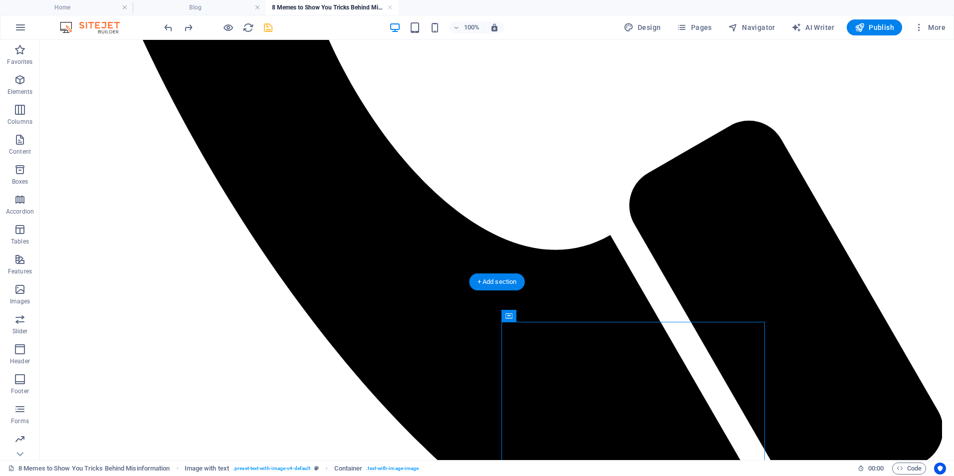
drag, startPoint x: 547, startPoint y: 358, endPoint x: 550, endPoint y: 365, distance: 7.1
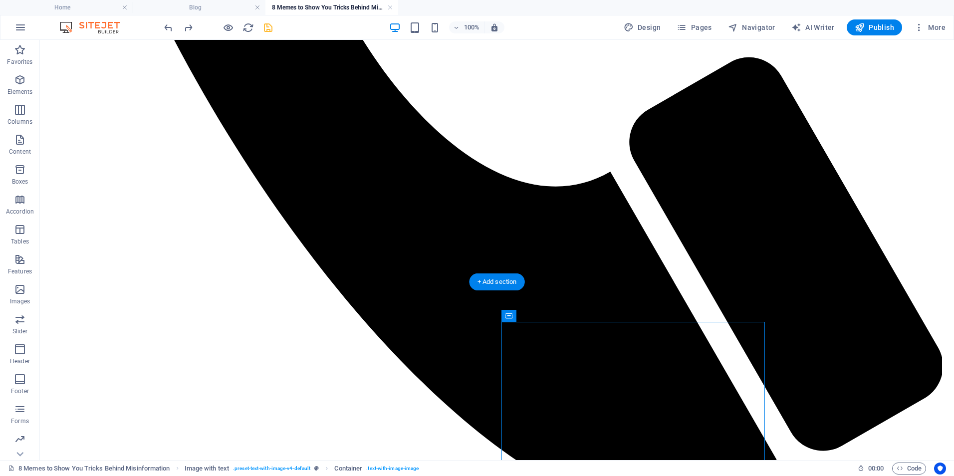
scroll to position [991, 0]
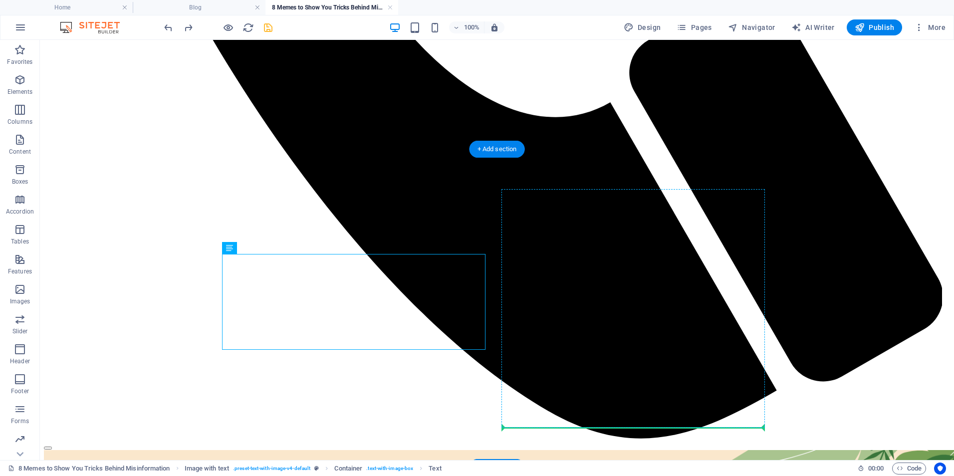
drag, startPoint x: 457, startPoint y: 304, endPoint x: 658, endPoint y: 317, distance: 202.1
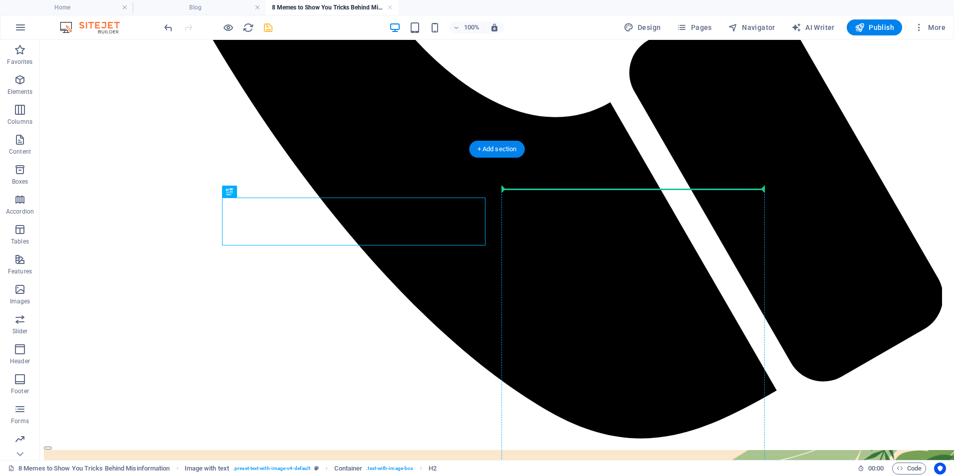
drag, startPoint x: 397, startPoint y: 233, endPoint x: 610, endPoint y: 255, distance: 214.3
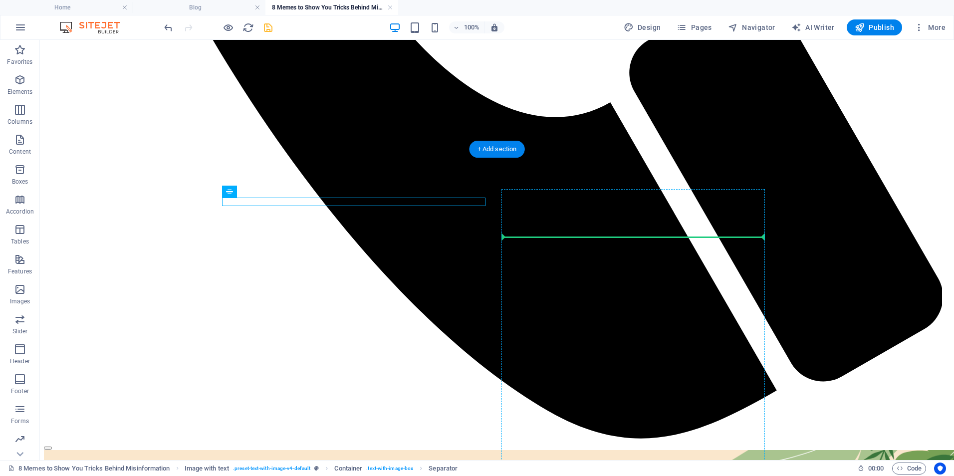
drag, startPoint x: 364, startPoint y: 204, endPoint x: 623, endPoint y: 241, distance: 261.3
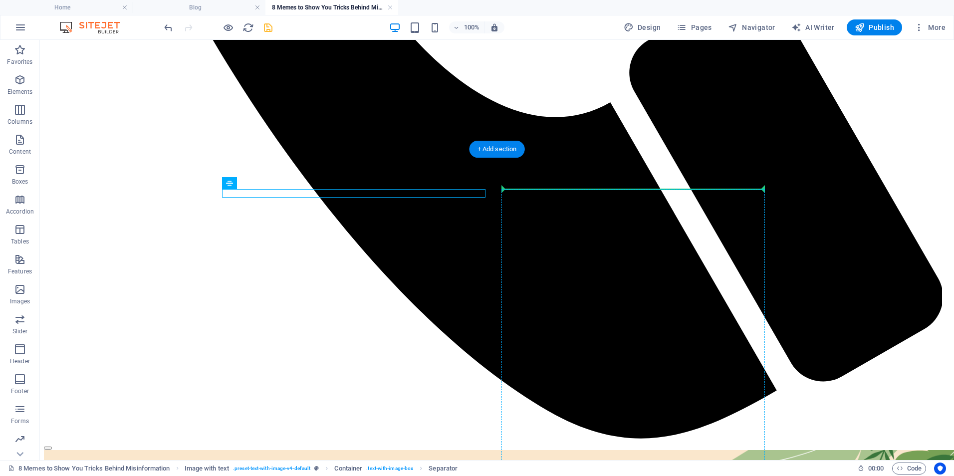
drag, startPoint x: 421, startPoint y: 192, endPoint x: 629, endPoint y: 210, distance: 209.5
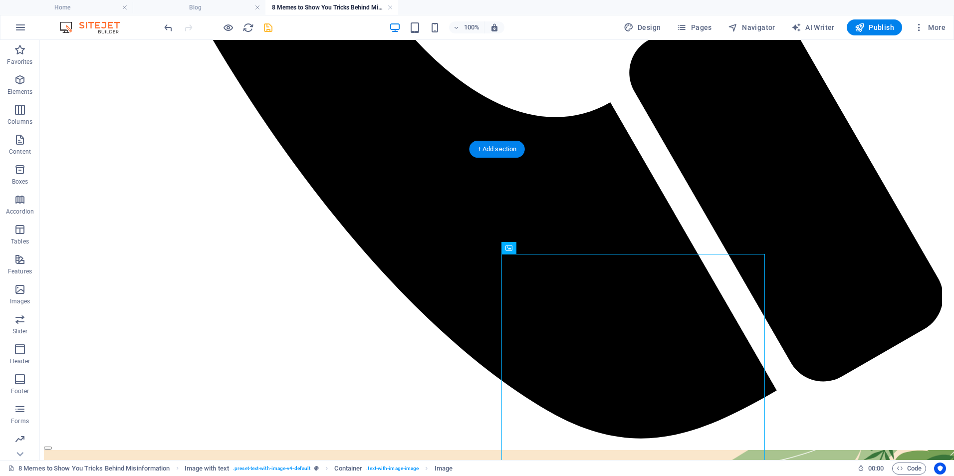
drag, startPoint x: 621, startPoint y: 345, endPoint x: 363, endPoint y: 234, distance: 280.8
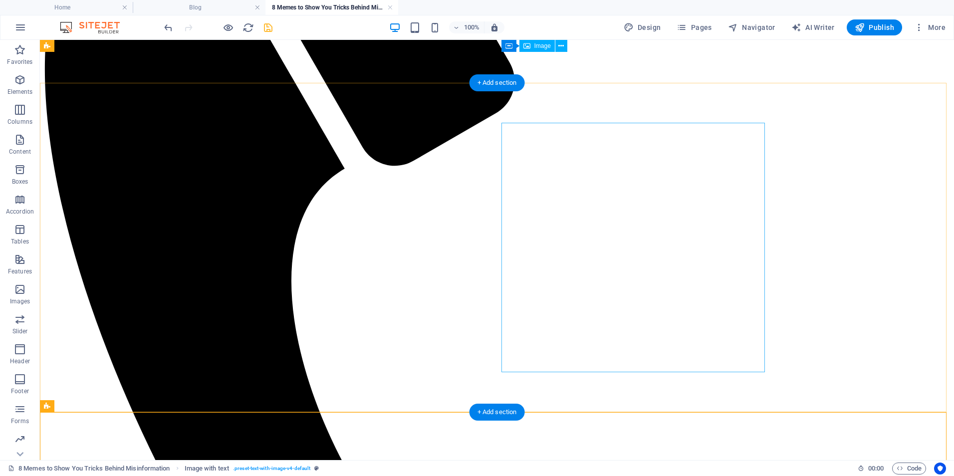
scroll to position [326, 0]
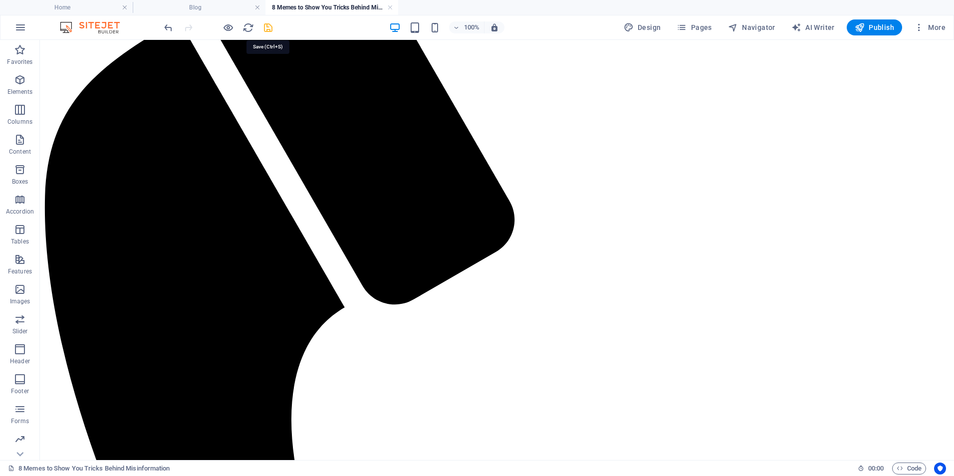
click at [267, 29] on icon "save" at bounding box center [268, 27] width 11 height 11
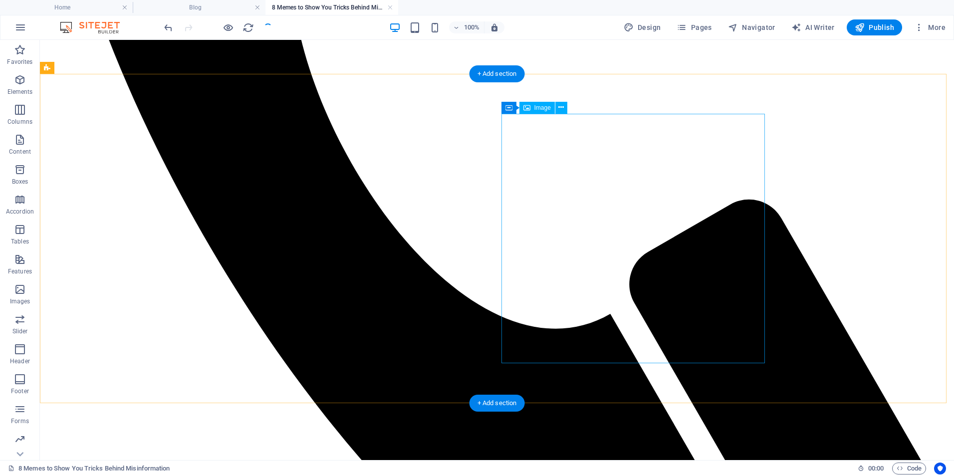
scroll to position [991, 0]
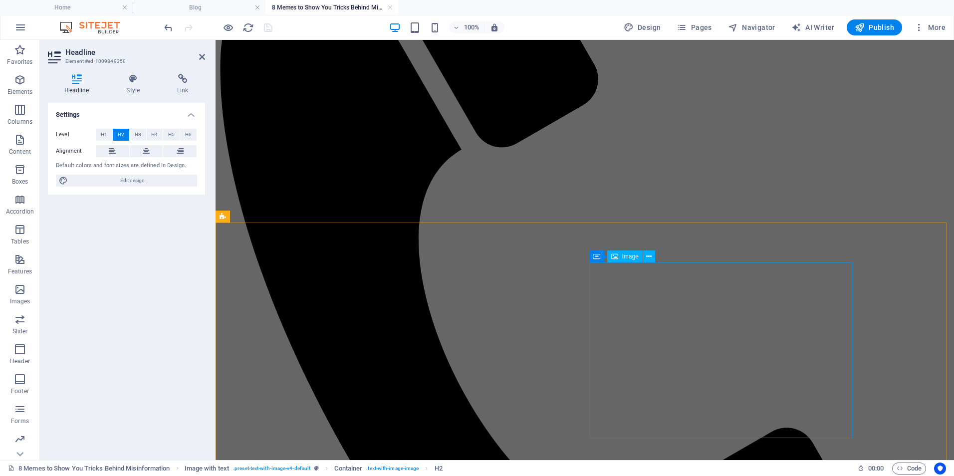
scroll to position [422, 0]
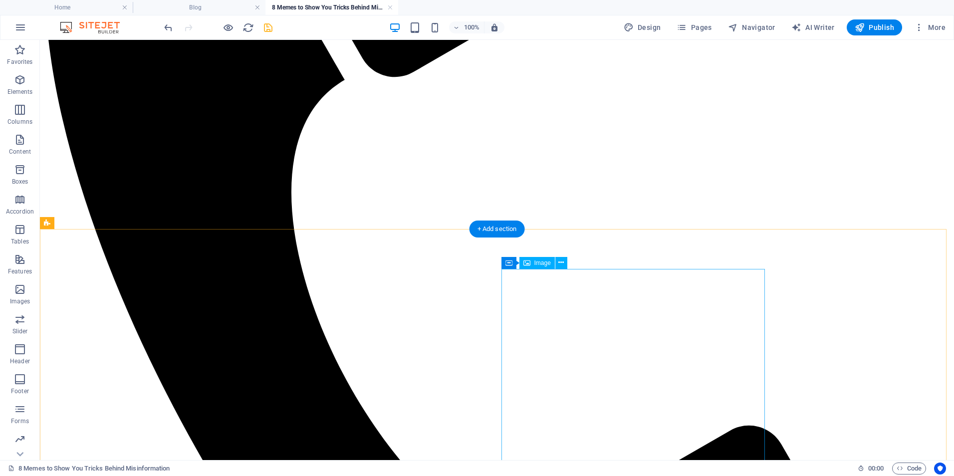
scroll to position [552, 0]
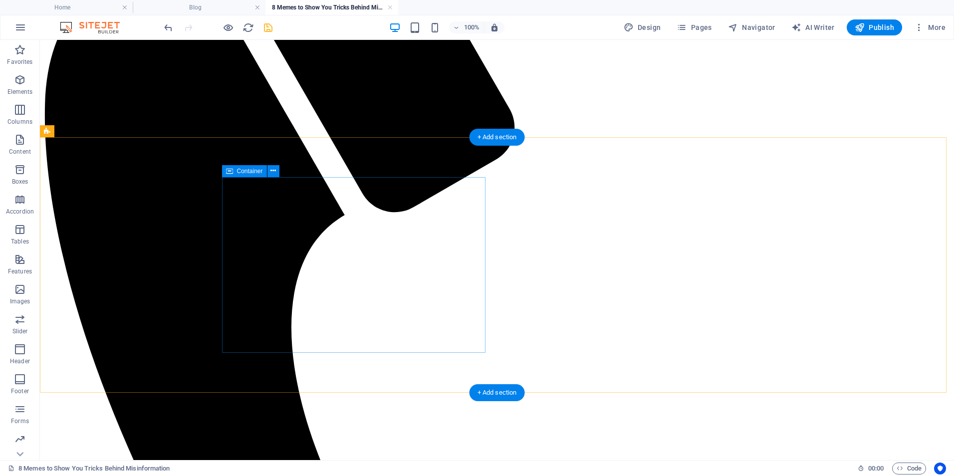
scroll to position [552, 0]
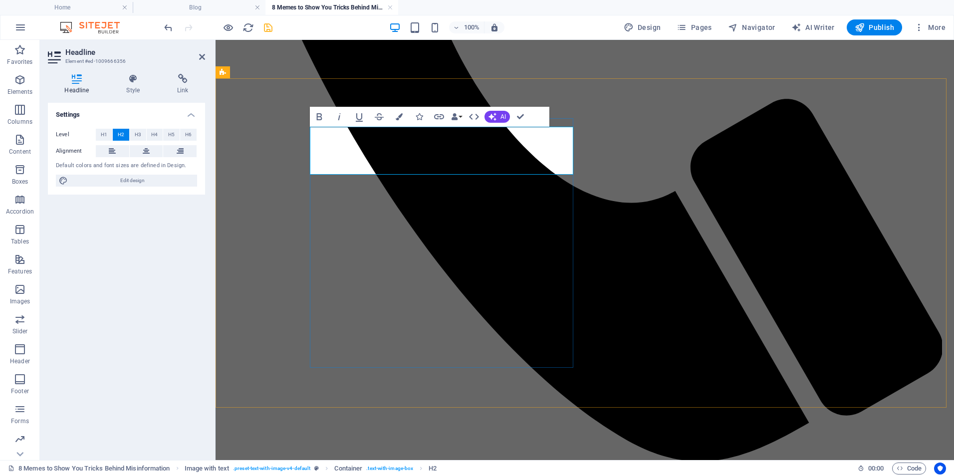
scroll to position [914, 0]
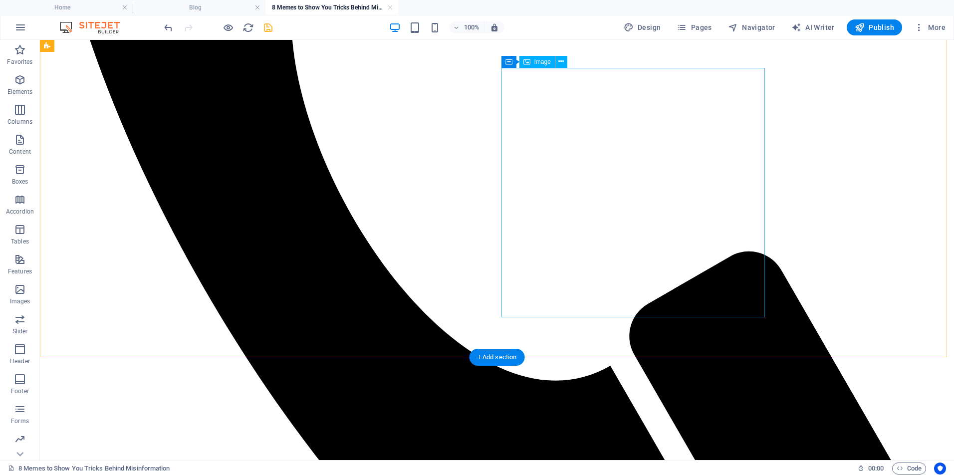
scroll to position [650, 0]
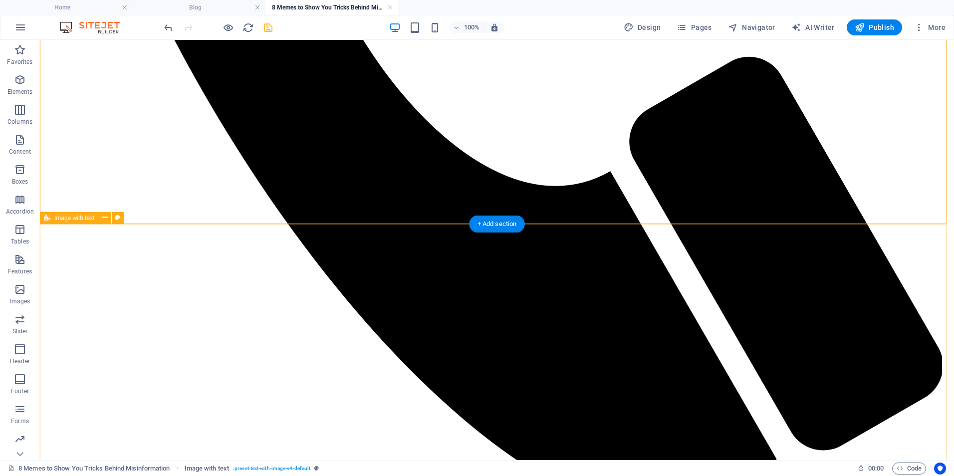
scroll to position [916, 0]
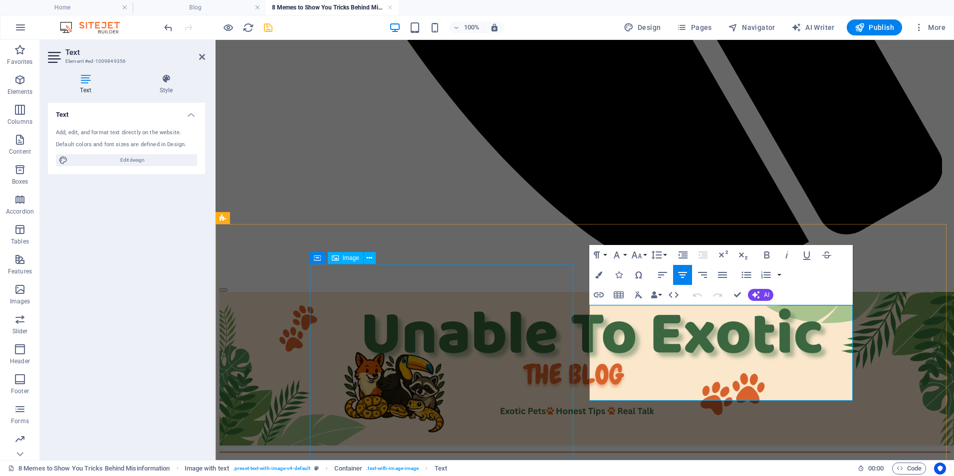
scroll to position [880, 0]
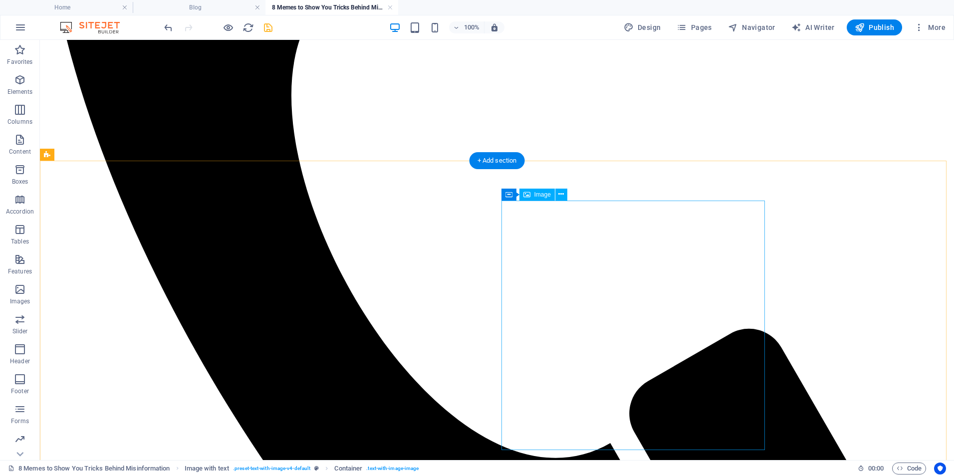
scroll to position [517, 0]
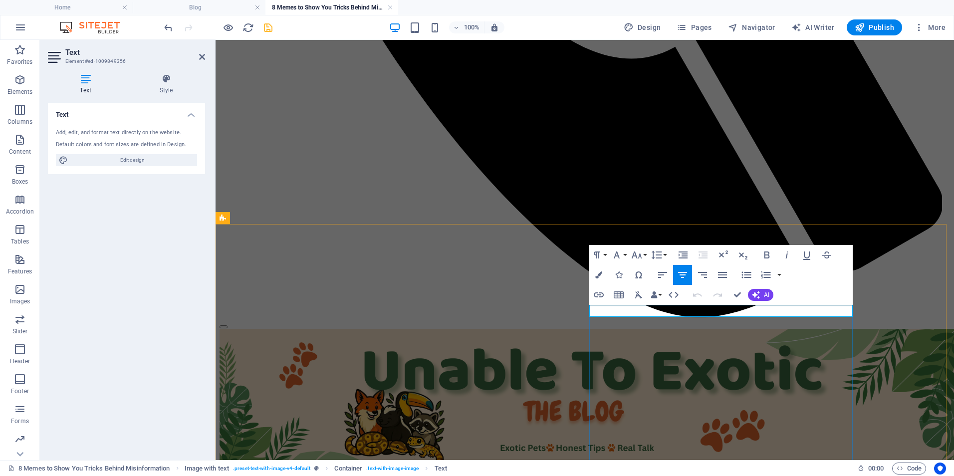
drag, startPoint x: 657, startPoint y: 310, endPoint x: 801, endPoint y: 319, distance: 143.5
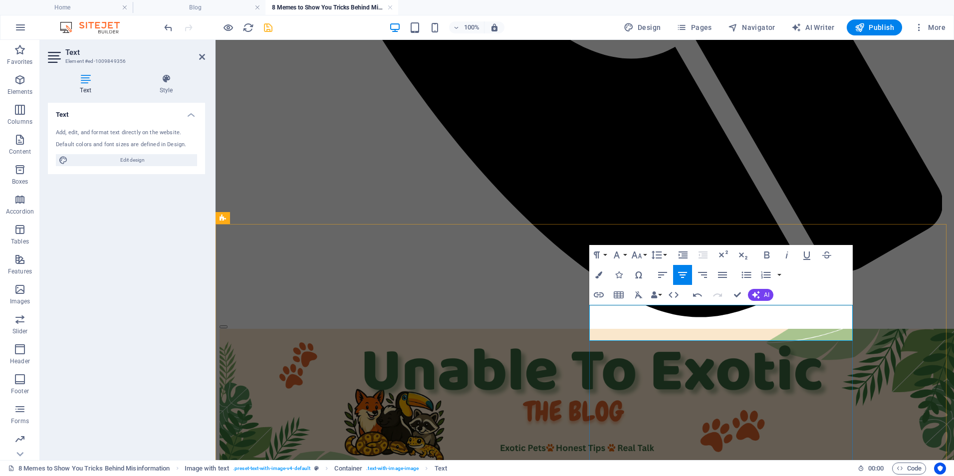
drag, startPoint x: 845, startPoint y: 338, endPoint x: 797, endPoint y: 342, distance: 48.0
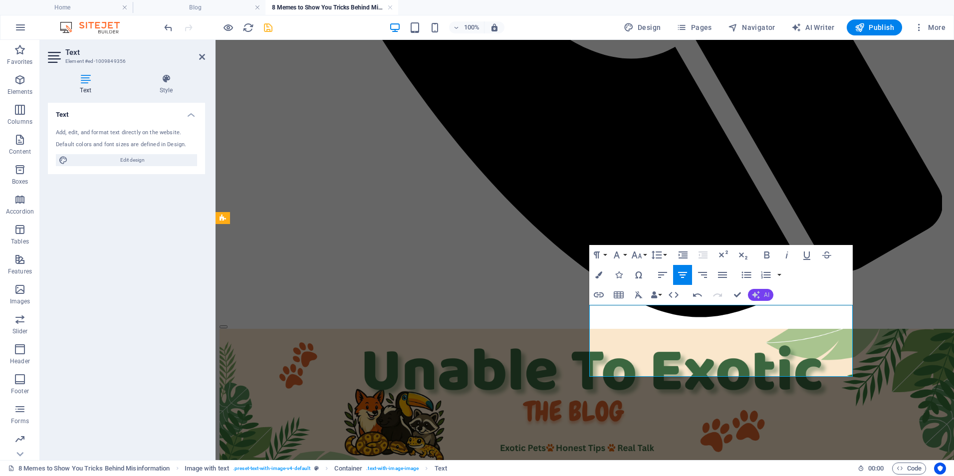
click at [770, 293] on button "AI" at bounding box center [760, 295] width 25 height 12
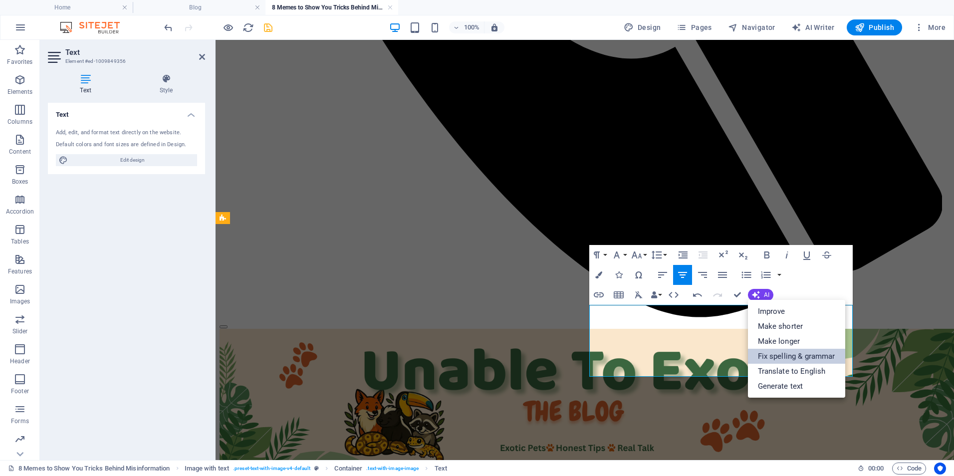
click at [789, 357] on link "Fix spelling & grammar" at bounding box center [796, 356] width 97 height 15
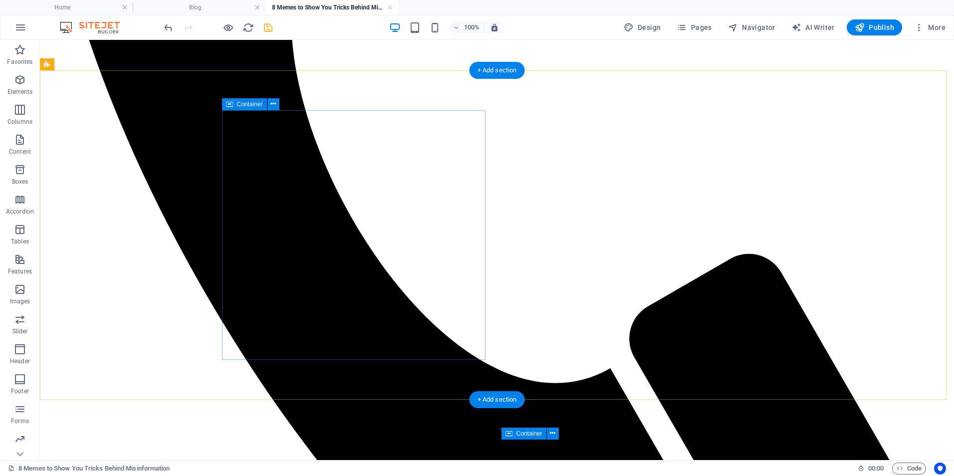
scroll to position [859, 0]
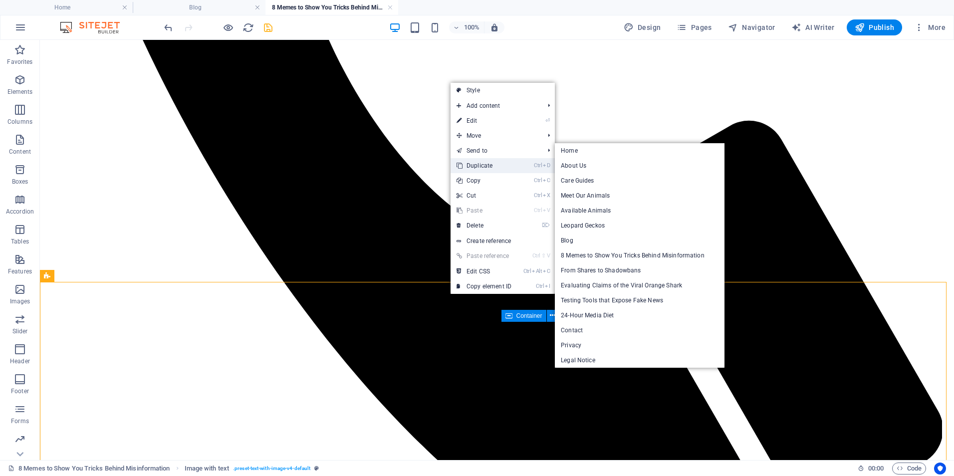
click at [473, 160] on link "Ctrl D Duplicate" at bounding box center [484, 165] width 67 height 15
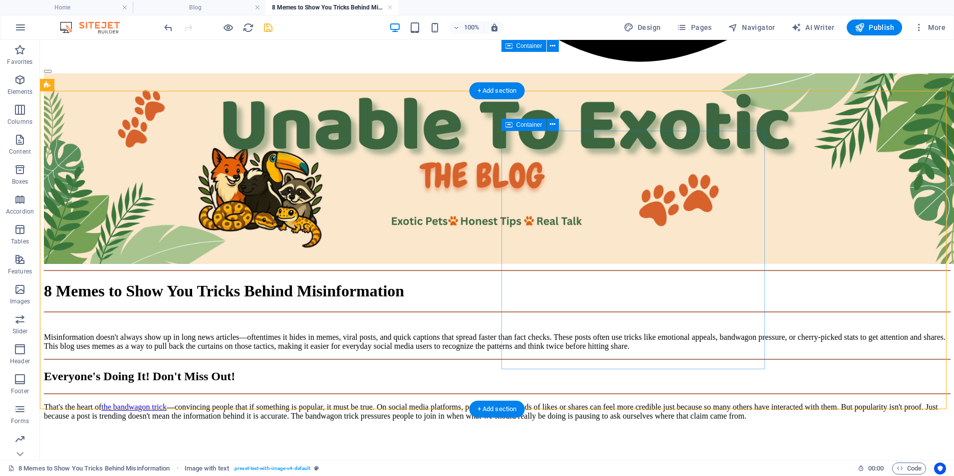
scroll to position [1235, 0]
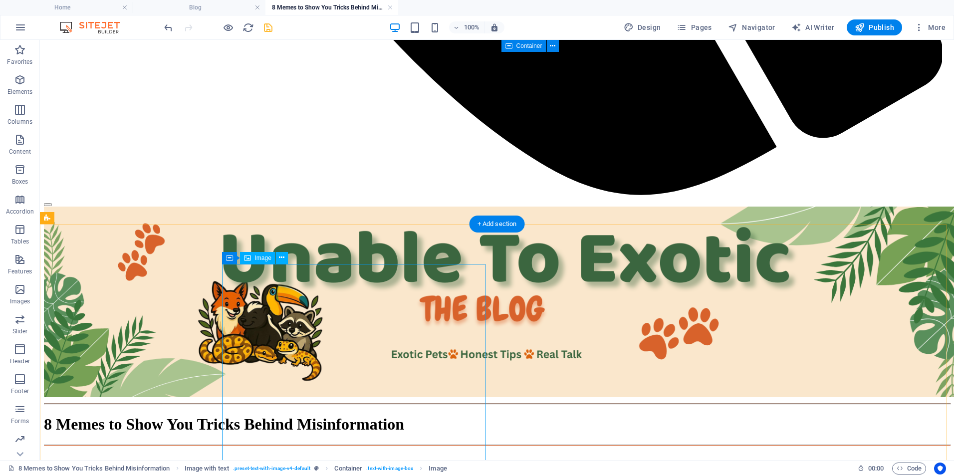
drag, startPoint x: 273, startPoint y: 380, endPoint x: 96, endPoint y: 342, distance: 181.2
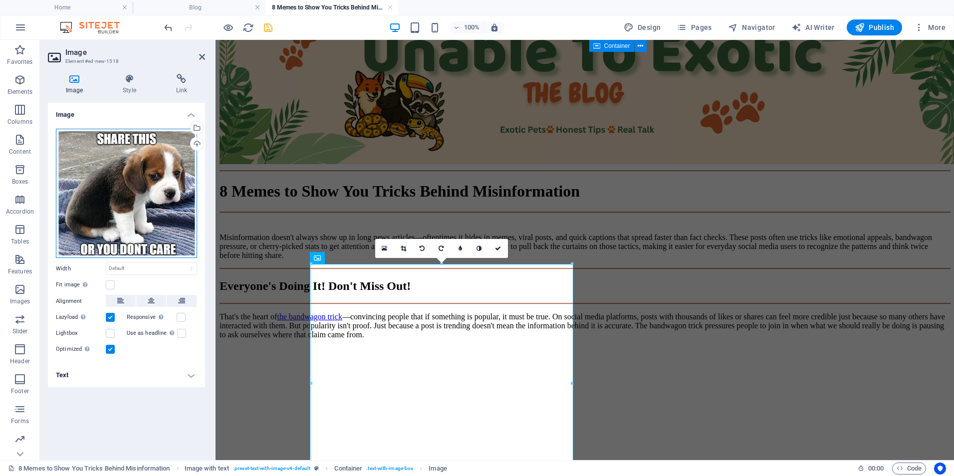
click at [135, 175] on div "Drag files here, click to choose files or select files from Files or our free s…" at bounding box center [126, 194] width 141 height 130
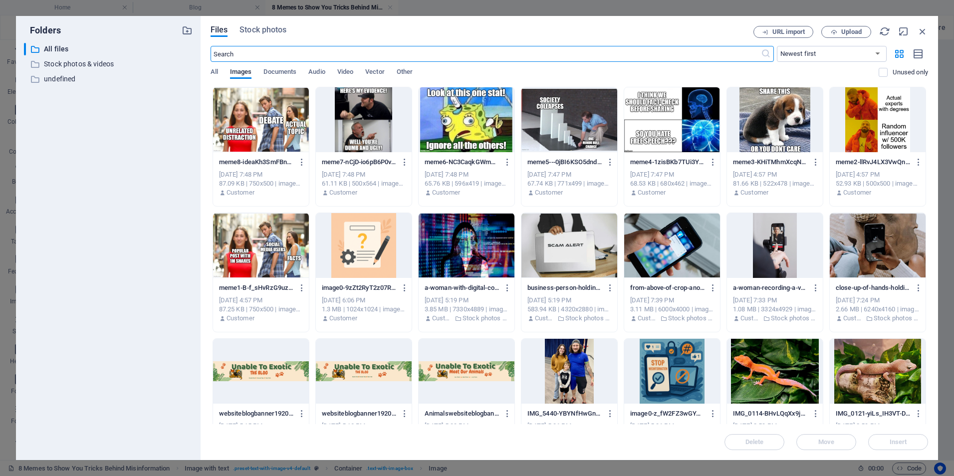
click at [672, 126] on div at bounding box center [672, 119] width 96 height 65
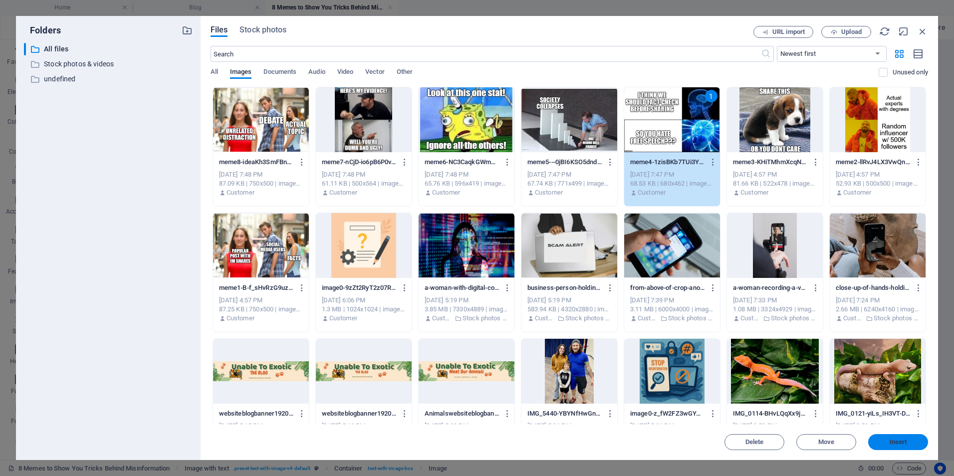
click at [883, 445] on span "Insert" at bounding box center [899, 442] width 52 height 6
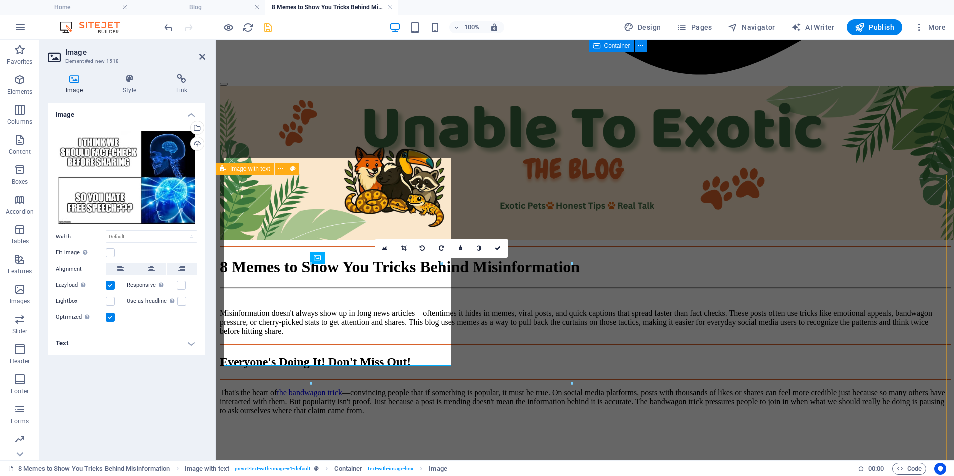
scroll to position [1198, 0]
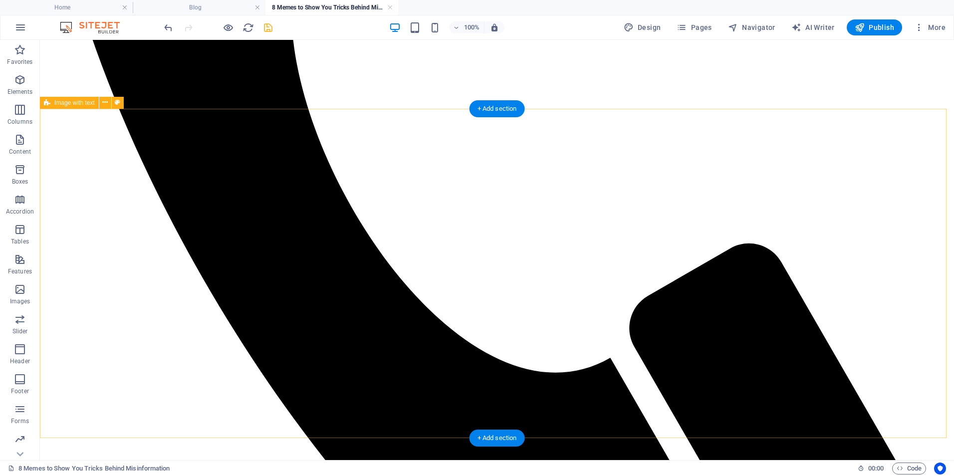
scroll to position [702, 0]
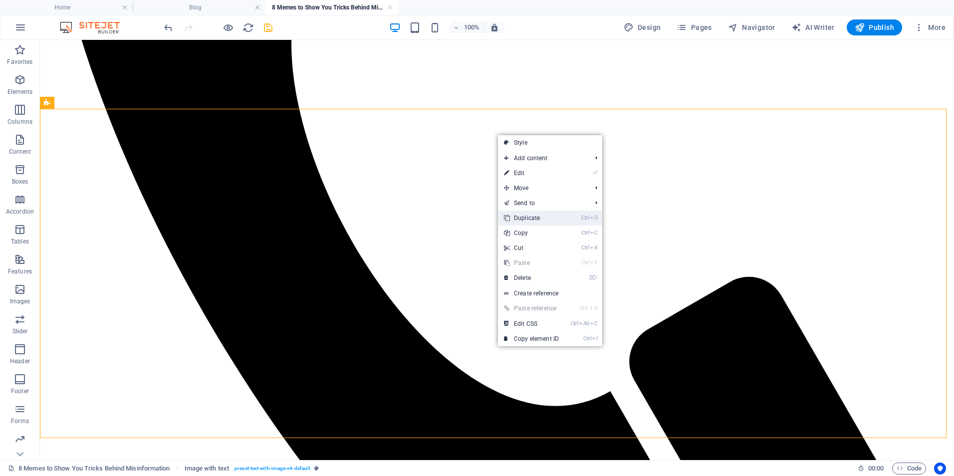
click at [523, 221] on link "Ctrl D Duplicate" at bounding box center [531, 218] width 67 height 15
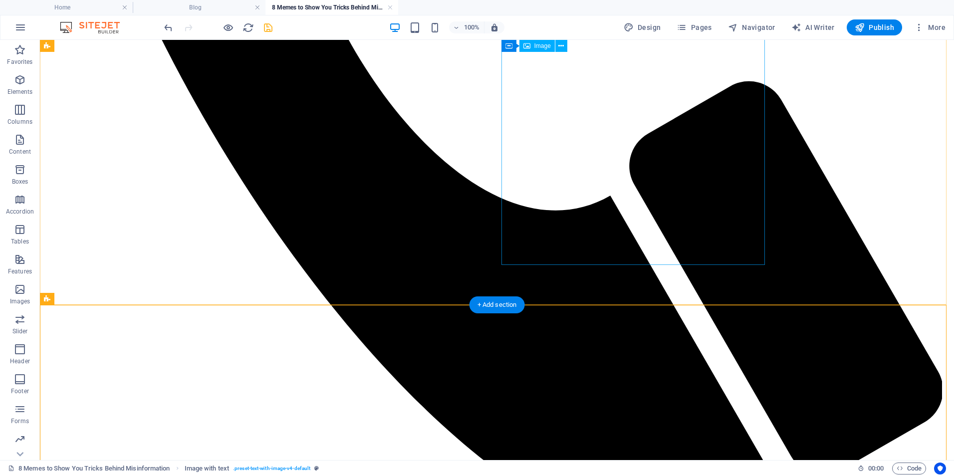
scroll to position [969, 0]
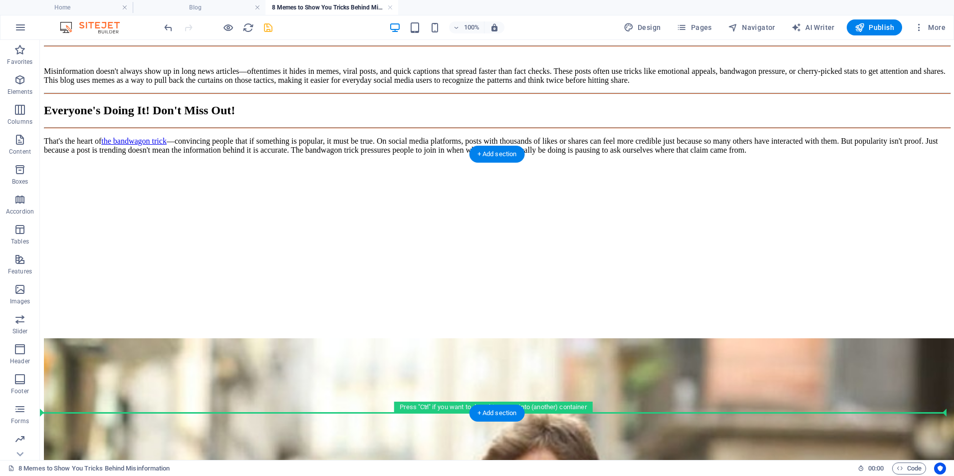
drag, startPoint x: 481, startPoint y: 200, endPoint x: 570, endPoint y: 394, distance: 214.0
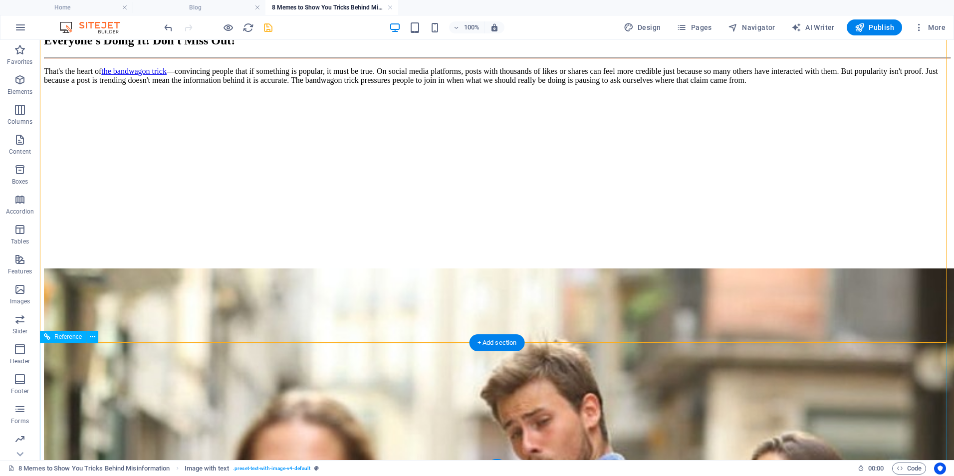
scroll to position [1438, 0]
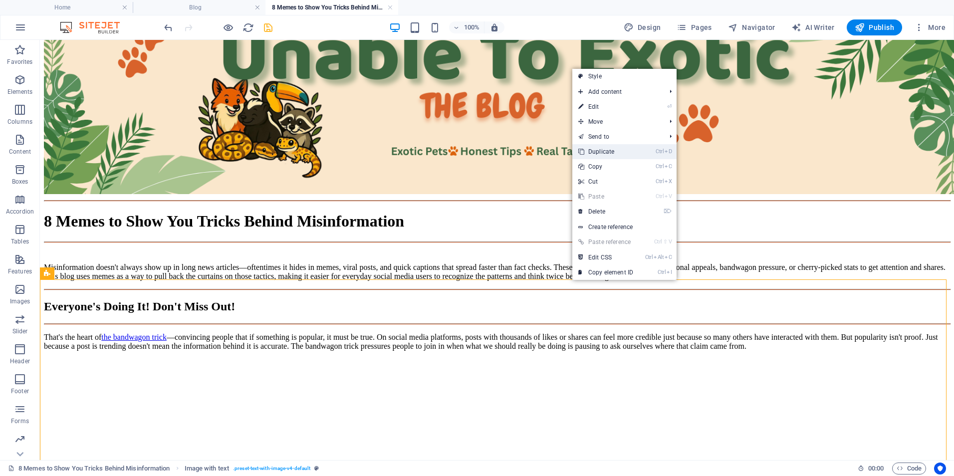
click at [636, 148] on link "Ctrl D Duplicate" at bounding box center [606, 151] width 67 height 15
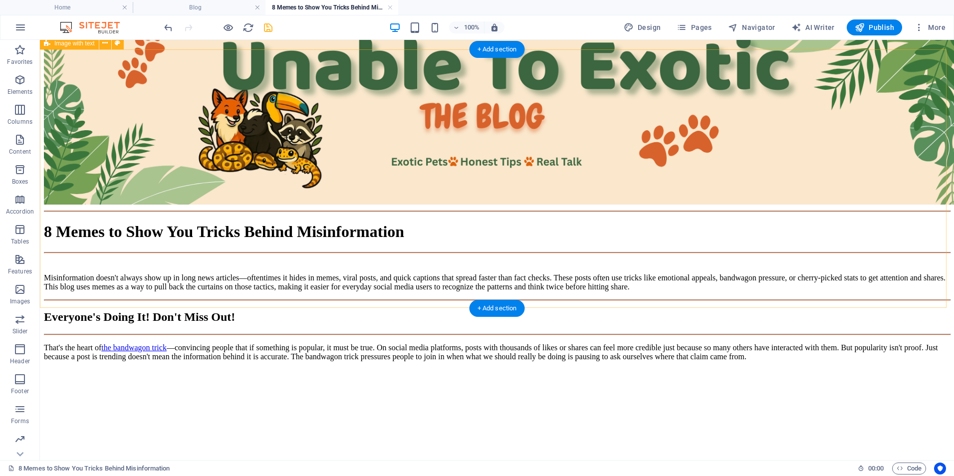
scroll to position [1562, 0]
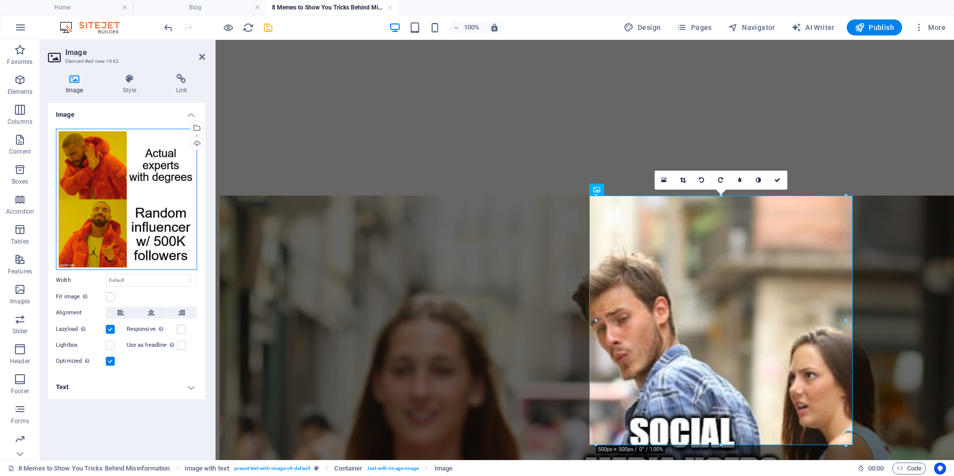
click at [166, 182] on div "Drag files here, click to choose files or select files from Files or our free s…" at bounding box center [126, 199] width 141 height 141
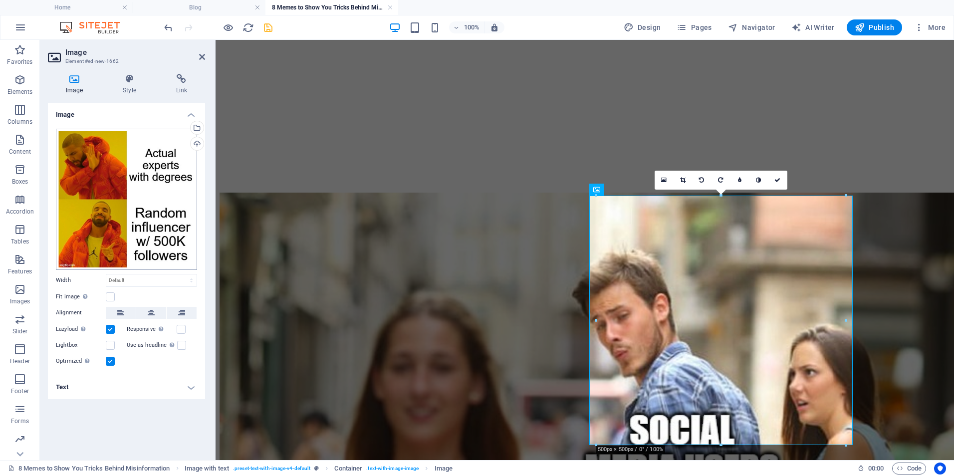
scroll to position [1419, 0]
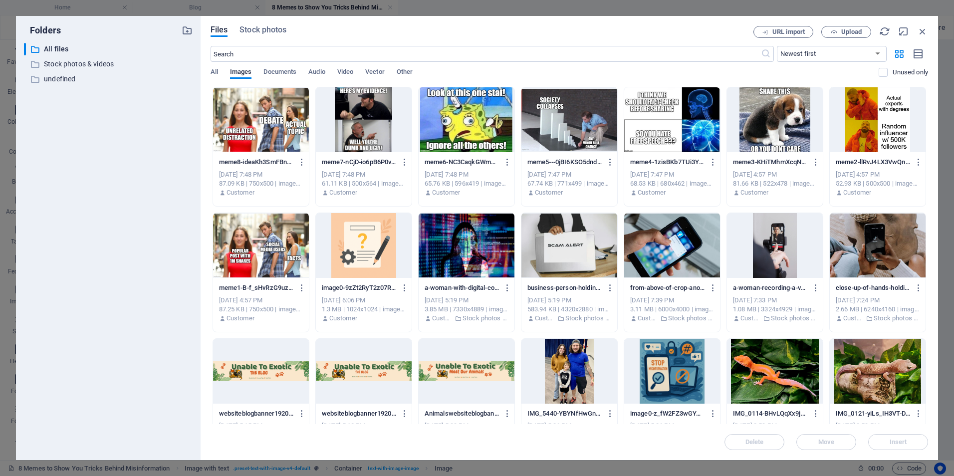
click at [579, 137] on div at bounding box center [570, 119] width 96 height 65
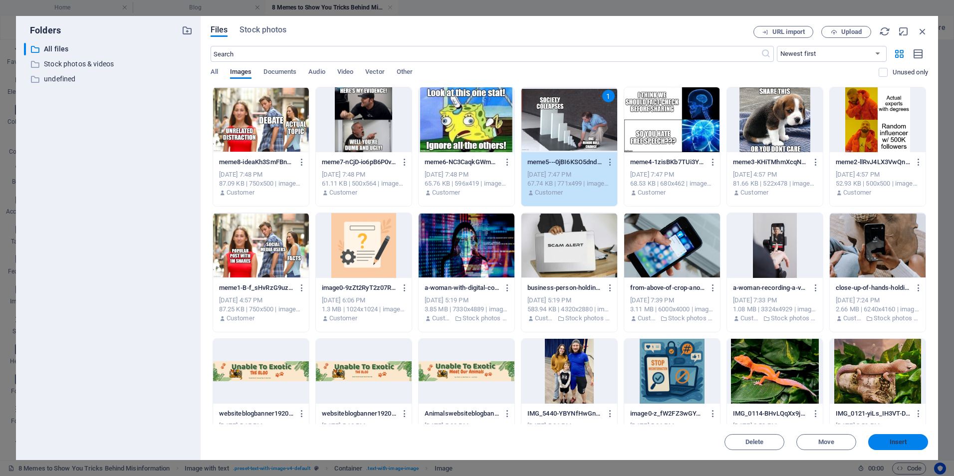
click at [883, 440] on span "Insert" at bounding box center [899, 442] width 52 height 6
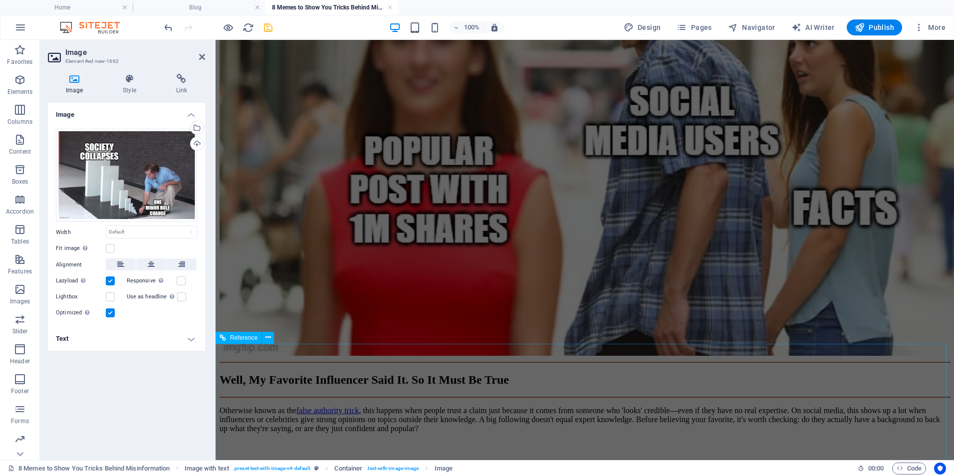
scroll to position [1661, 0]
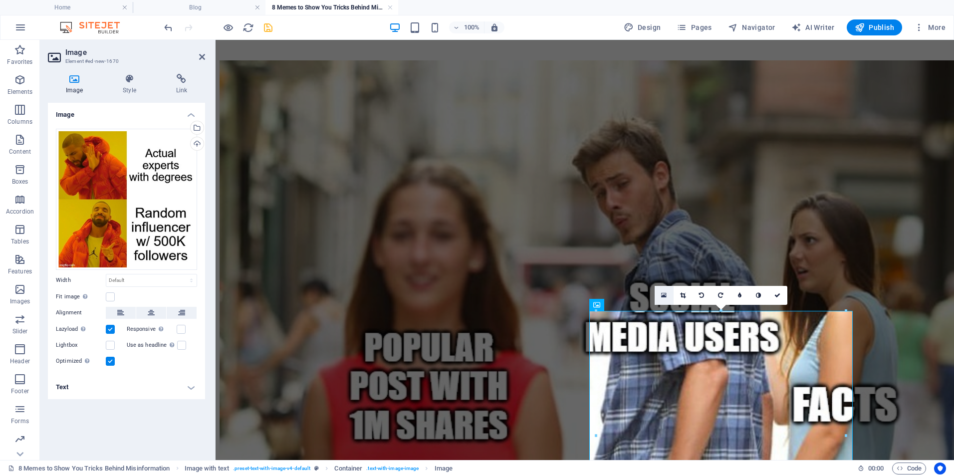
click at [667, 296] on link at bounding box center [664, 295] width 19 height 19
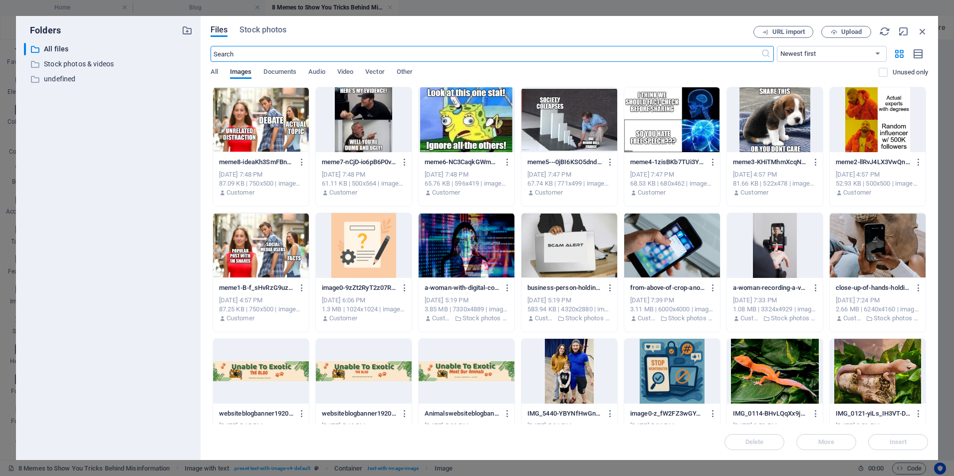
scroll to position [1529, 0]
click at [472, 138] on div at bounding box center [467, 119] width 96 height 65
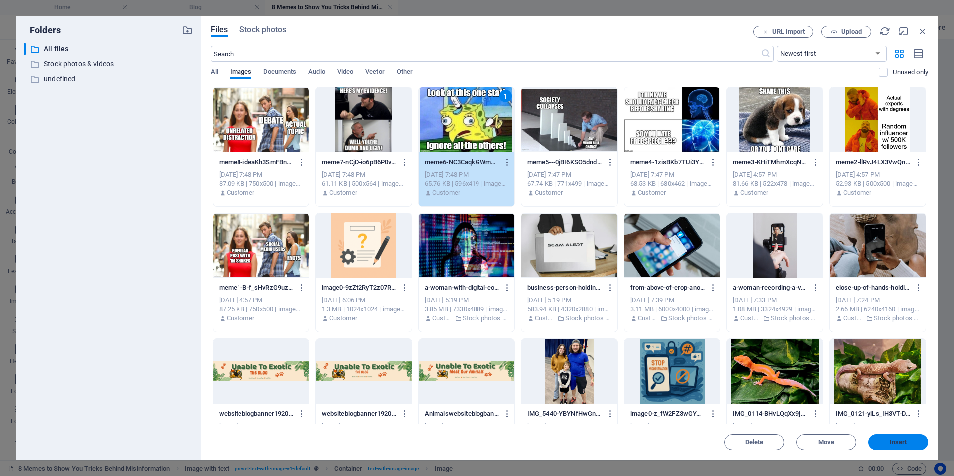
click at [877, 445] on button "Insert" at bounding box center [899, 442] width 60 height 16
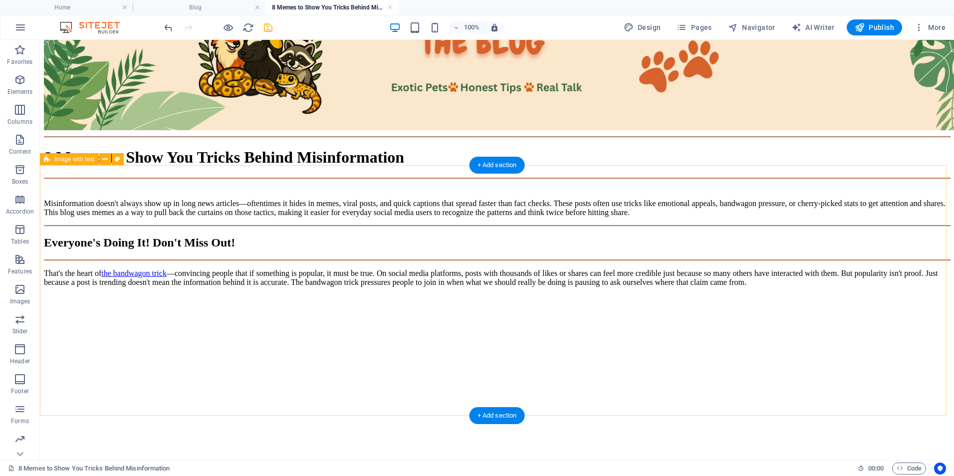
scroll to position [1499, 0]
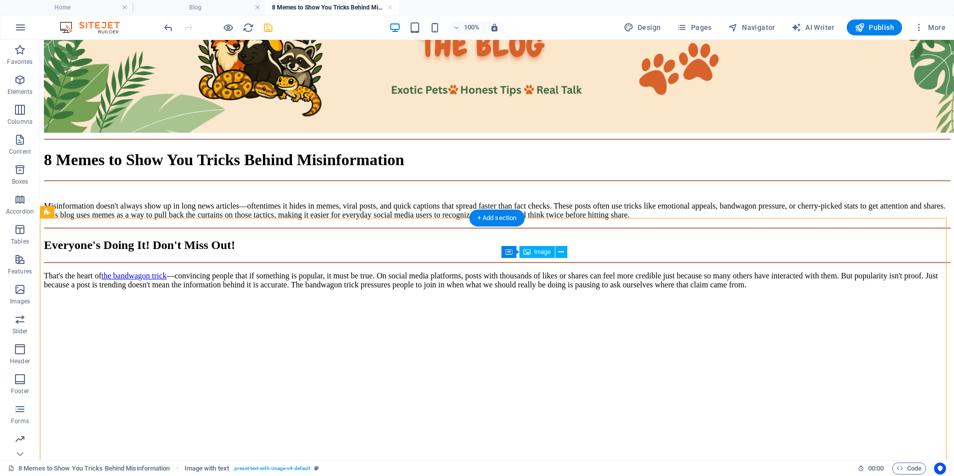
drag, startPoint x: 509, startPoint y: 312, endPoint x: 526, endPoint y: 313, distance: 17.5
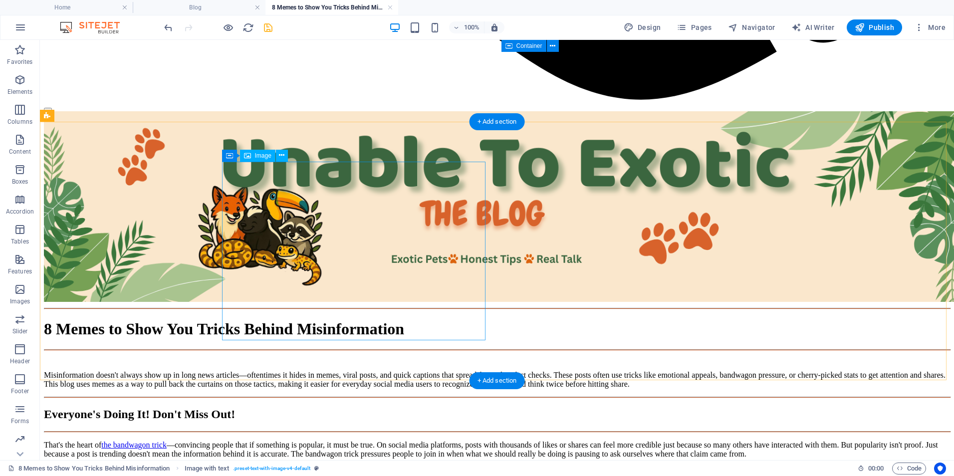
scroll to position [1198, 0]
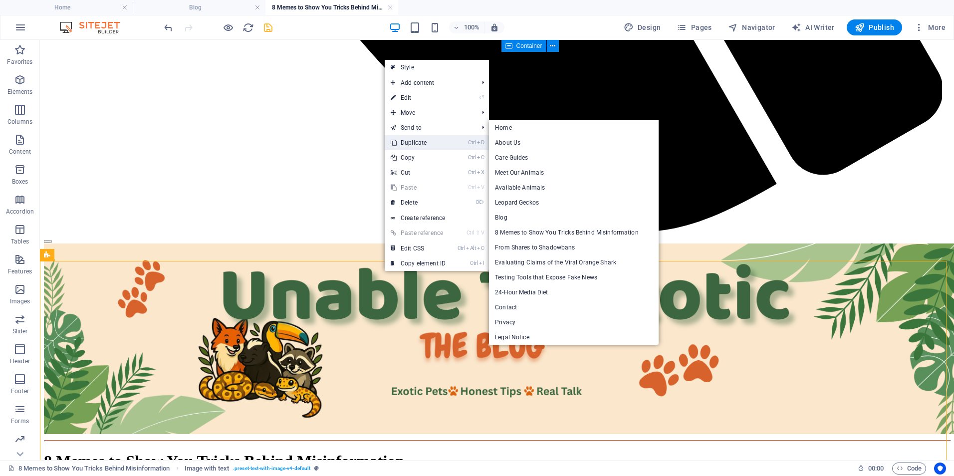
click at [438, 143] on link "Ctrl D Duplicate" at bounding box center [418, 142] width 67 height 15
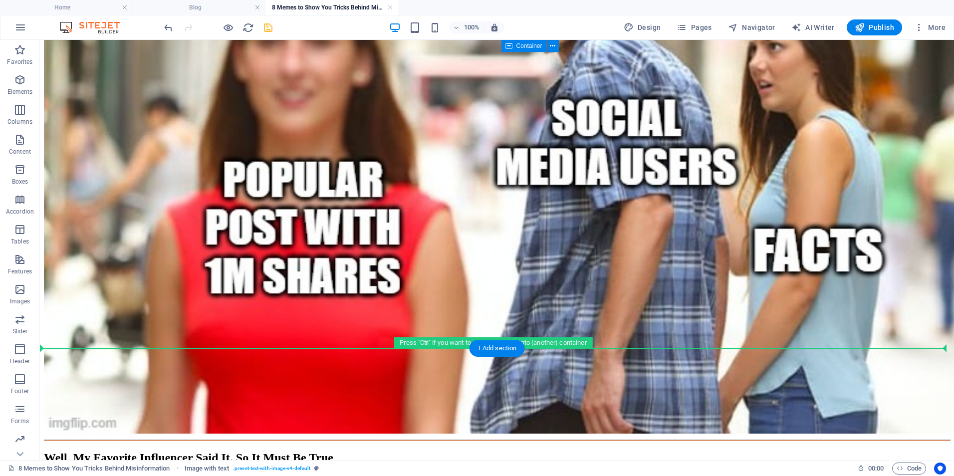
scroll to position [2158, 0]
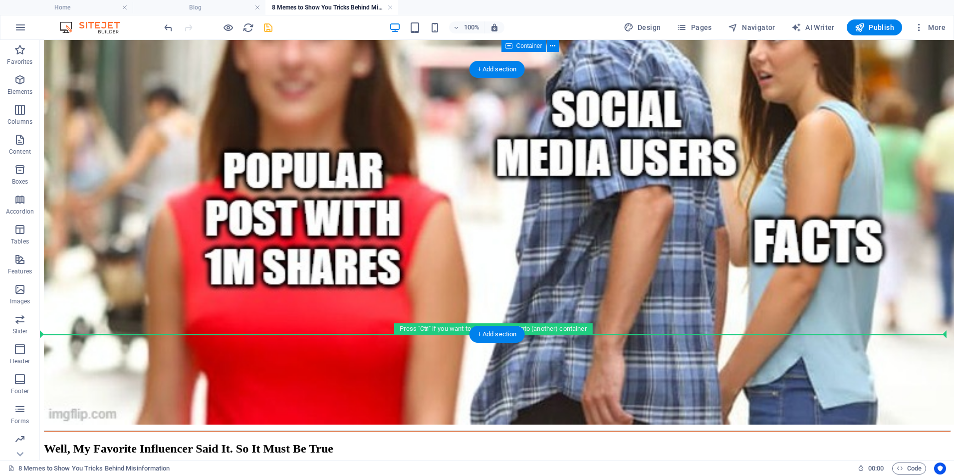
drag, startPoint x: 428, startPoint y: 402, endPoint x: 406, endPoint y: 312, distance: 93.0
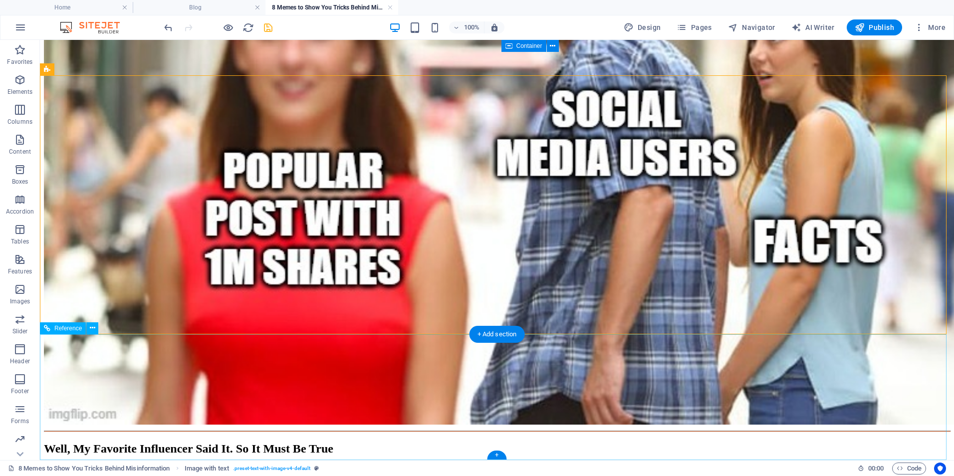
scroll to position [2025, 0]
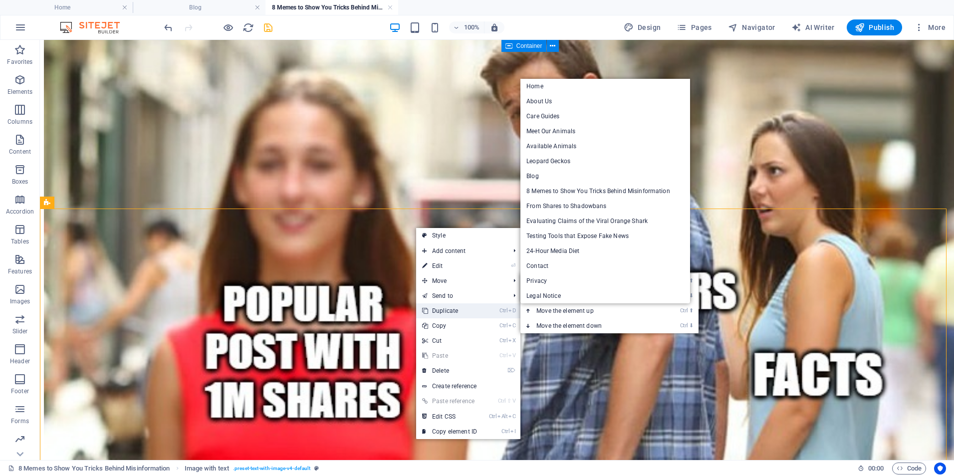
click at [477, 309] on link "Ctrl D Duplicate" at bounding box center [449, 310] width 67 height 15
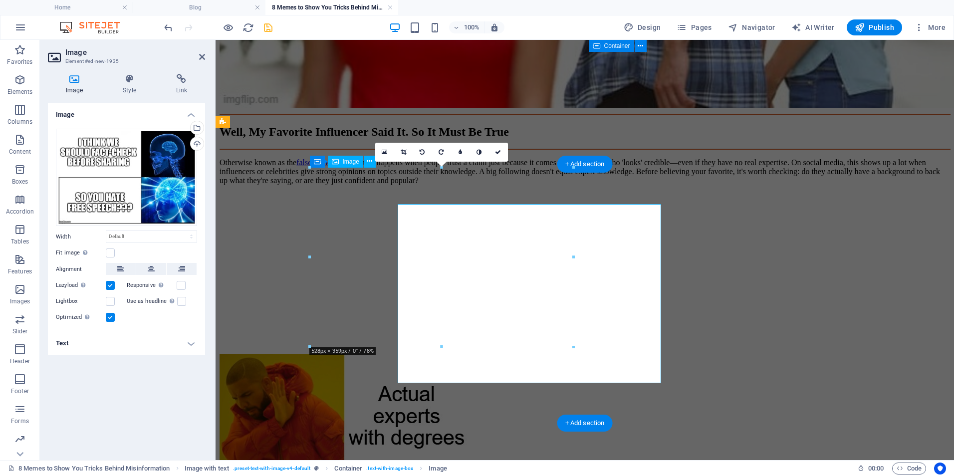
scroll to position [2069, 0]
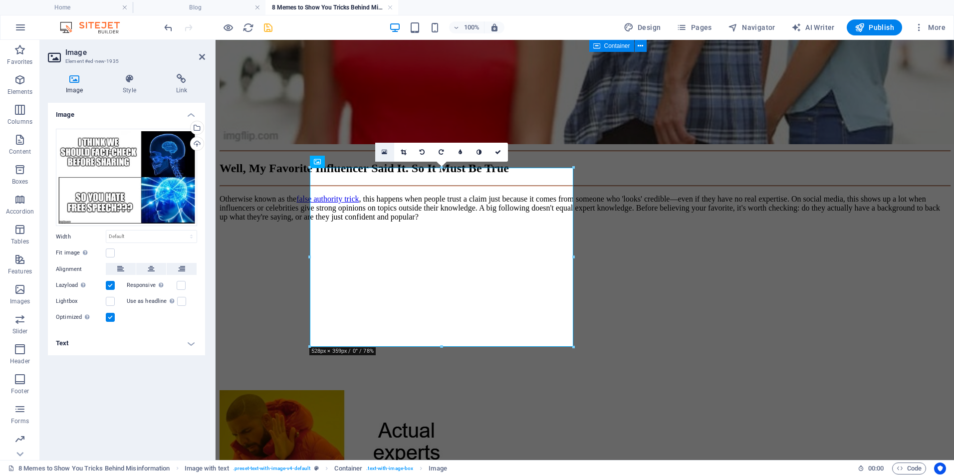
click at [386, 152] on icon at bounding box center [384, 152] width 5 height 7
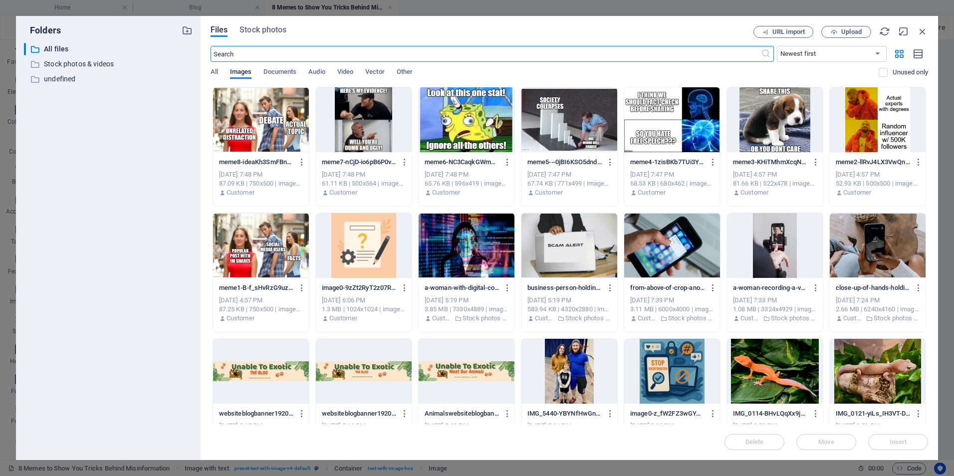
scroll to position [1940, 0]
click at [924, 28] on icon "button" at bounding box center [922, 31] width 11 height 11
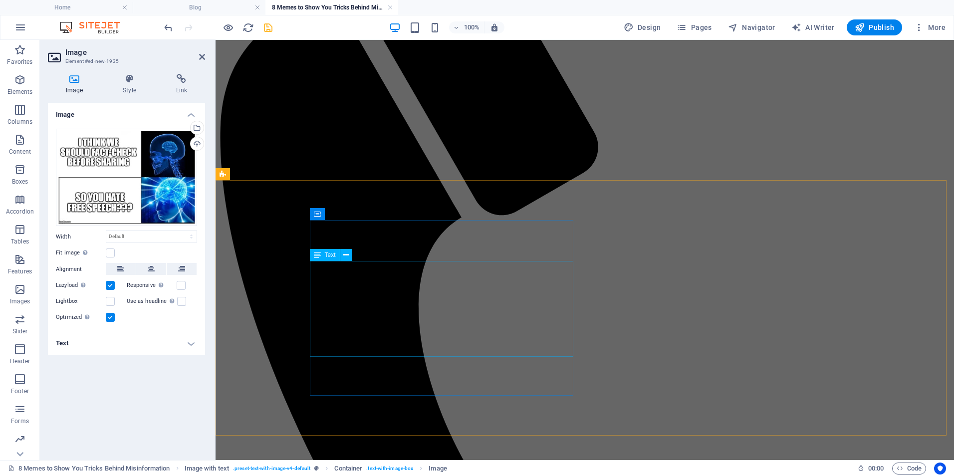
scroll to position [0, 0]
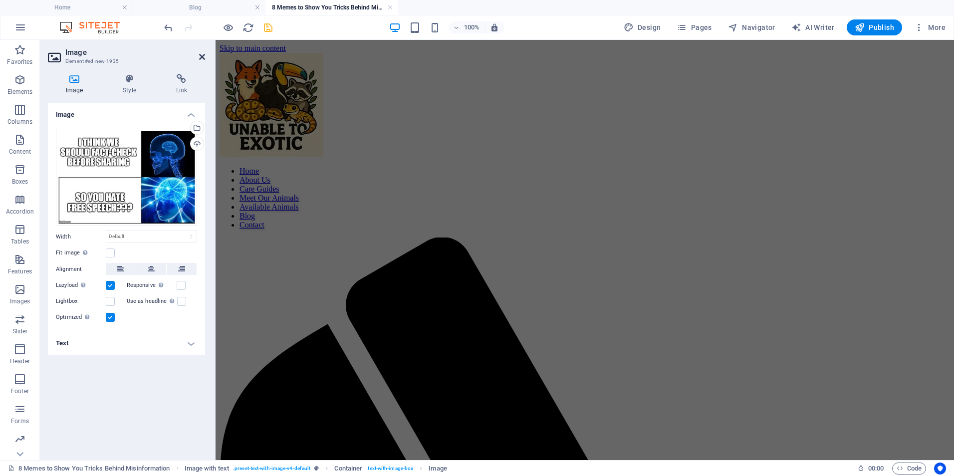
click at [204, 56] on icon at bounding box center [202, 57] width 6 height 8
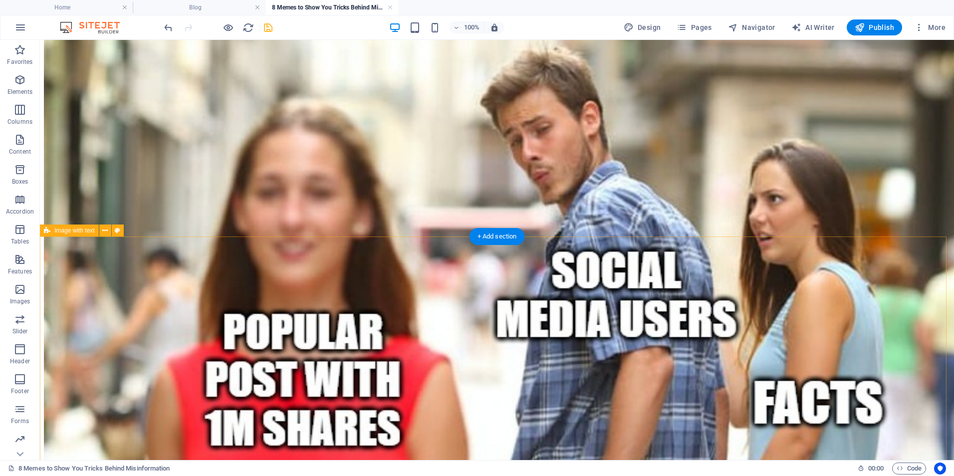
scroll to position [2130, 0]
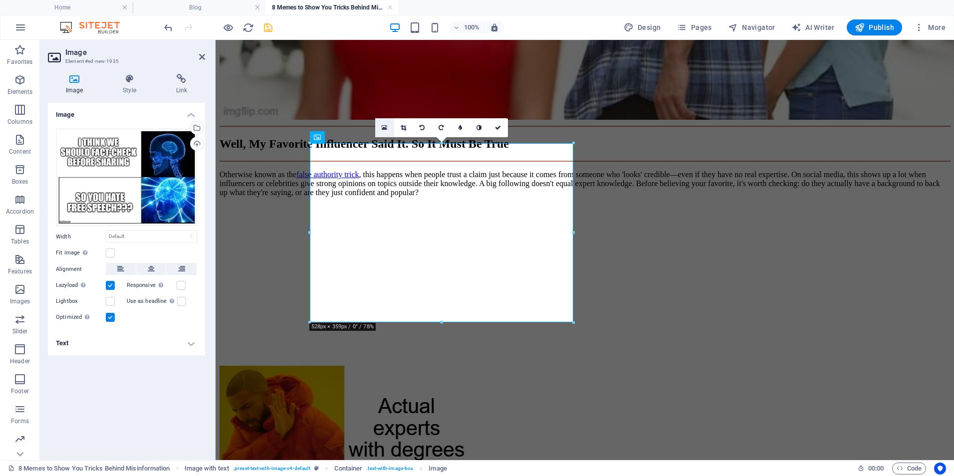
click at [382, 125] on icon at bounding box center [384, 127] width 5 height 7
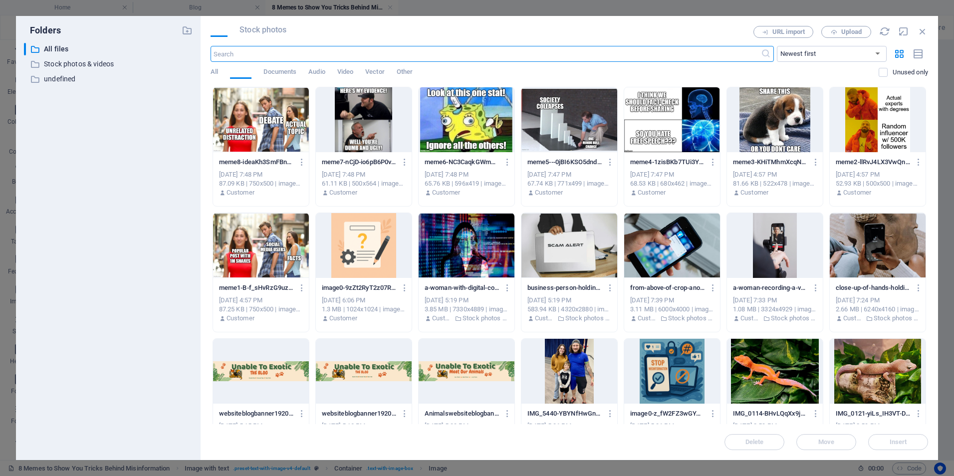
scroll to position [1964, 0]
click at [352, 111] on div at bounding box center [364, 119] width 96 height 65
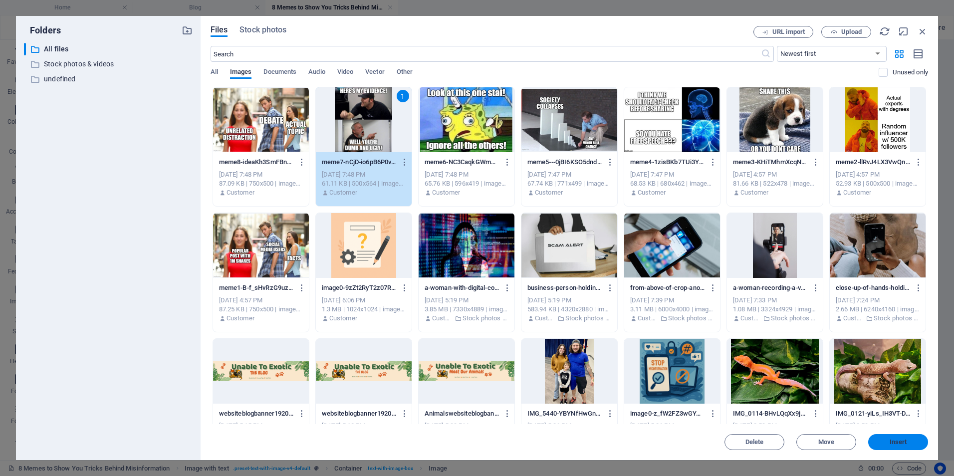
click at [877, 436] on button "Insert" at bounding box center [899, 442] width 60 height 16
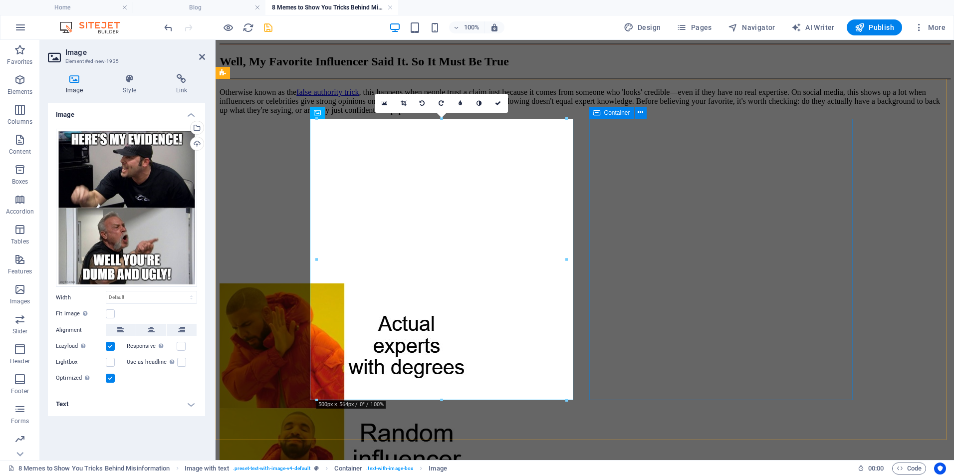
scroll to position [2226, 0]
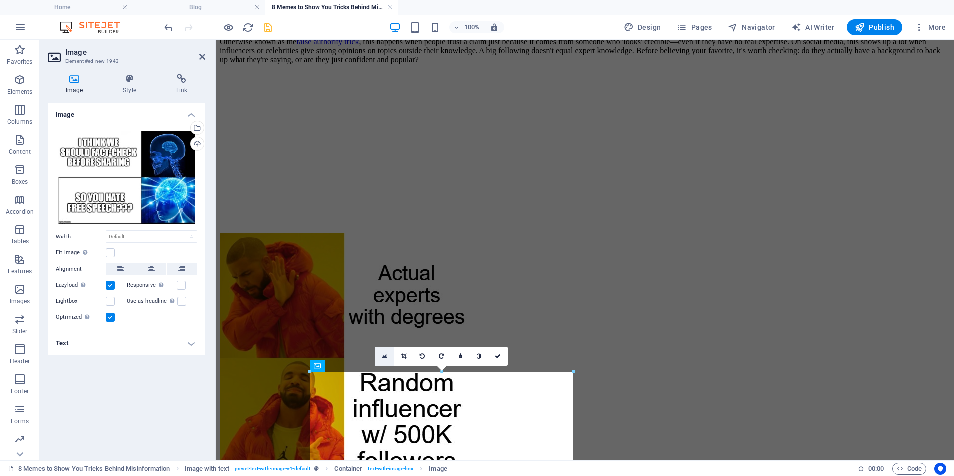
click at [385, 354] on icon at bounding box center [384, 356] width 5 height 7
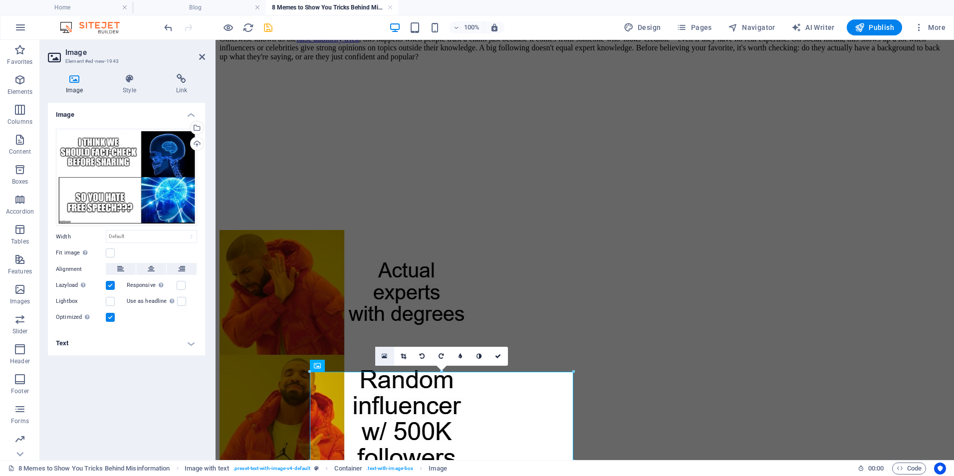
scroll to position [2084, 0]
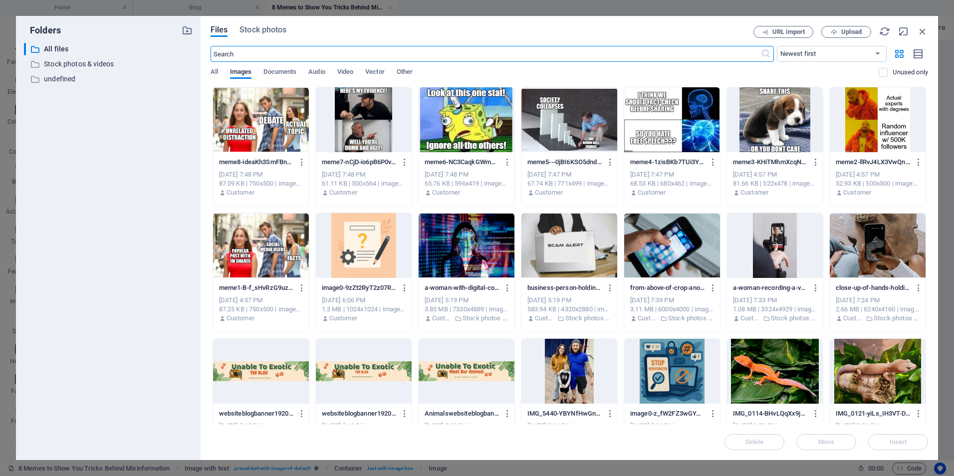
click at [285, 135] on div at bounding box center [261, 119] width 96 height 65
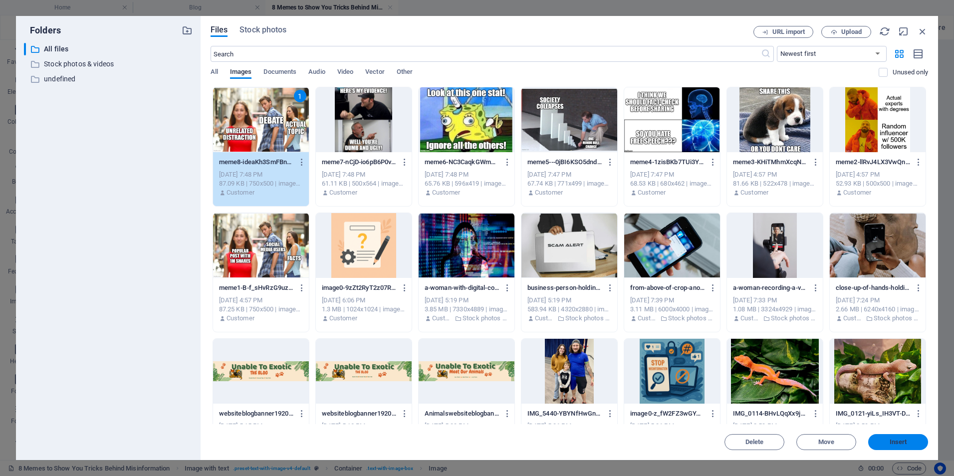
click at [890, 444] on span "Insert" at bounding box center [898, 442] width 17 height 6
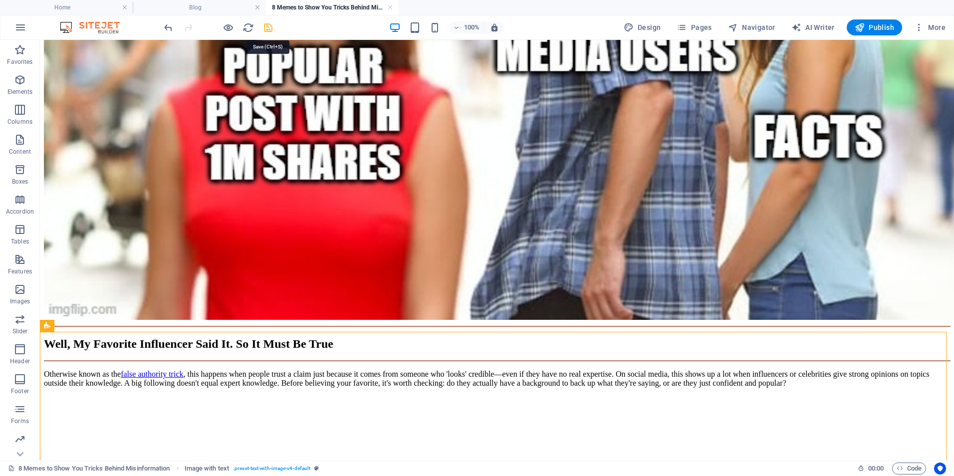
click at [271, 31] on icon "save" at bounding box center [268, 27] width 11 height 11
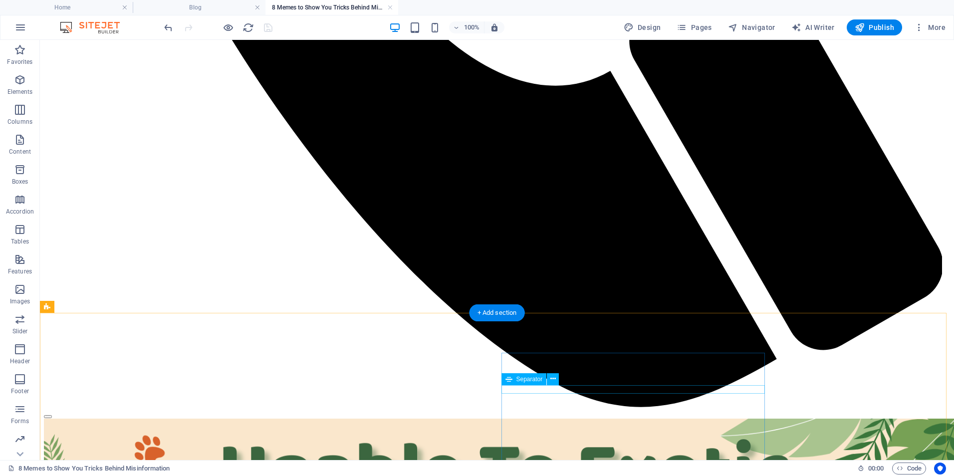
scroll to position [932, 0]
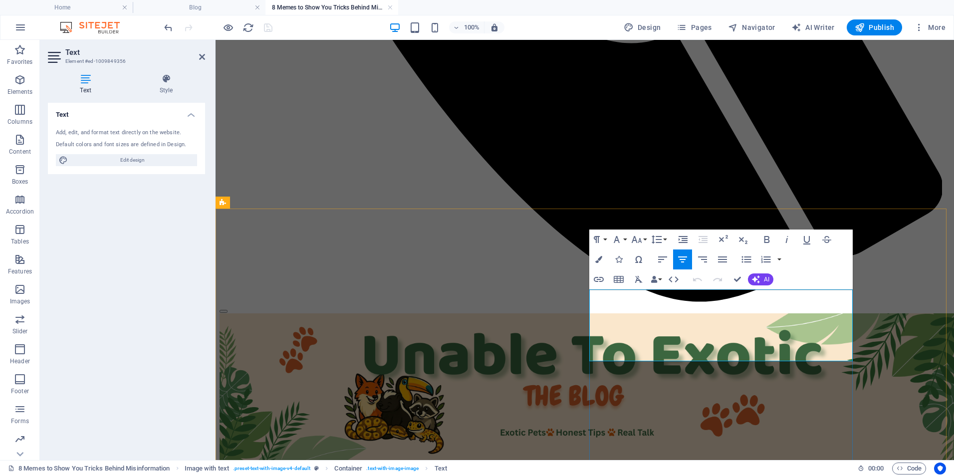
drag, startPoint x: 664, startPoint y: 307, endPoint x: 775, endPoint y: 355, distance: 120.3
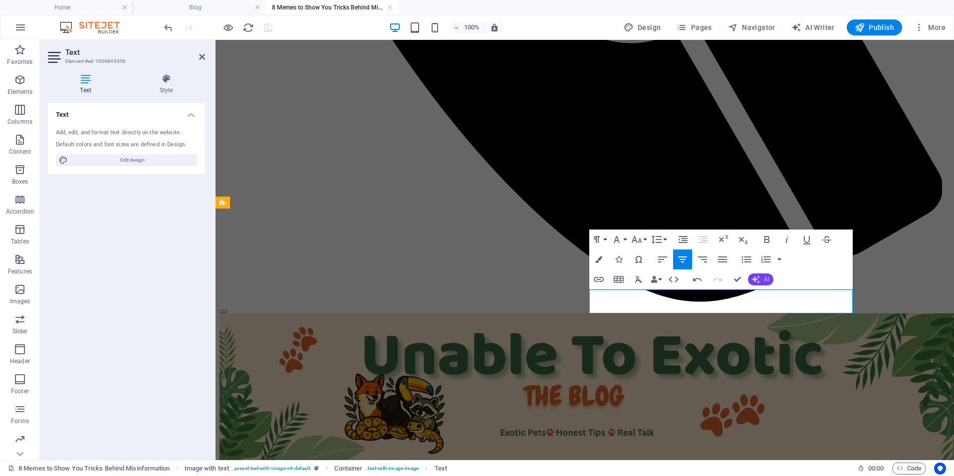
click at [756, 280] on icon "button" at bounding box center [756, 280] width 8 height 8
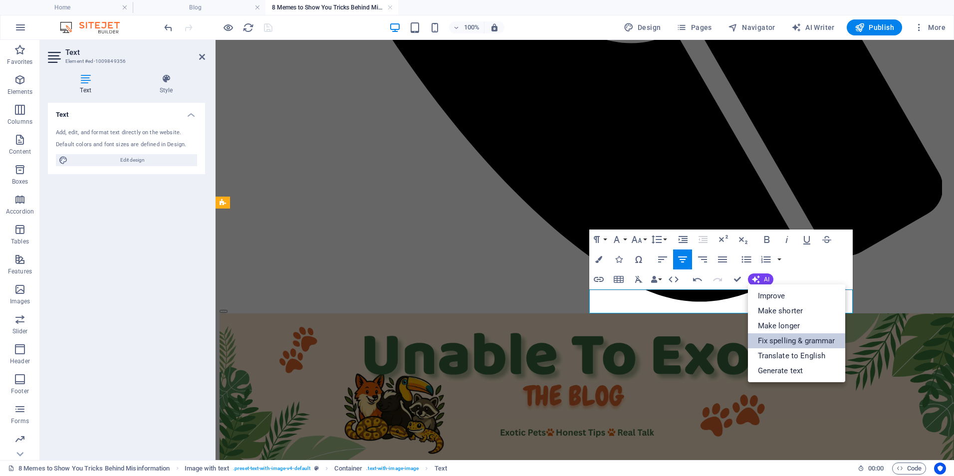
click at [793, 341] on link "Fix spelling & grammar" at bounding box center [796, 340] width 97 height 15
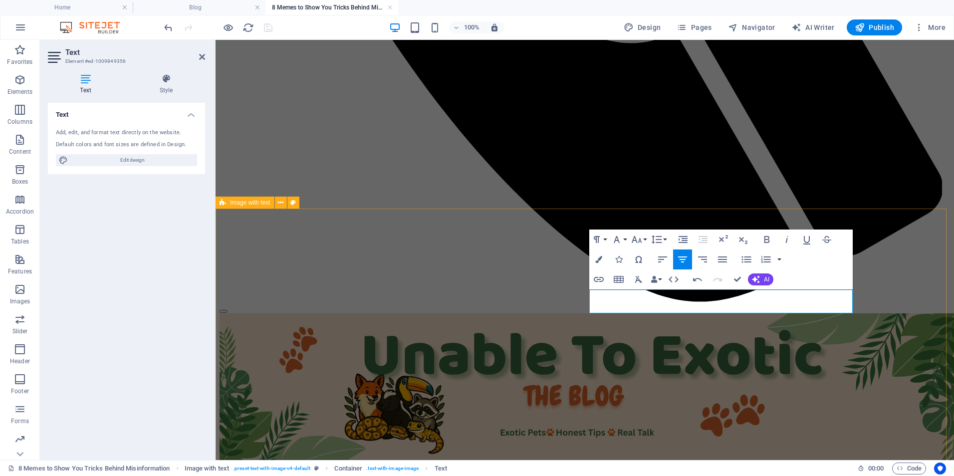
drag, startPoint x: 594, startPoint y: 295, endPoint x: 862, endPoint y: 309, distance: 268.4
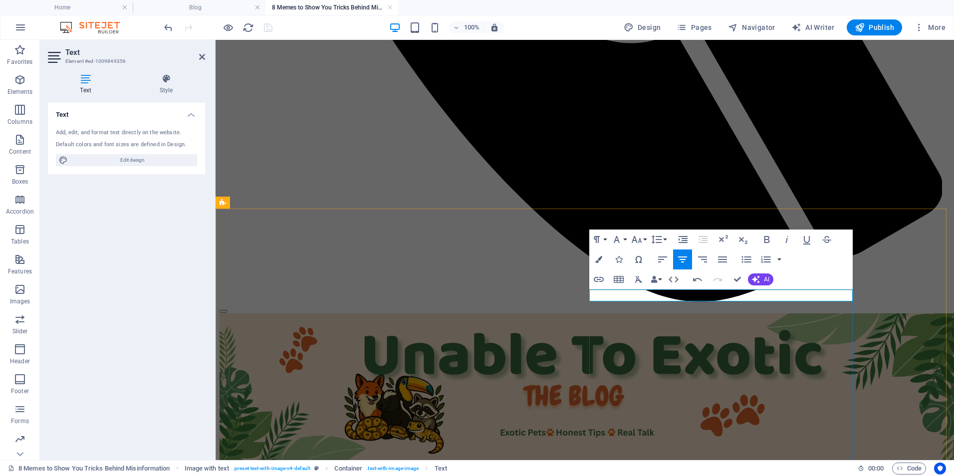
click at [814, 290] on div "Paragraph Format Normal Heading 1 Heading 2 Heading 3 Heading 4 Heading 5 Headi…" at bounding box center [722, 260] width 264 height 60
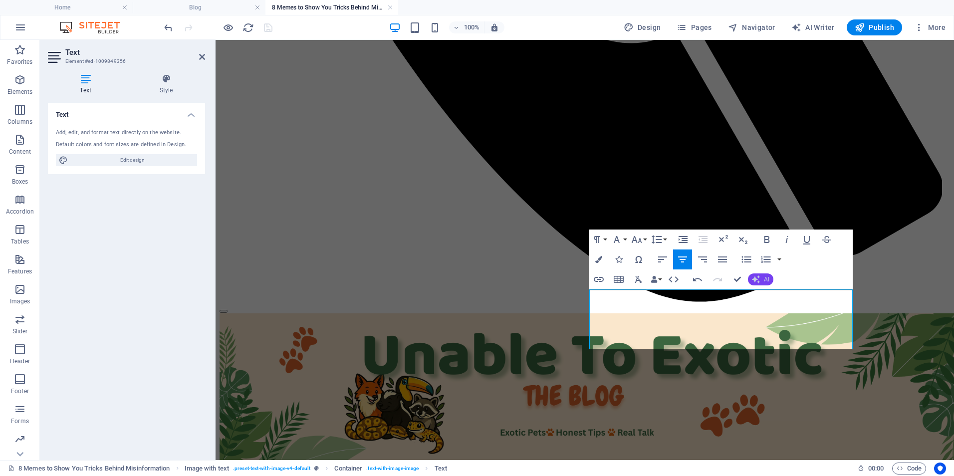
click at [760, 280] on button "AI" at bounding box center [760, 280] width 25 height 12
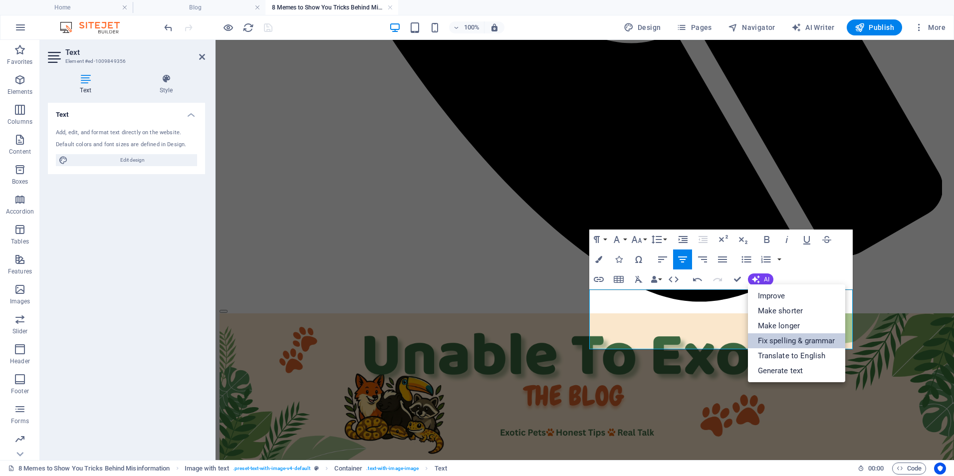
click at [793, 343] on link "Fix spelling & grammar" at bounding box center [796, 340] width 97 height 15
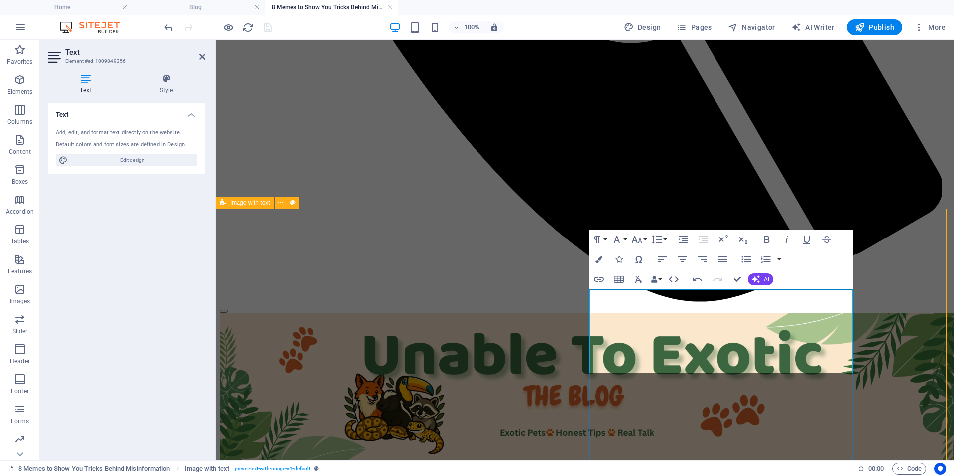
scroll to position [932, 0]
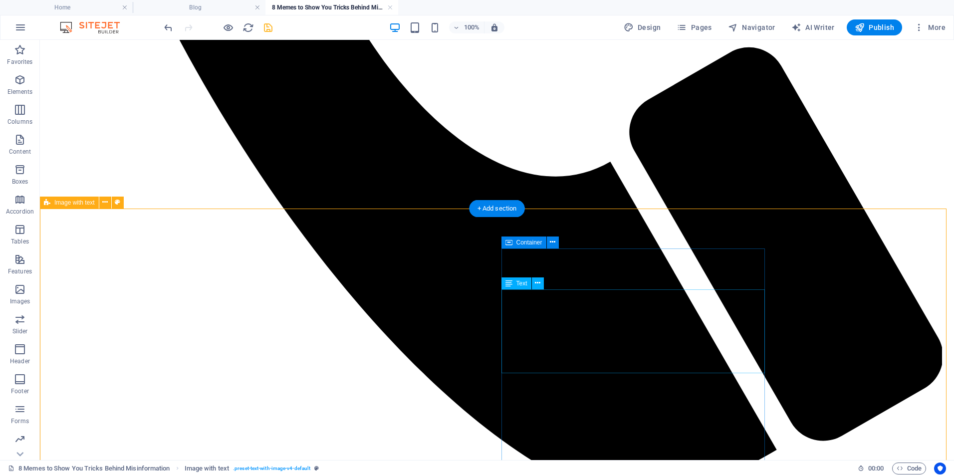
drag, startPoint x: 662, startPoint y: 297, endPoint x: 488, endPoint y: 297, distance: 174.7
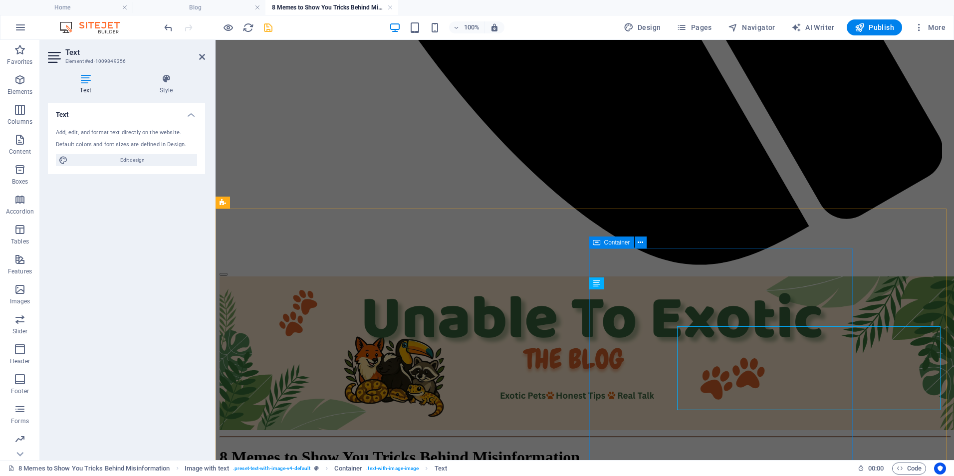
scroll to position [895, 0]
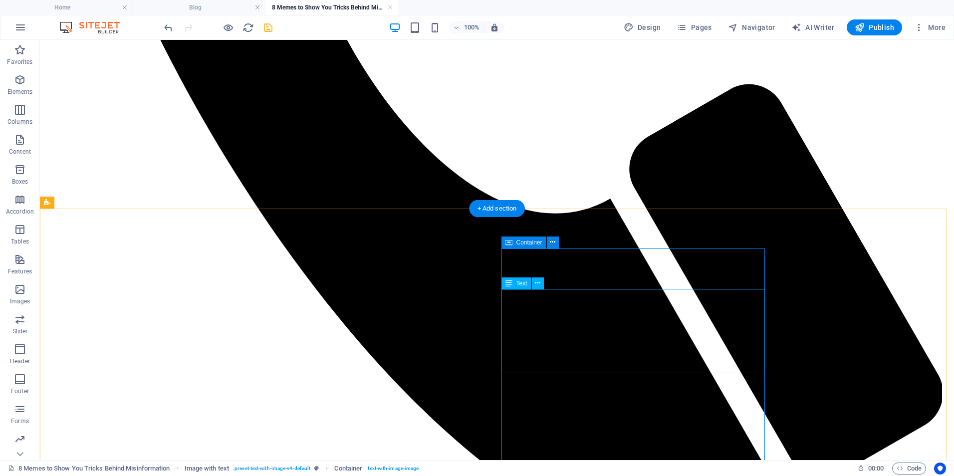
scroll to position [932, 0]
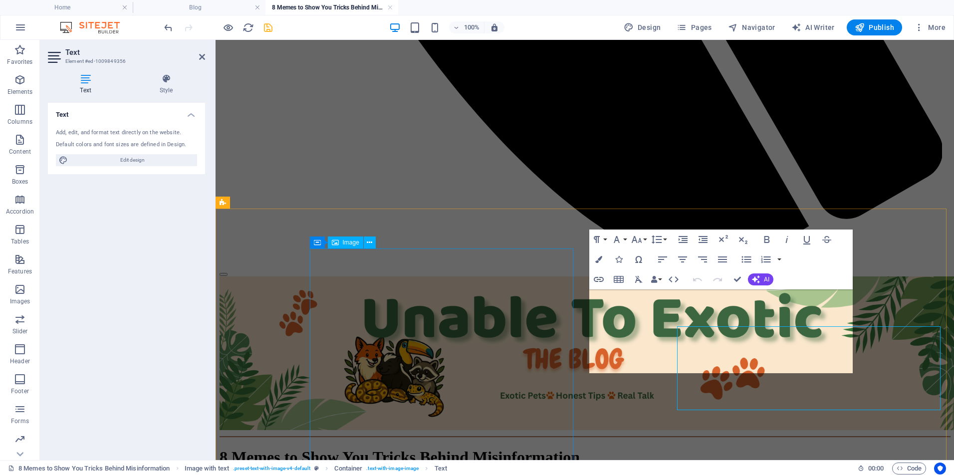
scroll to position [895, 0]
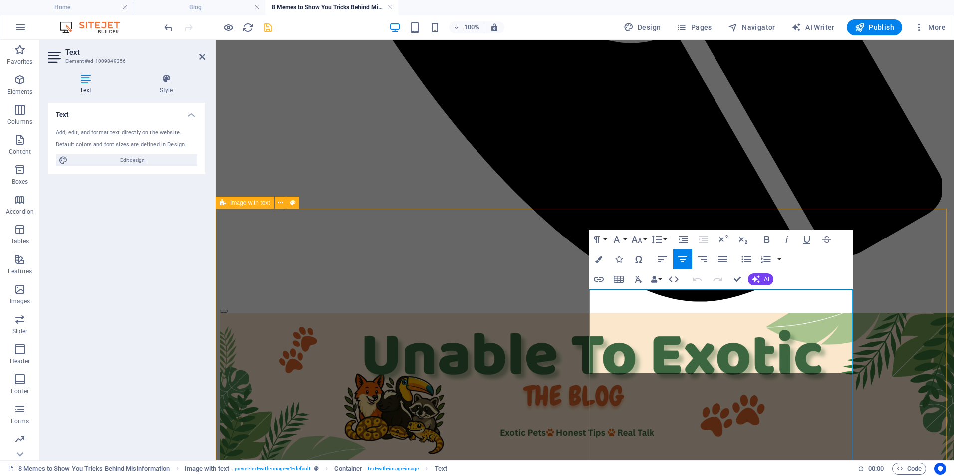
drag, startPoint x: 602, startPoint y: 294, endPoint x: 678, endPoint y: 296, distance: 75.9
click at [605, 284] on button "Insert Link" at bounding box center [599, 280] width 19 height 20
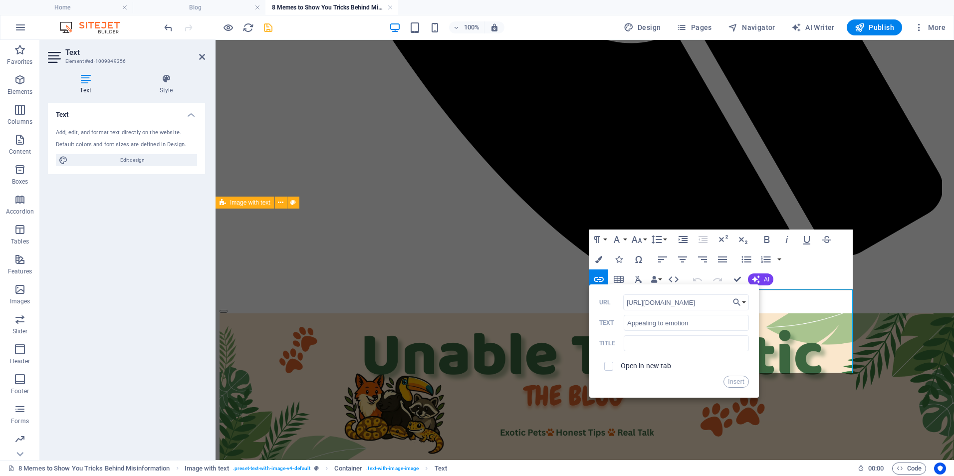
scroll to position [0, 206]
type input "[URL][DOMAIN_NAME]"
click at [610, 370] on span at bounding box center [608, 366] width 9 height 9
click at [606, 365] on input "checkbox" at bounding box center [607, 364] width 9 height 9
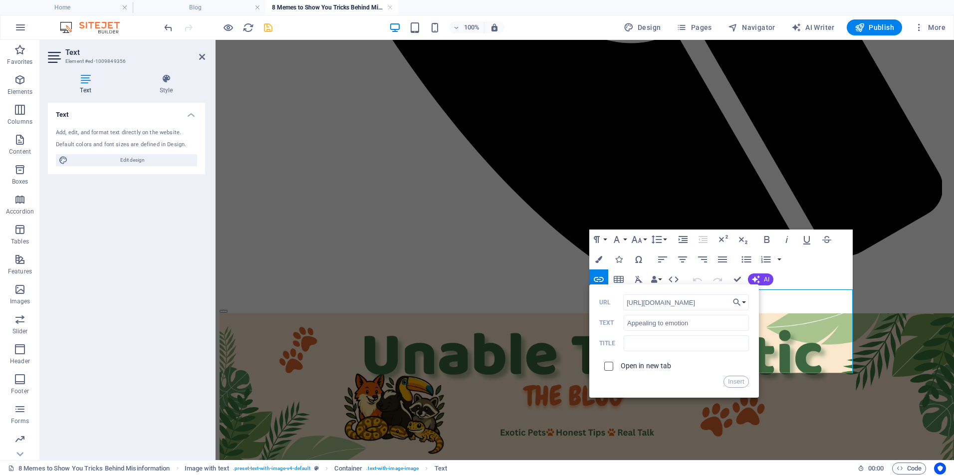
checkbox input "true"
drag, startPoint x: 743, startPoint y: 379, endPoint x: 526, endPoint y: 335, distance: 221.1
click at [743, 379] on button "Insert" at bounding box center [736, 382] width 25 height 12
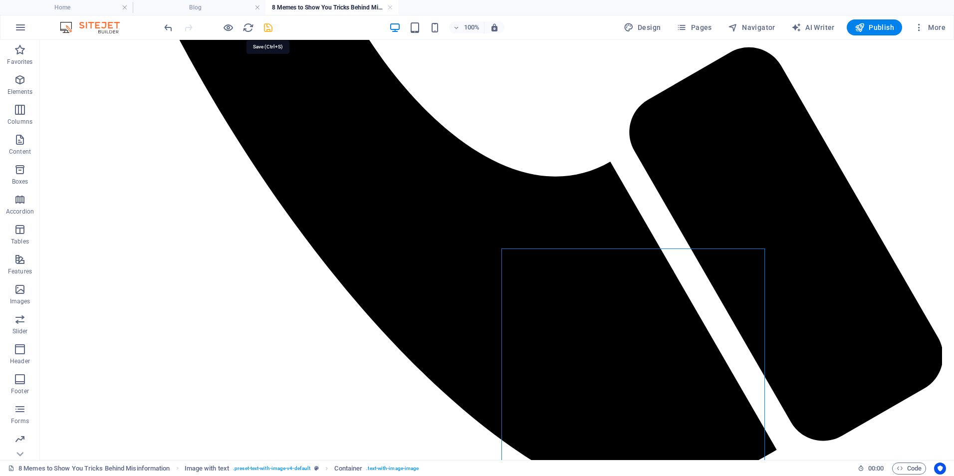
click at [267, 32] on icon "save" at bounding box center [268, 27] width 11 height 11
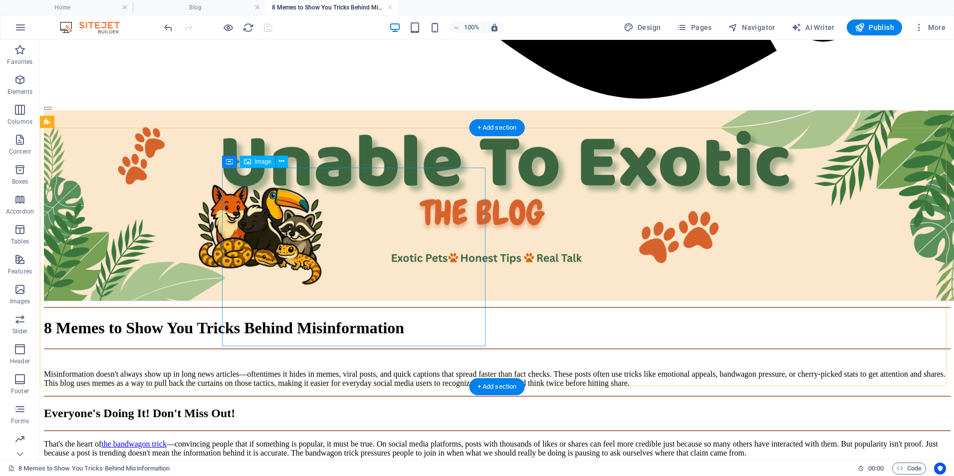
scroll to position [1198, 0]
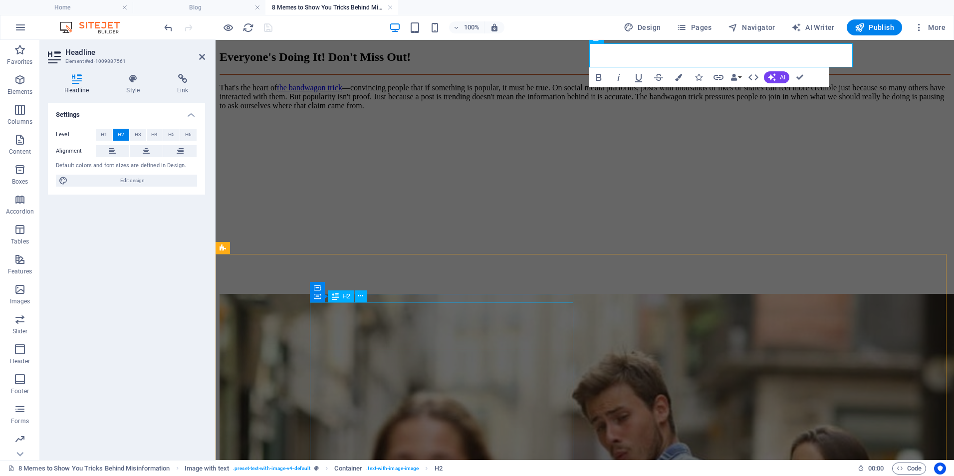
scroll to position [1294, 0]
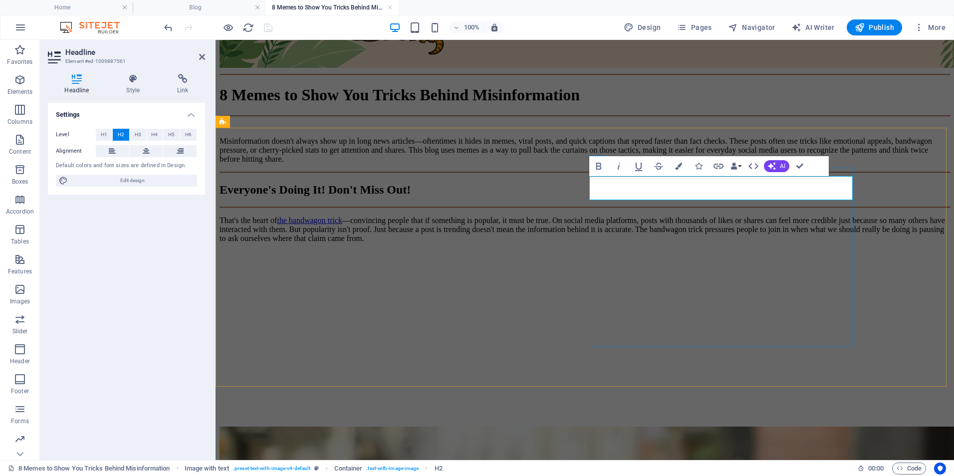
drag, startPoint x: 843, startPoint y: 192, endPoint x: 599, endPoint y: 199, distance: 243.7
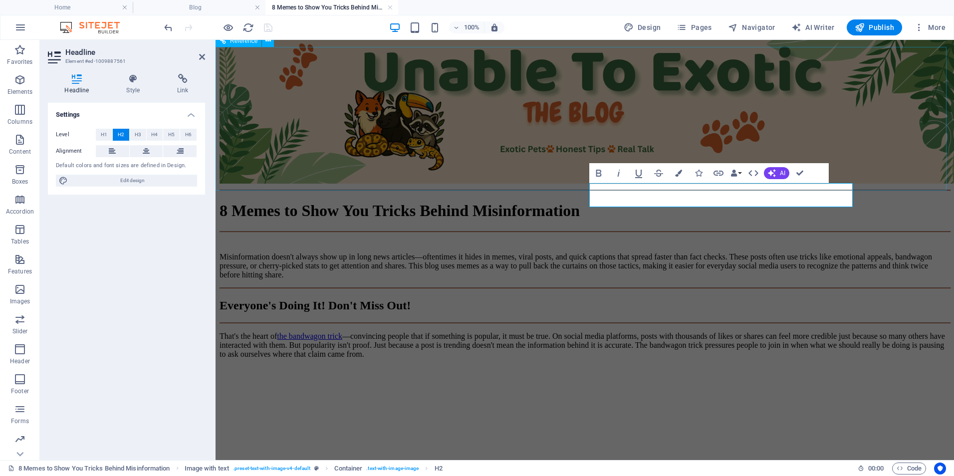
scroll to position [1161, 0]
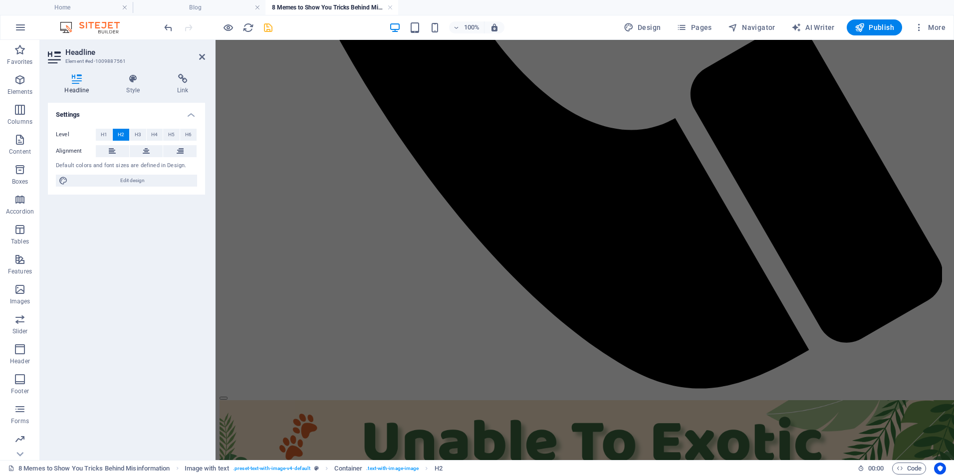
scroll to position [838, 0]
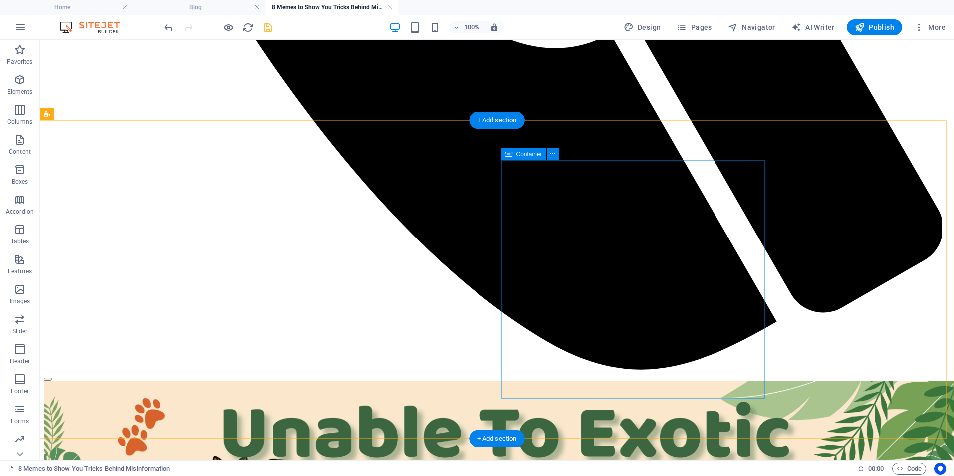
scroll to position [1138, 0]
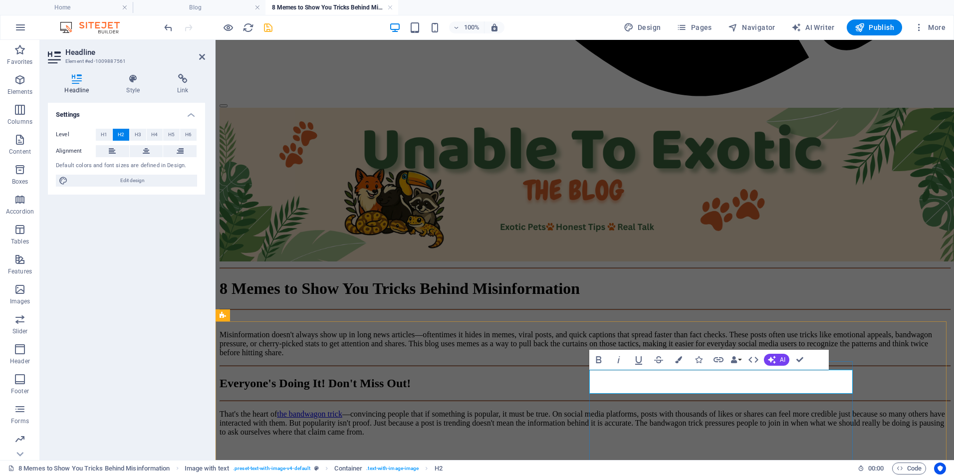
drag, startPoint x: 648, startPoint y: 380, endPoint x: 811, endPoint y: 388, distance: 163.4
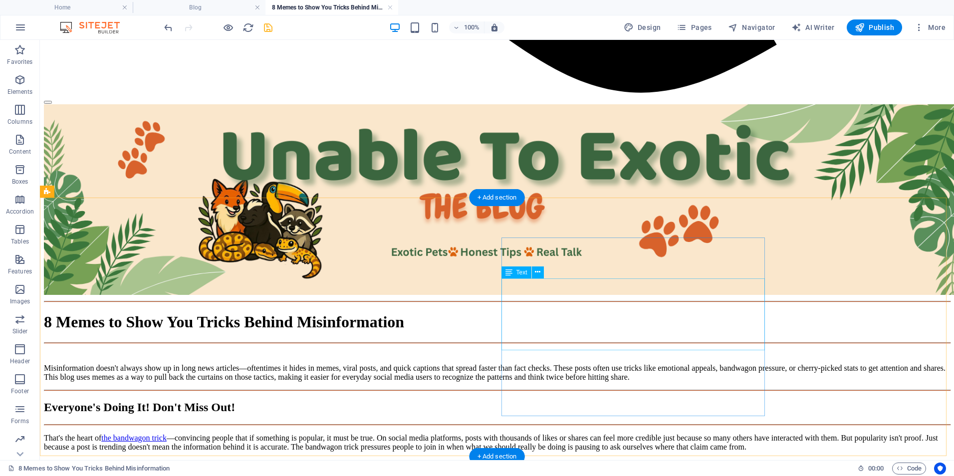
scroll to position [1338, 0]
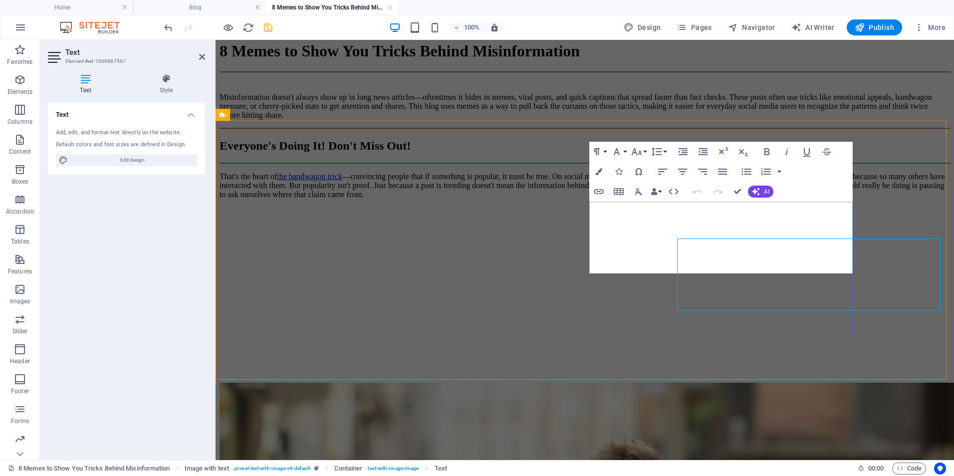
scroll to position [1301, 0]
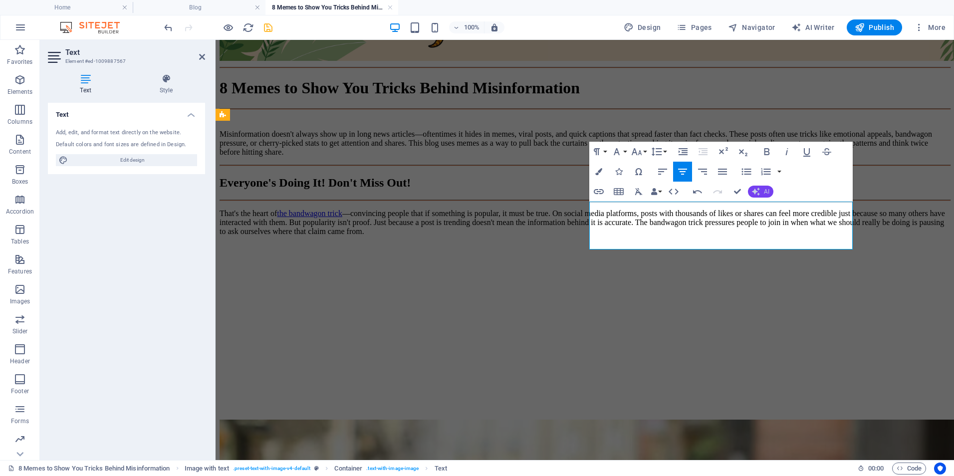
click at [761, 189] on button "AI" at bounding box center [760, 192] width 25 height 12
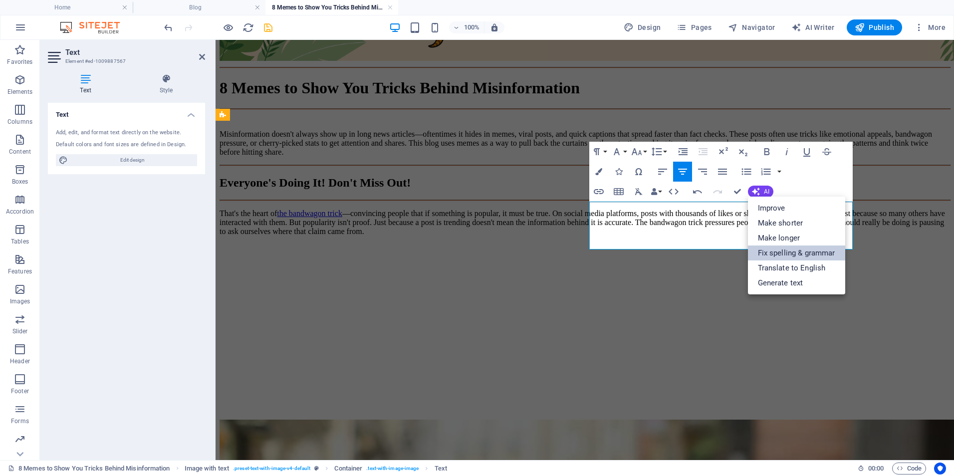
click at [789, 255] on link "Fix spelling & grammar" at bounding box center [796, 253] width 97 height 15
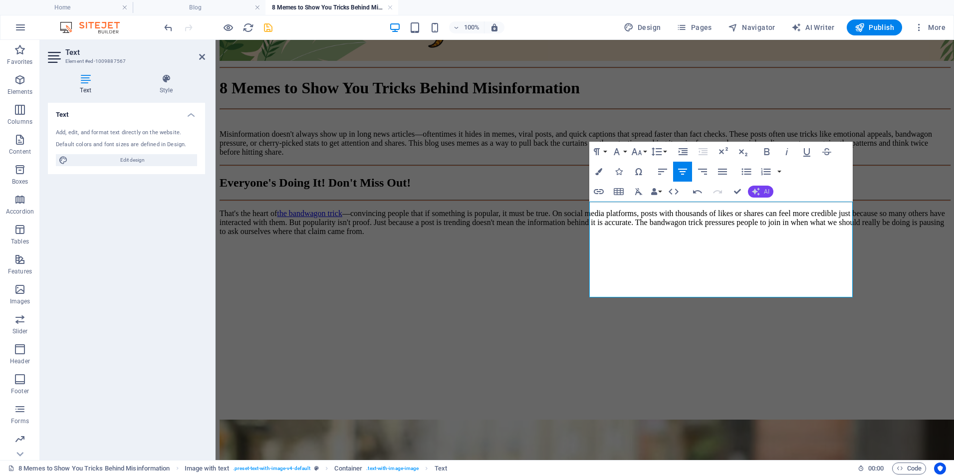
click at [761, 196] on button "AI" at bounding box center [760, 192] width 25 height 12
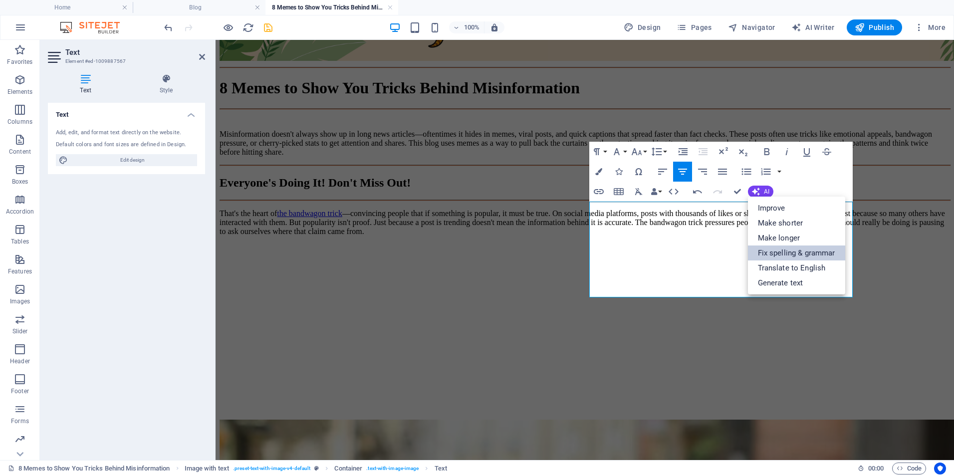
click at [784, 251] on link "Fix spelling & grammar" at bounding box center [796, 253] width 97 height 15
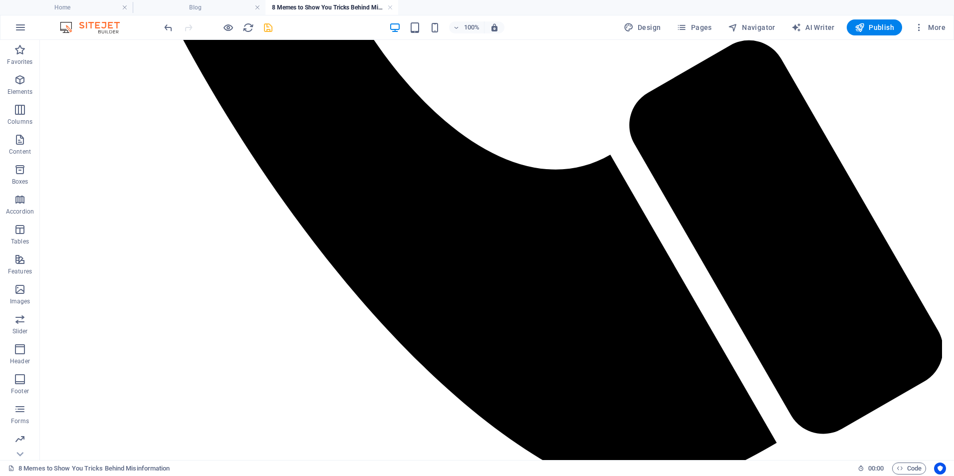
scroll to position [1072, 0]
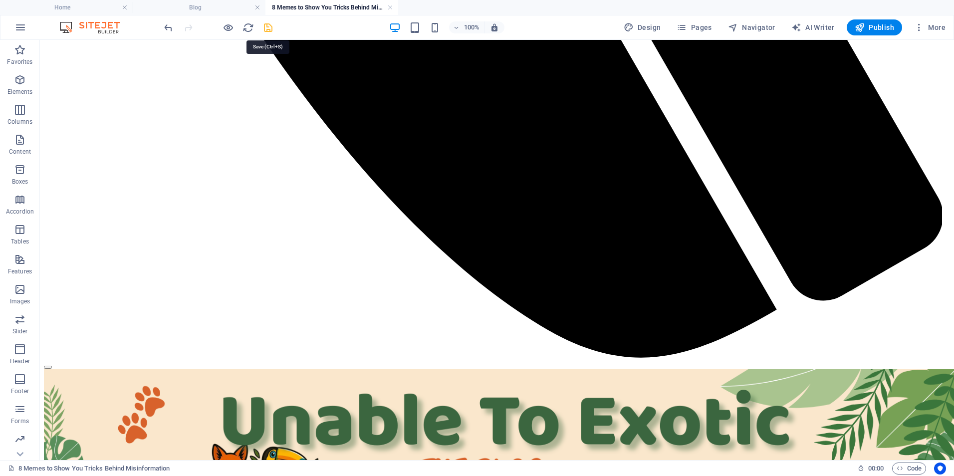
click at [270, 25] on icon "save" at bounding box center [268, 27] width 11 height 11
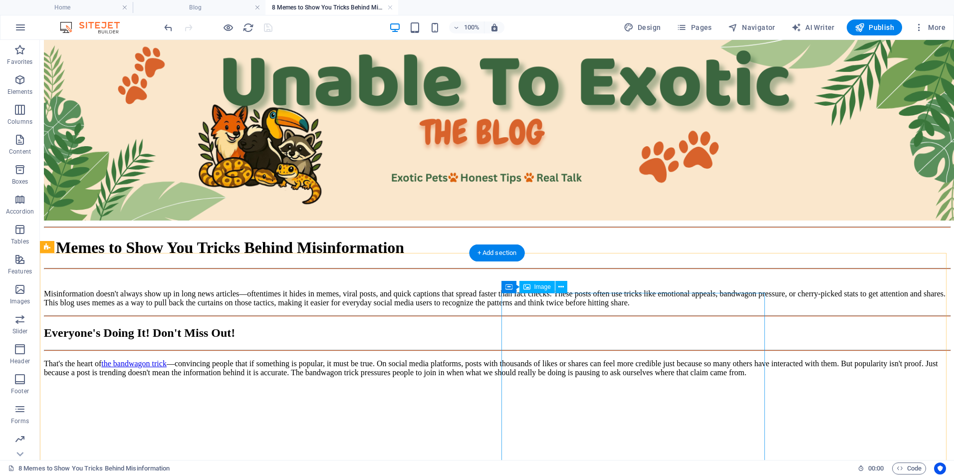
scroll to position [1205, 0]
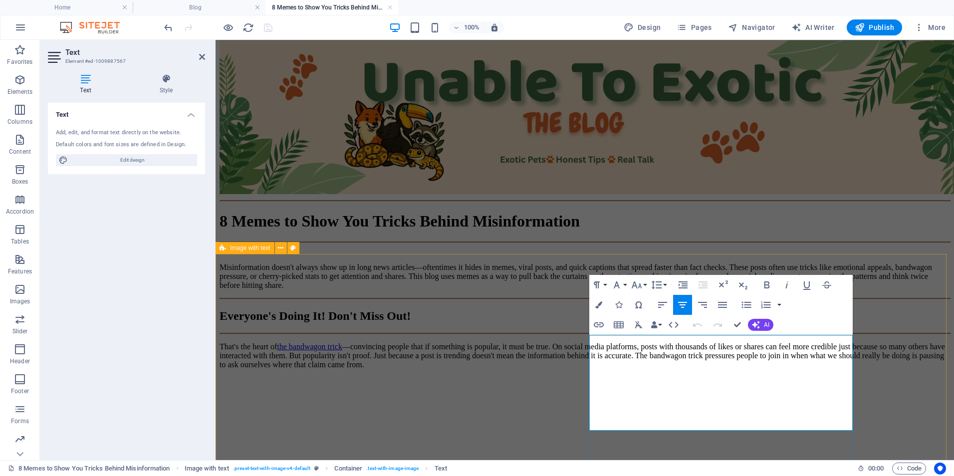
drag, startPoint x: 620, startPoint y: 338, endPoint x: 679, endPoint y: 342, distance: 58.5
drag, startPoint x: 442, startPoint y: 298, endPoint x: 596, endPoint y: 329, distance: 157.3
click at [596, 329] on icon "button" at bounding box center [599, 325] width 12 height 12
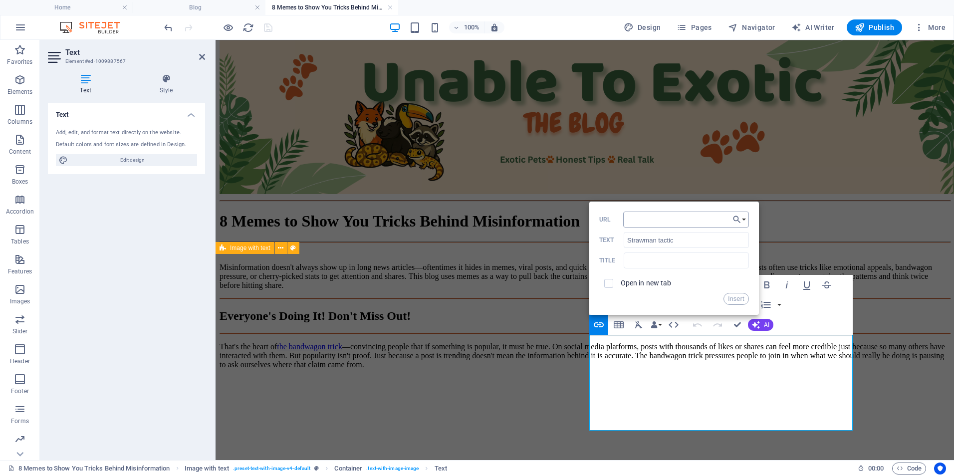
click at [635, 225] on input "URL" at bounding box center [686, 220] width 126 height 16
type input "[URL][DOMAIN_NAME]"
click at [604, 281] on input "checkbox" at bounding box center [607, 282] width 9 height 9
checkbox input "true"
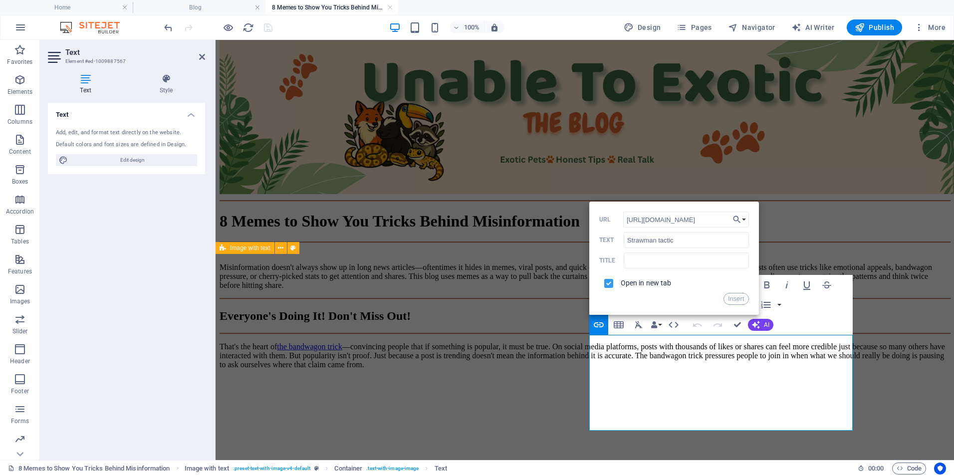
scroll to position [0, 0]
click at [729, 302] on button "Insert" at bounding box center [736, 299] width 25 height 12
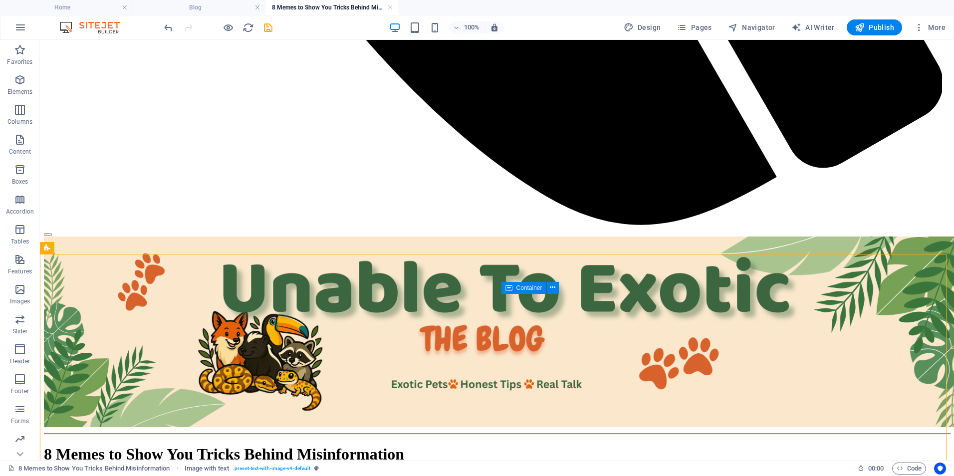
click at [270, 25] on icon "save" at bounding box center [268, 27] width 11 height 11
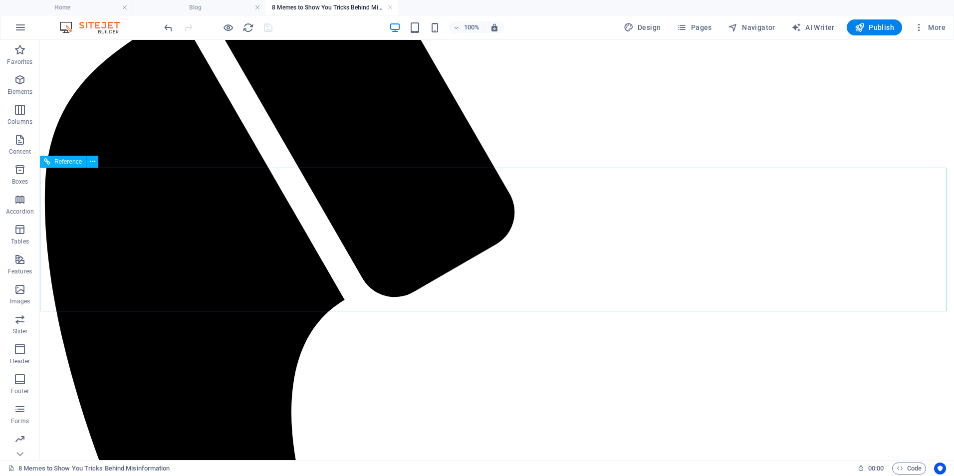
scroll to position [266, 0]
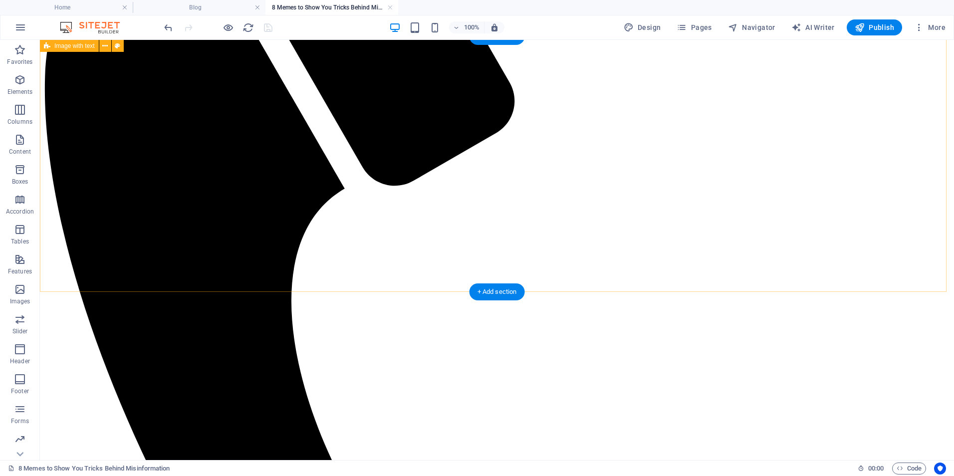
scroll to position [386, 0]
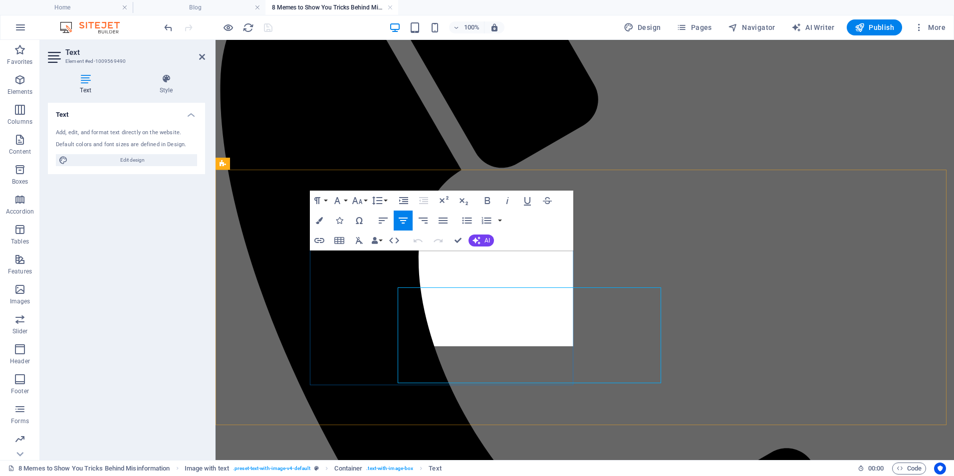
scroll to position [349, 0]
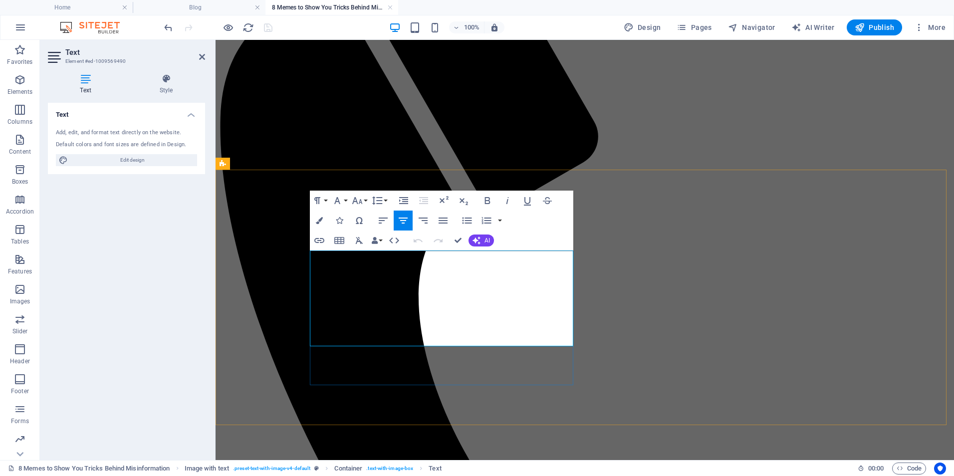
drag, startPoint x: 466, startPoint y: 258, endPoint x: 390, endPoint y: 255, distance: 75.9
click at [321, 241] on icon "button" at bounding box center [319, 240] width 10 height 5
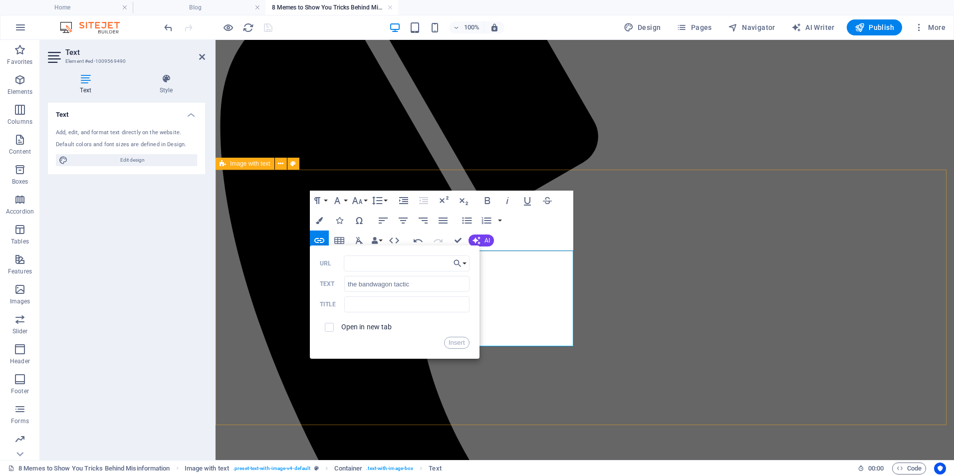
drag, startPoint x: 318, startPoint y: 394, endPoint x: 360, endPoint y: 343, distance: 65.6
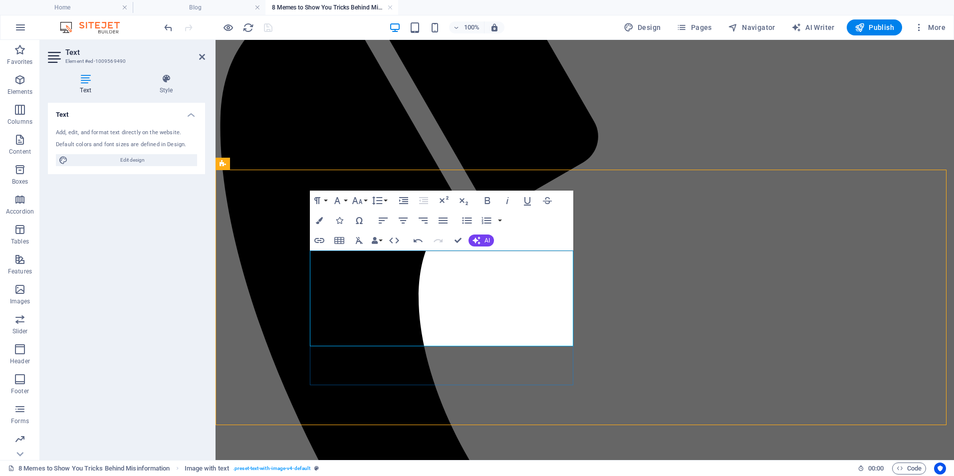
scroll to position [386, 0]
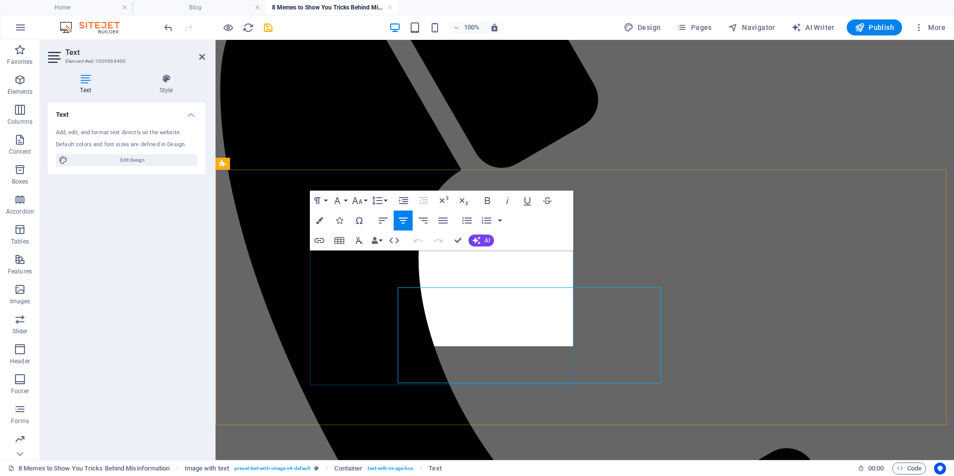
scroll to position [349, 0]
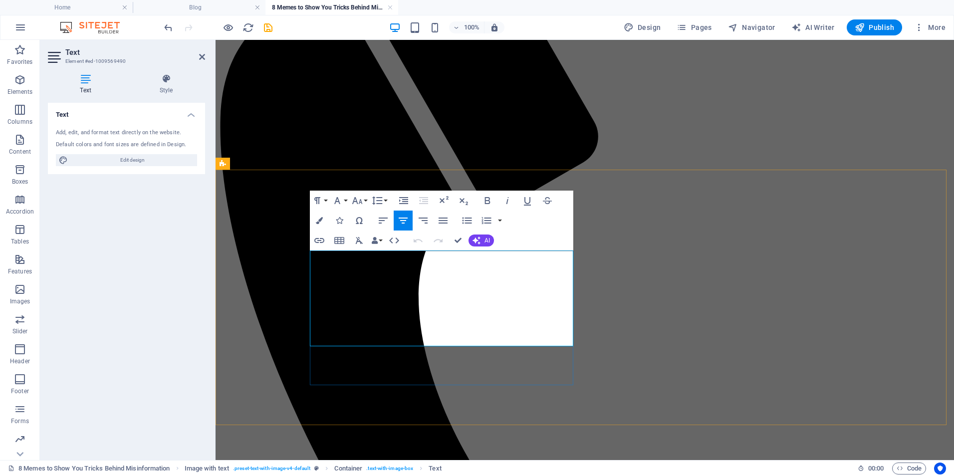
click at [418, 233] on icon "button" at bounding box center [418, 231] width 7 height 7
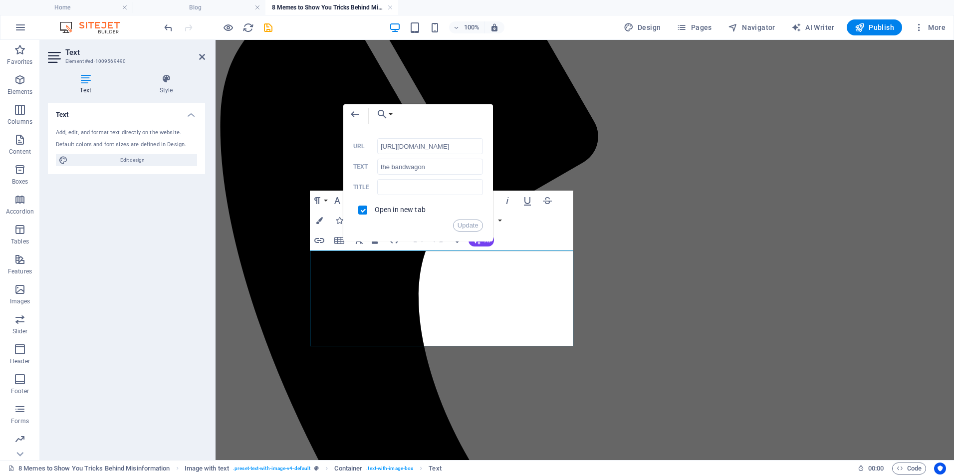
scroll to position [0, 153]
click at [410, 146] on input "[URL][DOMAIN_NAME]" at bounding box center [430, 146] width 106 height 16
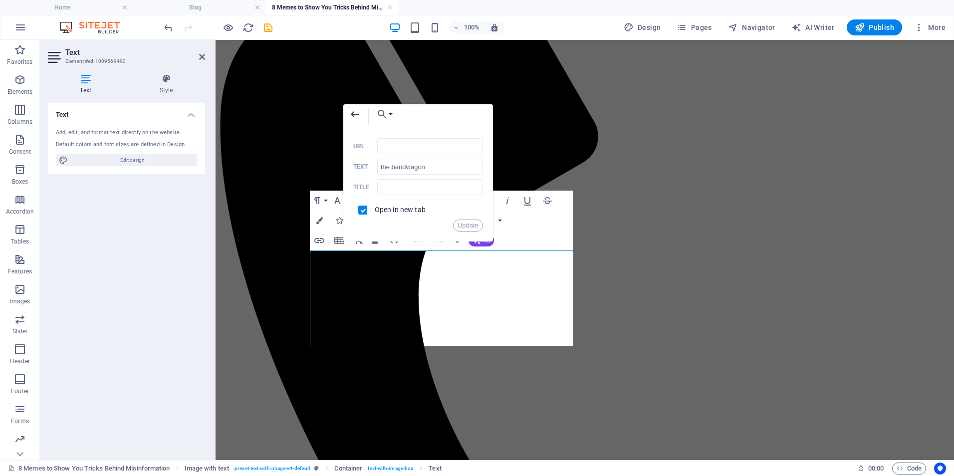
click at [356, 115] on icon "button" at bounding box center [355, 114] width 12 height 12
click at [354, 110] on icon "button" at bounding box center [355, 114] width 12 height 12
click at [361, 206] on input "checkbox" at bounding box center [361, 208] width 9 height 9
checkbox input "false"
click at [462, 226] on button "Update" at bounding box center [468, 226] width 30 height 12
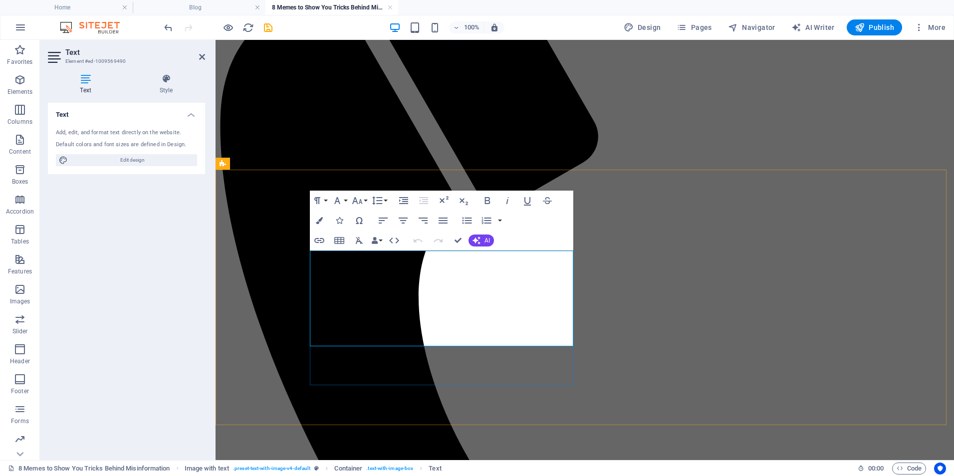
click at [438, 233] on icon "button" at bounding box center [438, 232] width 12 height 12
drag, startPoint x: 390, startPoint y: 256, endPoint x: 468, endPoint y: 261, distance: 78.6
type input "the bandwagon tactic"
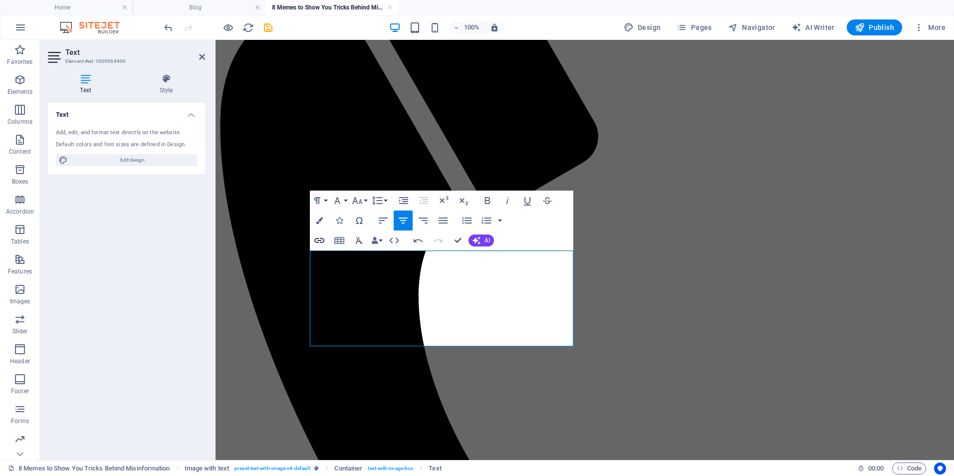
click at [323, 241] on icon "button" at bounding box center [319, 240] width 10 height 5
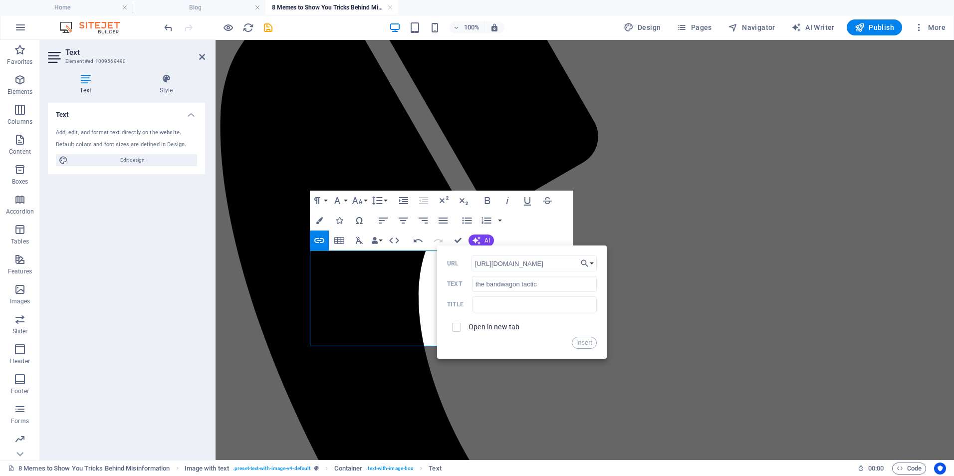
scroll to position [0, 151]
type input "[URL][DOMAIN_NAME]"
click at [454, 326] on input "checkbox" at bounding box center [455, 325] width 9 height 9
checkbox input "true"
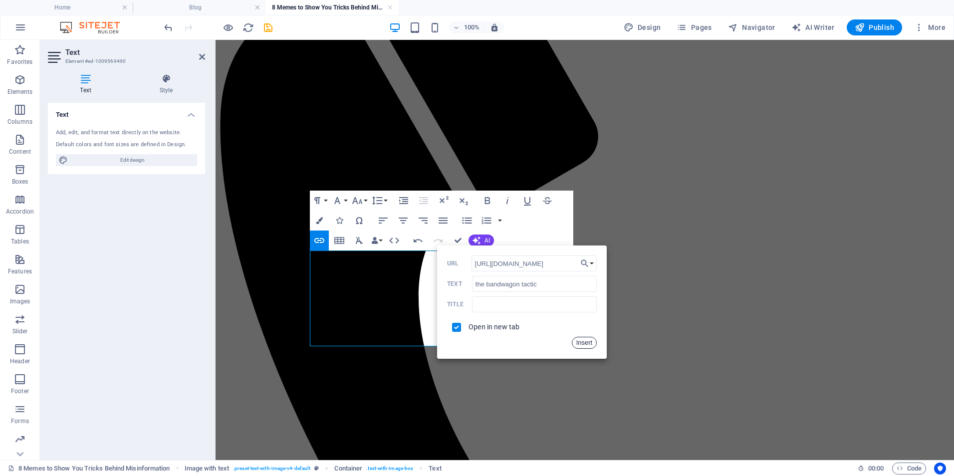
click at [579, 343] on button "Insert" at bounding box center [584, 343] width 25 height 12
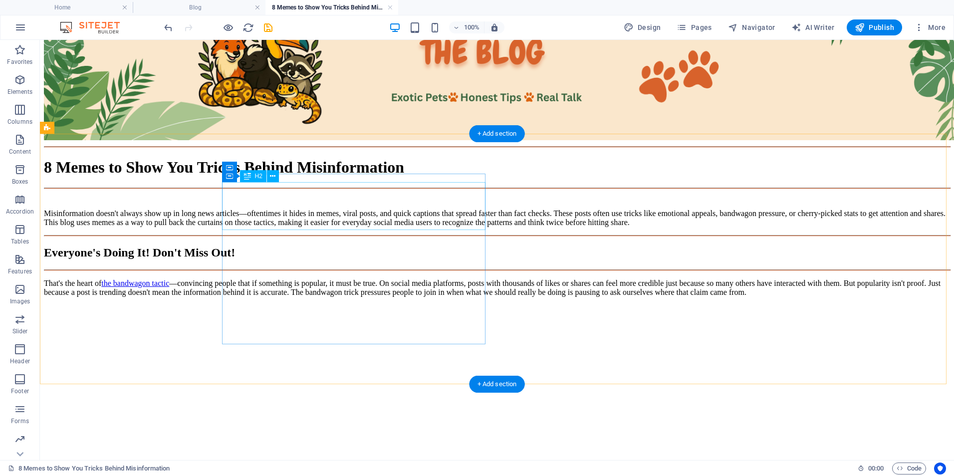
scroll to position [1451, 0]
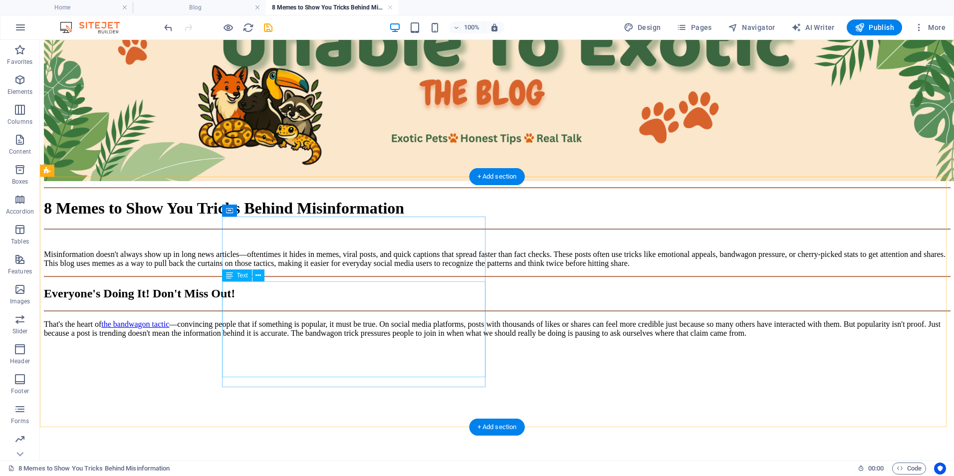
scroll to position [1584, 0]
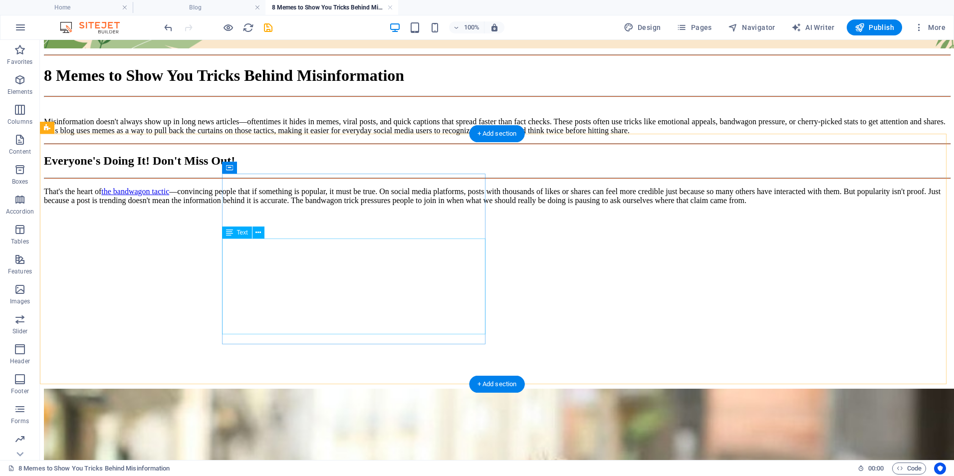
drag, startPoint x: 295, startPoint y: 269, endPoint x: 119, endPoint y: 269, distance: 175.7
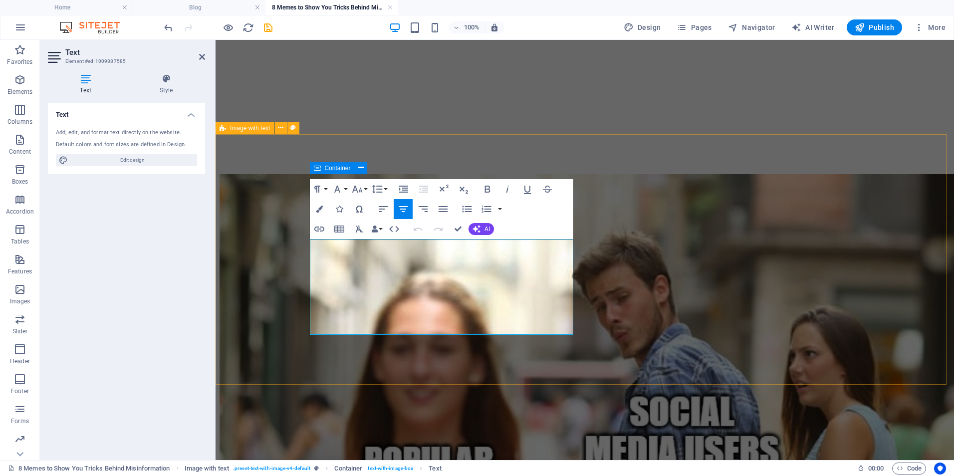
drag, startPoint x: 490, startPoint y: 325, endPoint x: 294, endPoint y: 238, distance: 214.9
drag, startPoint x: 314, startPoint y: 240, endPoint x: 503, endPoint y: 328, distance: 208.3
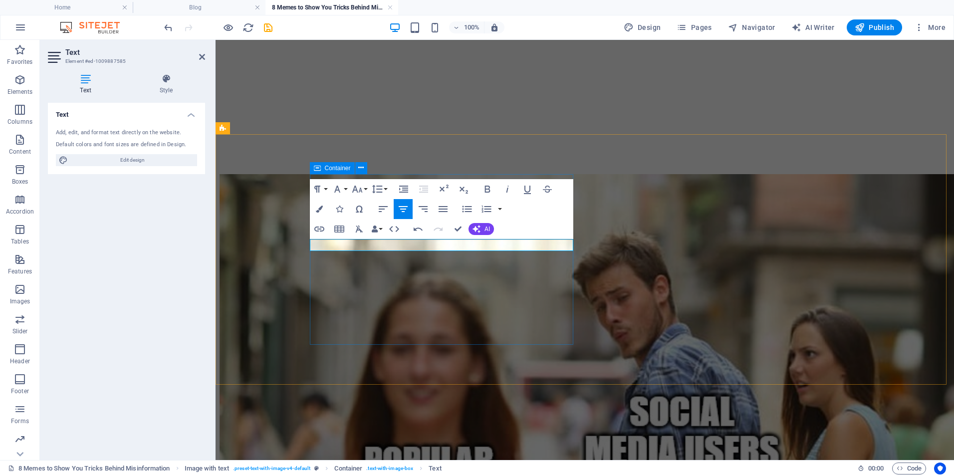
drag, startPoint x: 430, startPoint y: 246, endPoint x: 476, endPoint y: 249, distance: 46.0
drag, startPoint x: 470, startPoint y: 249, endPoint x: 413, endPoint y: 244, distance: 57.6
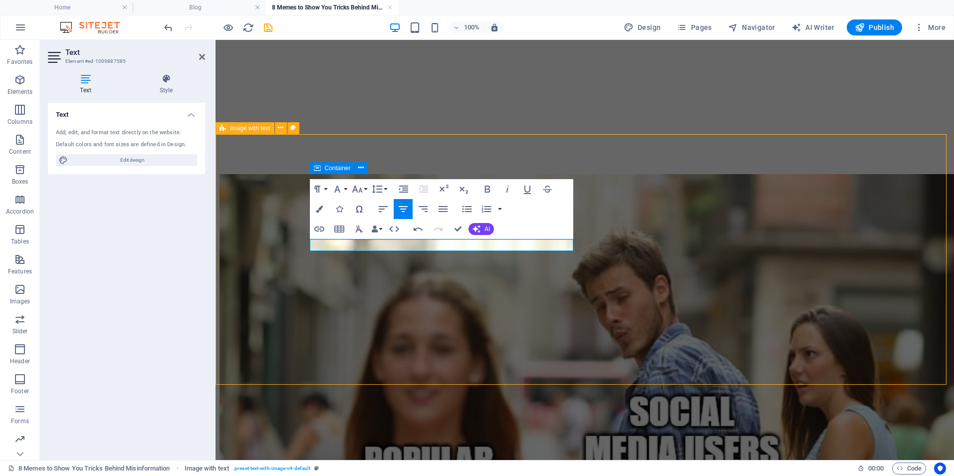
scroll to position [1584, 0]
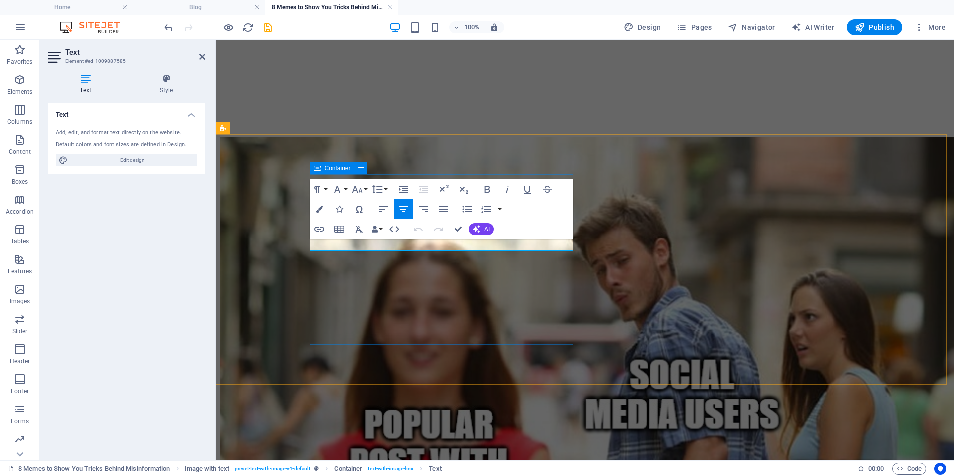
scroll to position [1547, 0]
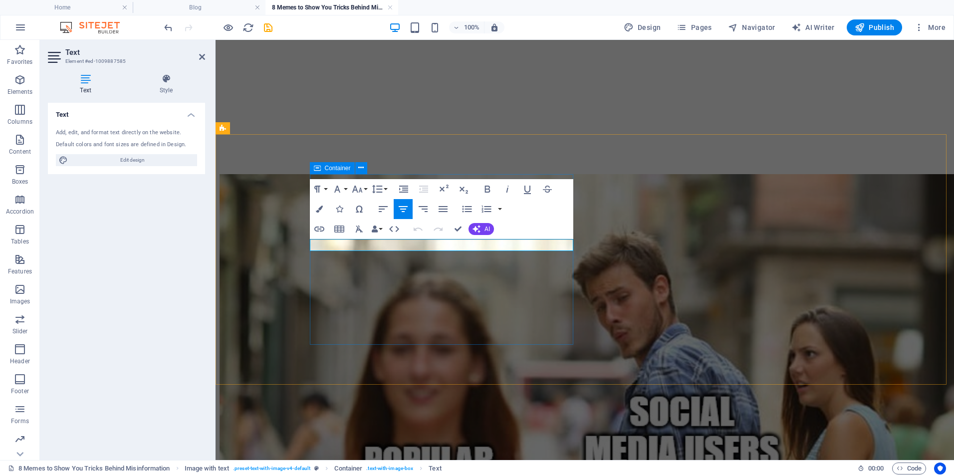
drag, startPoint x: 424, startPoint y: 247, endPoint x: 476, endPoint y: 250, distance: 52.5
click at [324, 231] on icon "button" at bounding box center [319, 229] width 12 height 12
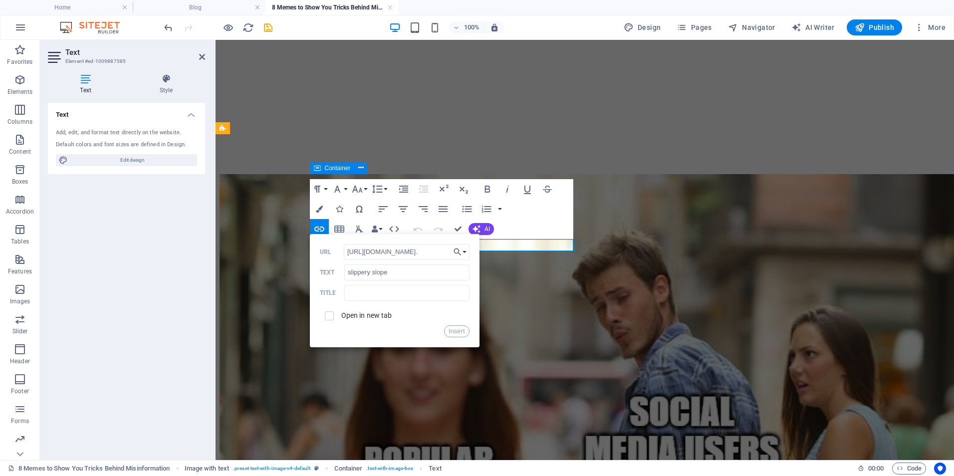
scroll to position [0, 543]
type input "[URL][DOMAIN_NAME]."
click at [333, 317] on span at bounding box center [329, 315] width 9 height 9
drag, startPoint x: 459, startPoint y: 331, endPoint x: 244, endPoint y: 291, distance: 218.8
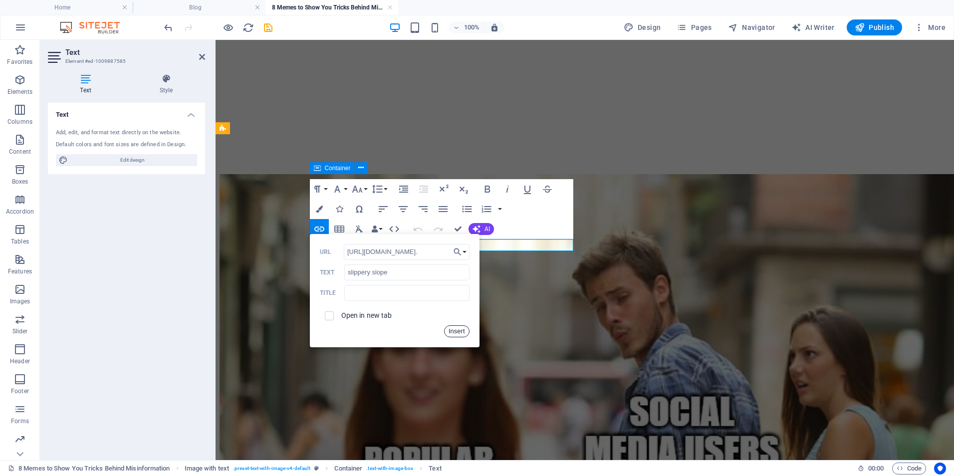
click at [459, 331] on button "Insert" at bounding box center [456, 331] width 25 height 12
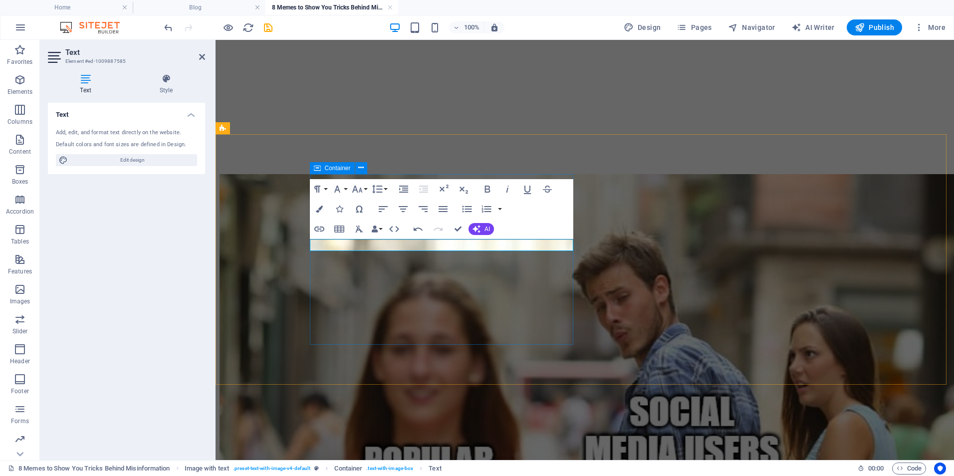
drag, startPoint x: 502, startPoint y: 246, endPoint x: 677, endPoint y: 246, distance: 175.7
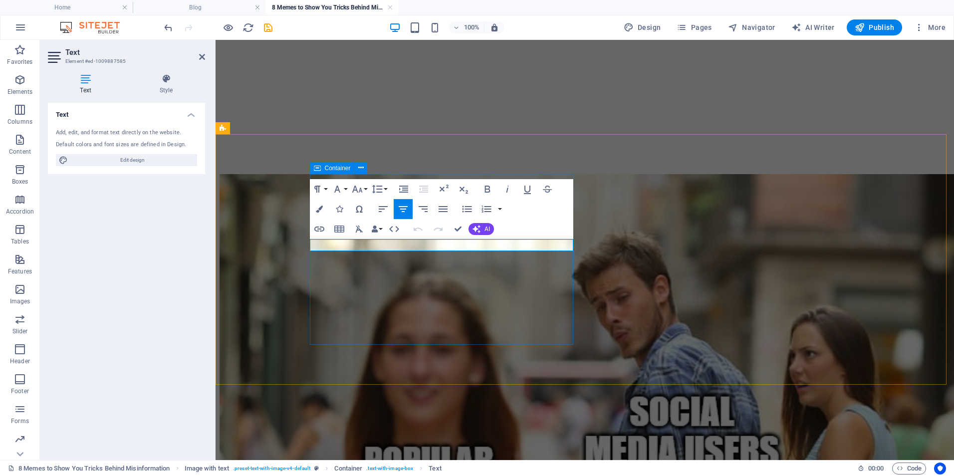
drag, startPoint x: 383, startPoint y: 247, endPoint x: 316, endPoint y: 243, distance: 67.5
drag, startPoint x: 349, startPoint y: 288, endPoint x: 327, endPoint y: 247, distance: 46.7
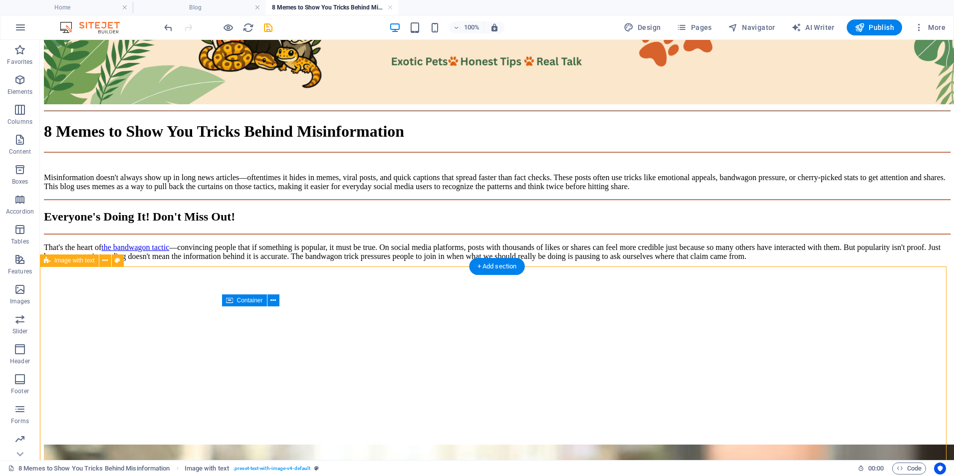
scroll to position [1584, 0]
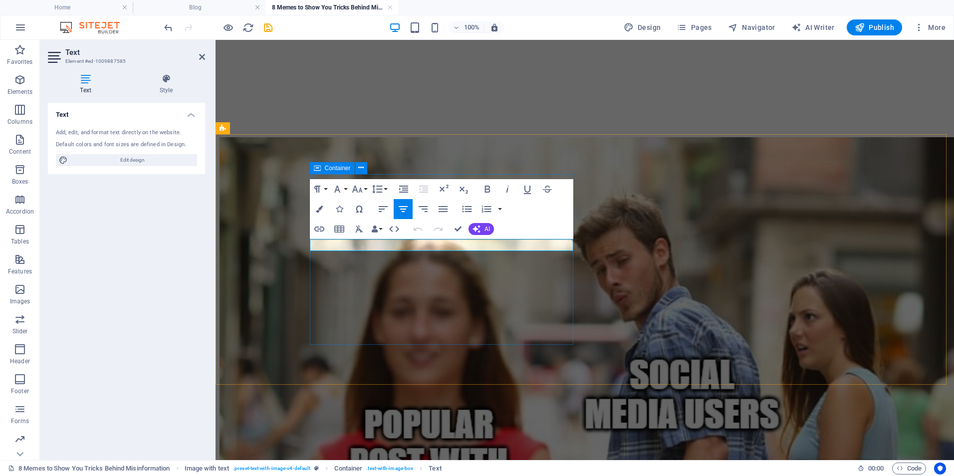
scroll to position [1547, 0]
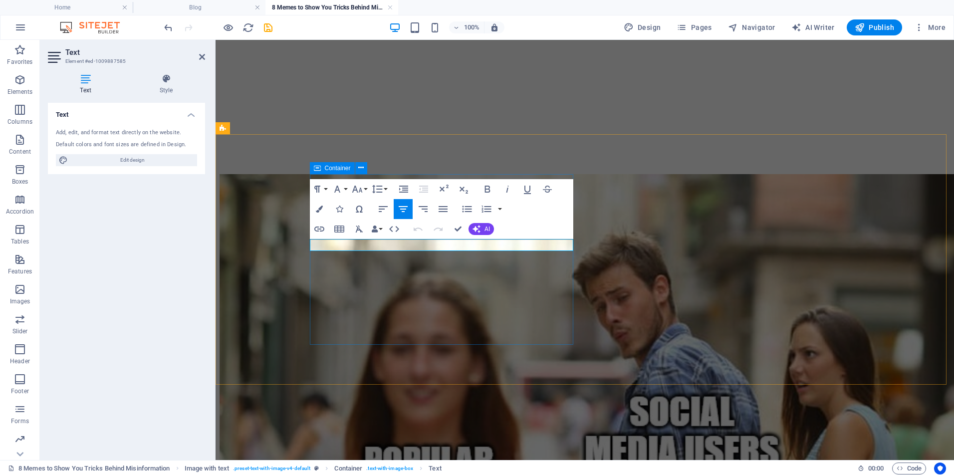
drag, startPoint x: 412, startPoint y: 245, endPoint x: 551, endPoint y: 250, distance: 139.4
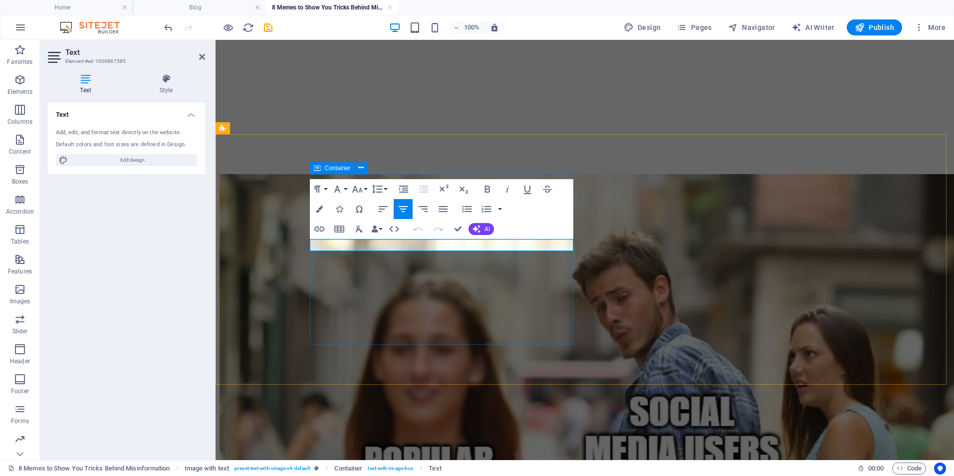
drag, startPoint x: 413, startPoint y: 244, endPoint x: 550, endPoint y: 254, distance: 137.1
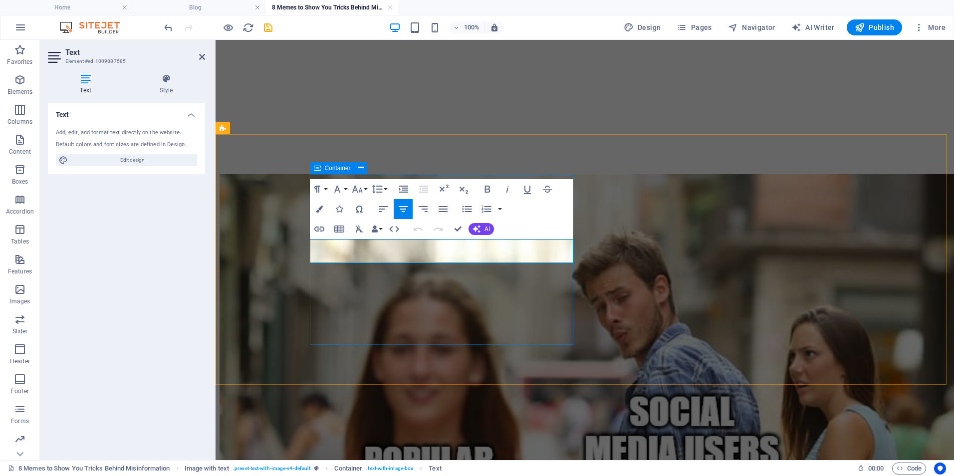
drag, startPoint x: 413, startPoint y: 257, endPoint x: 486, endPoint y: 257, distance: 72.4
drag, startPoint x: 404, startPoint y: 256, endPoint x: 453, endPoint y: 241, distance: 51.2
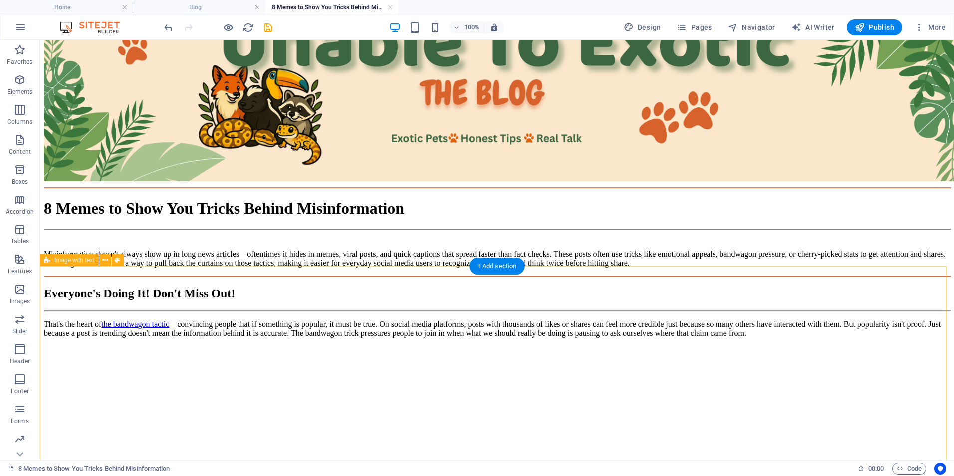
scroll to position [1584, 0]
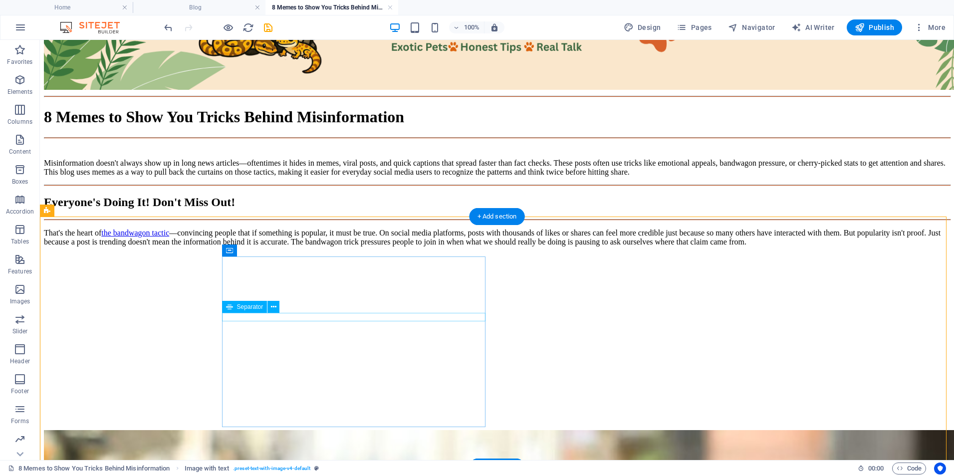
scroll to position [1584, 0]
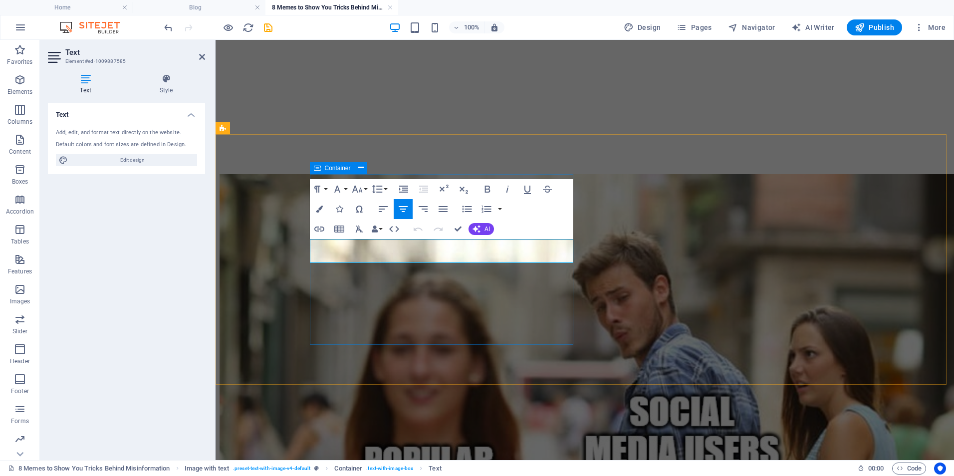
drag, startPoint x: 405, startPoint y: 257, endPoint x: 454, endPoint y: 255, distance: 48.5
click at [318, 226] on icon "button" at bounding box center [319, 229] width 12 height 12
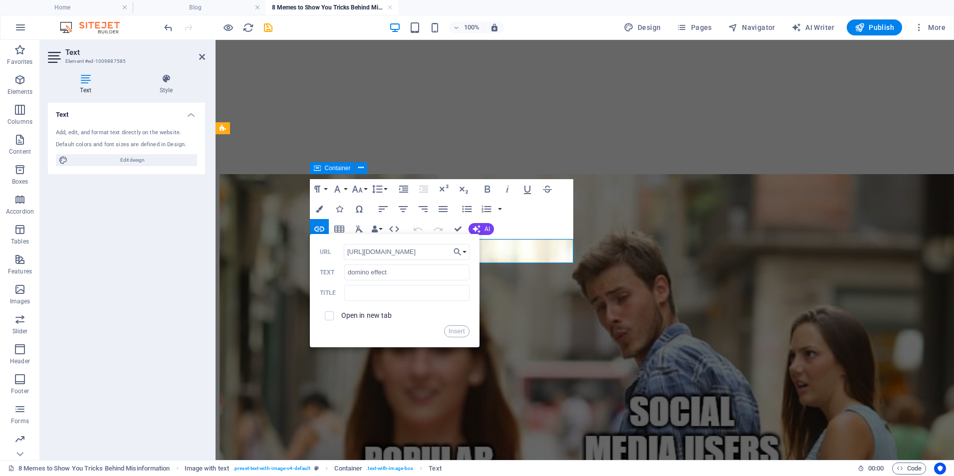
scroll to position [0, 30]
type input "[URL][DOMAIN_NAME]"
click at [330, 315] on input "checkbox" at bounding box center [327, 314] width 9 height 9
checkbox input "true"
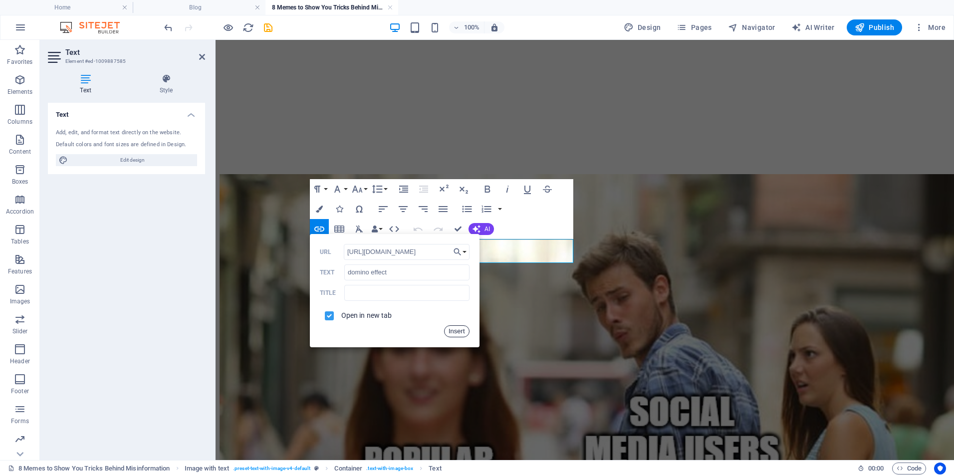
drag, startPoint x: 455, startPoint y: 331, endPoint x: 239, endPoint y: 281, distance: 221.6
click at [455, 331] on button "Insert" at bounding box center [456, 331] width 25 height 12
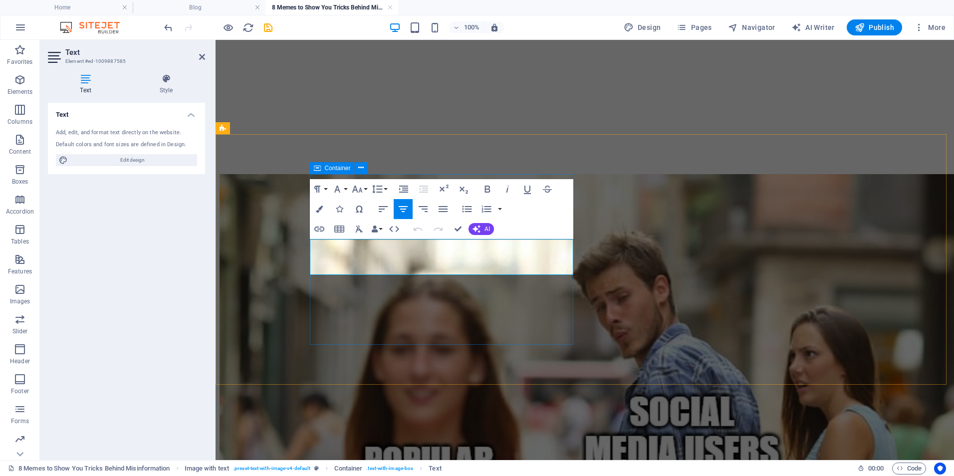
drag, startPoint x: 399, startPoint y: 249, endPoint x: 515, endPoint y: 245, distance: 116.4
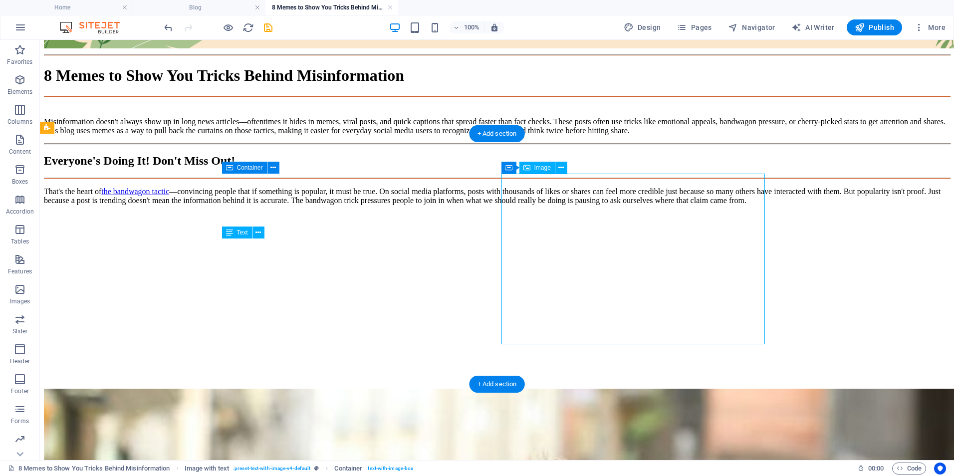
drag, startPoint x: 344, startPoint y: 292, endPoint x: 521, endPoint y: 292, distance: 176.7
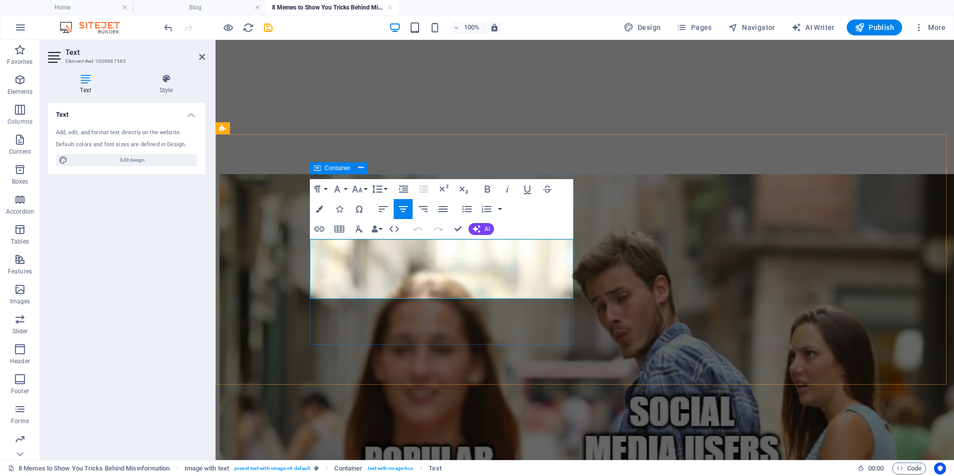
drag, startPoint x: 500, startPoint y: 294, endPoint x: 449, endPoint y: 288, distance: 50.7
drag, startPoint x: 463, startPoint y: 296, endPoint x: 453, endPoint y: 296, distance: 10.5
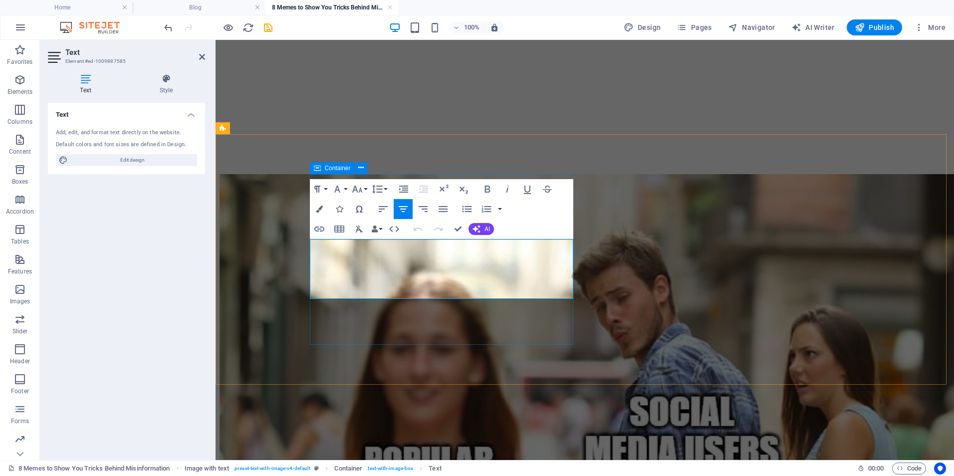
drag, startPoint x: 462, startPoint y: 294, endPoint x: 471, endPoint y: 291, distance: 9.5
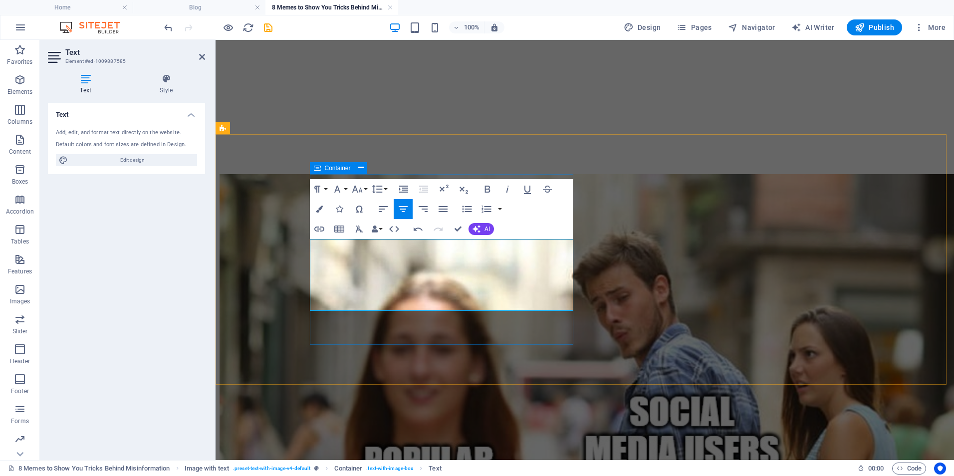
click at [321, 230] on icon "button" at bounding box center [319, 229] width 12 height 12
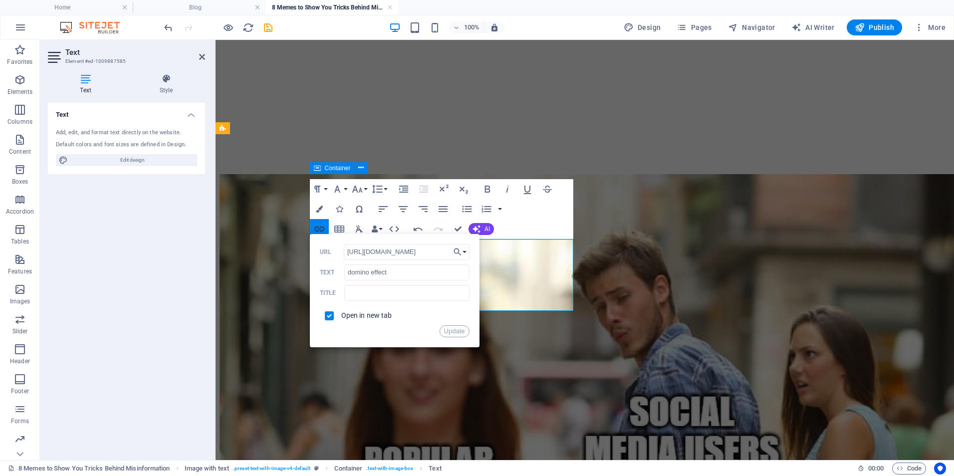
scroll to position [0, 30]
click at [368, 255] on input "[URL][DOMAIN_NAME]" at bounding box center [407, 252] width 126 height 16
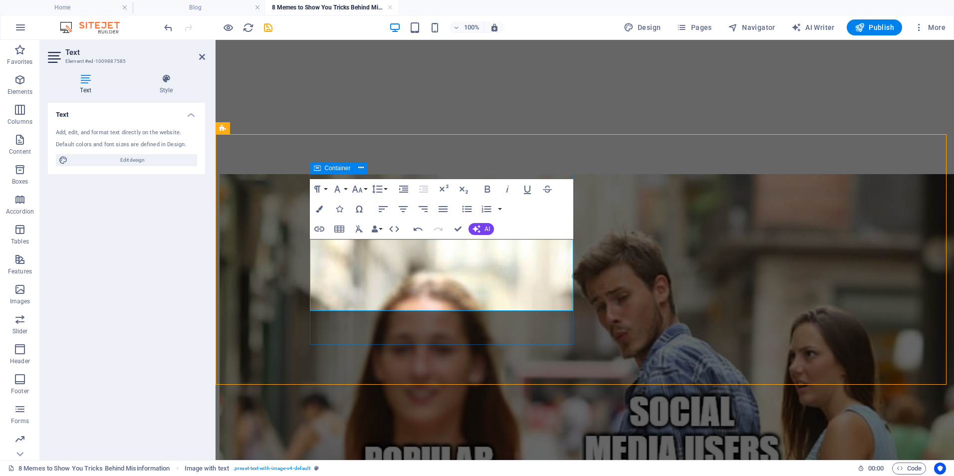
scroll to position [1584, 0]
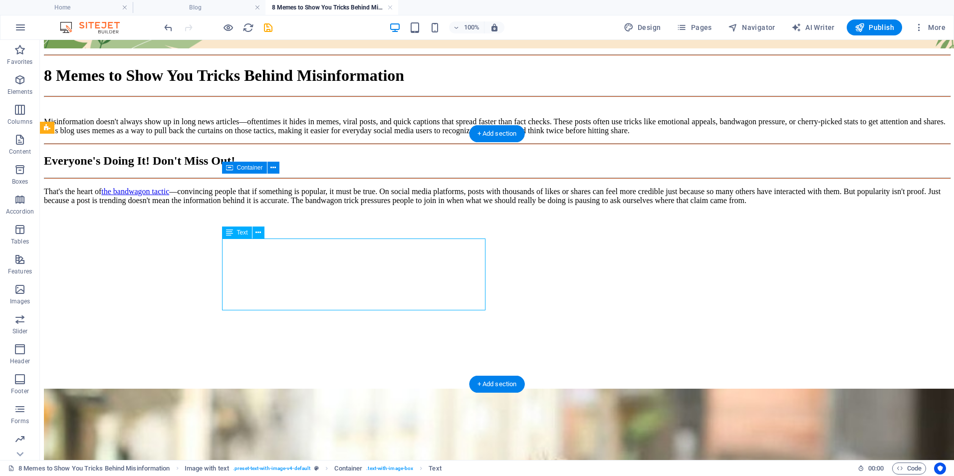
drag, startPoint x: 462, startPoint y: 299, endPoint x: 288, endPoint y: 299, distance: 174.2
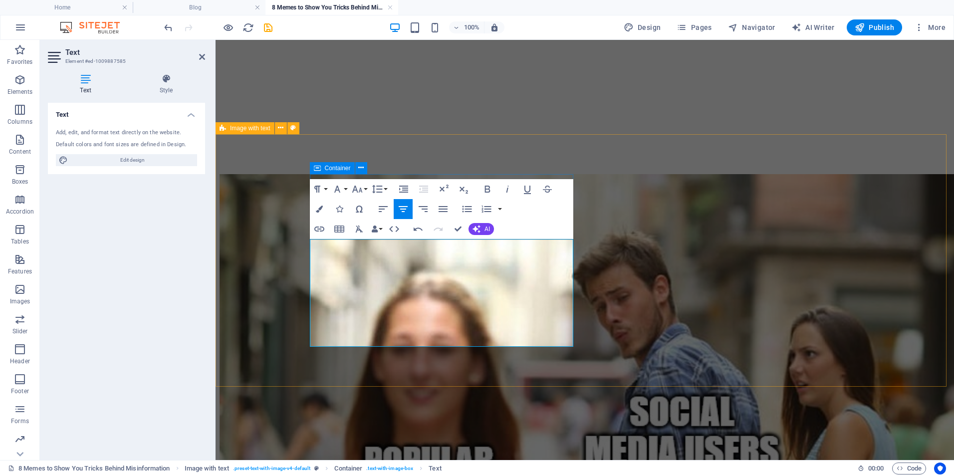
drag, startPoint x: 499, startPoint y: 342, endPoint x: 469, endPoint y: 344, distance: 30.1
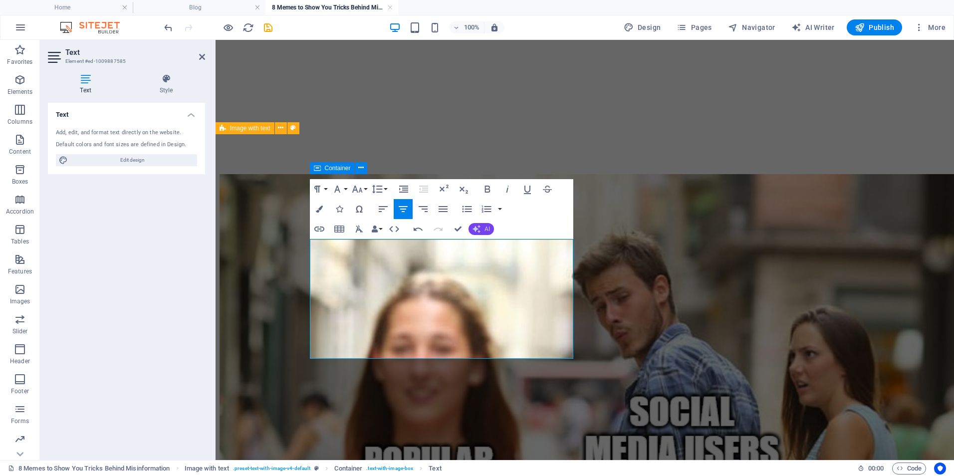
click at [483, 230] on button "AI" at bounding box center [481, 229] width 25 height 12
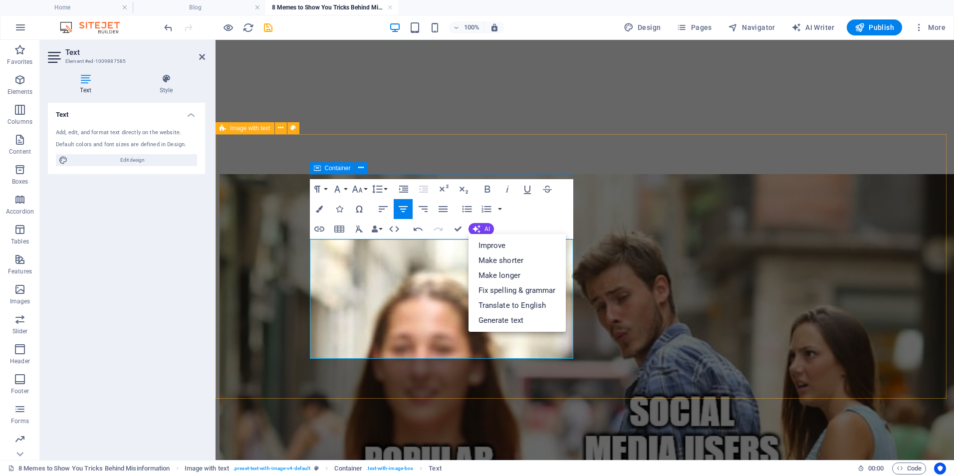
drag, startPoint x: 382, startPoint y: 306, endPoint x: 521, endPoint y: 342, distance: 143.3
click at [516, 251] on link "Improve" at bounding box center [517, 245] width 97 height 15
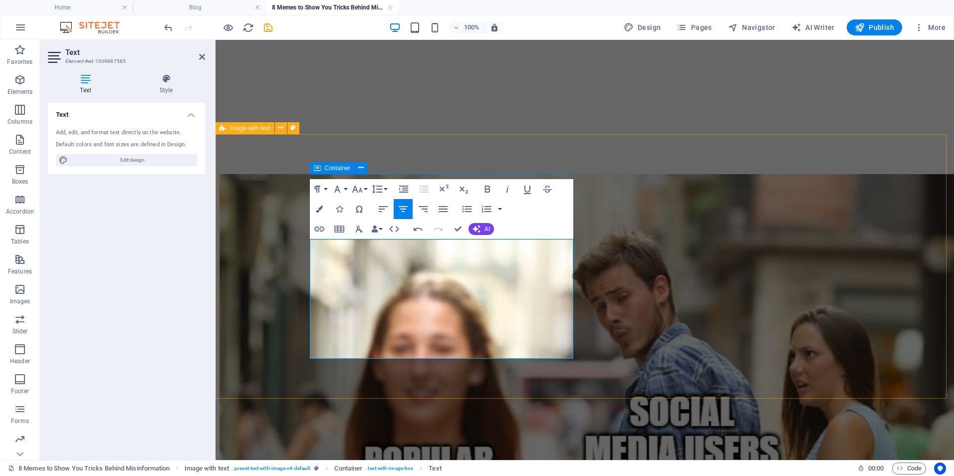
drag, startPoint x: 376, startPoint y: 258, endPoint x: 425, endPoint y: 261, distance: 48.5
click at [316, 231] on icon "button" at bounding box center [319, 229] width 10 height 5
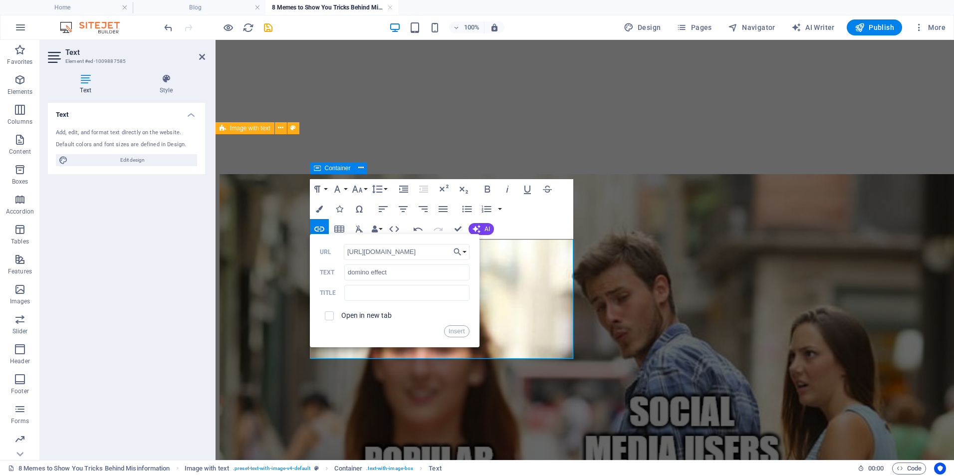
scroll to position [0, 30]
type input "[URL][DOMAIN_NAME]"
click at [327, 317] on input "checkbox" at bounding box center [327, 314] width 9 height 9
checkbox input "true"
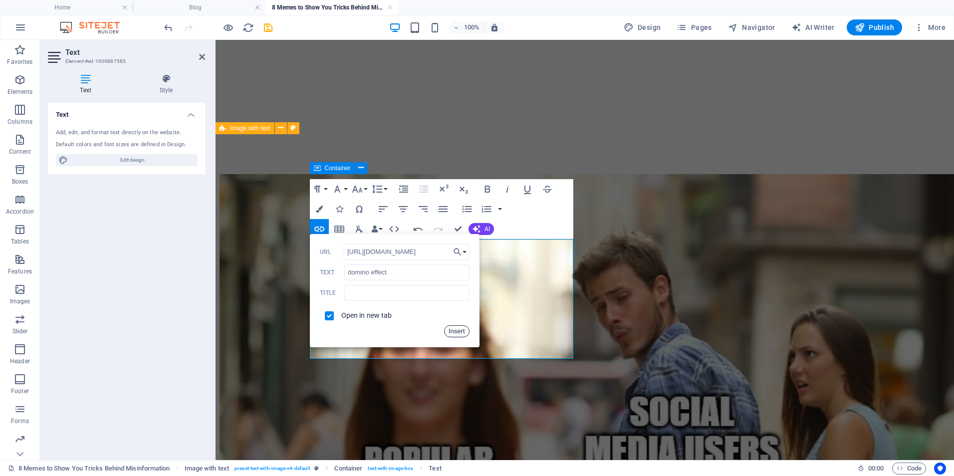
click at [459, 333] on button "Insert" at bounding box center [456, 331] width 25 height 12
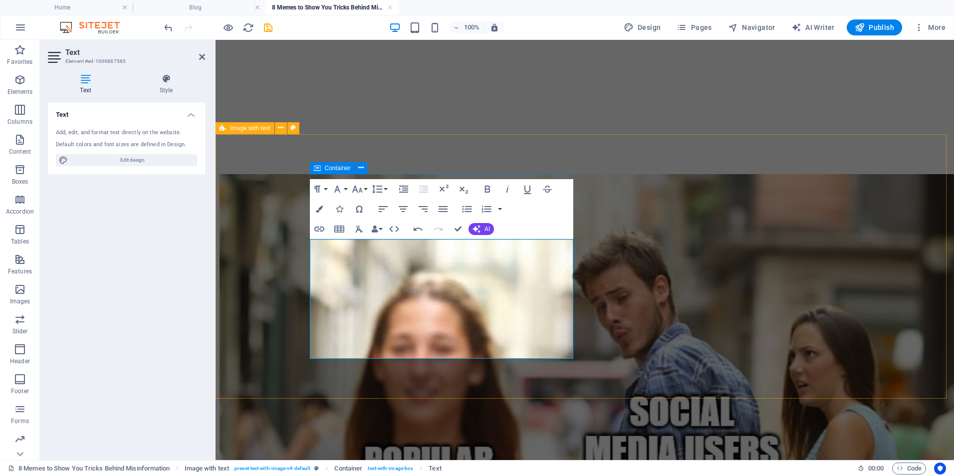
drag, startPoint x: 512, startPoint y: 278, endPoint x: 506, endPoint y: 283, distance: 7.5
click at [416, 228] on icon "button" at bounding box center [418, 229] width 12 height 12
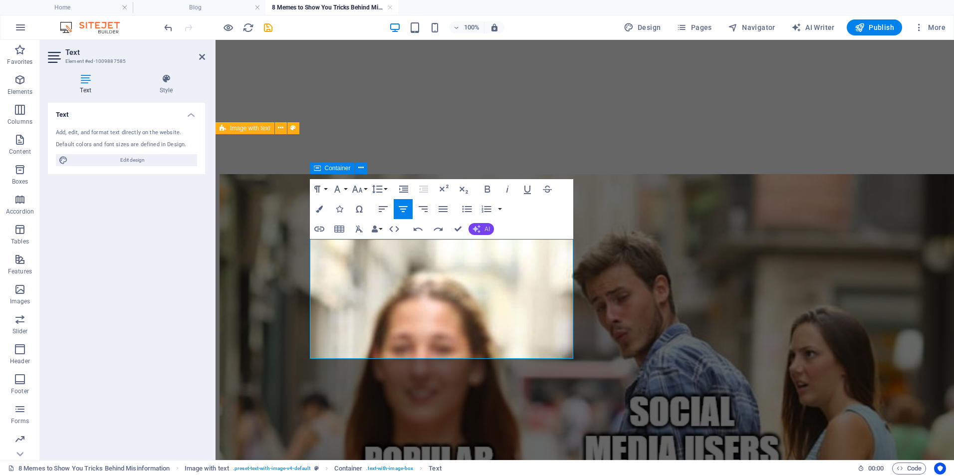
click at [478, 231] on icon "button" at bounding box center [477, 229] width 8 height 8
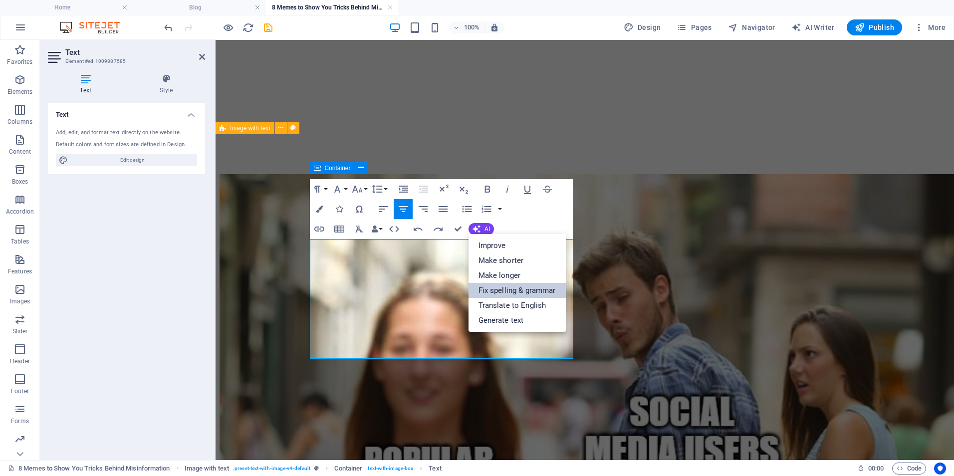
click at [491, 293] on link "Fix spelling & grammar" at bounding box center [517, 290] width 97 height 15
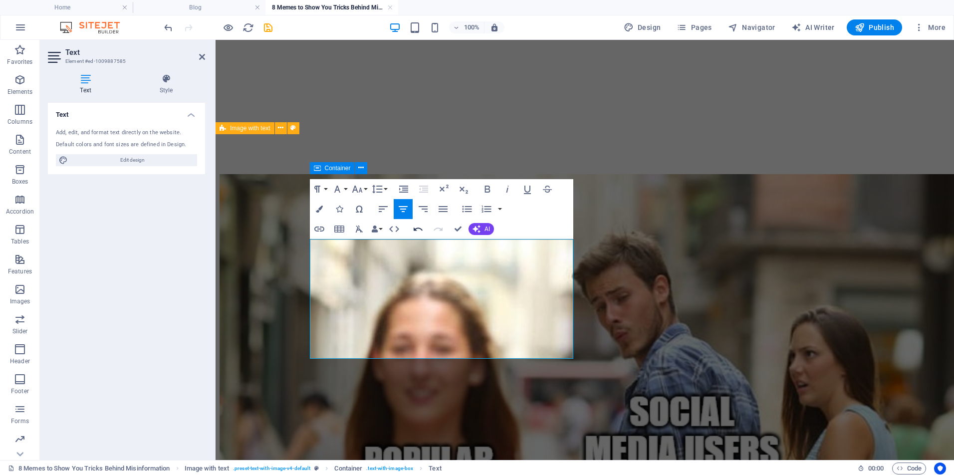
click at [419, 232] on icon "button" at bounding box center [418, 229] width 12 height 12
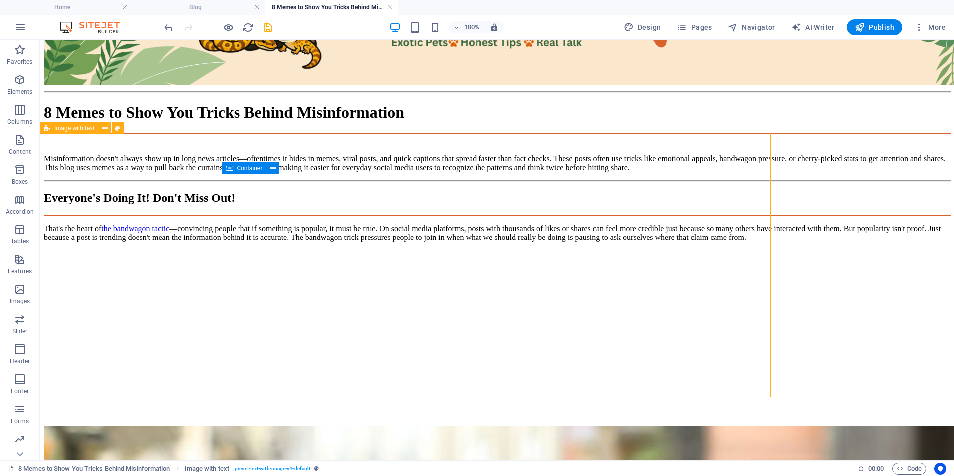
scroll to position [1584, 0]
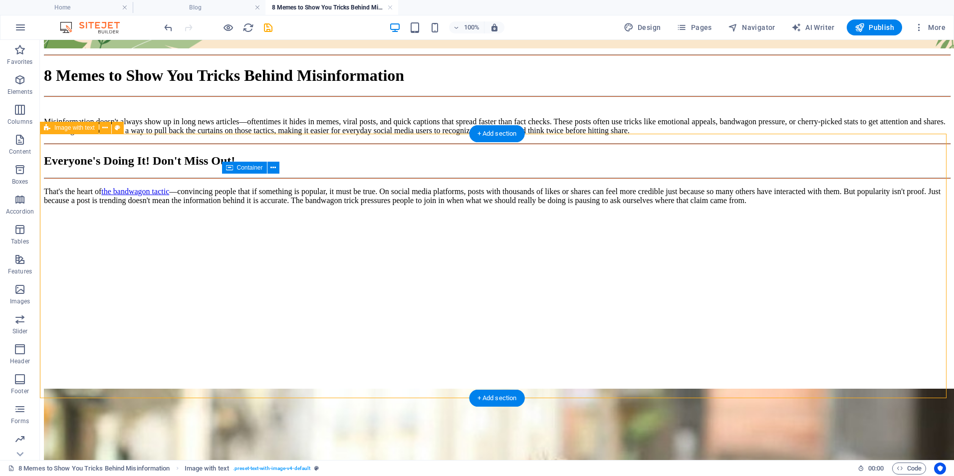
drag, startPoint x: 177, startPoint y: 263, endPoint x: 183, endPoint y: 261, distance: 6.2
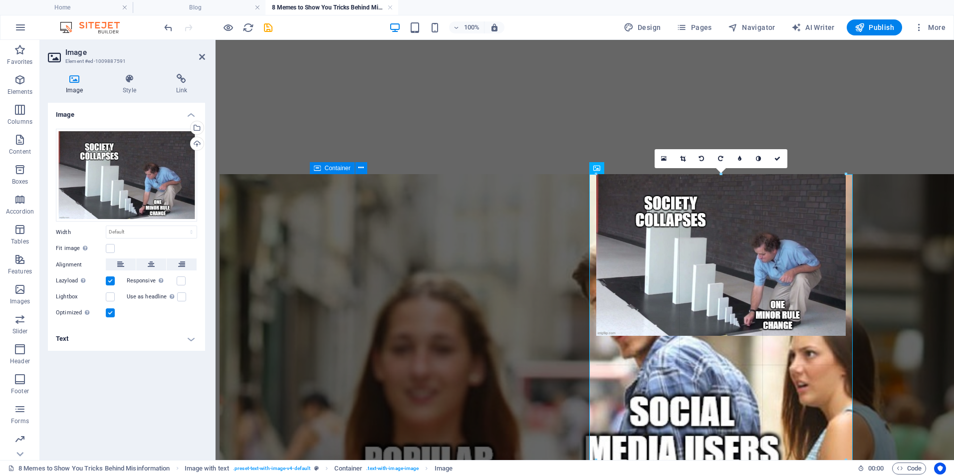
drag, startPoint x: 852, startPoint y: 344, endPoint x: 844, endPoint y: 333, distance: 13.5
type input "508"
select select "px"
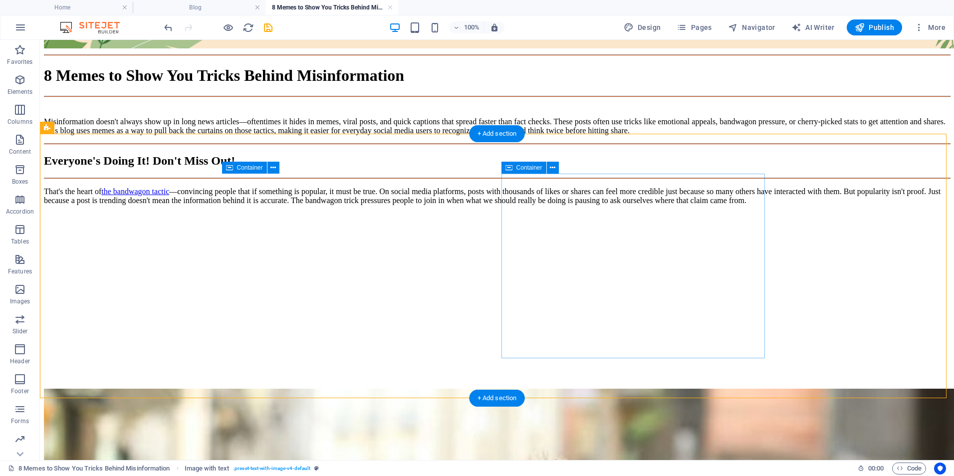
select select "px"
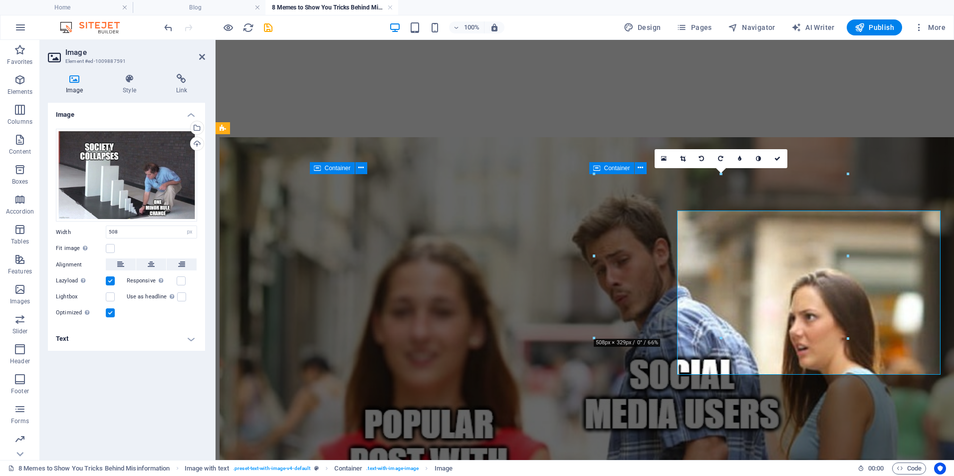
scroll to position [1547, 0]
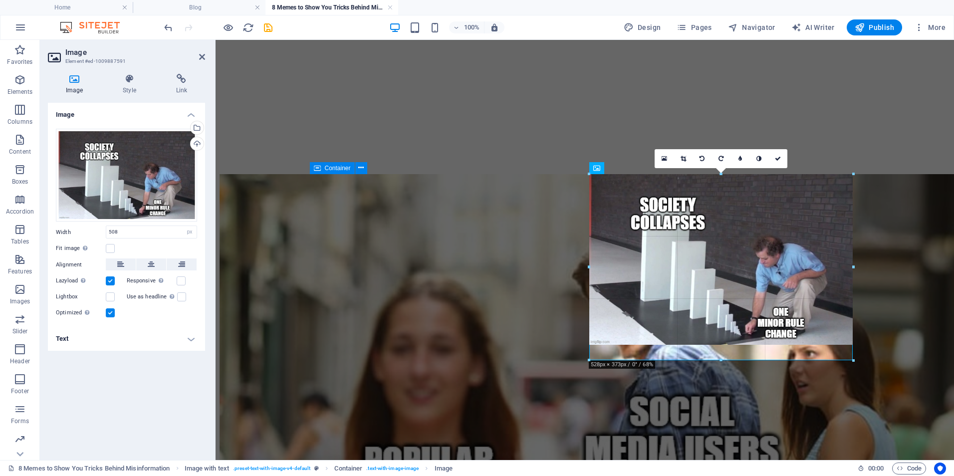
drag, startPoint x: 850, startPoint y: 339, endPoint x: 858, endPoint y: 361, distance: 23.4
type input "528"
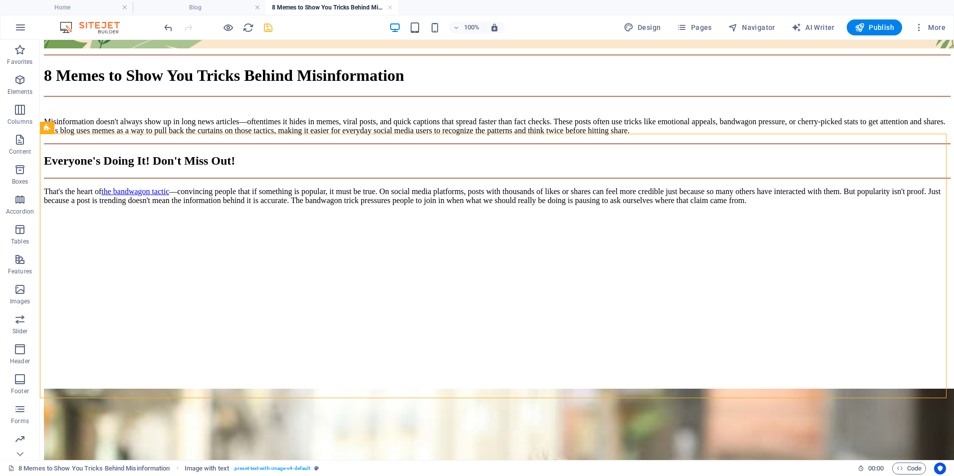
click at [268, 30] on icon "save" at bounding box center [268, 27] width 11 height 11
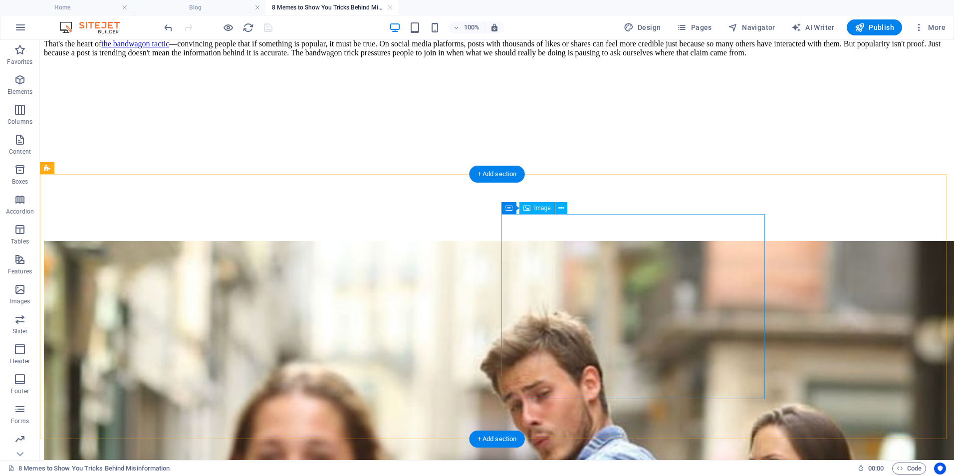
scroll to position [1731, 0]
